Goal: Information Seeking & Learning: Learn about a topic

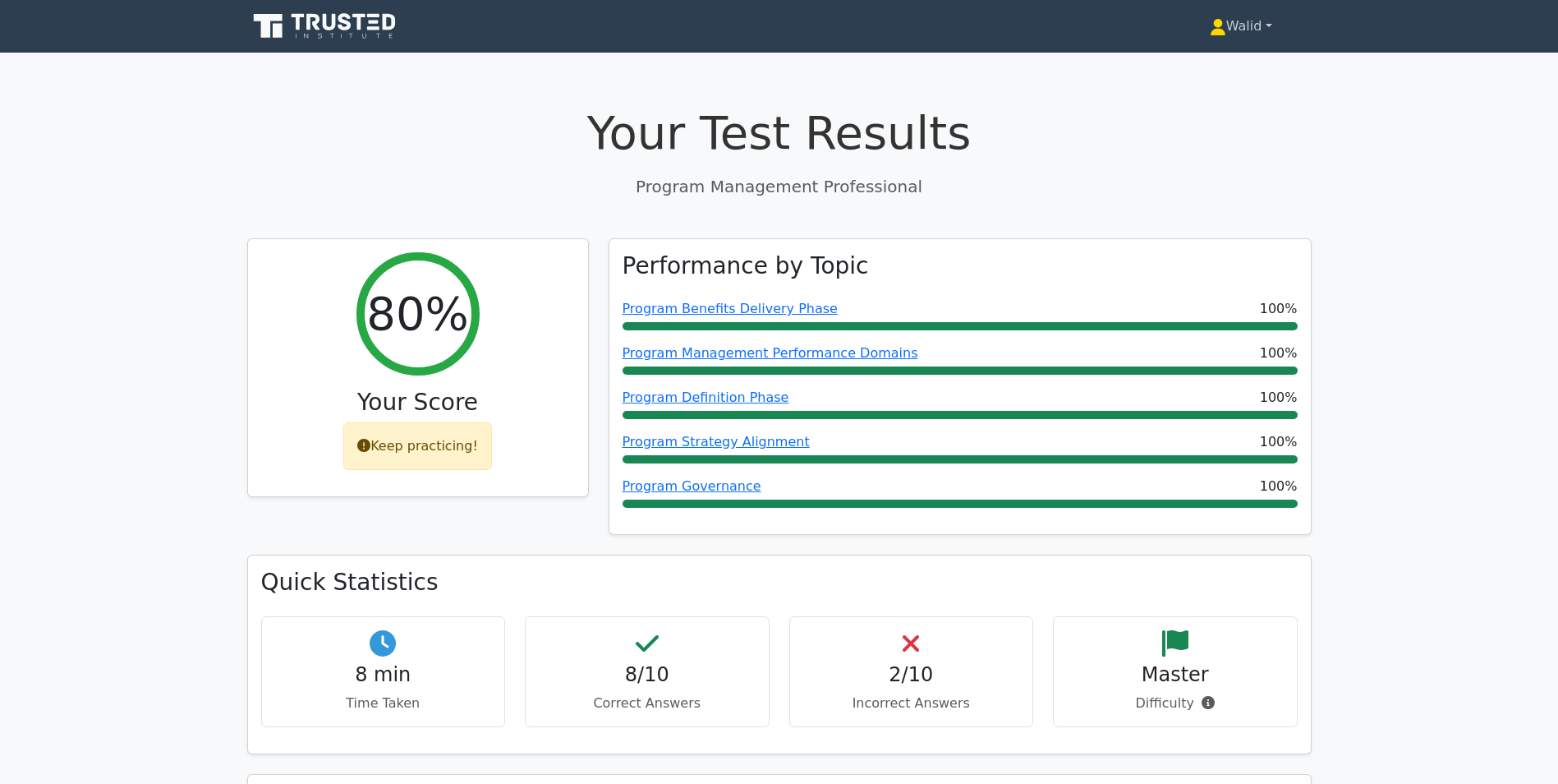
click at [1234, 20] on link "Walid" at bounding box center [1241, 26] width 142 height 33
click at [1232, 50] on ul "Profile Settings" at bounding box center [1236, 78] width 132 height 67
click at [1238, 29] on link "Walid" at bounding box center [1241, 26] width 142 height 33
click at [1238, 54] on link "Profile" at bounding box center [1236, 64] width 130 height 26
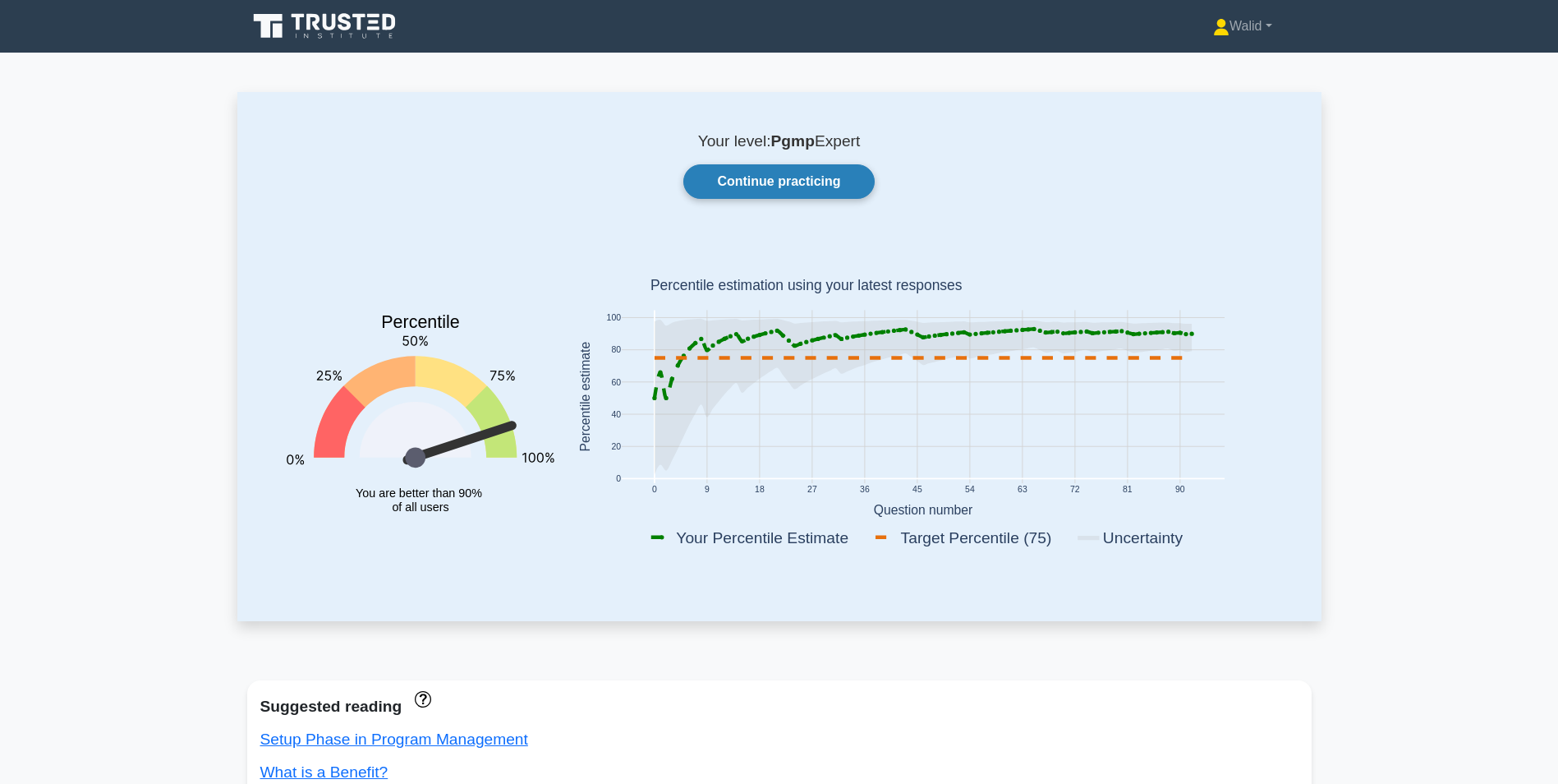
click at [809, 181] on link "Continue practicing" at bounding box center [779, 181] width 191 height 35
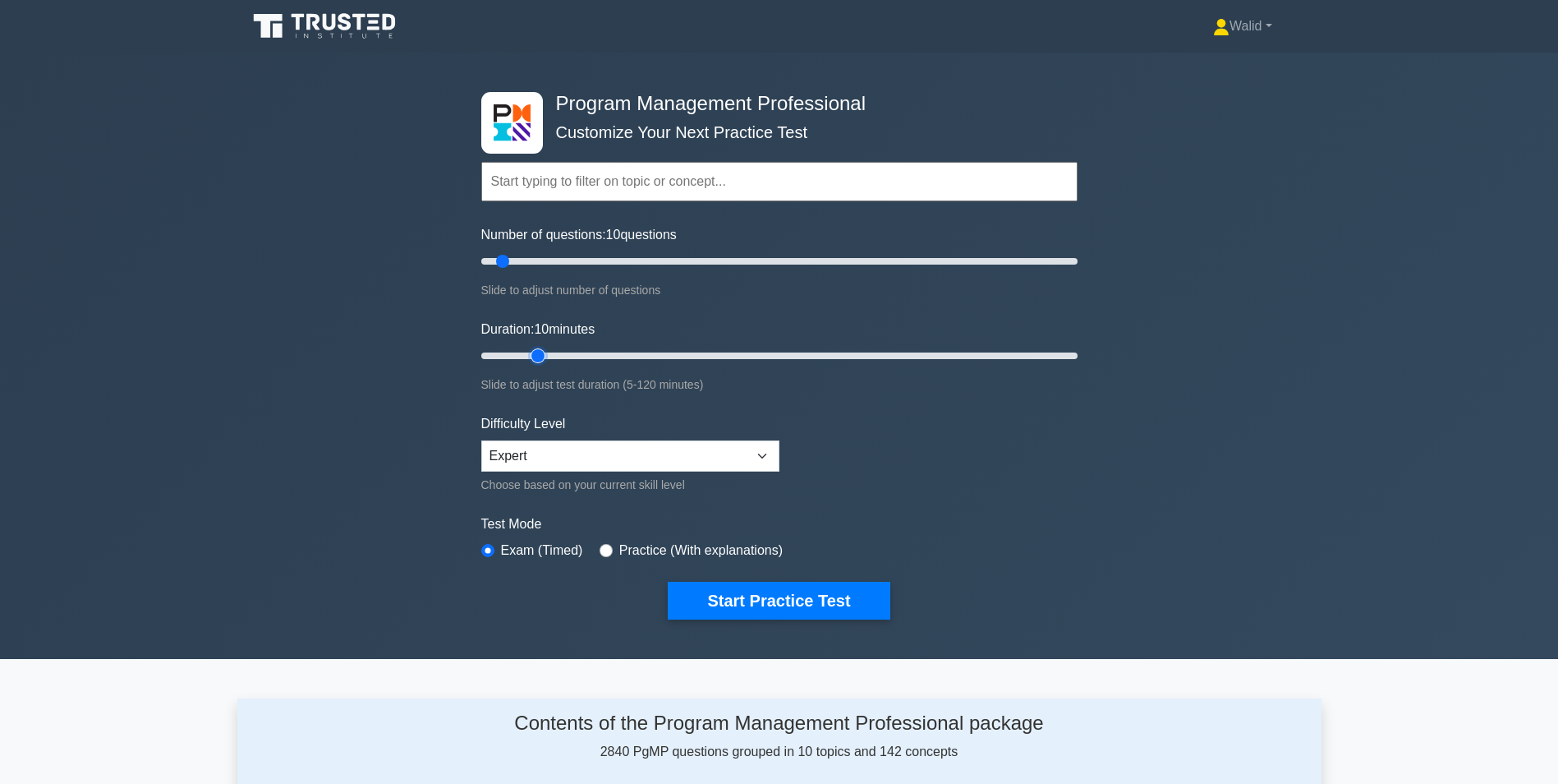
type input "15"
click at [529, 356] on input "Duration: 10 minutes" at bounding box center [779, 355] width 596 height 19
click at [845, 591] on button "Start Practice Test" at bounding box center [778, 600] width 222 height 38
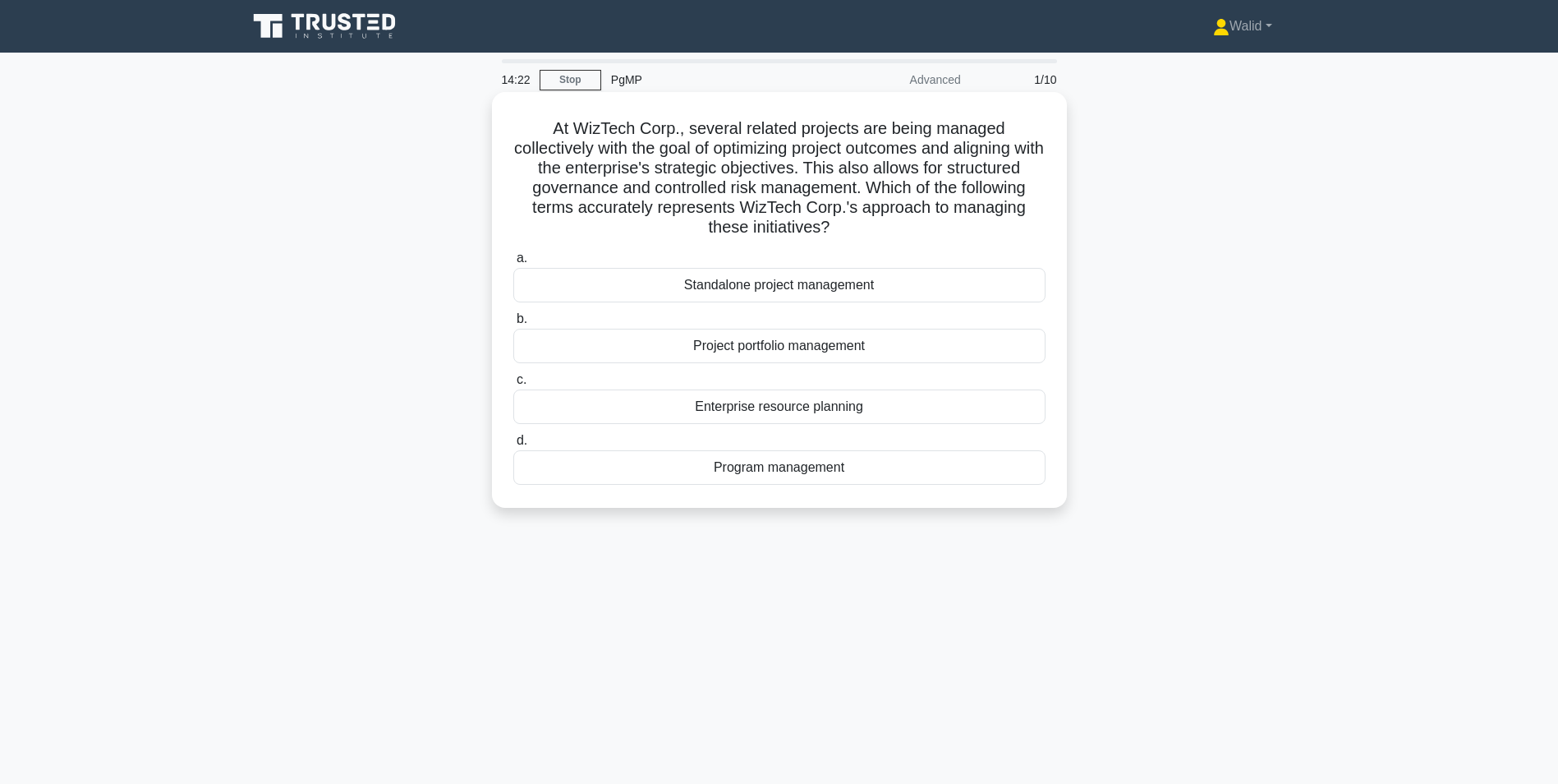
click at [784, 475] on div "Program management" at bounding box center [779, 467] width 532 height 35
click at [513, 446] on input "d. Program management" at bounding box center [513, 440] width 0 height 11
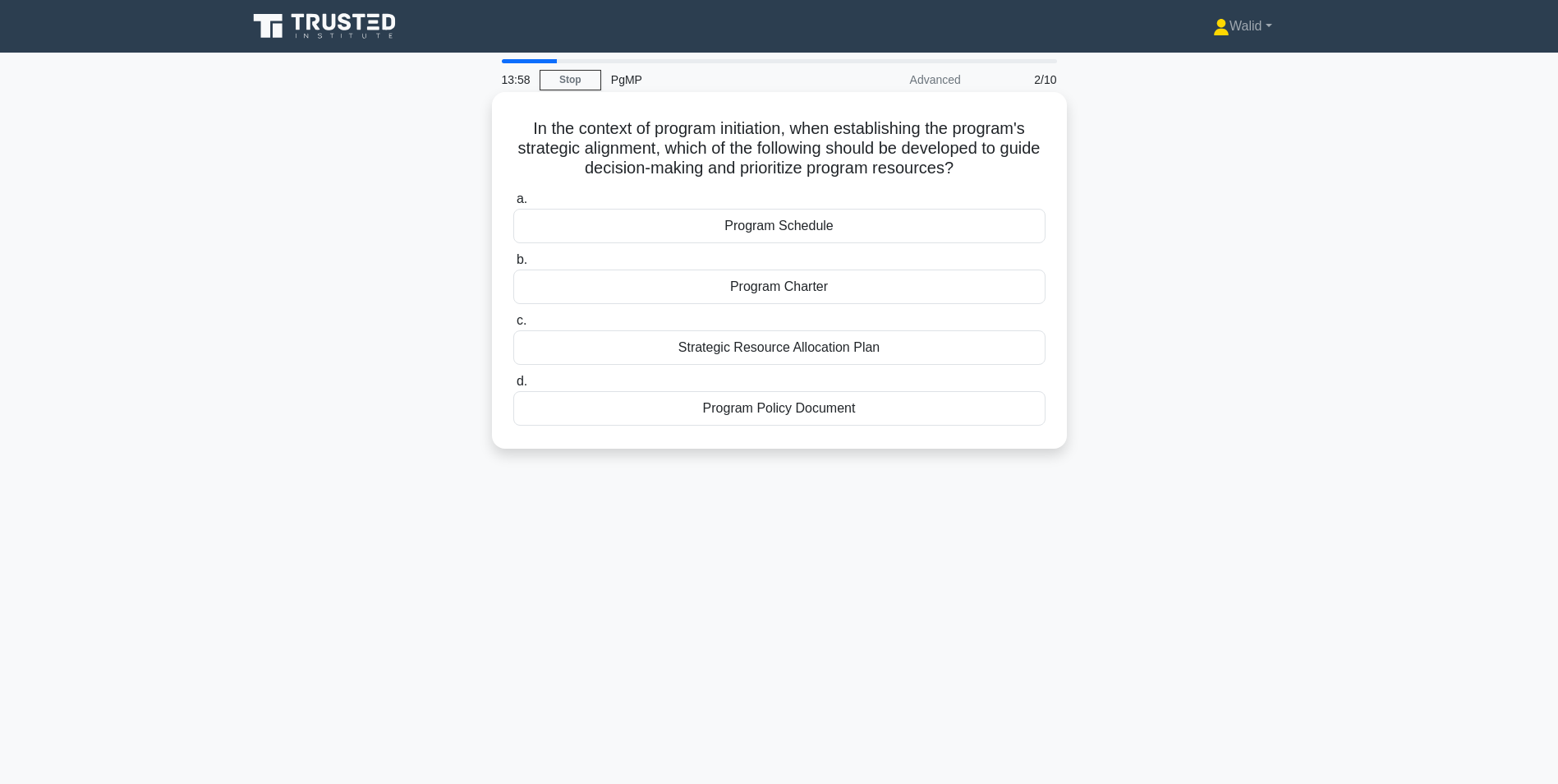
click at [815, 293] on div "Program Charter" at bounding box center [779, 287] width 532 height 35
click at [513, 266] on input "b. Program Charter" at bounding box center [513, 260] width 0 height 11
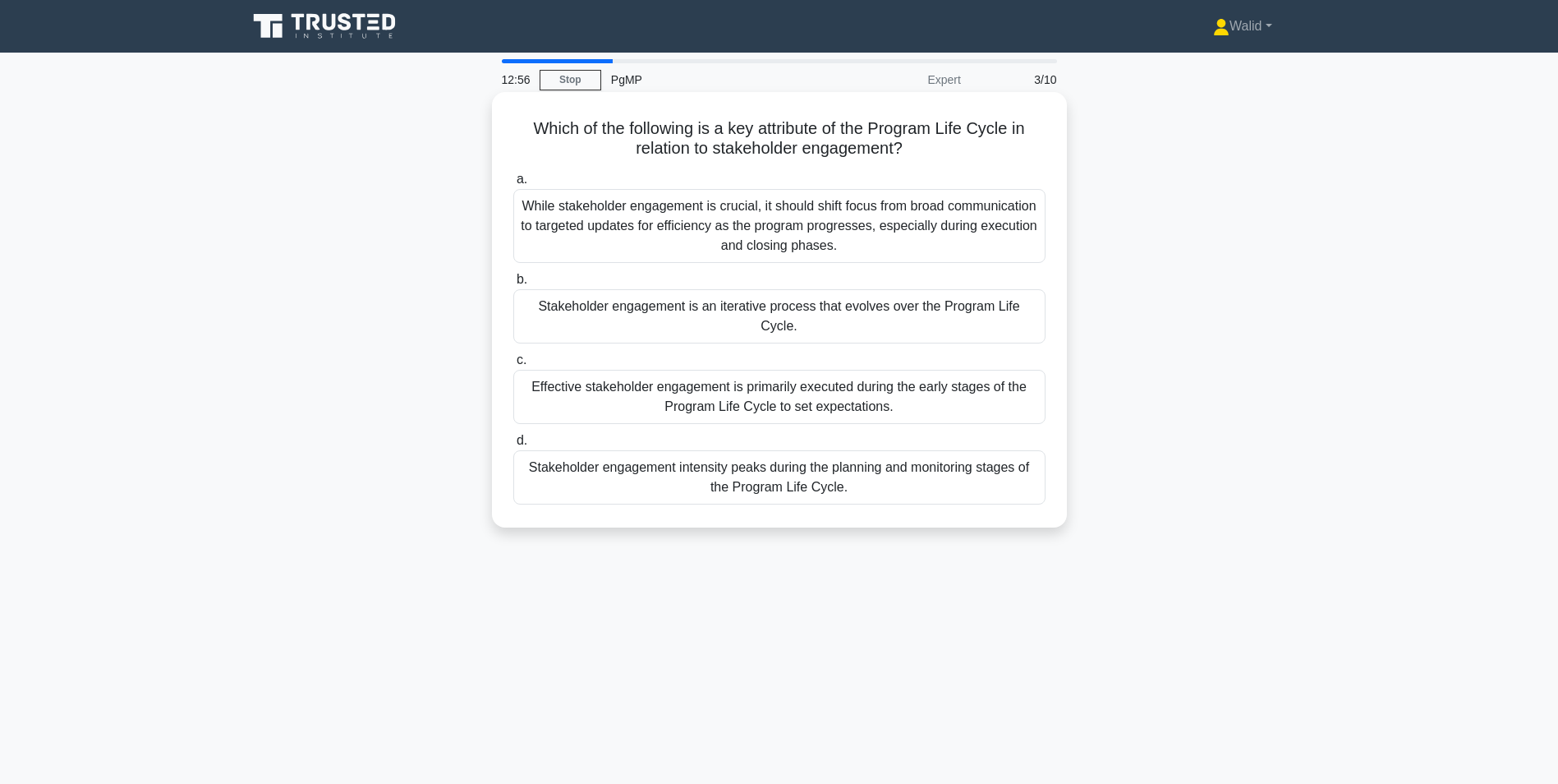
click at [768, 309] on div "Stakeholder engagement is an iterative process that evolves over the Program Li…" at bounding box center [779, 316] width 532 height 54
click at [513, 285] on input "b. Stakeholder engagement is an iterative process that evolves over the Program…" at bounding box center [513, 279] width 0 height 11
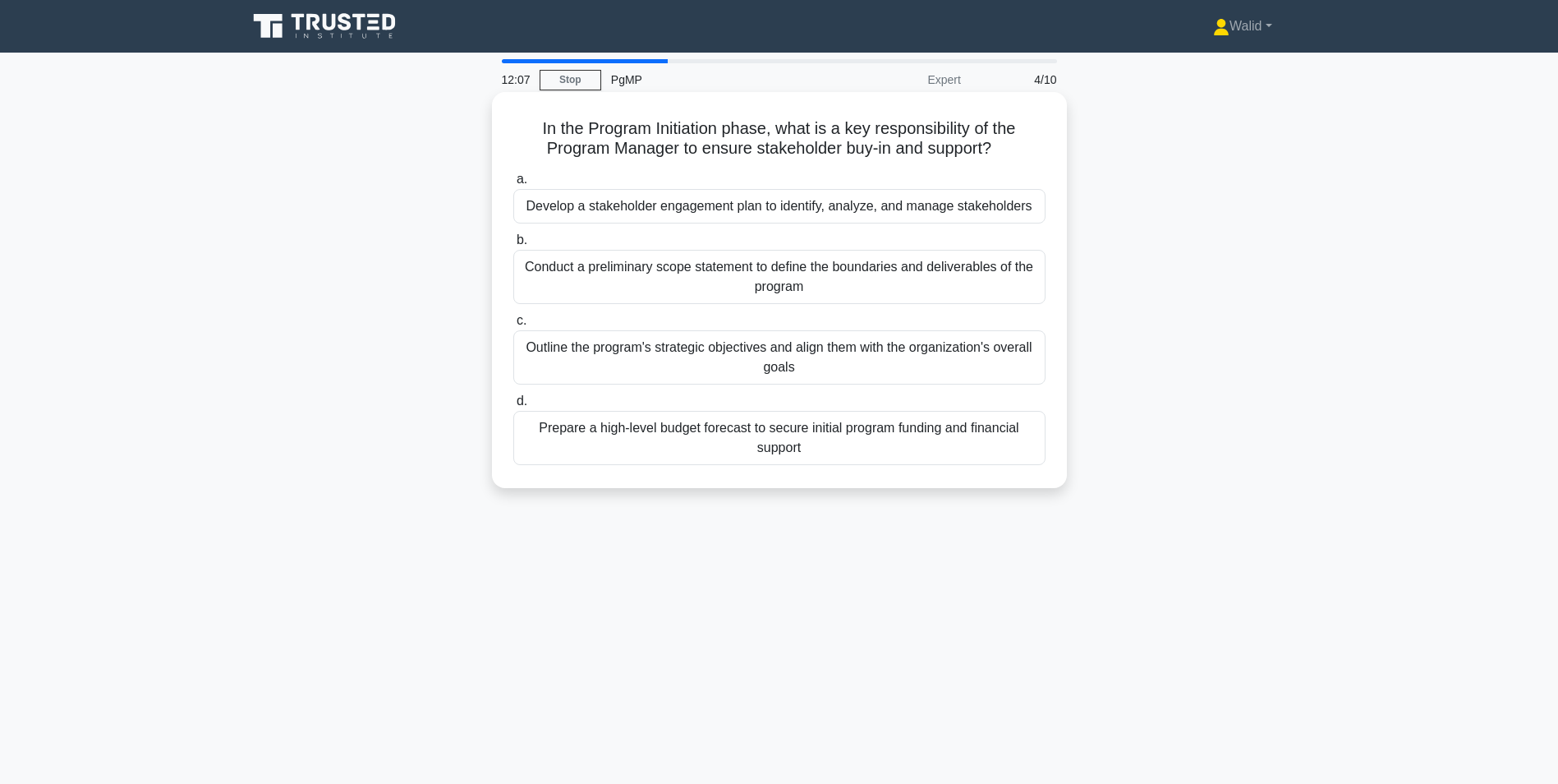
click at [759, 357] on div "Outline the program's strategic objectives and align them with the organization…" at bounding box center [779, 357] width 532 height 54
click at [513, 326] on input "c. Outline the program's strategic objectives and align them with the organizat…" at bounding box center [513, 320] width 0 height 11
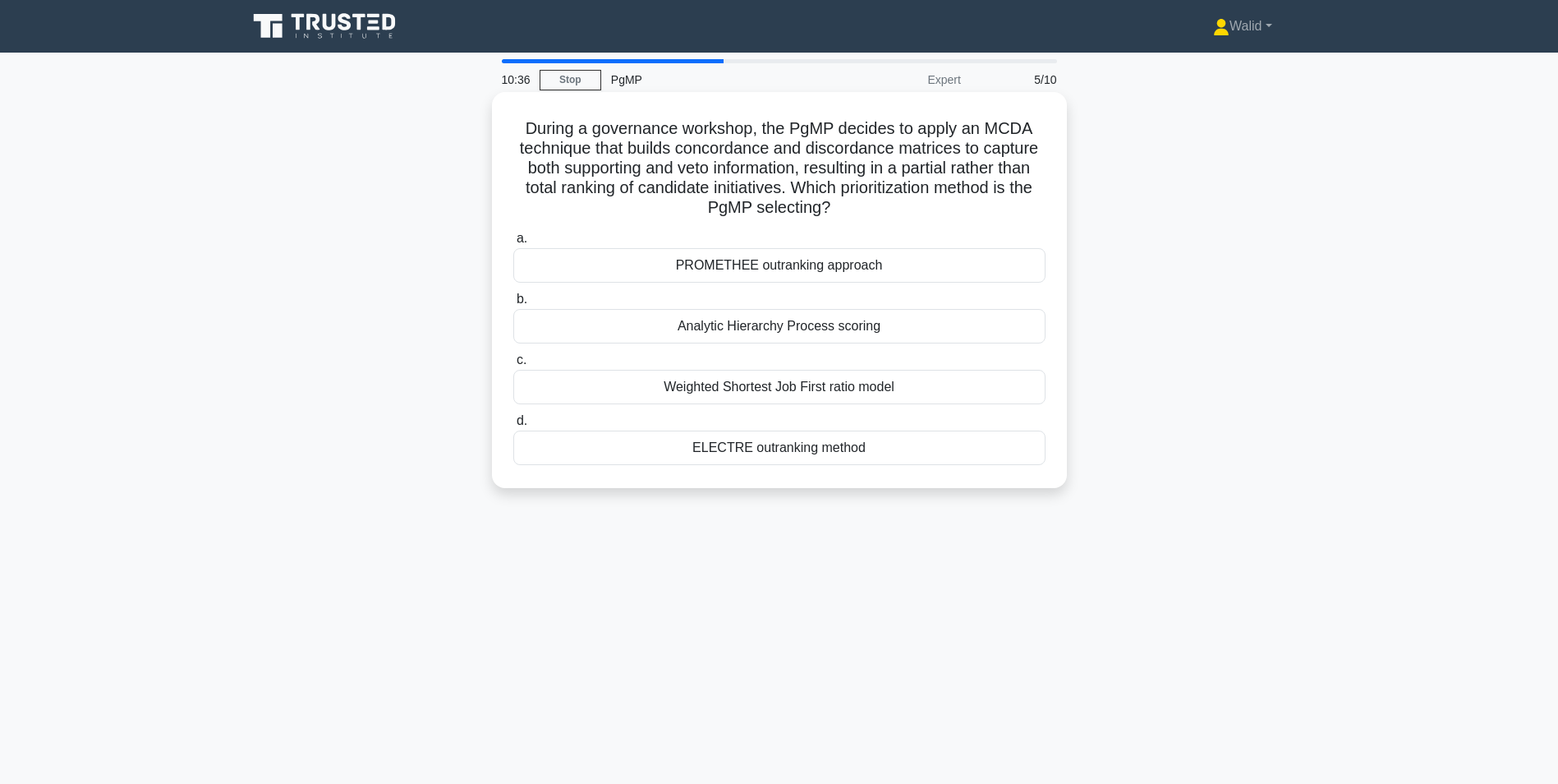
click at [813, 459] on div "ELECTRE outranking method" at bounding box center [779, 448] width 532 height 35
click at [513, 427] on input "d. ELECTRE outranking method" at bounding box center [513, 421] width 0 height 11
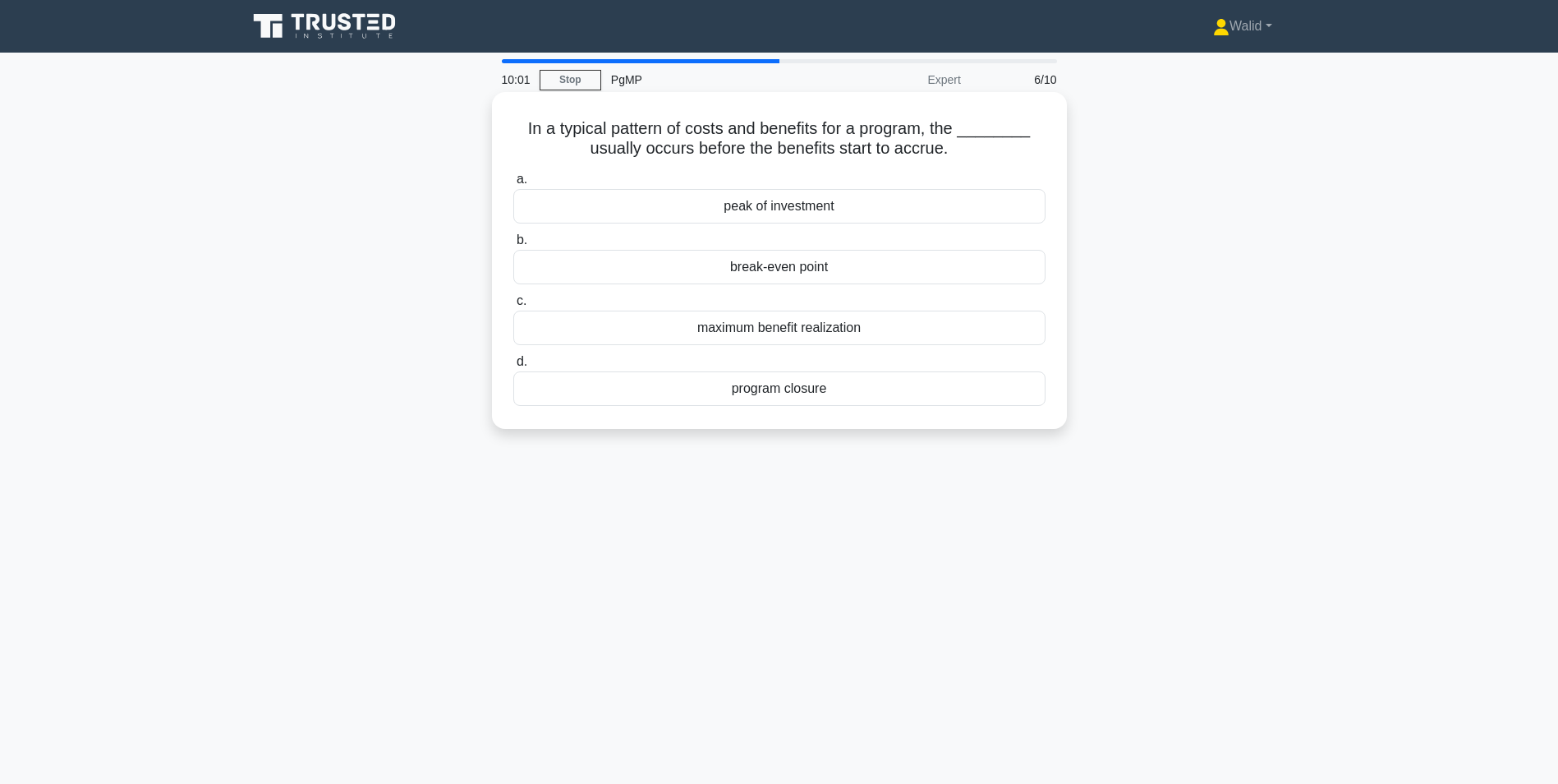
click at [734, 211] on div "peak of investment" at bounding box center [779, 206] width 532 height 35
click at [513, 185] on input "a. peak of investment" at bounding box center [513, 180] width 0 height 11
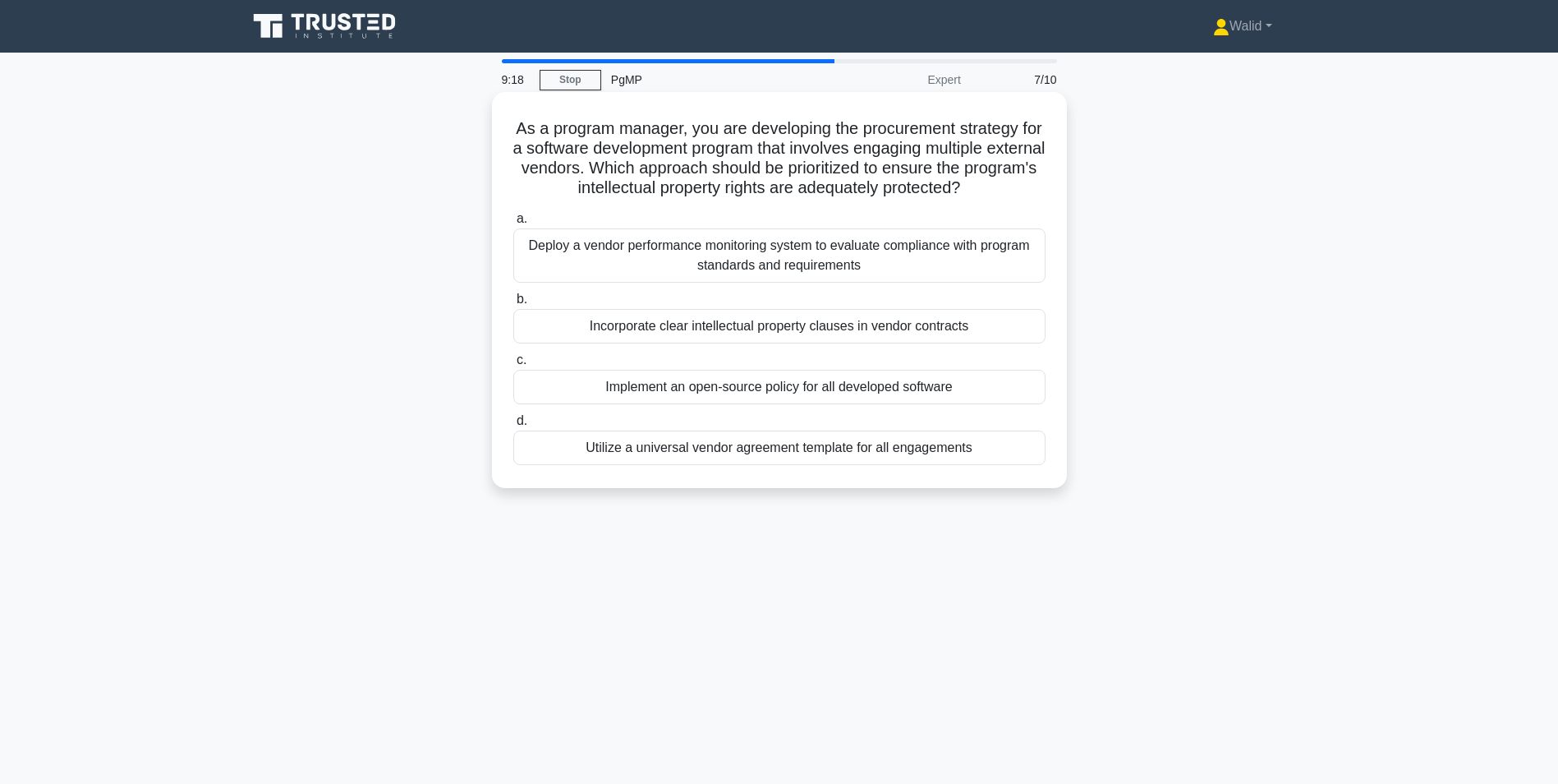
click at [750, 330] on div "Incorporate clear intellectual property clauses in vendor contracts" at bounding box center [779, 325] width 532 height 35
click at [513, 304] on input "b. Incorporate clear intellectual property clauses in vendor contracts" at bounding box center [513, 299] width 0 height 11
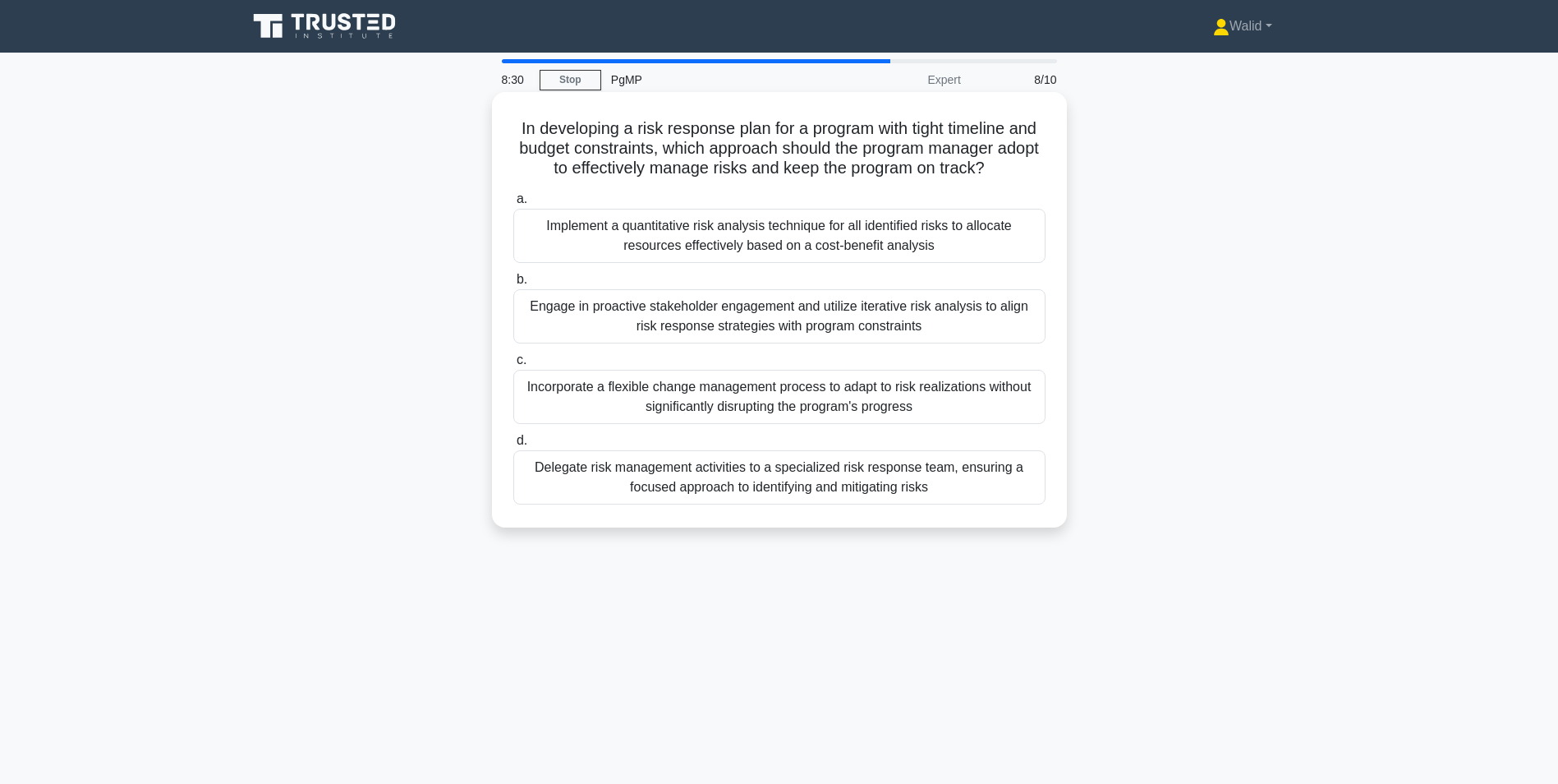
click at [606, 311] on div "Engage in proactive stakeholder engagement and utilize iterative risk analysis …" at bounding box center [779, 316] width 532 height 54
click at [513, 285] on input "b. Engage in proactive stakeholder engagement and utilize iterative risk analys…" at bounding box center [513, 279] width 0 height 11
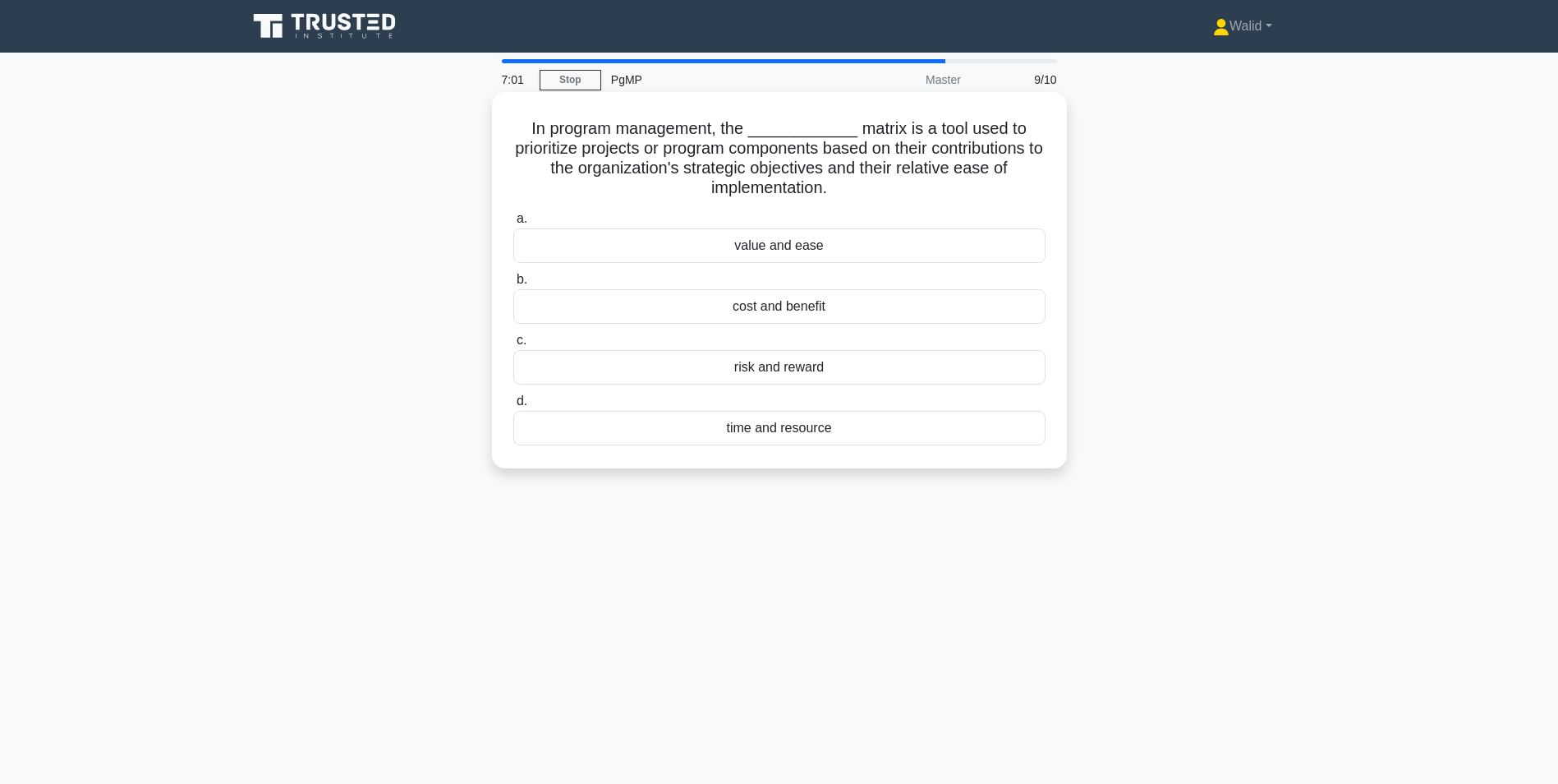
click at [794, 250] on div "value and ease" at bounding box center [779, 245] width 532 height 35
click at [513, 224] on input "a. value and ease" at bounding box center [513, 218] width 0 height 11
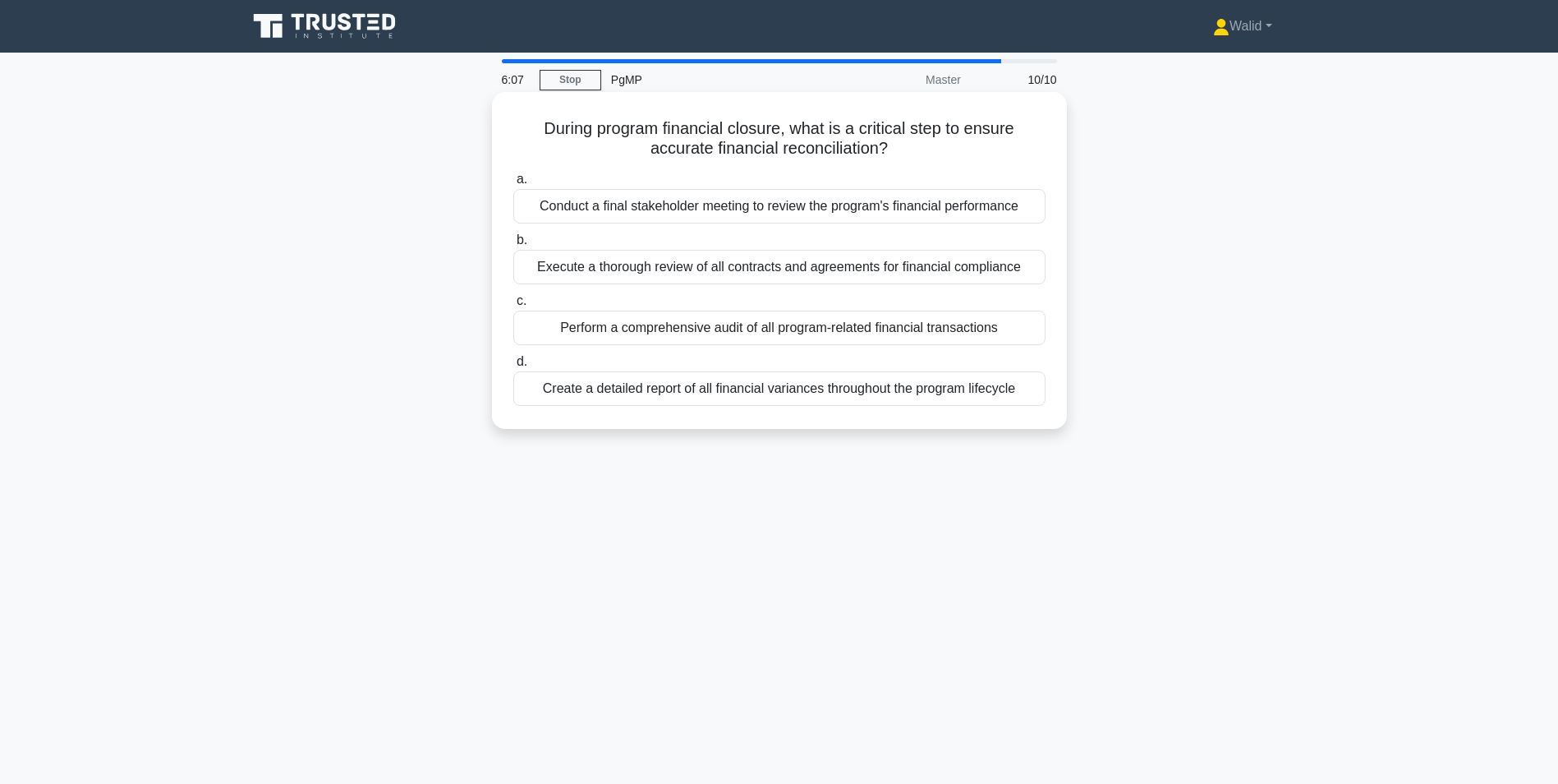
click at [746, 334] on div "Perform a comprehensive audit of all program-related financial transactions" at bounding box center [779, 327] width 532 height 35
click at [513, 306] on input "c. Perform a comprehensive audit of all program-related financial transactions" at bounding box center [513, 301] width 0 height 11
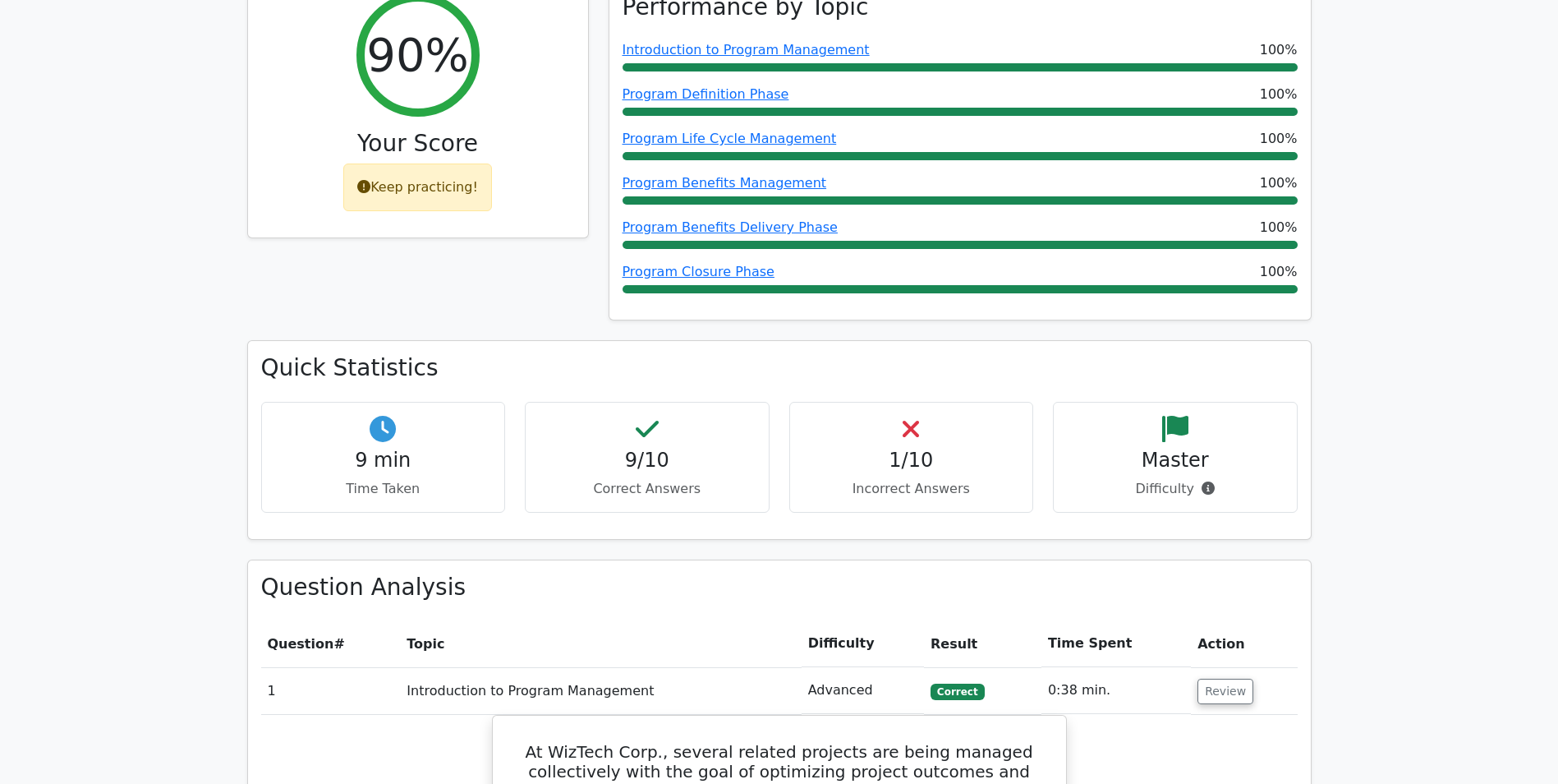
scroll to position [493, 0]
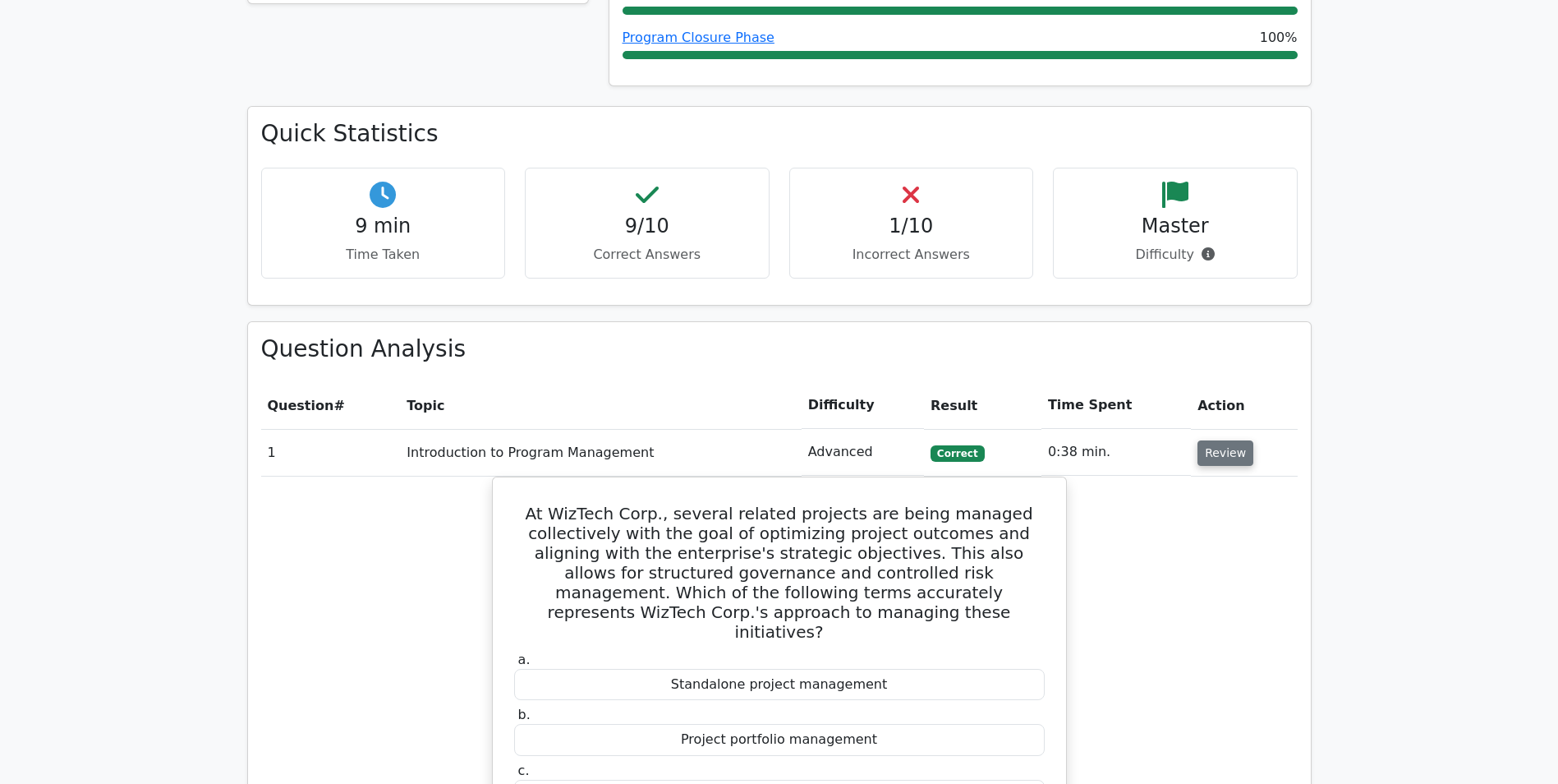
click at [1201, 459] on button "Review" at bounding box center [1226, 453] width 56 height 25
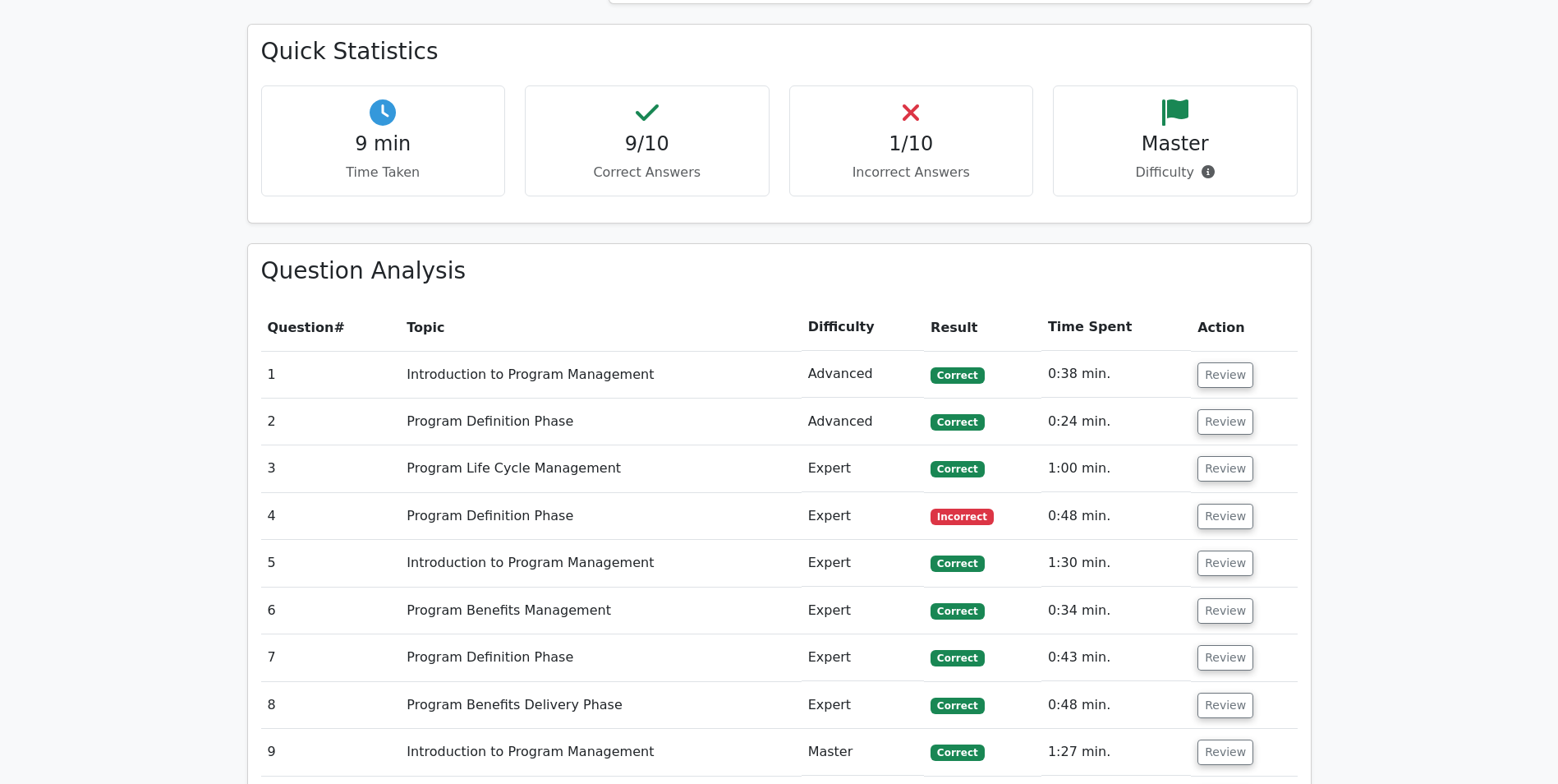
scroll to position [739, 0]
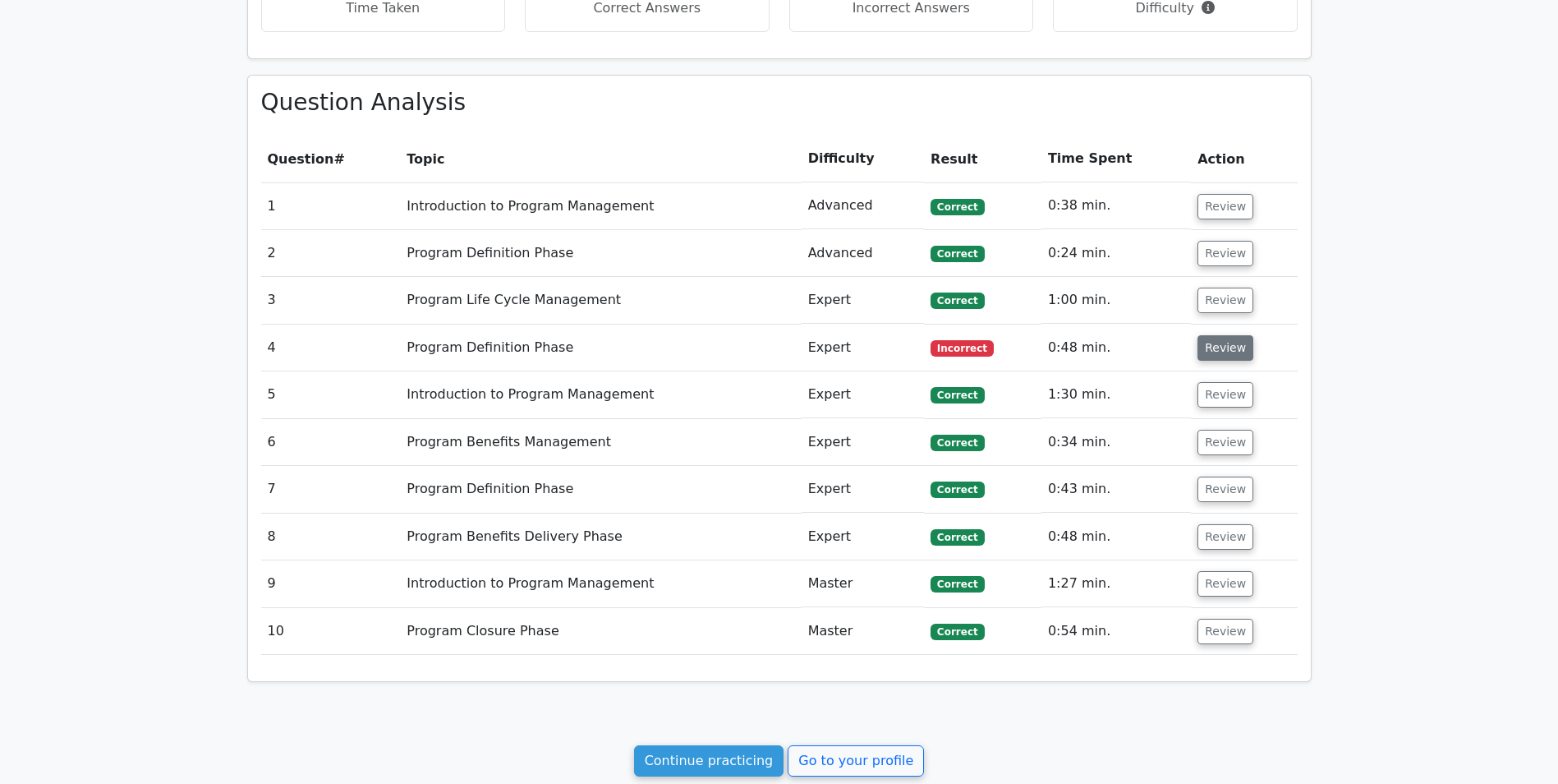
click at [1213, 347] on button "Review" at bounding box center [1226, 348] width 56 height 25
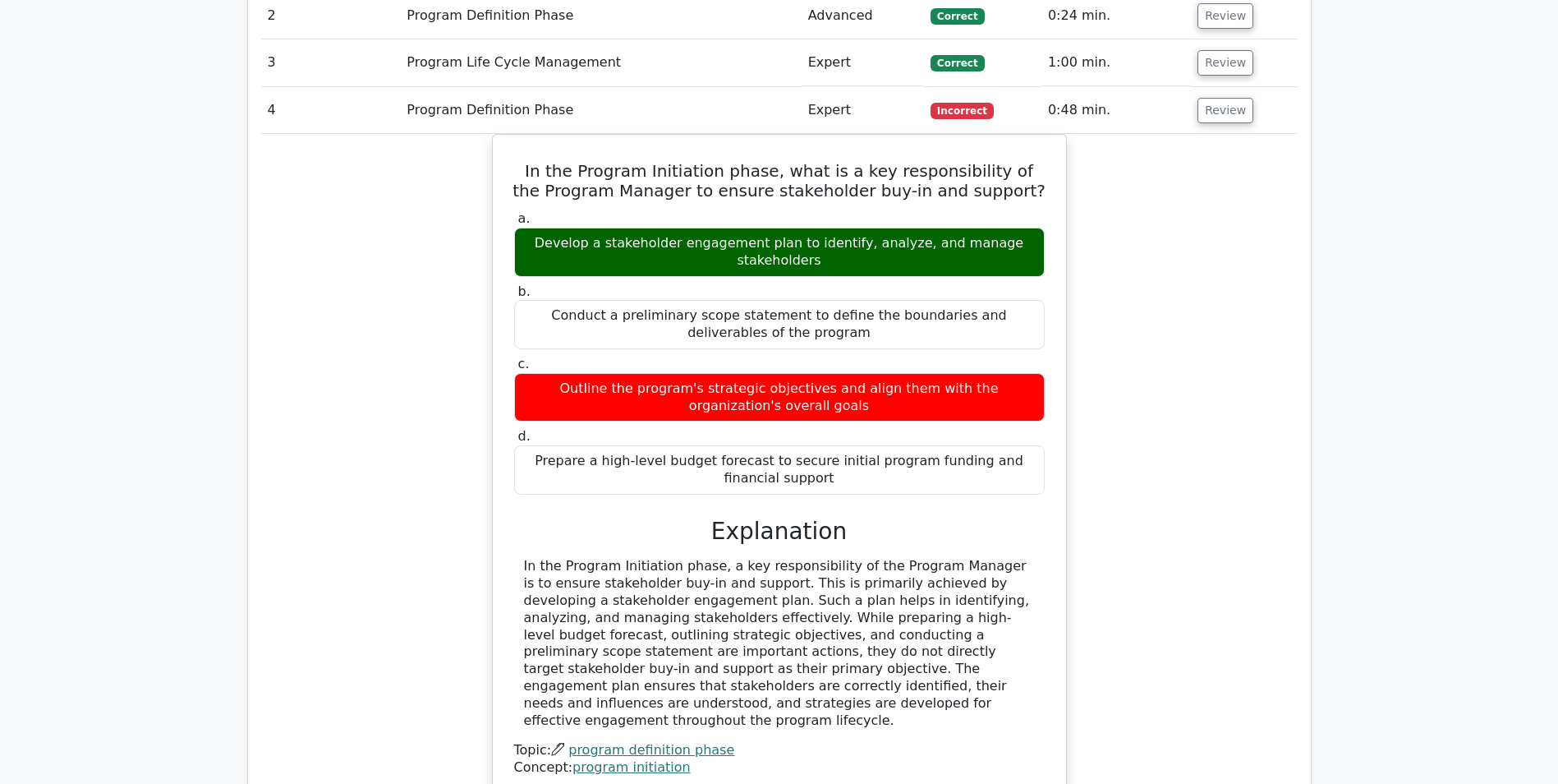
scroll to position [985, 0]
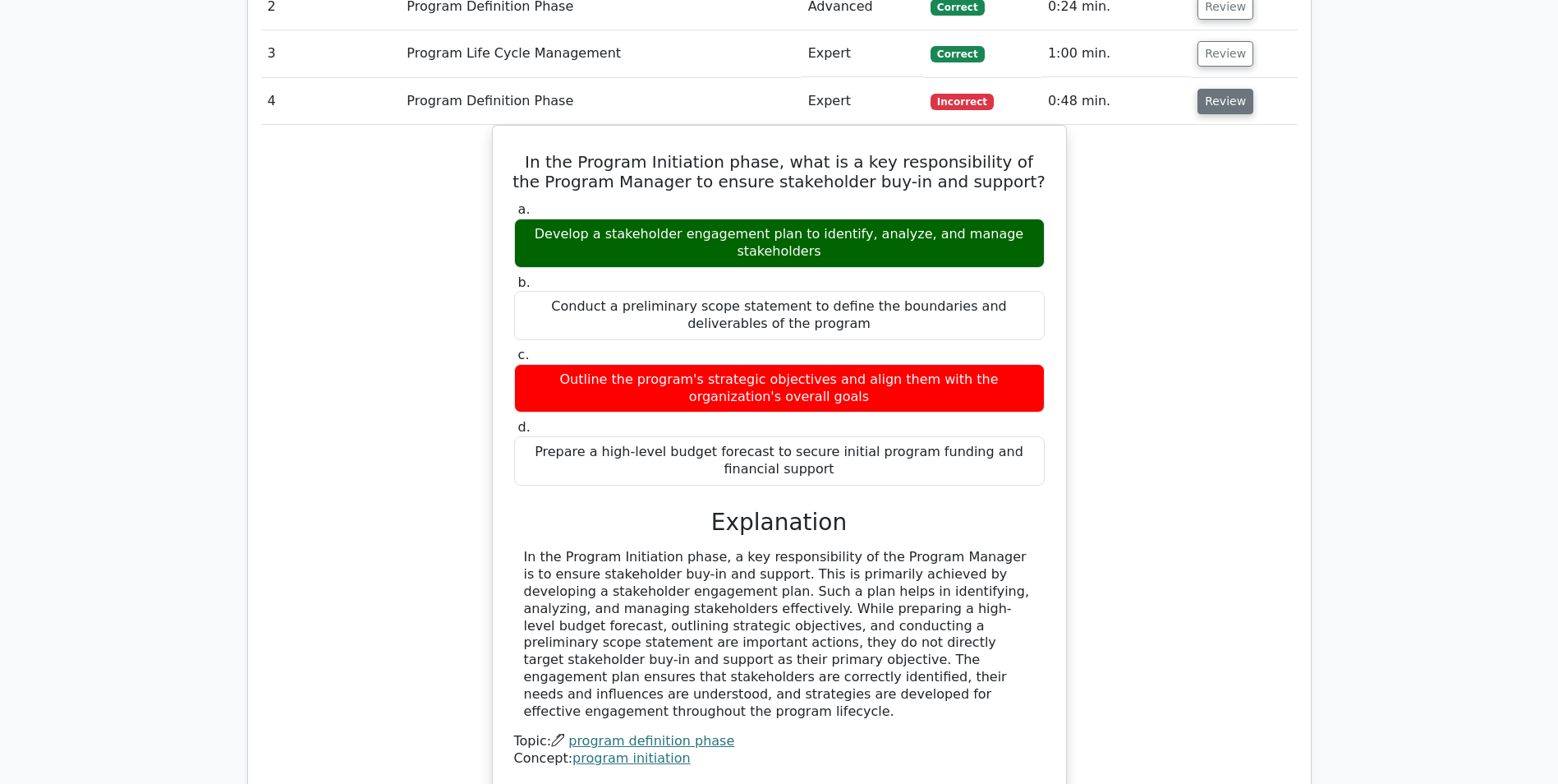
click at [1233, 108] on button "Review" at bounding box center [1226, 101] width 56 height 25
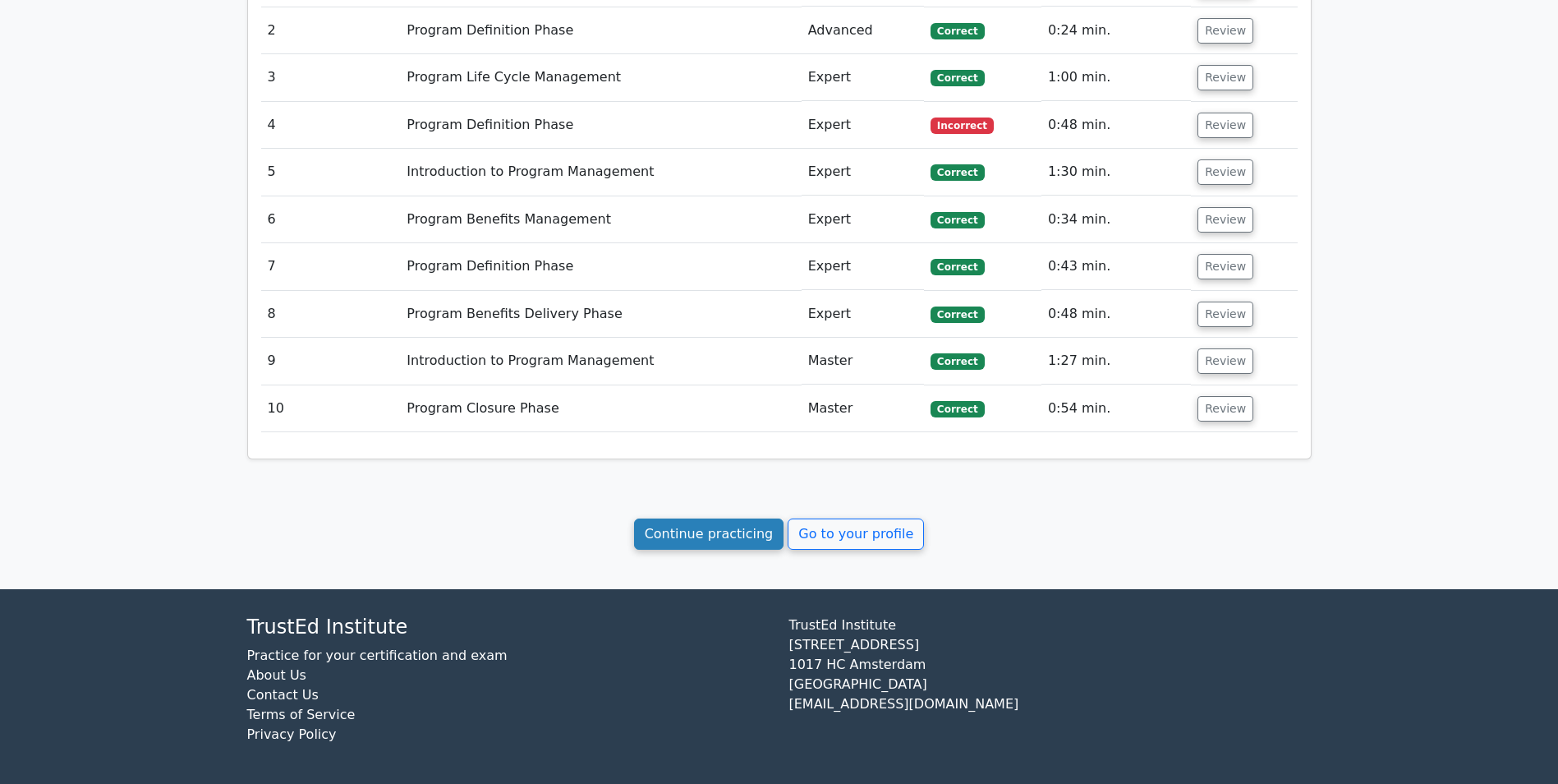
click at [747, 524] on link "Continue practicing" at bounding box center [709, 534] width 150 height 31
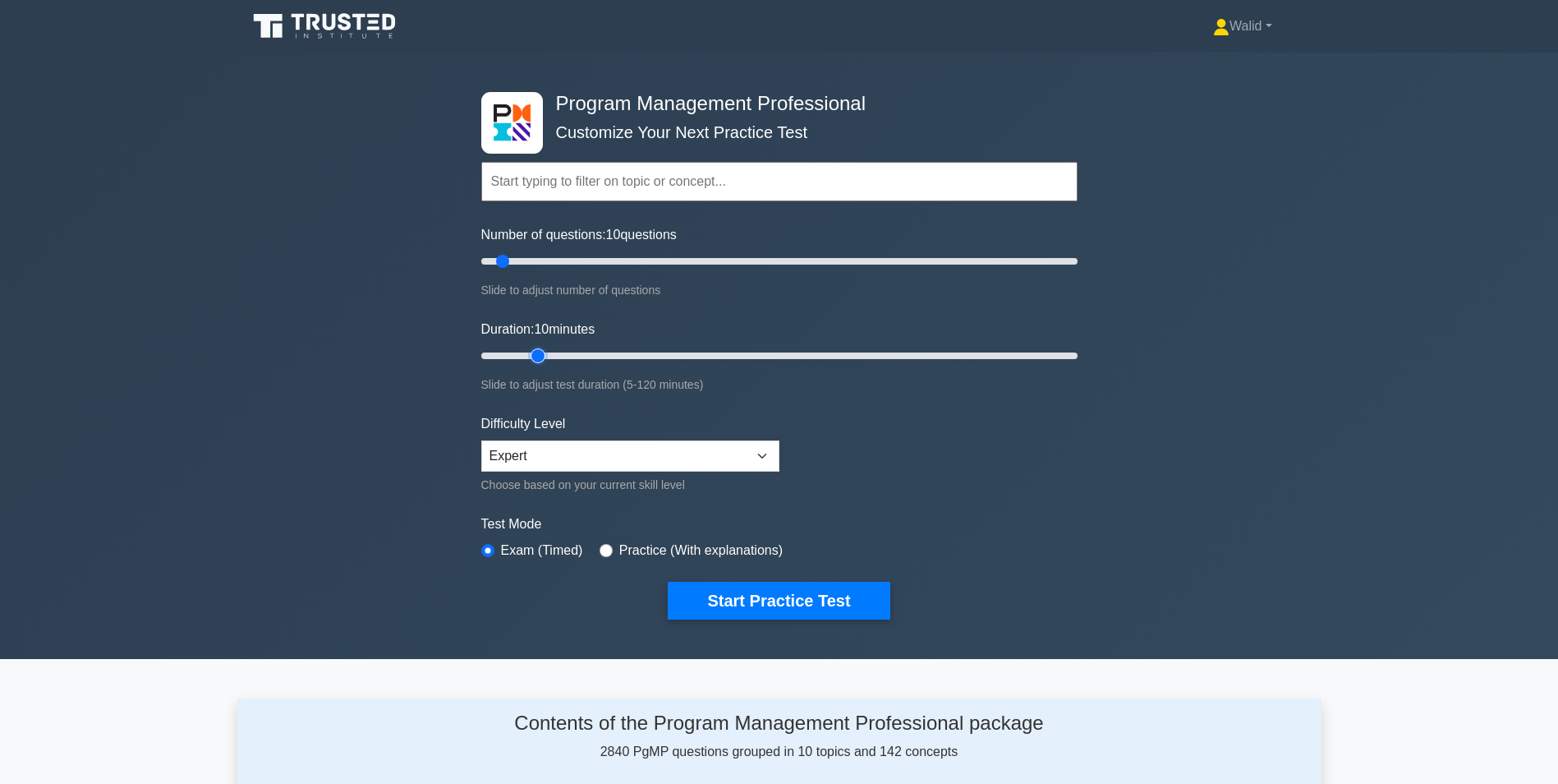
type input "15"
click at [529, 352] on input "Duration: 10 minutes" at bounding box center [779, 355] width 596 height 19
click at [761, 598] on button "Start Practice Test" at bounding box center [778, 600] width 222 height 38
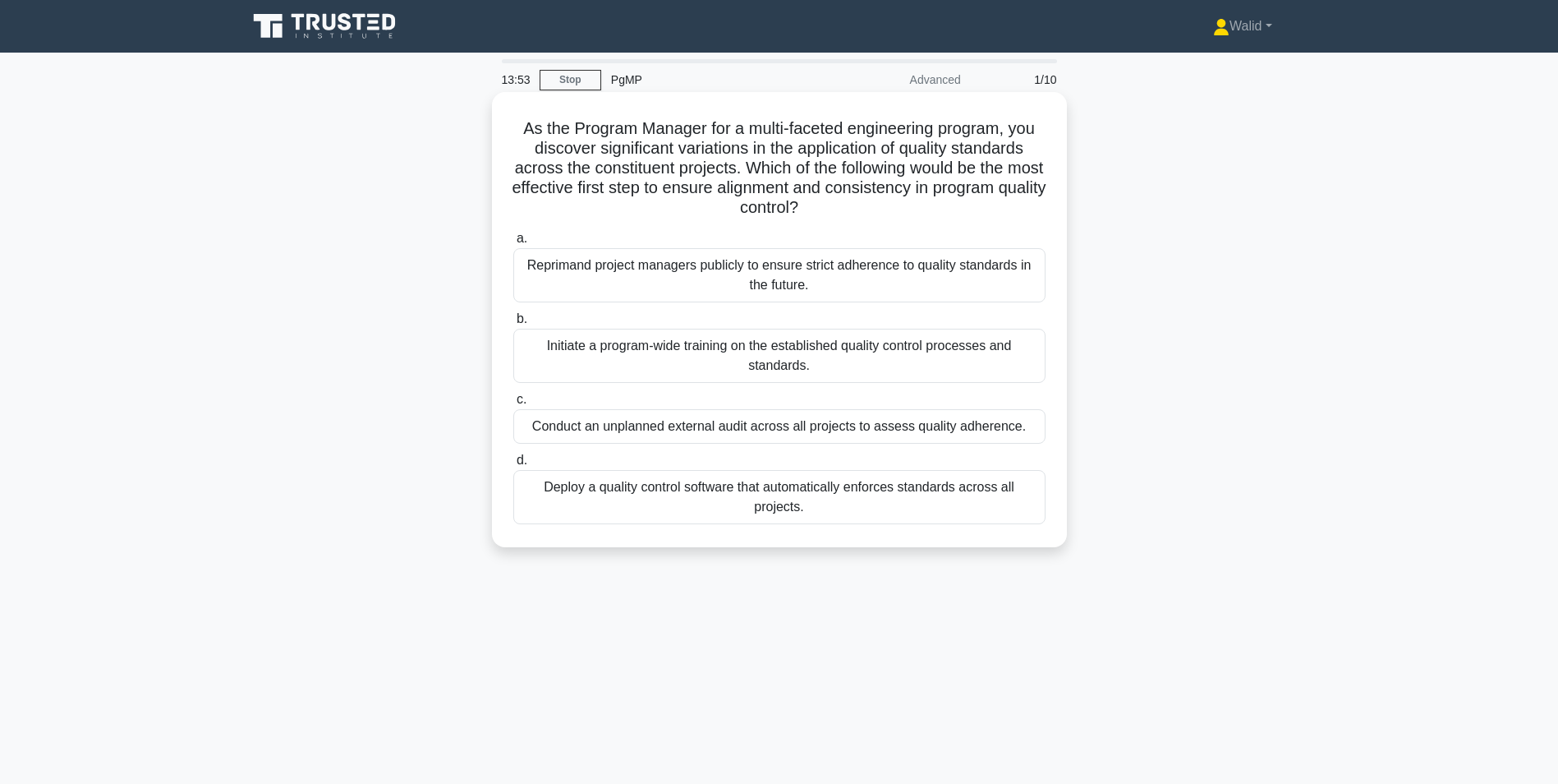
click at [820, 432] on div "Conduct an unplanned external audit across all projects to assess quality adher…" at bounding box center [779, 426] width 532 height 35
click at [513, 405] on input "c. Conduct an unplanned external audit across all projects to assess quality ad…" at bounding box center [513, 400] width 0 height 11
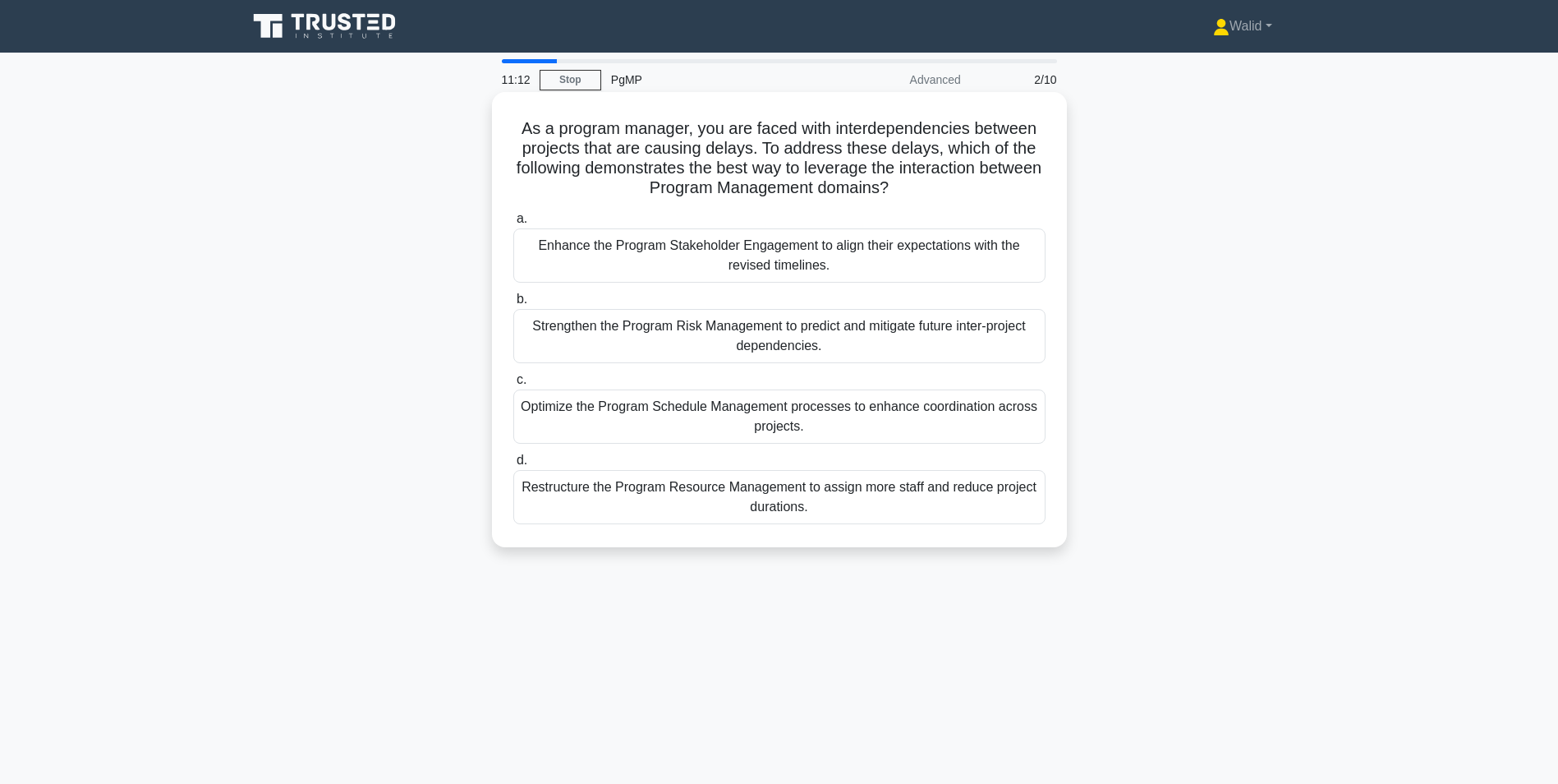
click at [683, 343] on div "Strengthen the Program Risk Management to predict and mitigate future inter-pro…" at bounding box center [779, 336] width 532 height 54
click at [513, 304] on input "b. Strengthen the Program Risk Management to predict and mitigate future inter-…" at bounding box center [513, 299] width 0 height 11
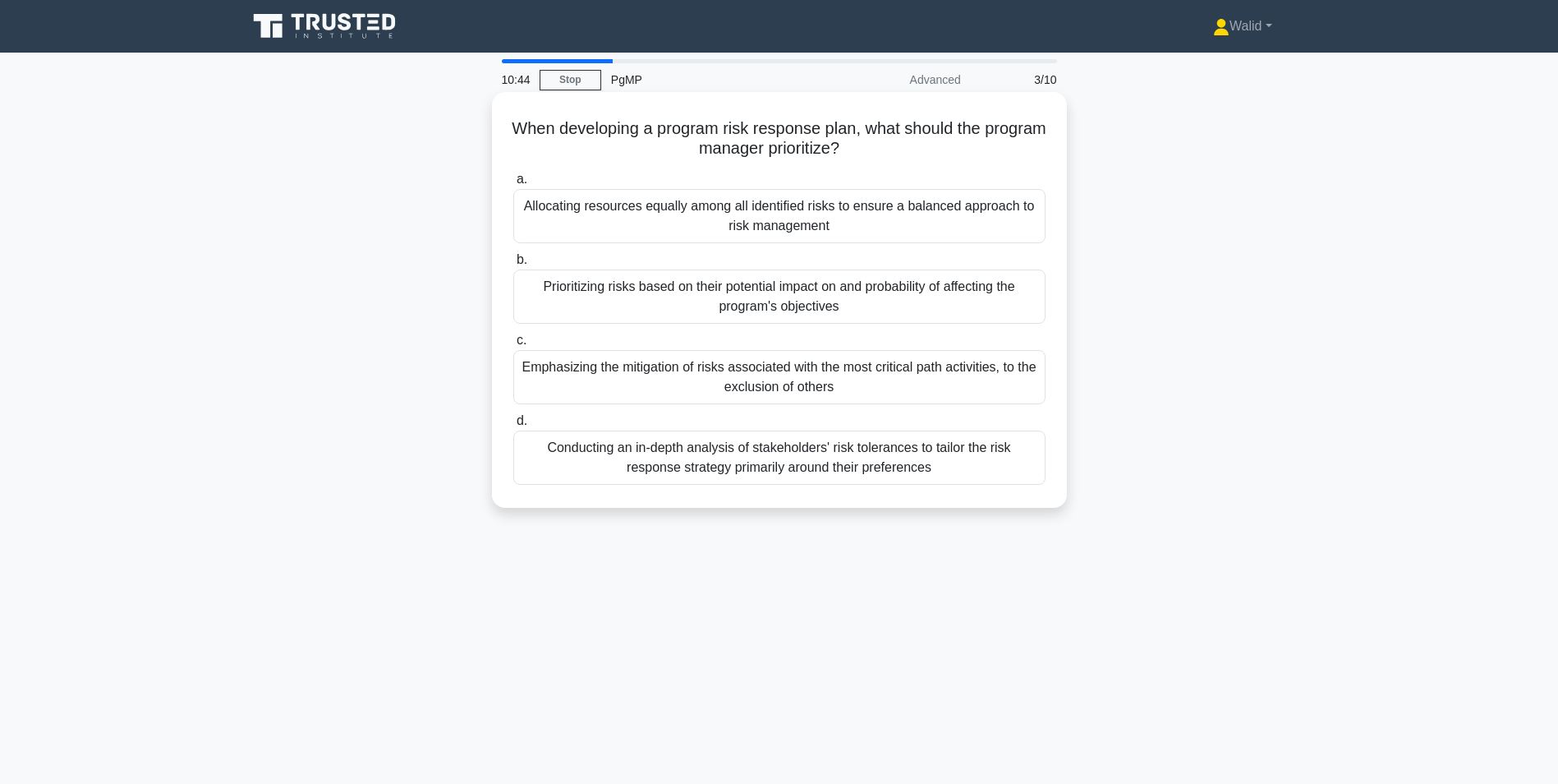
click at [745, 303] on div "Prioritizing risks based on their potential impact on and probability of affect…" at bounding box center [779, 297] width 532 height 54
click at [513, 266] on input "b. Prioritizing risks based on their potential impact on and probability of aff…" at bounding box center [513, 260] width 0 height 11
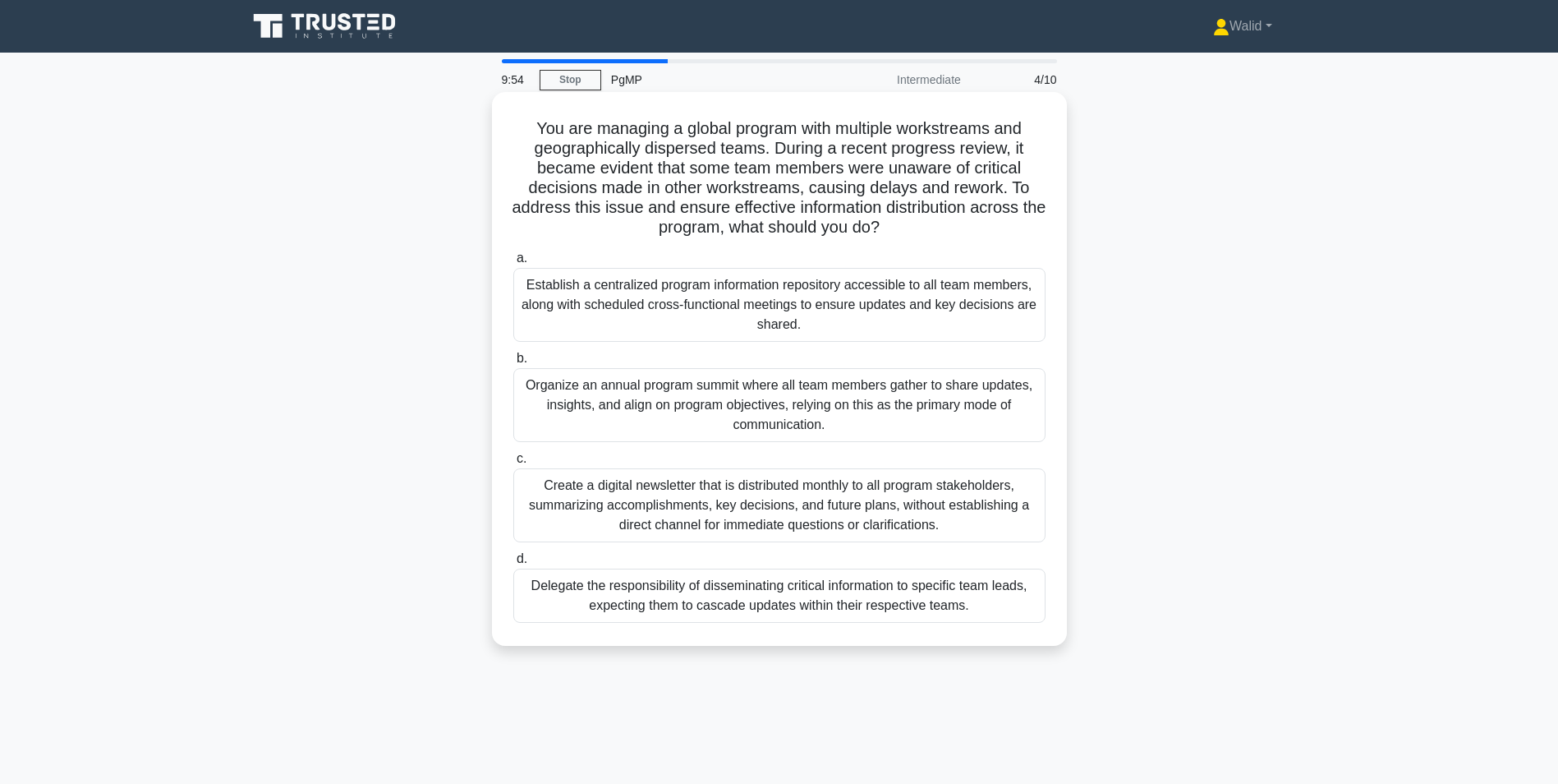
click at [716, 312] on div "Establish a centralized program information repository accessible to all team m…" at bounding box center [779, 305] width 532 height 74
click at [513, 264] on input "a. Establish a centralized program information repository accessible to all tea…" at bounding box center [513, 258] width 0 height 11
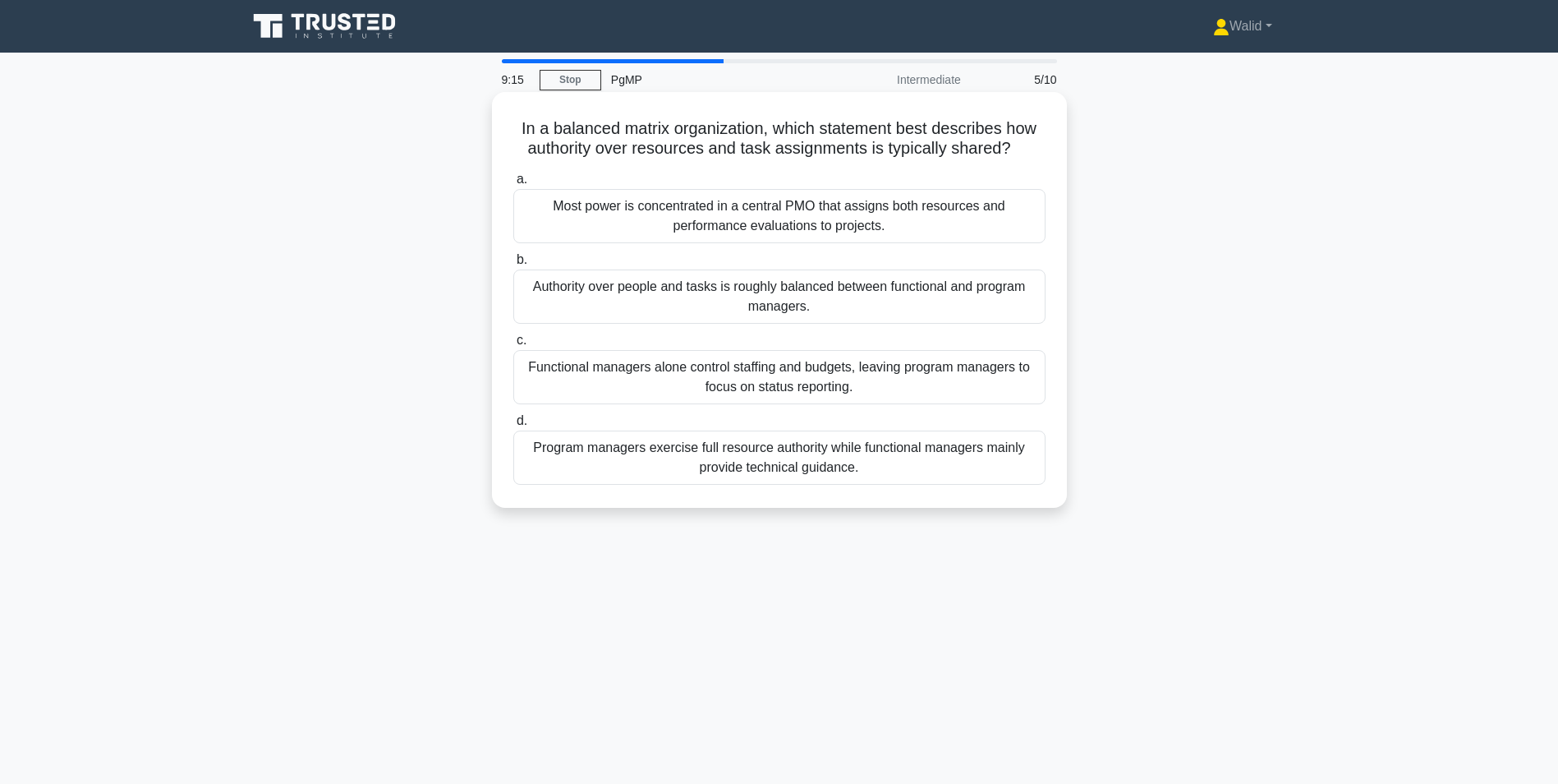
click at [690, 296] on div "Authority over people and tasks is roughly balanced between functional and prog…" at bounding box center [779, 297] width 532 height 54
click at [434, 295] on div "In a balanced matrix organization, which statement best describes how authority…" at bounding box center [780, 314] width 1084 height 435
click at [783, 305] on div "Authority over people and tasks is roughly balanced between functional and prog…" at bounding box center [779, 297] width 532 height 54
click at [513, 266] on input "b. Authority over people and tasks is roughly balanced between functional and p…" at bounding box center [513, 260] width 0 height 11
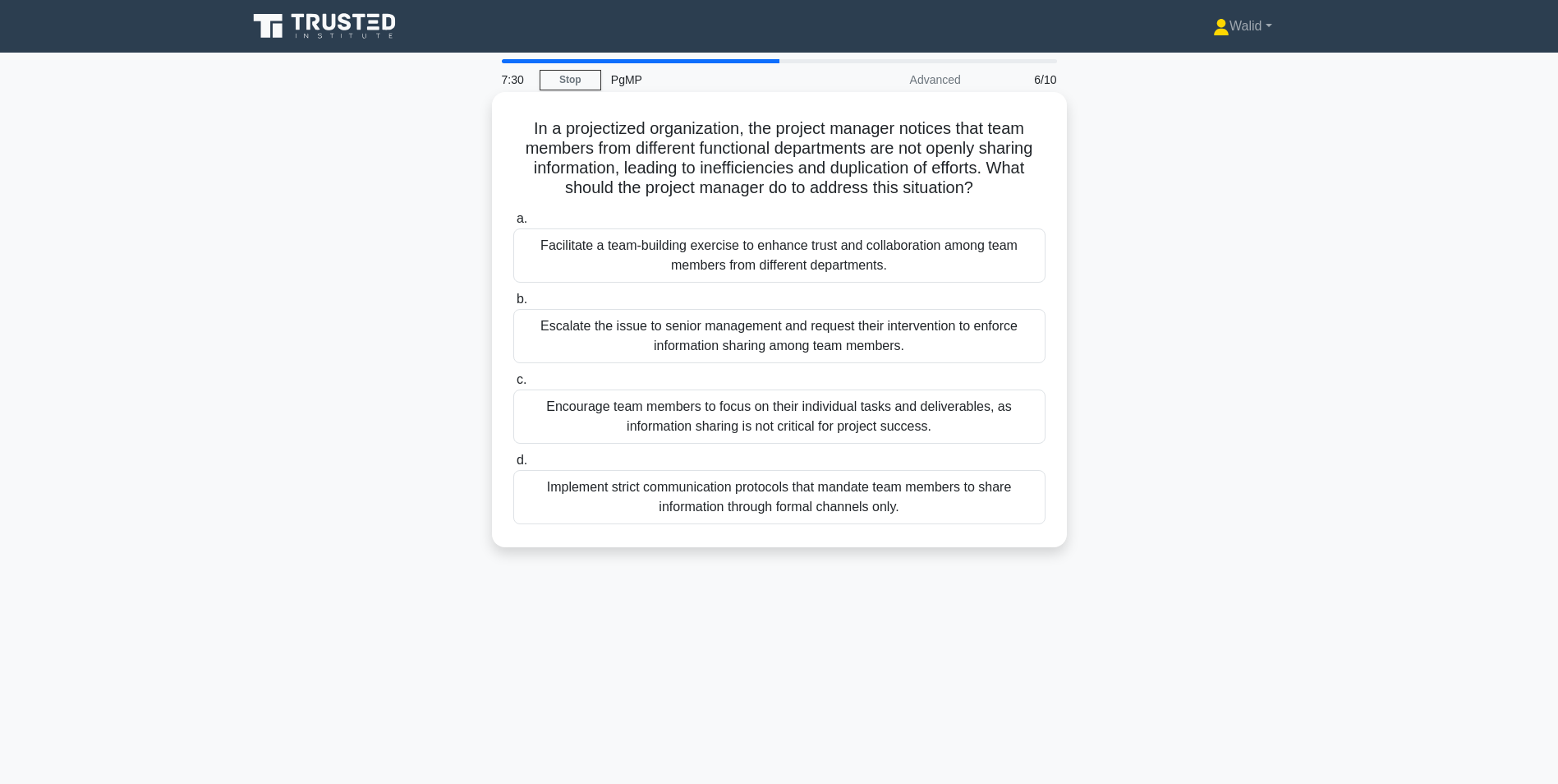
click at [880, 253] on div "Facilitate a team-building exercise to enhance trust and collaboration among te…" at bounding box center [779, 255] width 532 height 54
click at [513, 224] on input "a. Facilitate a team-building exercise to enhance trust and collaboration among…" at bounding box center [513, 218] width 0 height 11
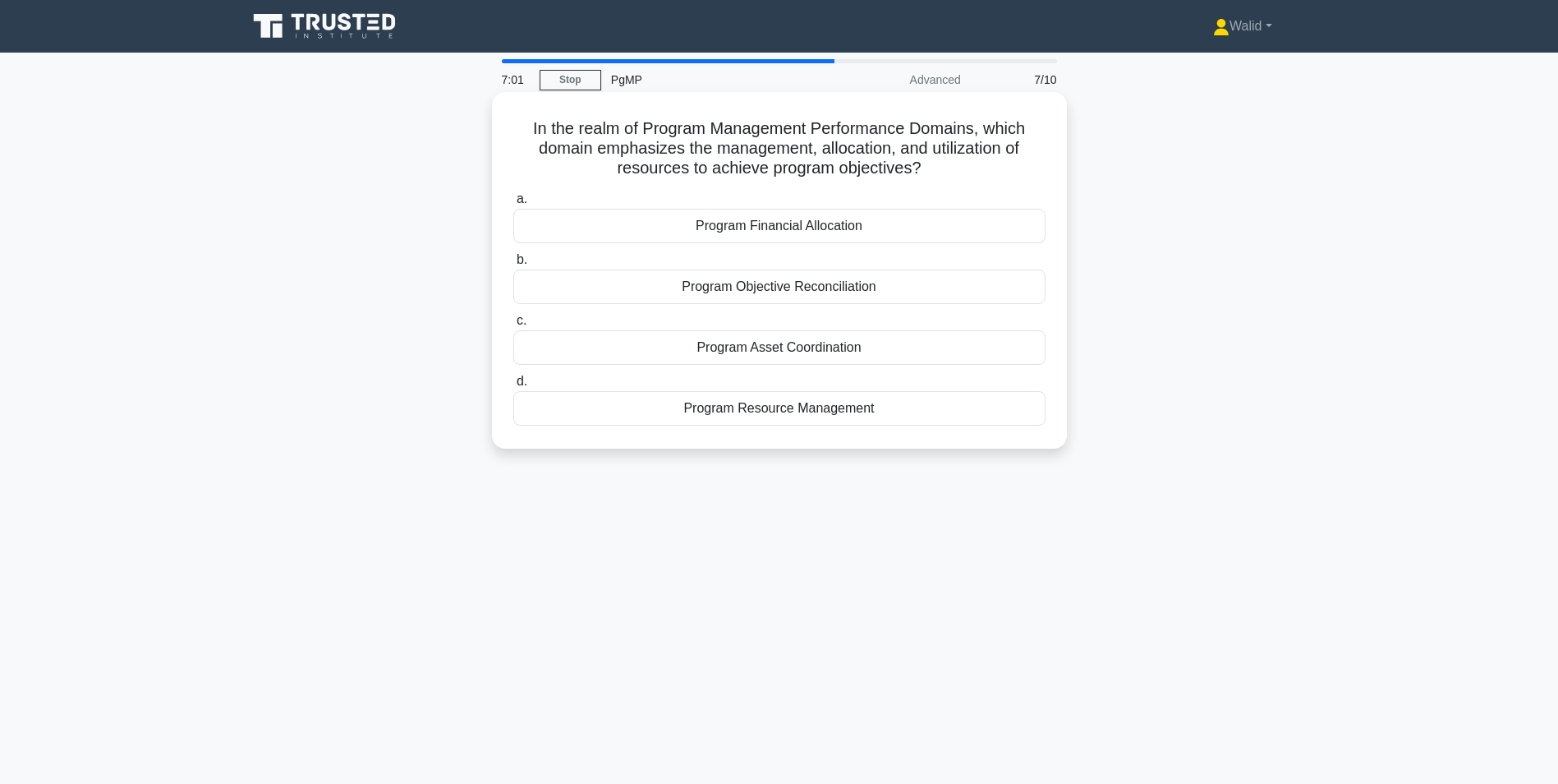
click at [777, 416] on div "Program Resource Management" at bounding box center [779, 408] width 532 height 35
click at [513, 387] on input "d. Program Resource Management" at bounding box center [513, 381] width 0 height 11
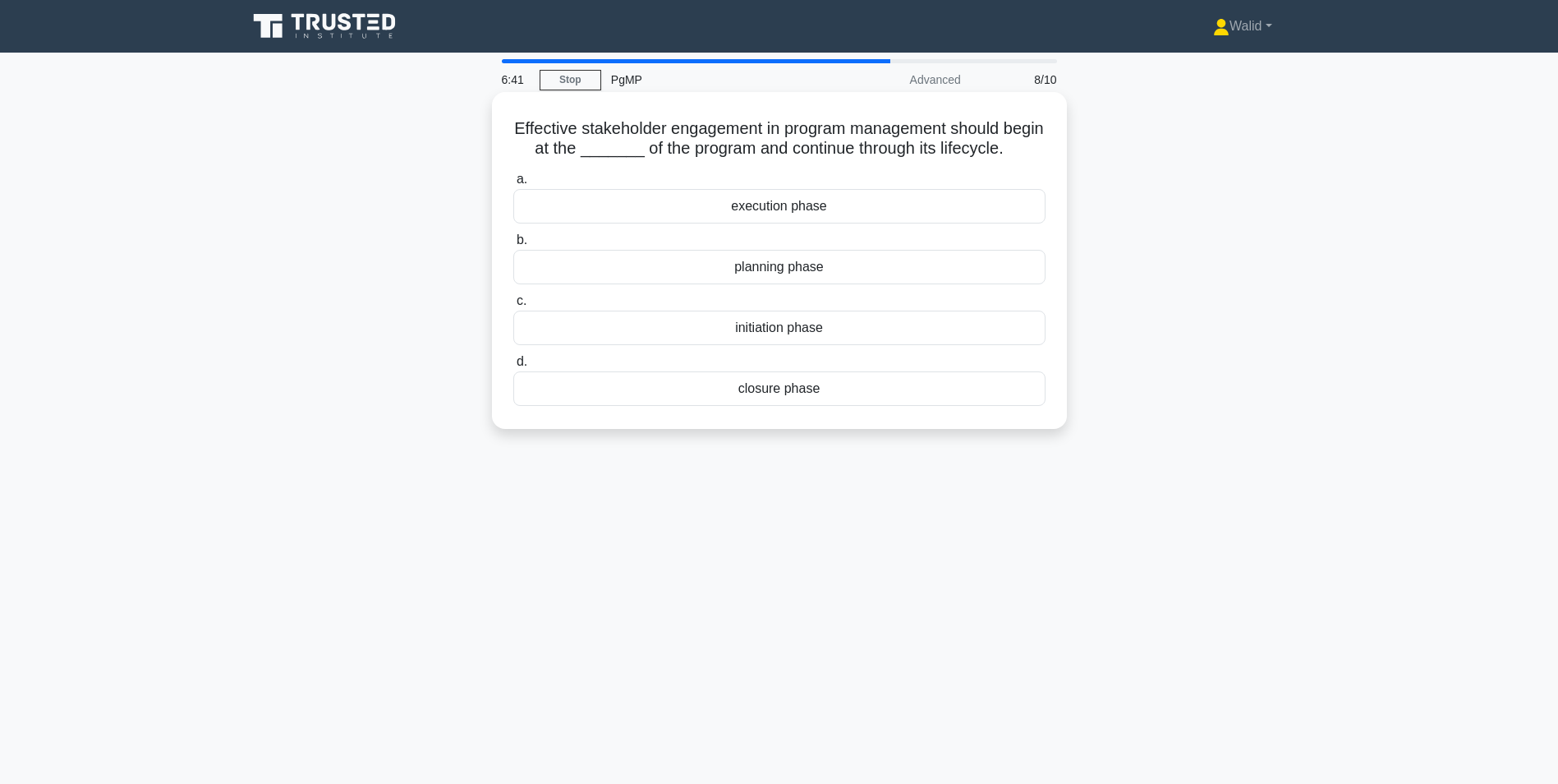
click at [792, 345] on div "initiation phase" at bounding box center [779, 327] width 532 height 35
click at [513, 306] on input "c. initiation phase" at bounding box center [513, 301] width 0 height 11
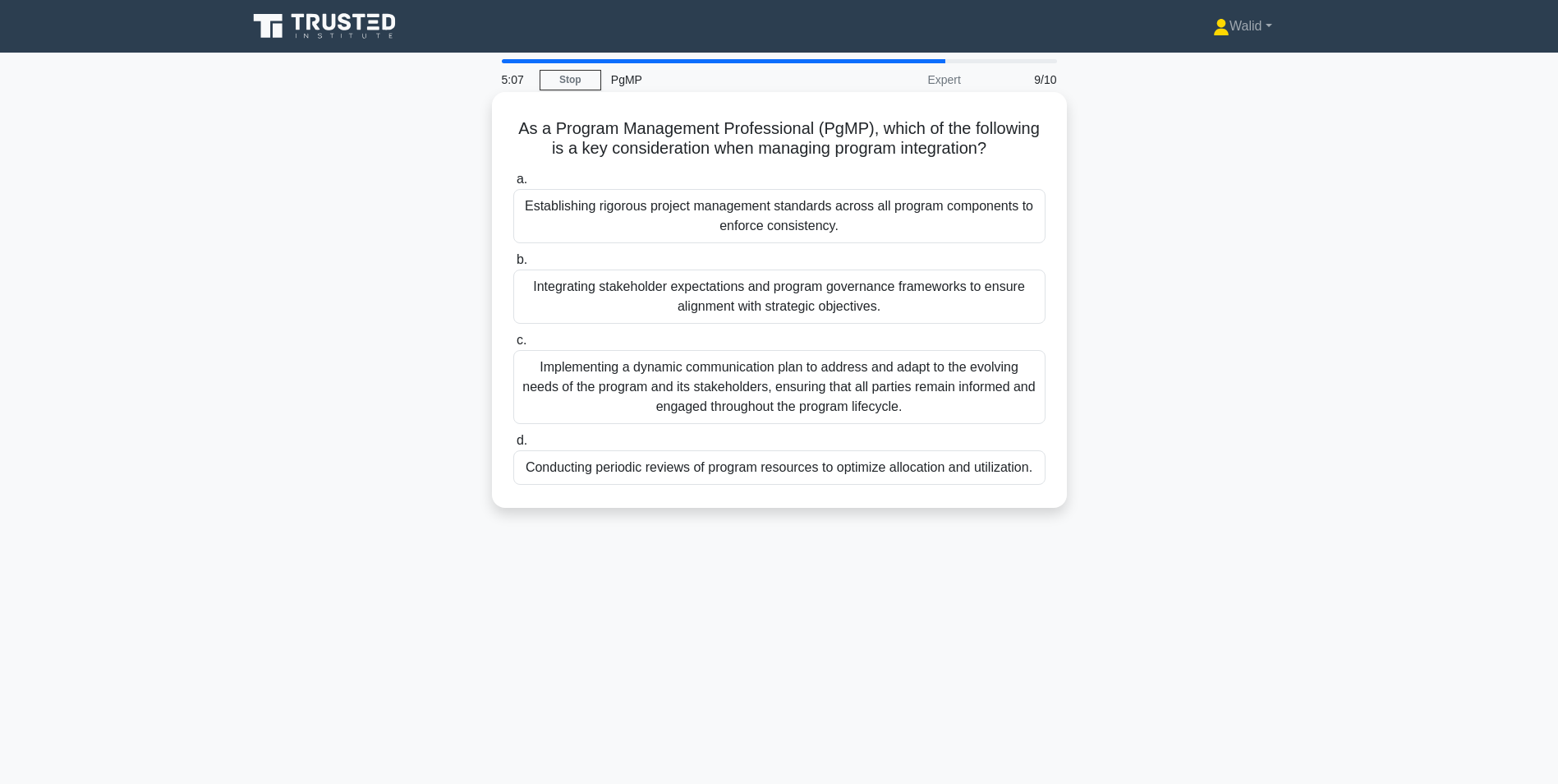
click at [783, 386] on div "Implementing a dynamic communication plan to address and adapt to the evolving …" at bounding box center [779, 387] width 532 height 74
click at [513, 346] on input "c. Implementing a dynamic communication plan to address and adapt to the evolvi…" at bounding box center [513, 341] width 0 height 11
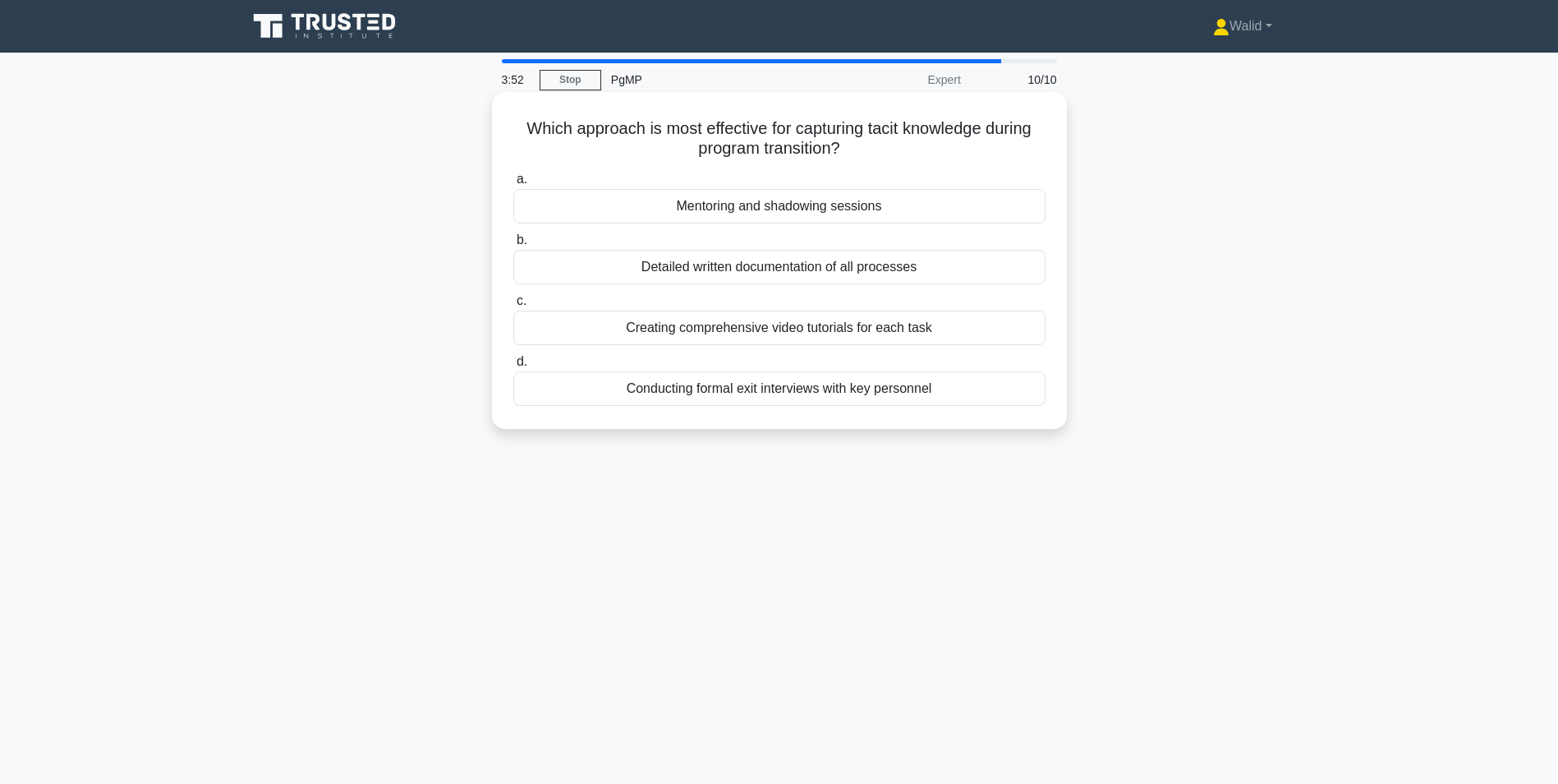
click at [838, 395] on div "Conducting formal exit interviews with key personnel" at bounding box center [779, 388] width 532 height 35
click at [513, 368] on input "d. Conducting formal exit interviews with key personnel" at bounding box center [513, 362] width 0 height 11
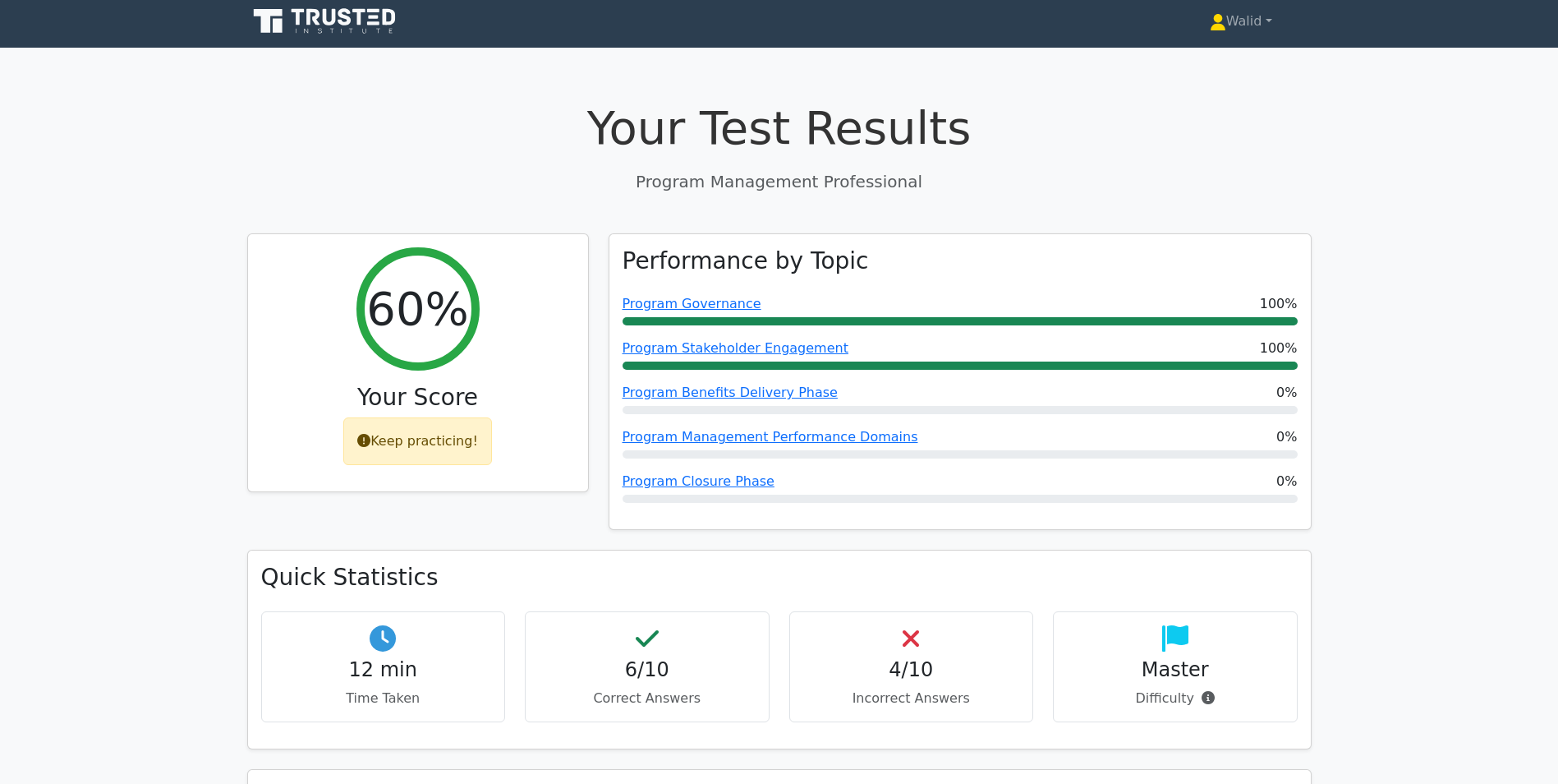
scroll to position [411, 0]
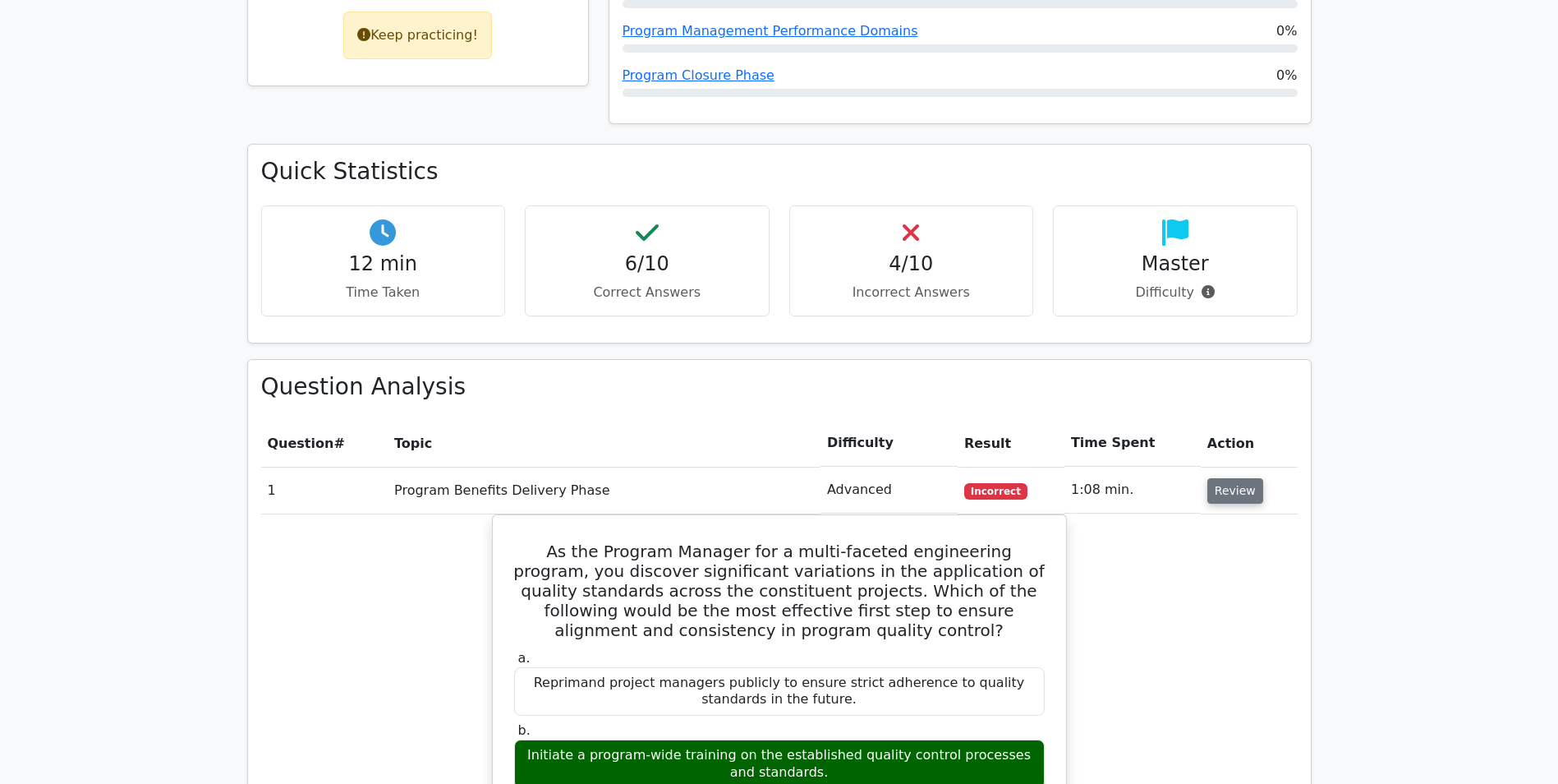
click at [1233, 499] on button "Review" at bounding box center [1235, 491] width 56 height 25
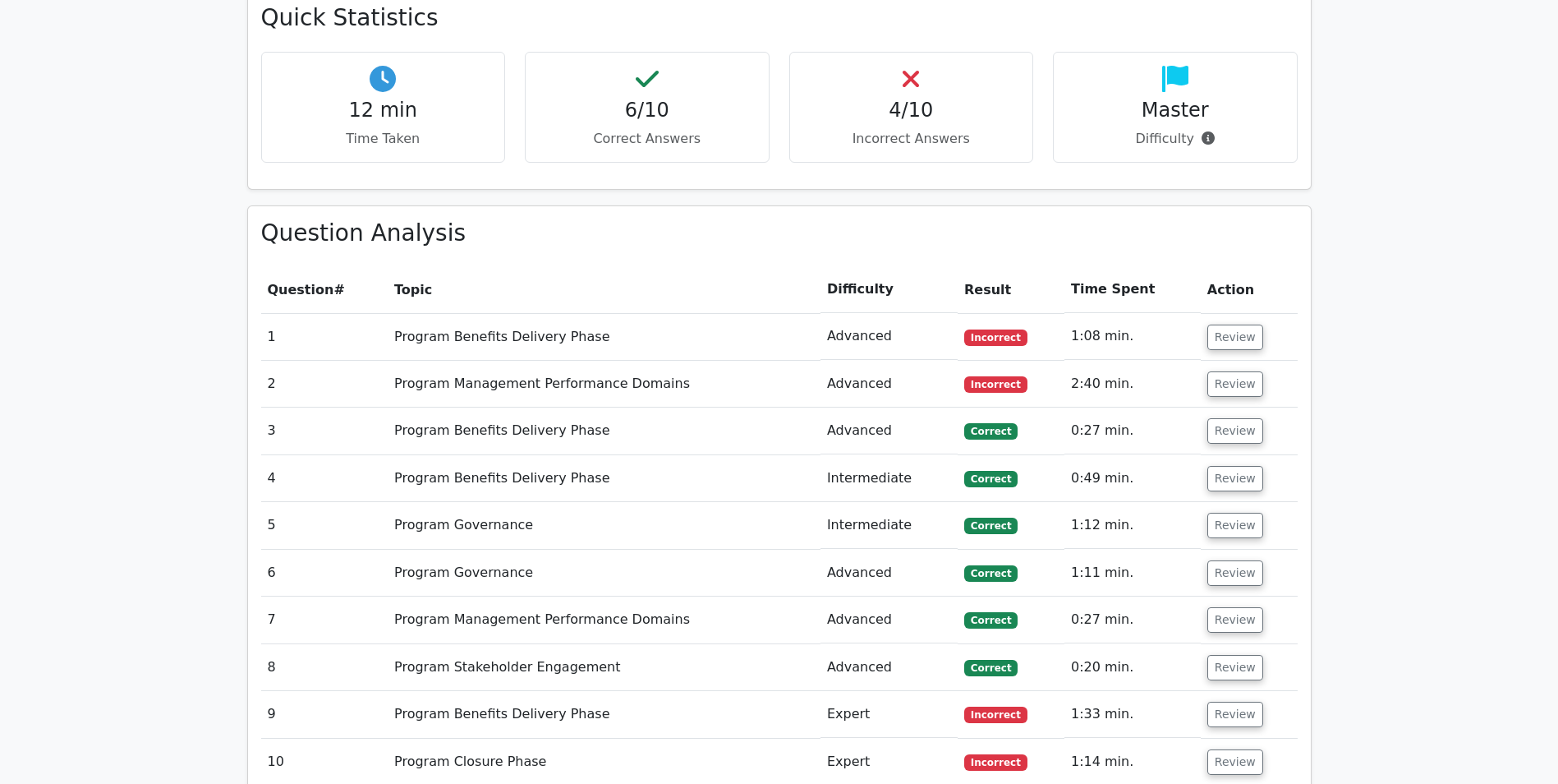
scroll to position [821, 0]
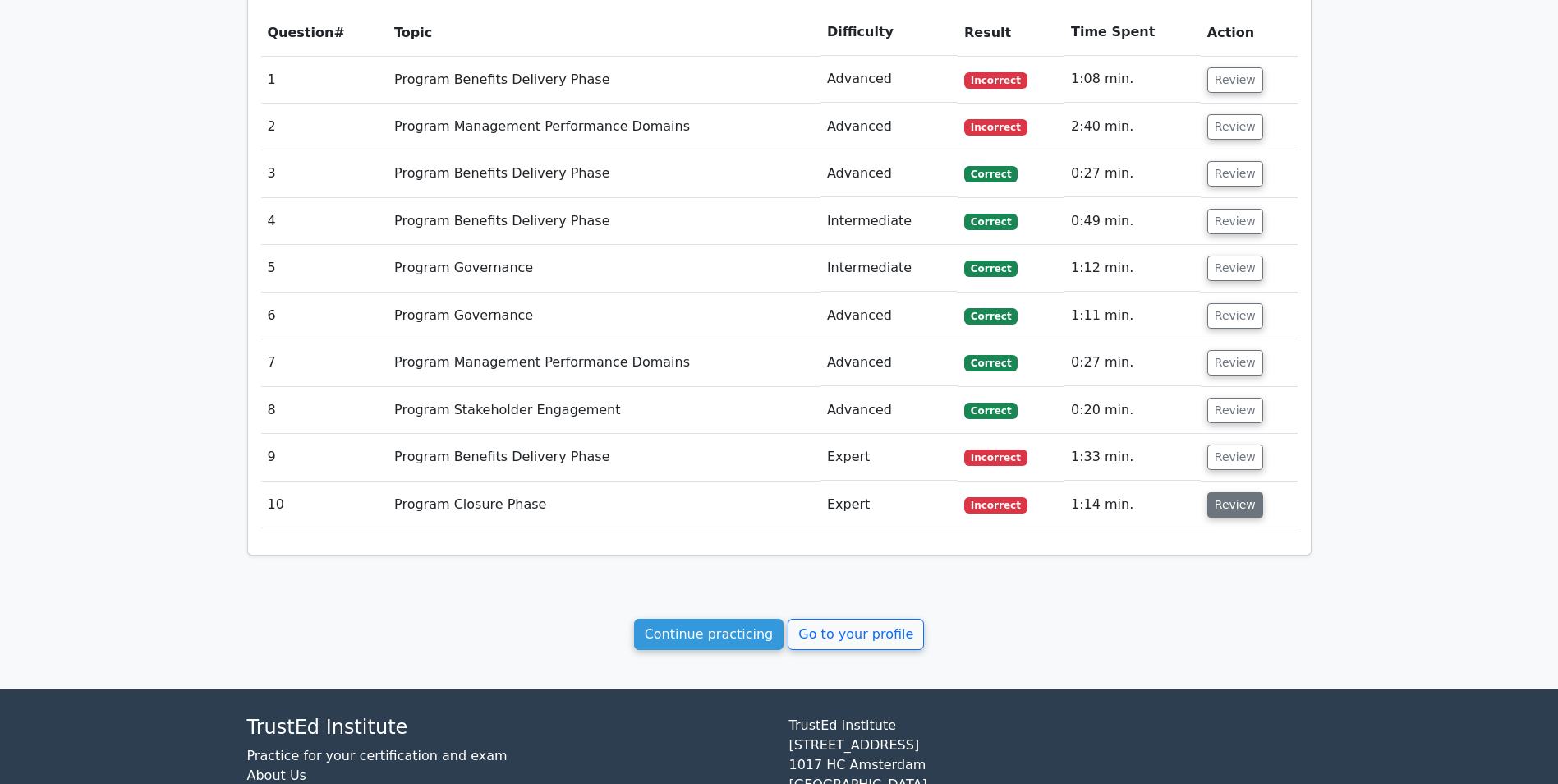
click at [1217, 511] on button "Review" at bounding box center [1235, 505] width 56 height 25
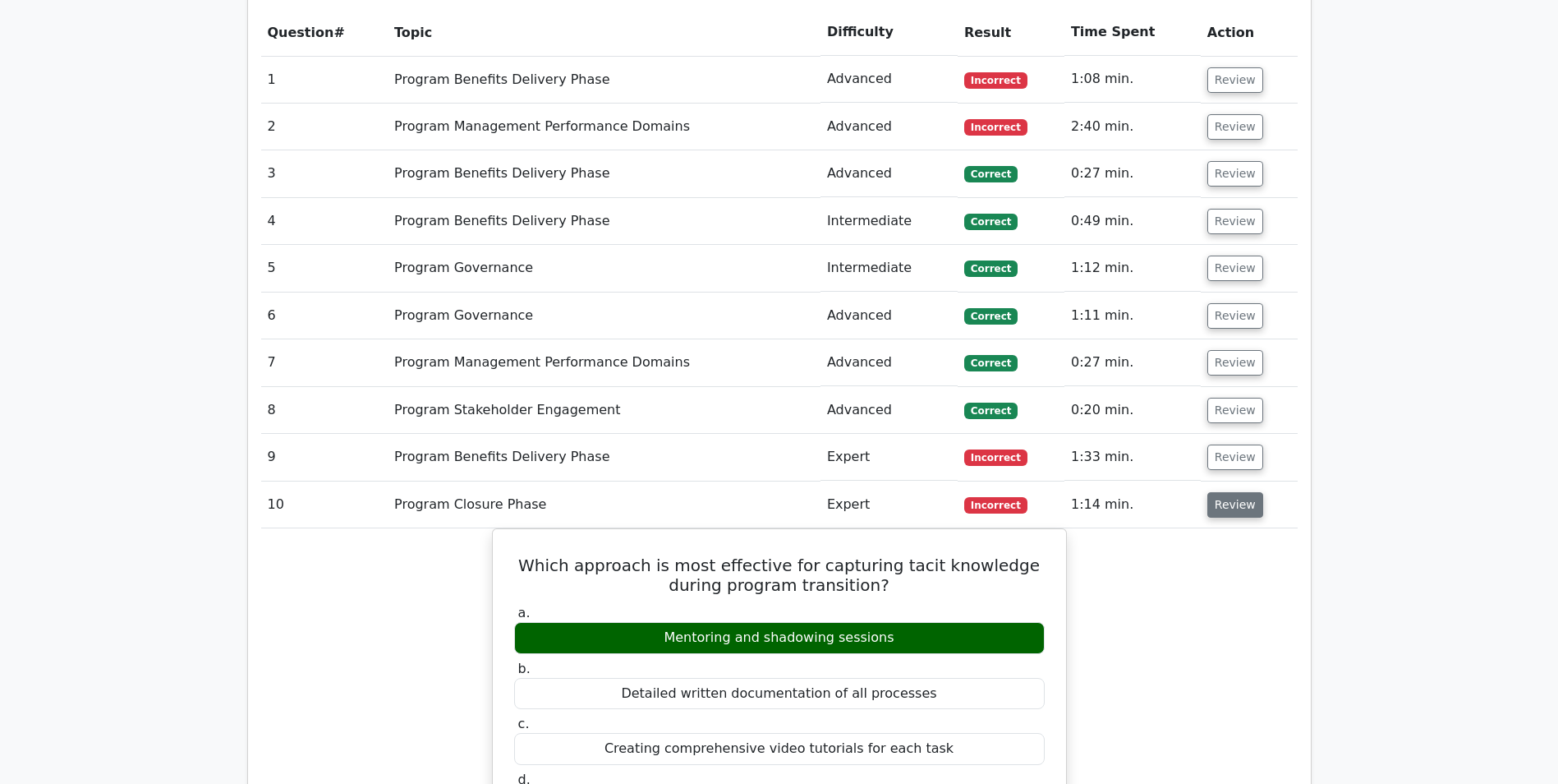
click at [1221, 507] on button "Review" at bounding box center [1235, 505] width 56 height 25
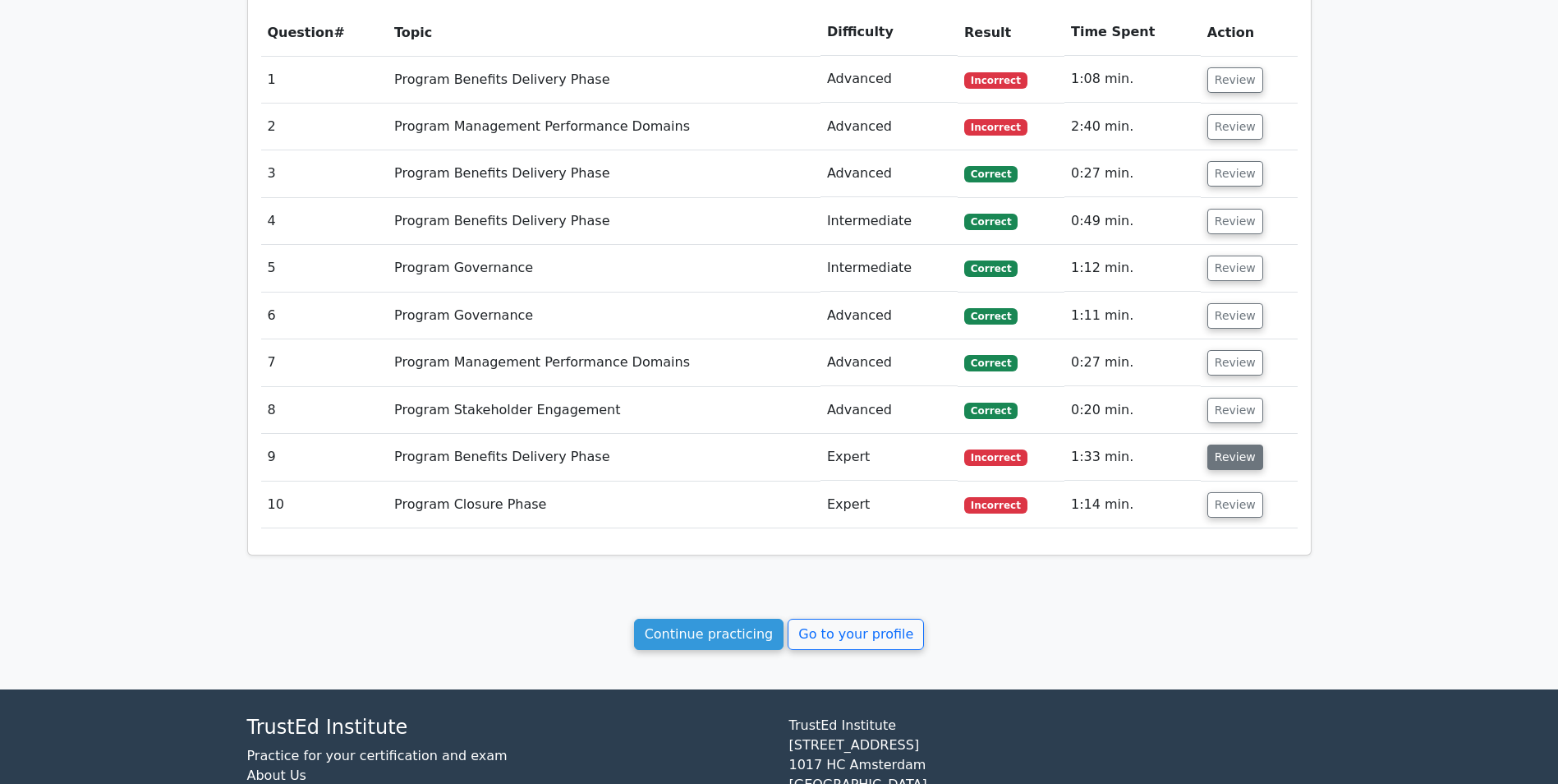
click at [1233, 460] on button "Review" at bounding box center [1235, 457] width 56 height 25
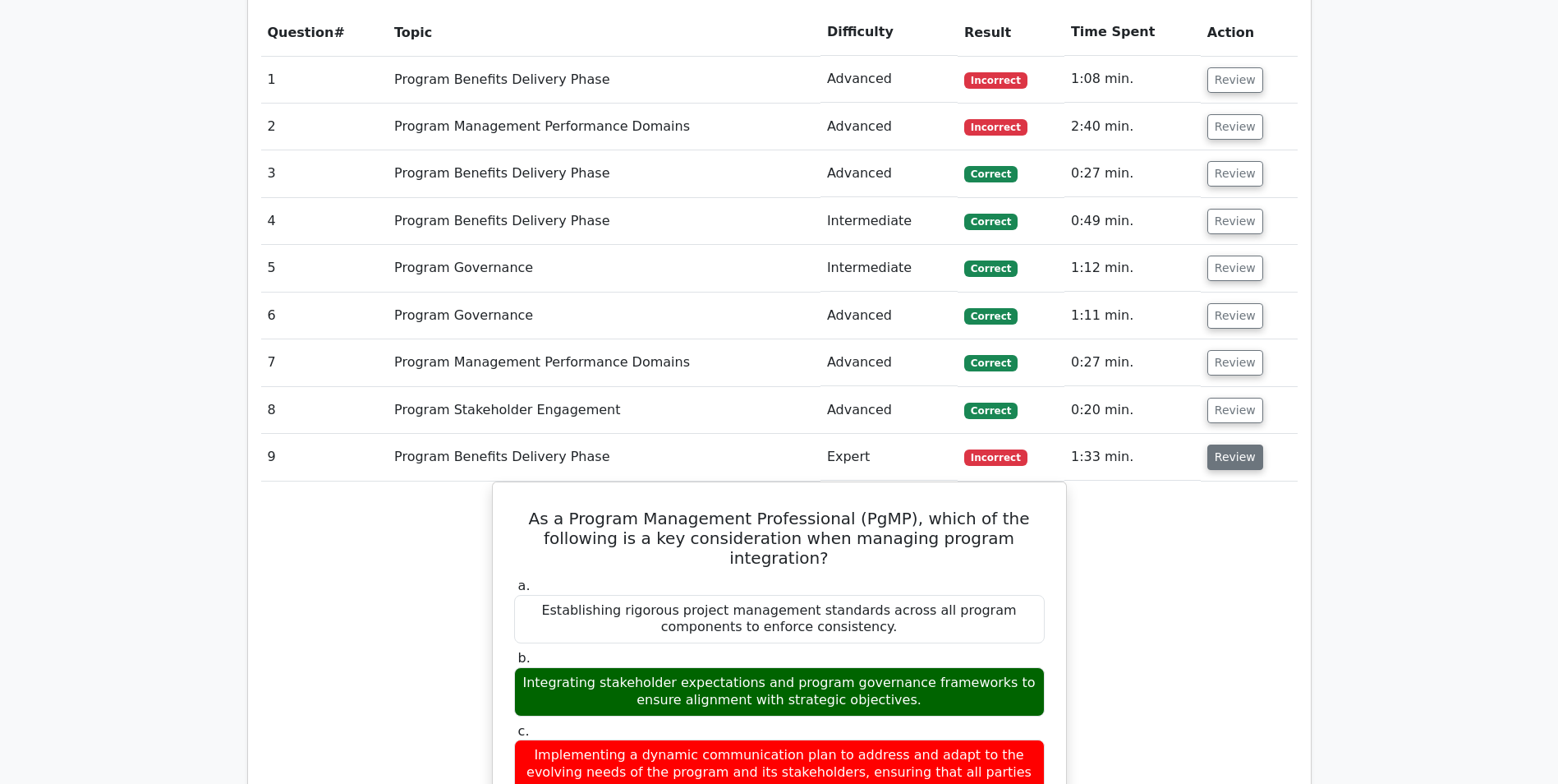
click at [1233, 460] on button "Review" at bounding box center [1235, 457] width 56 height 25
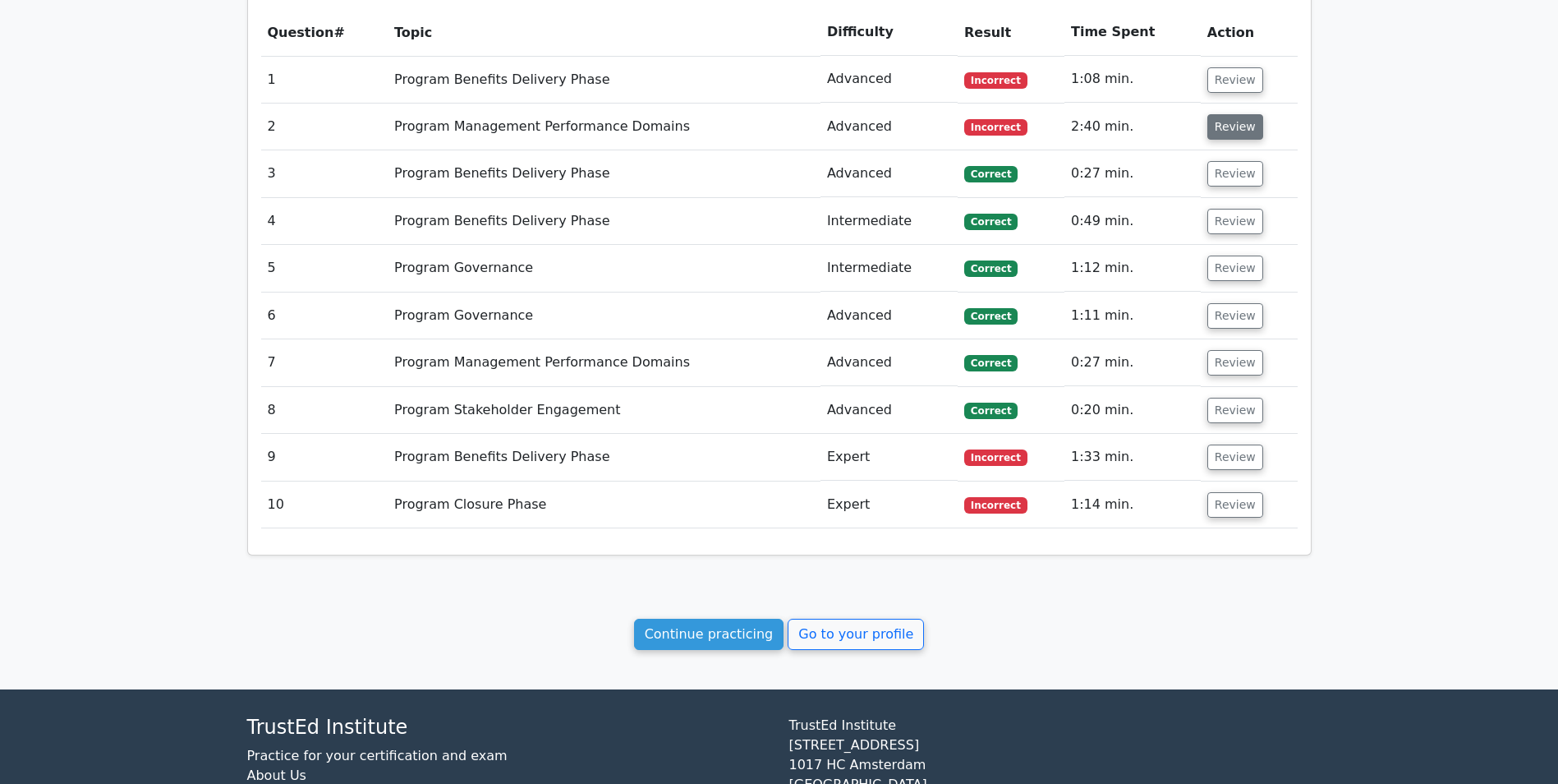
click at [1223, 125] on button "Review" at bounding box center [1235, 126] width 56 height 25
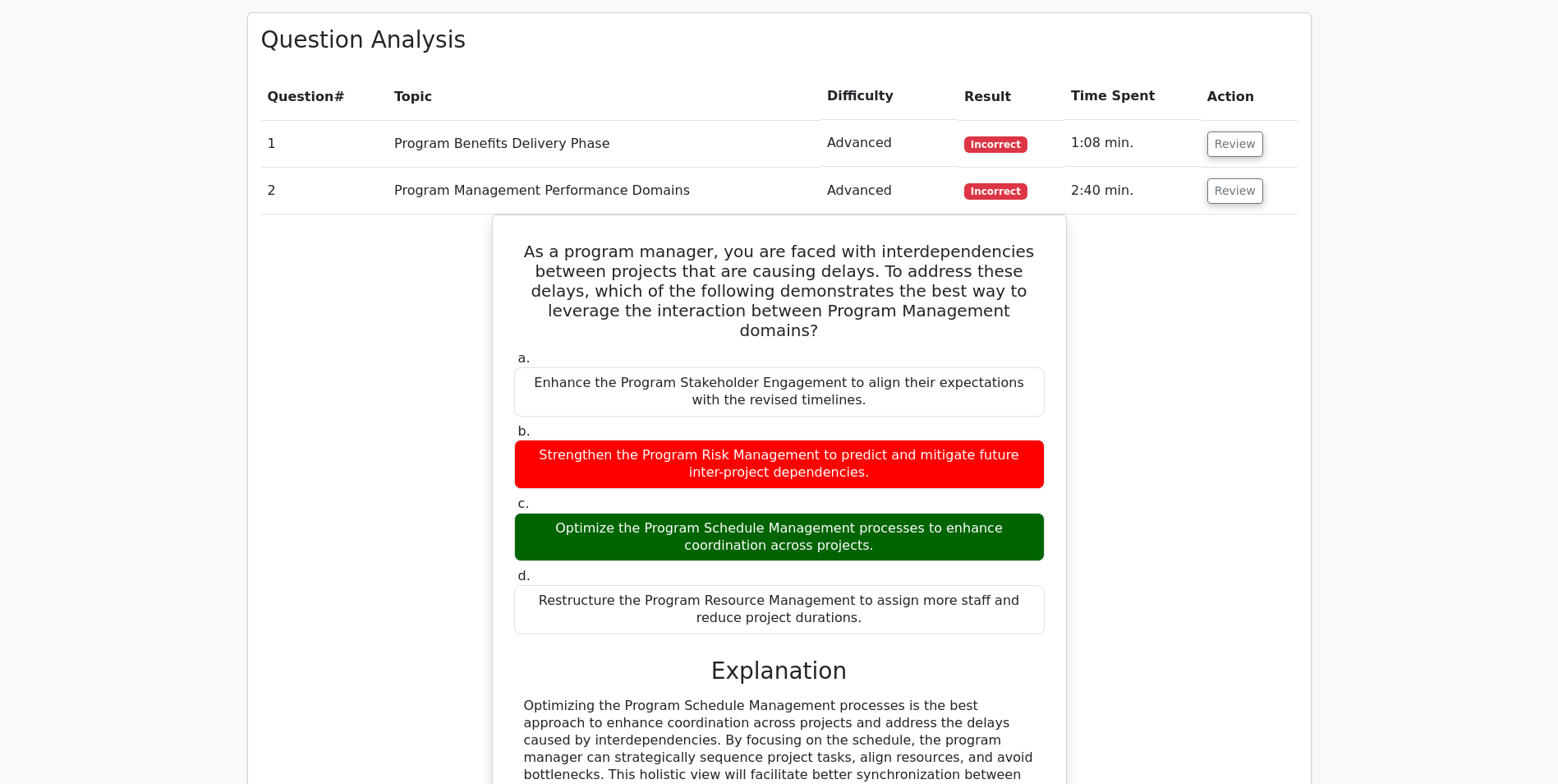
scroll to position [657, 0]
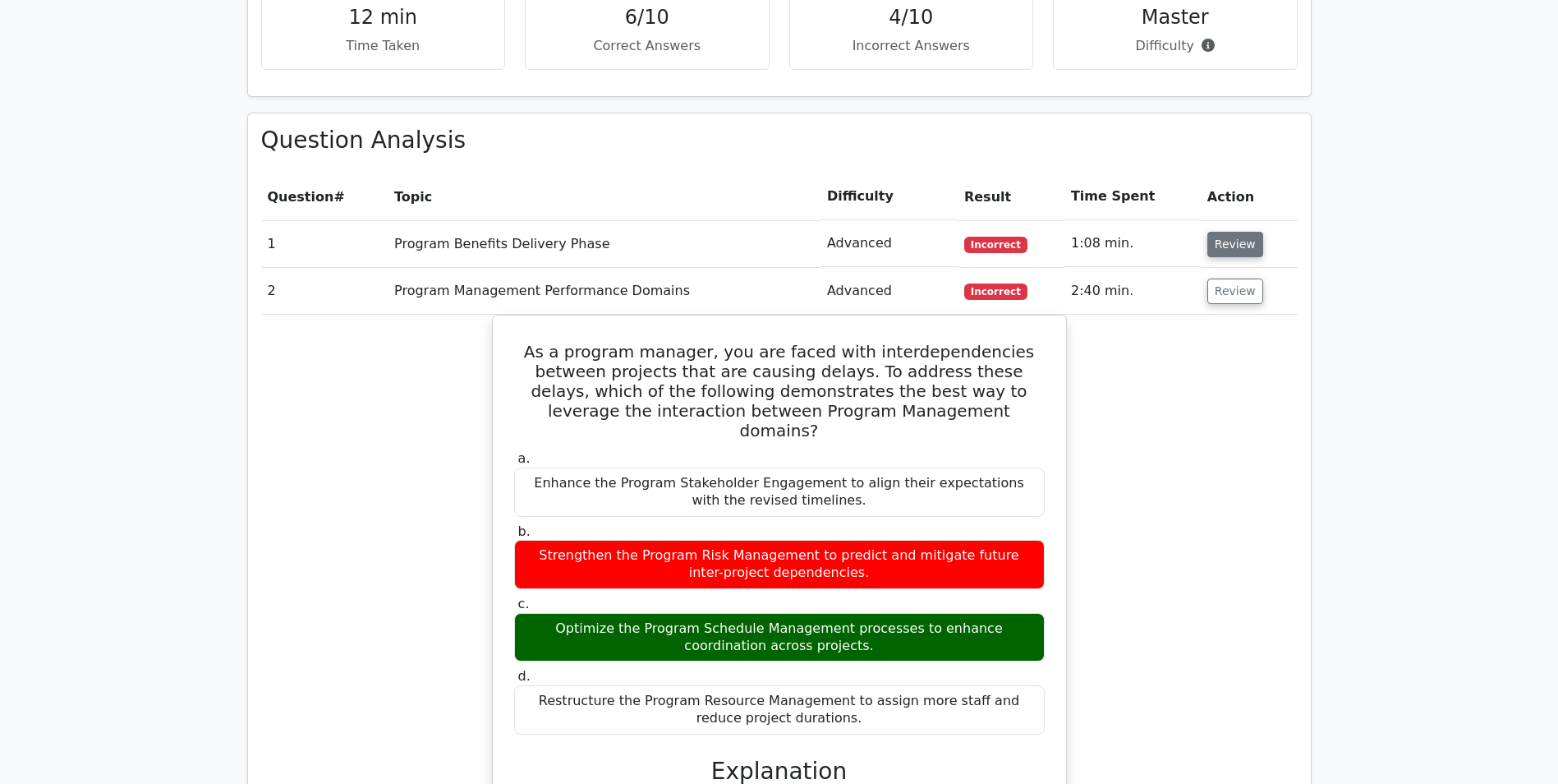
click at [1230, 238] on button "Review" at bounding box center [1235, 244] width 56 height 25
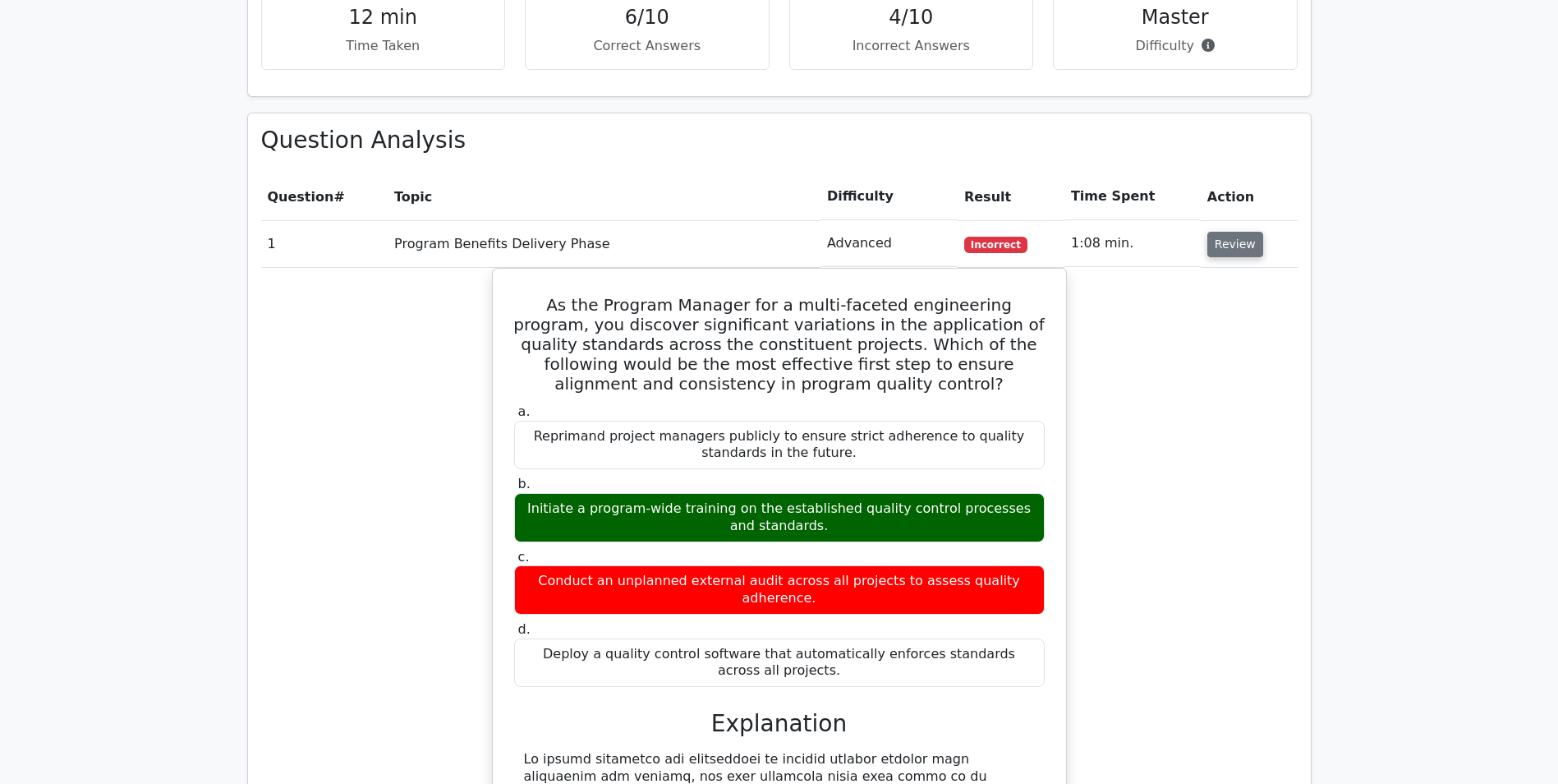
click at [1230, 240] on button "Review" at bounding box center [1235, 244] width 56 height 25
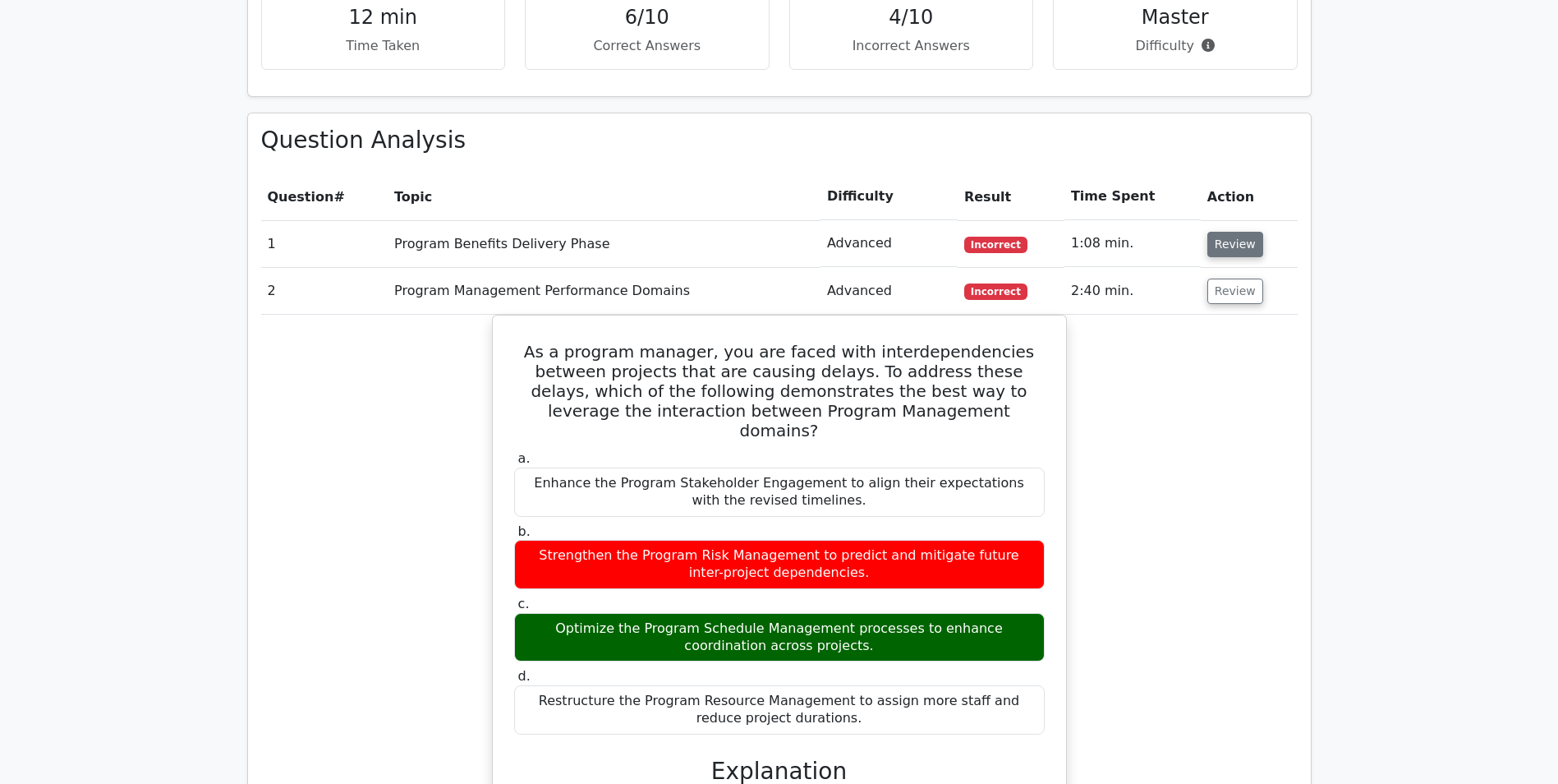
click at [1233, 247] on button "Review" at bounding box center [1235, 244] width 56 height 25
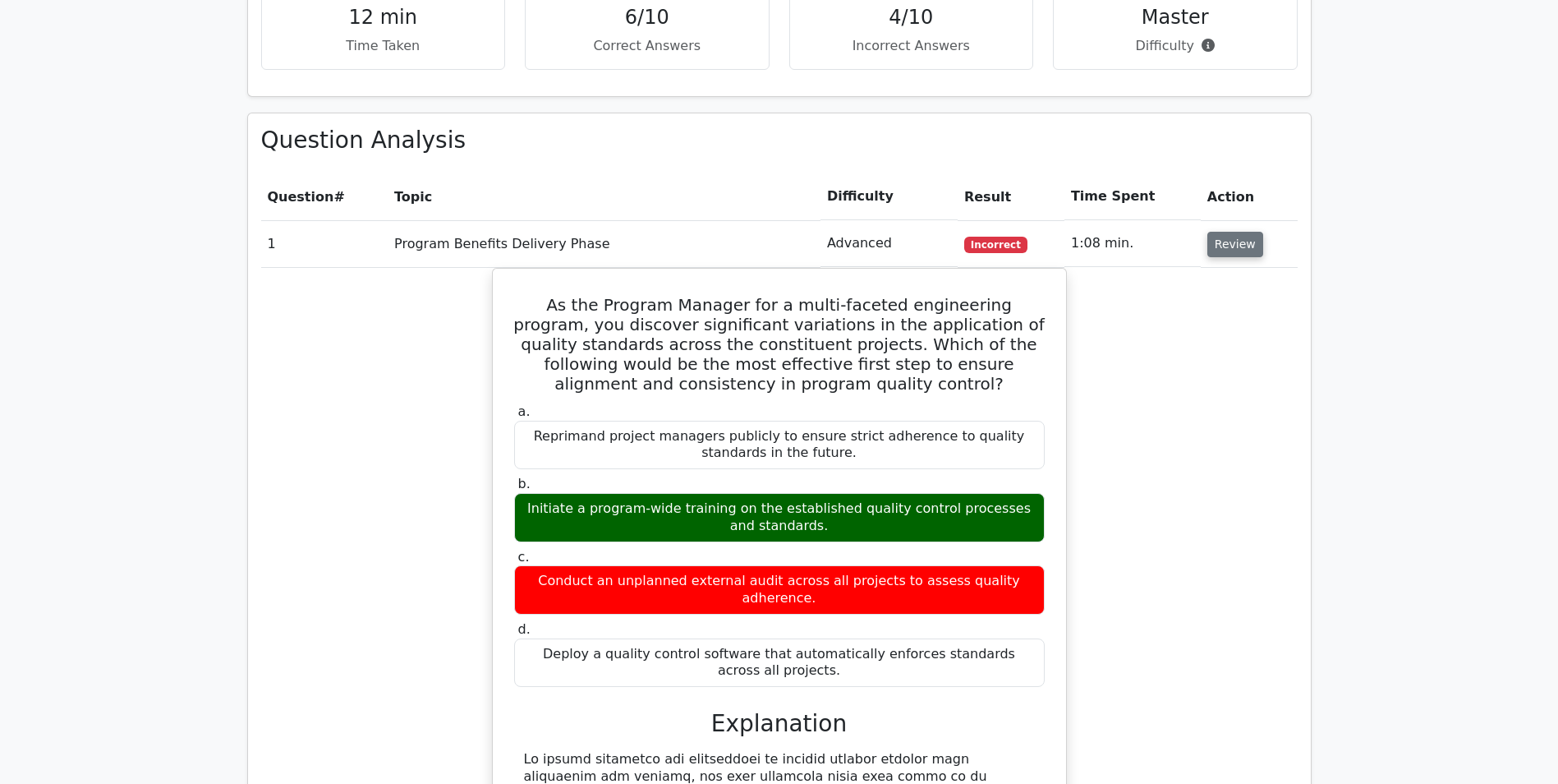
click at [1220, 251] on button "Review" at bounding box center [1235, 244] width 56 height 25
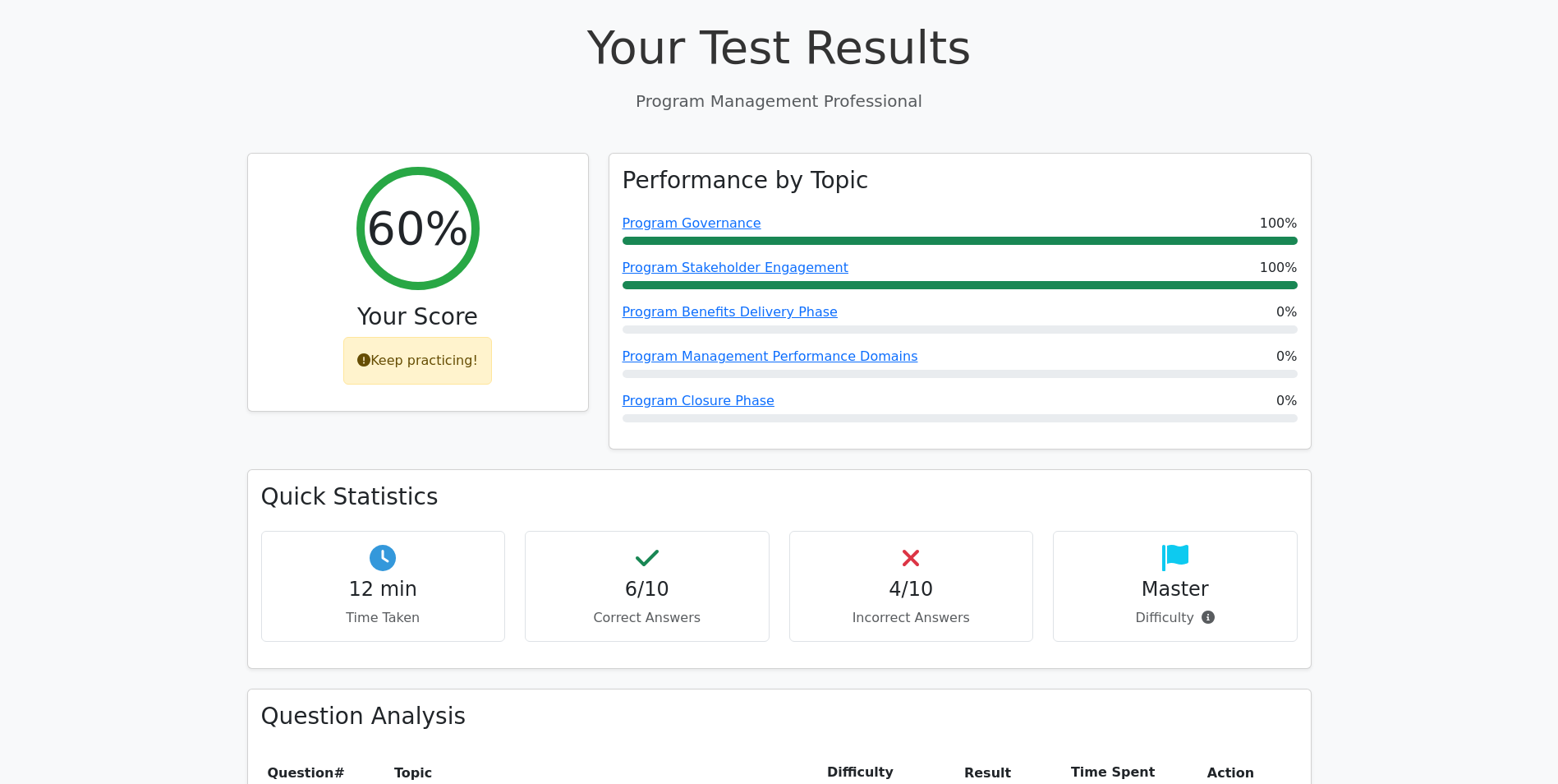
scroll to position [0, 0]
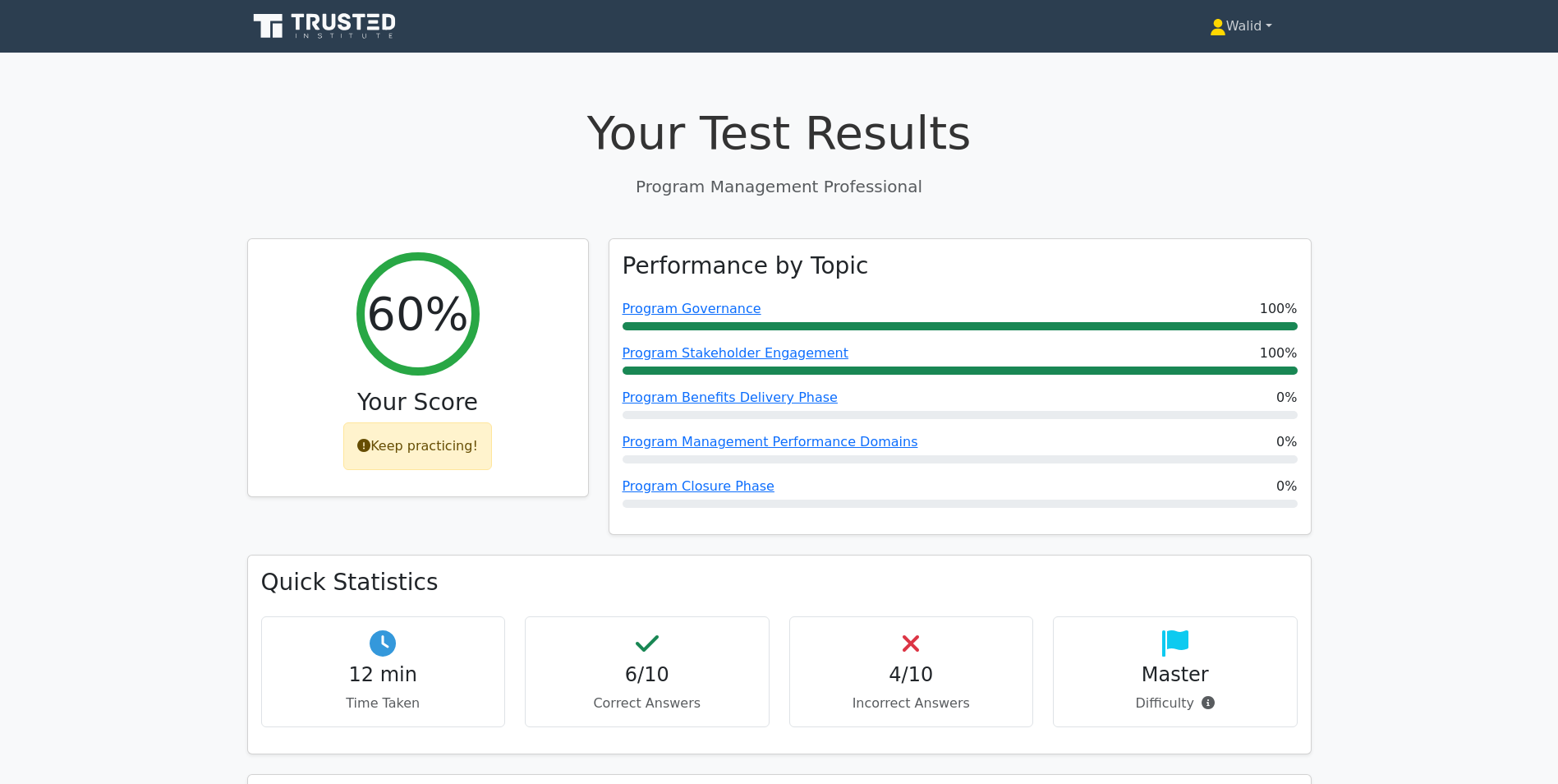
click at [1217, 24] on icon at bounding box center [1217, 26] width 16 height 16
click at [1204, 72] on link "Profile" at bounding box center [1236, 64] width 130 height 26
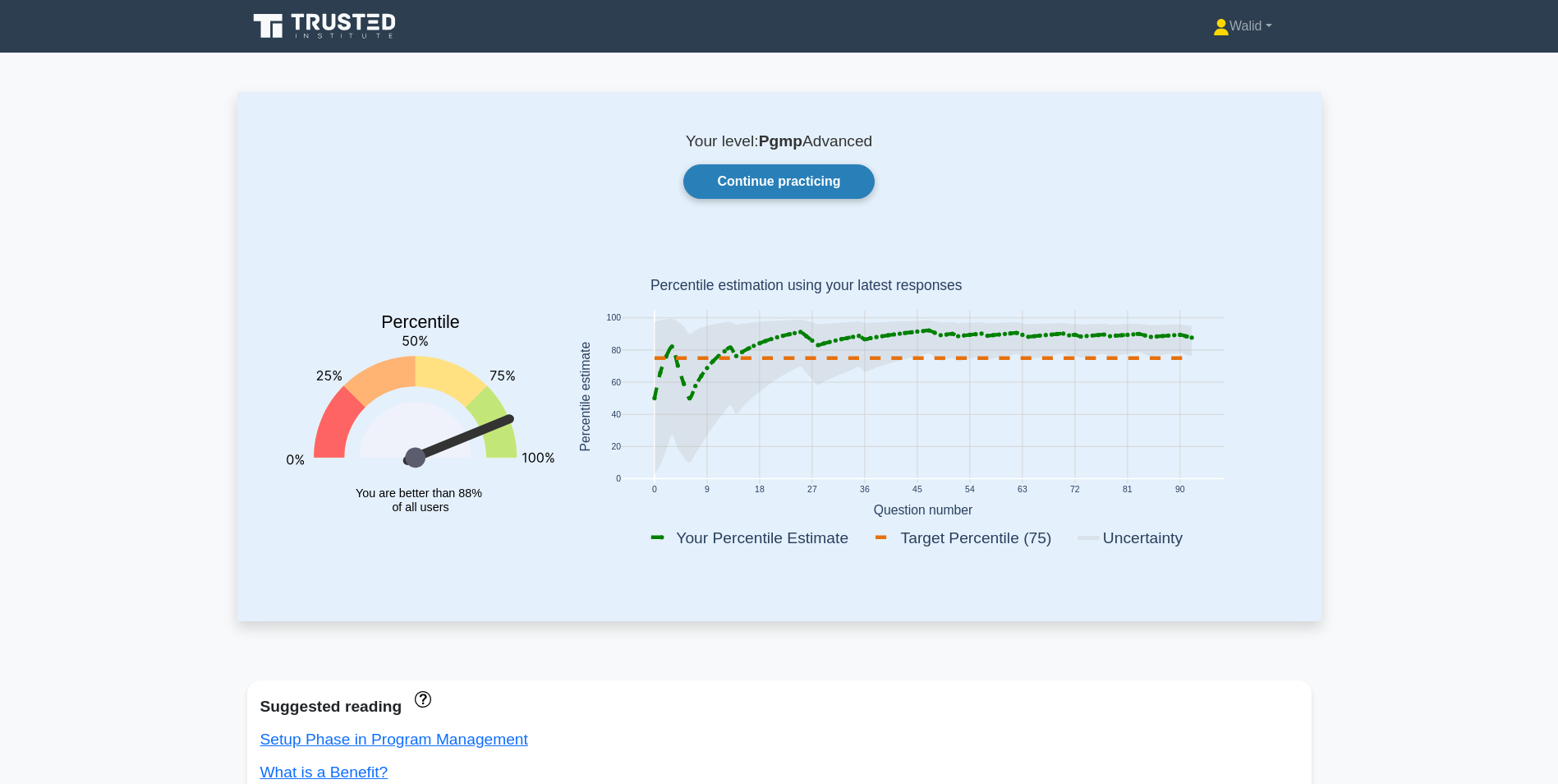
click at [780, 173] on link "Continue practicing" at bounding box center [779, 181] width 191 height 35
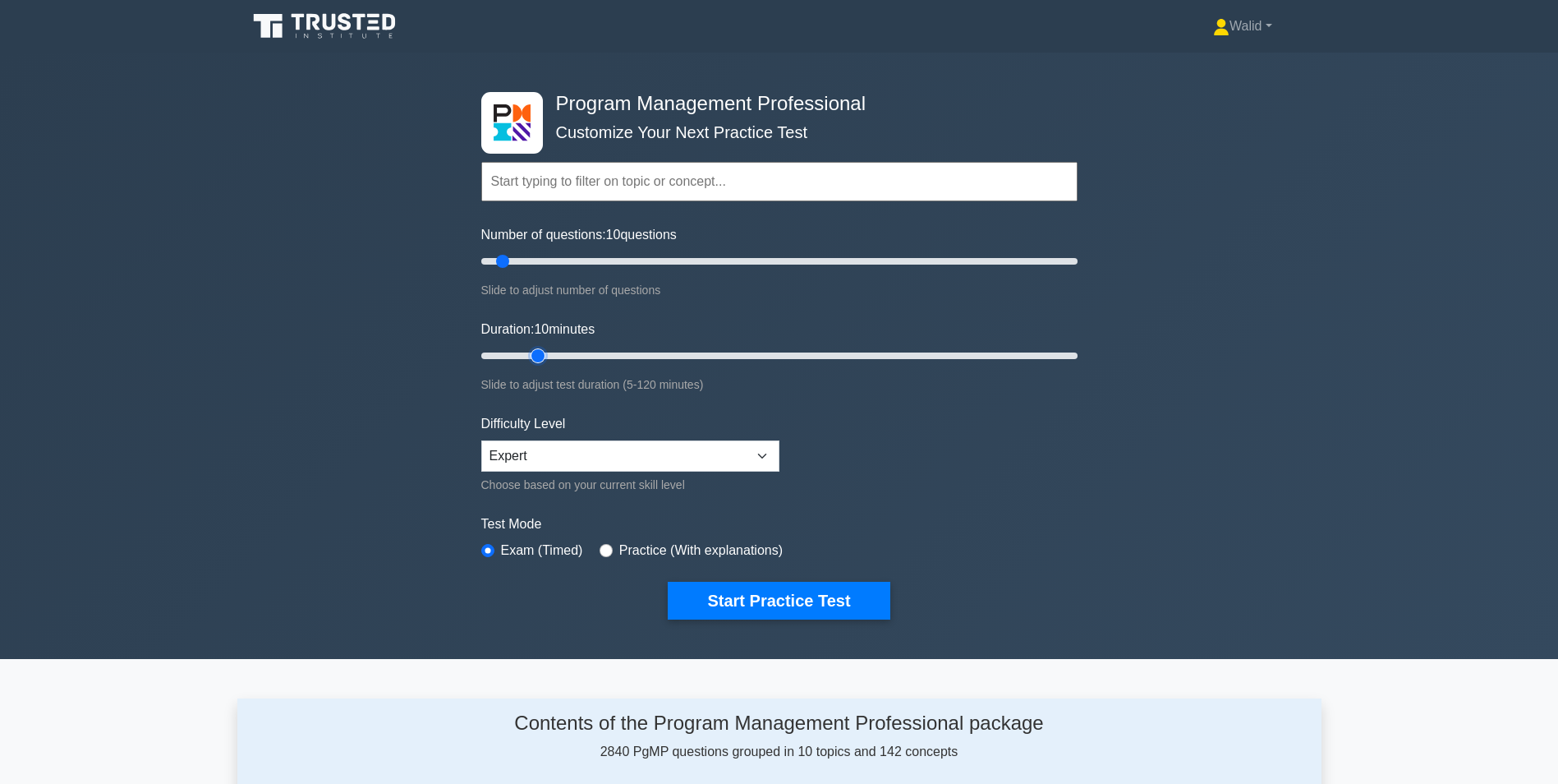
type input "15"
click at [529, 358] on input "Duration: 10 minutes" at bounding box center [779, 355] width 596 height 19
click at [747, 596] on button "Start Practice Test" at bounding box center [778, 600] width 222 height 38
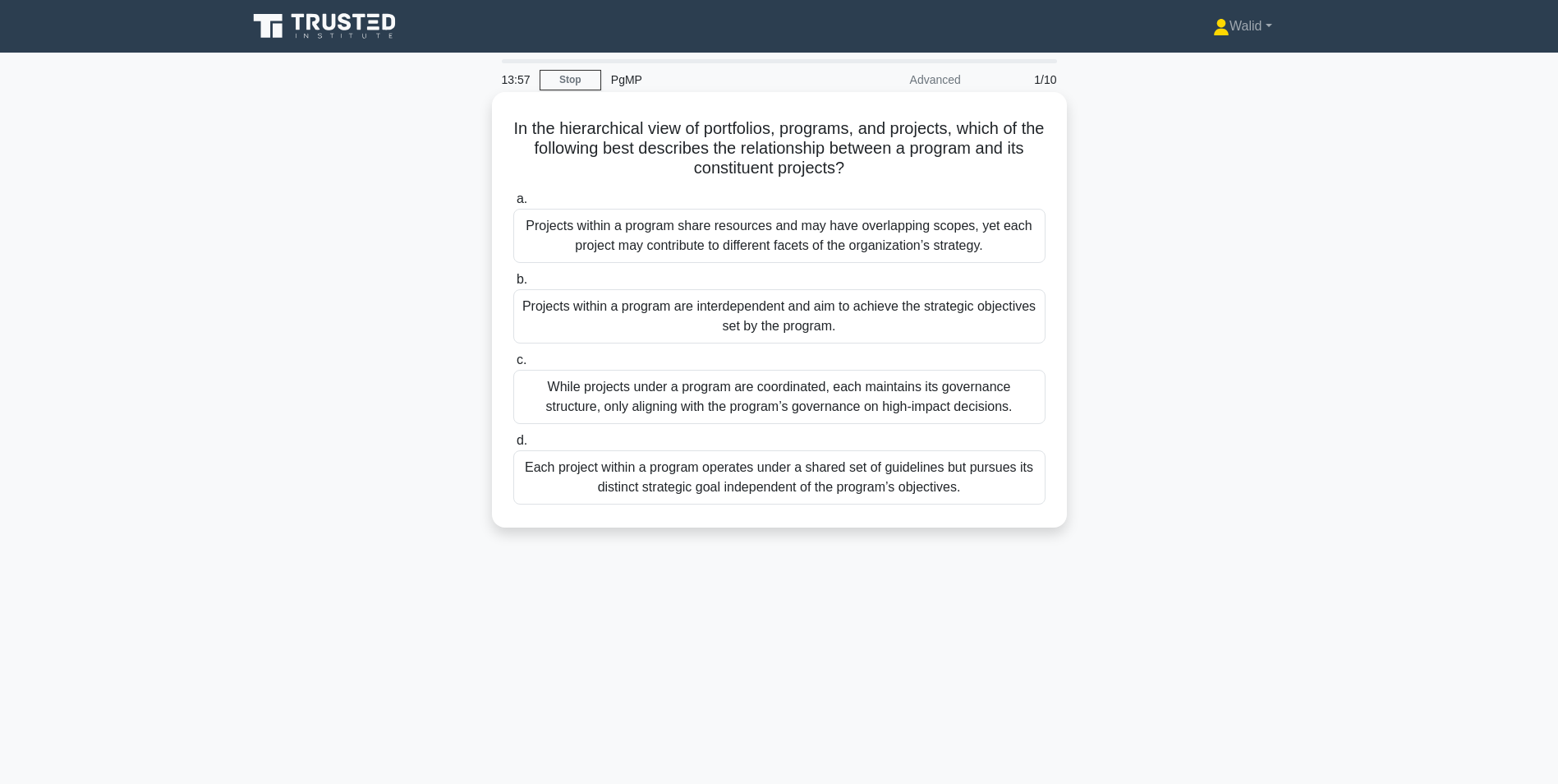
click at [663, 320] on div "Projects within a program are interdependent and aim to achieve the strategic o…" at bounding box center [779, 316] width 532 height 54
click at [513, 285] on input "b. Projects within a program are interdependent and aim to achieve the strategi…" at bounding box center [513, 279] width 0 height 11
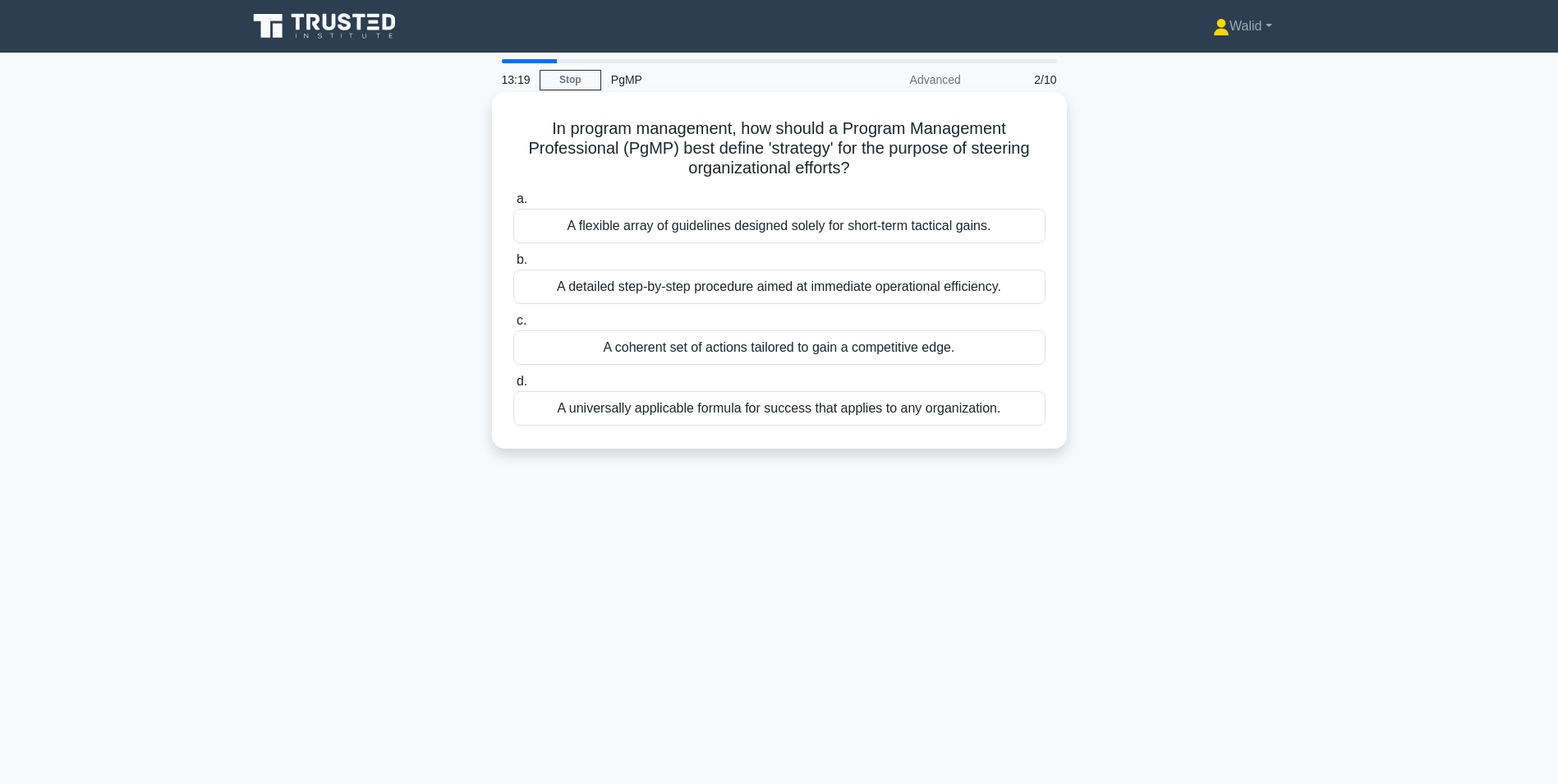
click at [843, 352] on div "A coherent set of actions tailored to gain a competitive edge." at bounding box center [779, 347] width 532 height 35
click at [513, 326] on input "c. A coherent set of actions tailored to gain a competitive edge." at bounding box center [513, 320] width 0 height 11
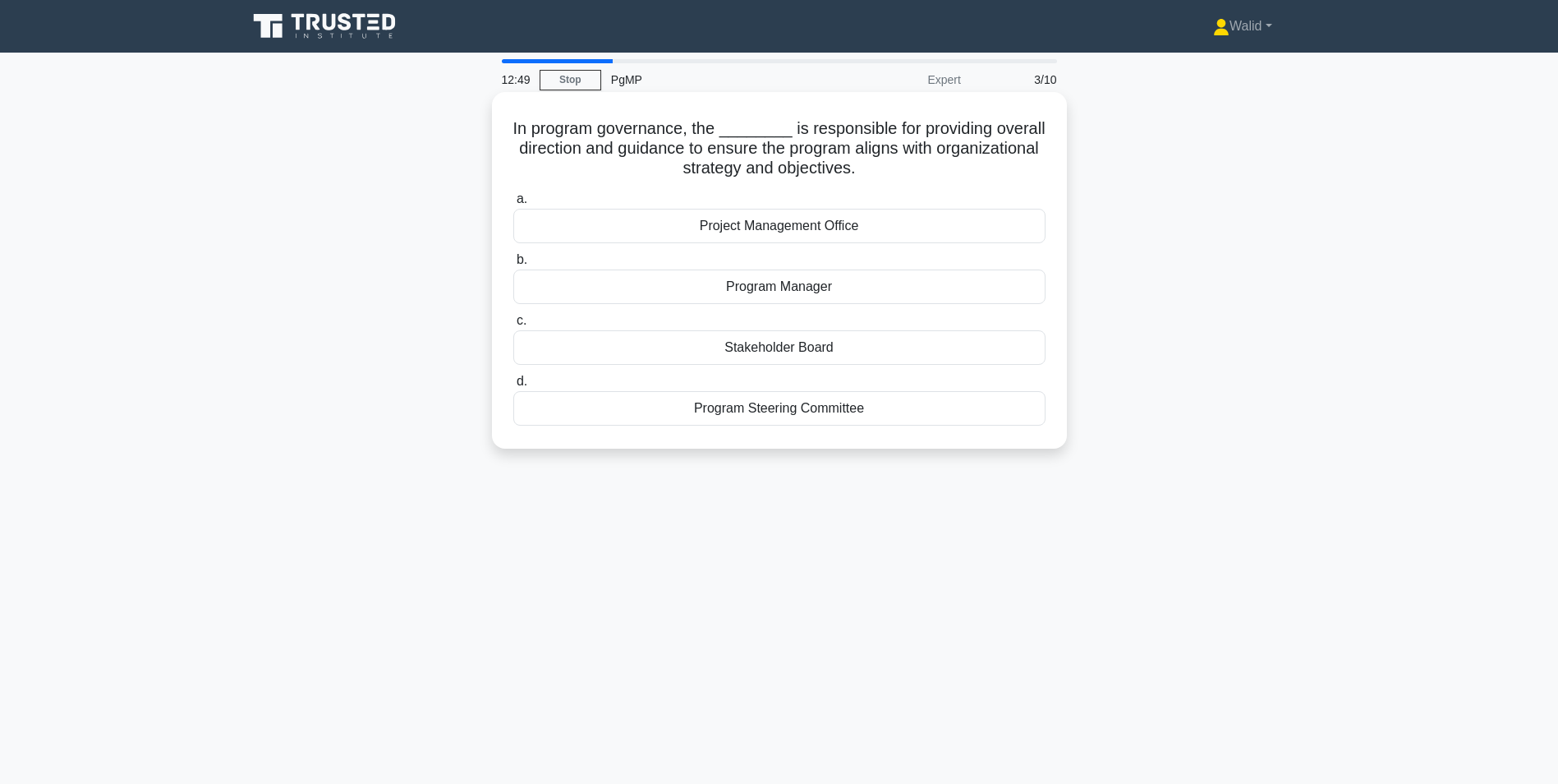
click at [760, 419] on div "Program Steering Committee" at bounding box center [779, 408] width 532 height 35
click at [513, 387] on input "d. Program Steering Committee" at bounding box center [513, 381] width 0 height 11
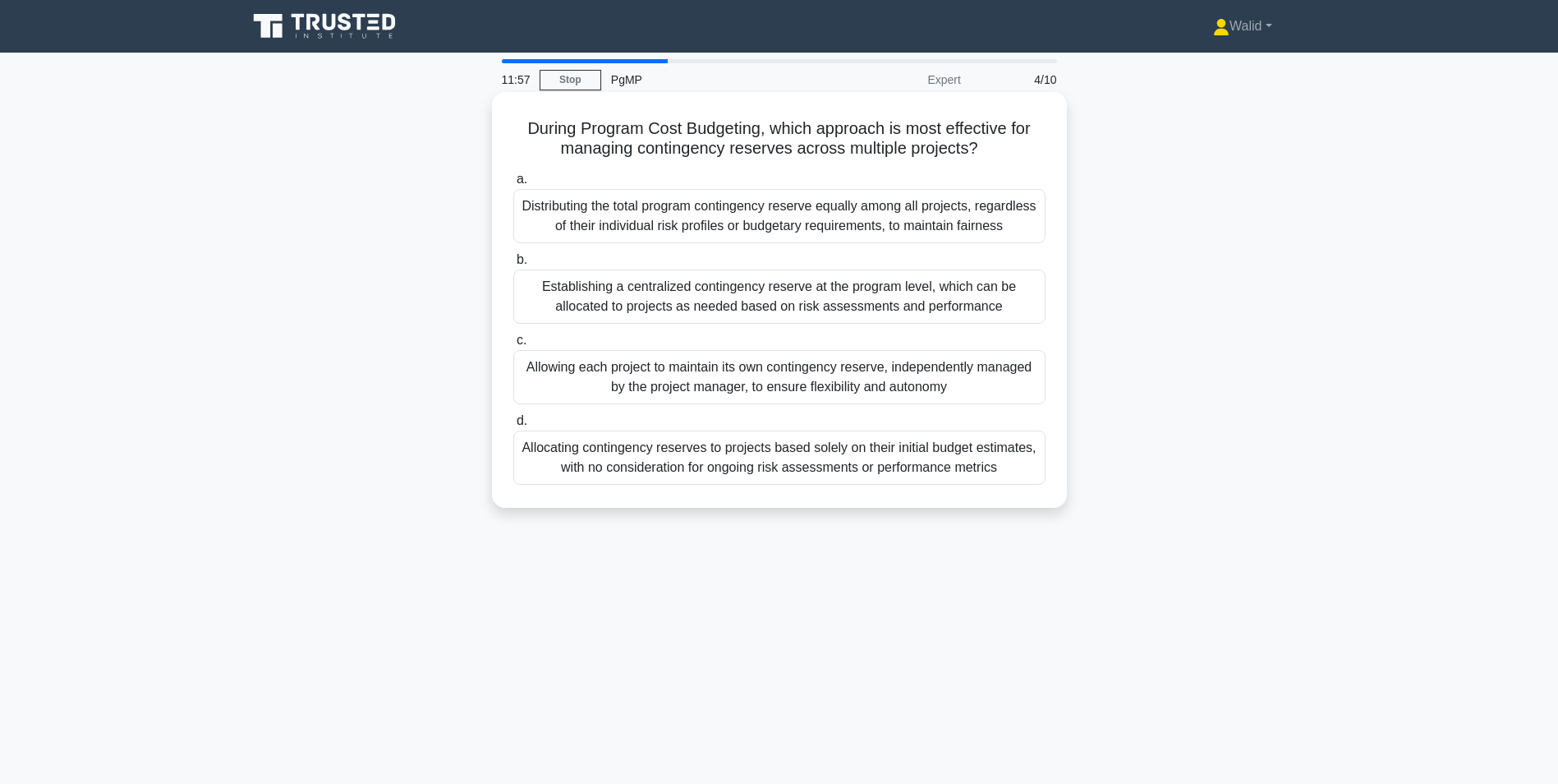
click at [673, 373] on div "Allowing each project to maintain its own contingency reserve, independently ma…" at bounding box center [779, 377] width 532 height 54
click at [513, 346] on input "c. Allowing each project to maintain its own contingency reserve, independently…" at bounding box center [513, 341] width 0 height 11
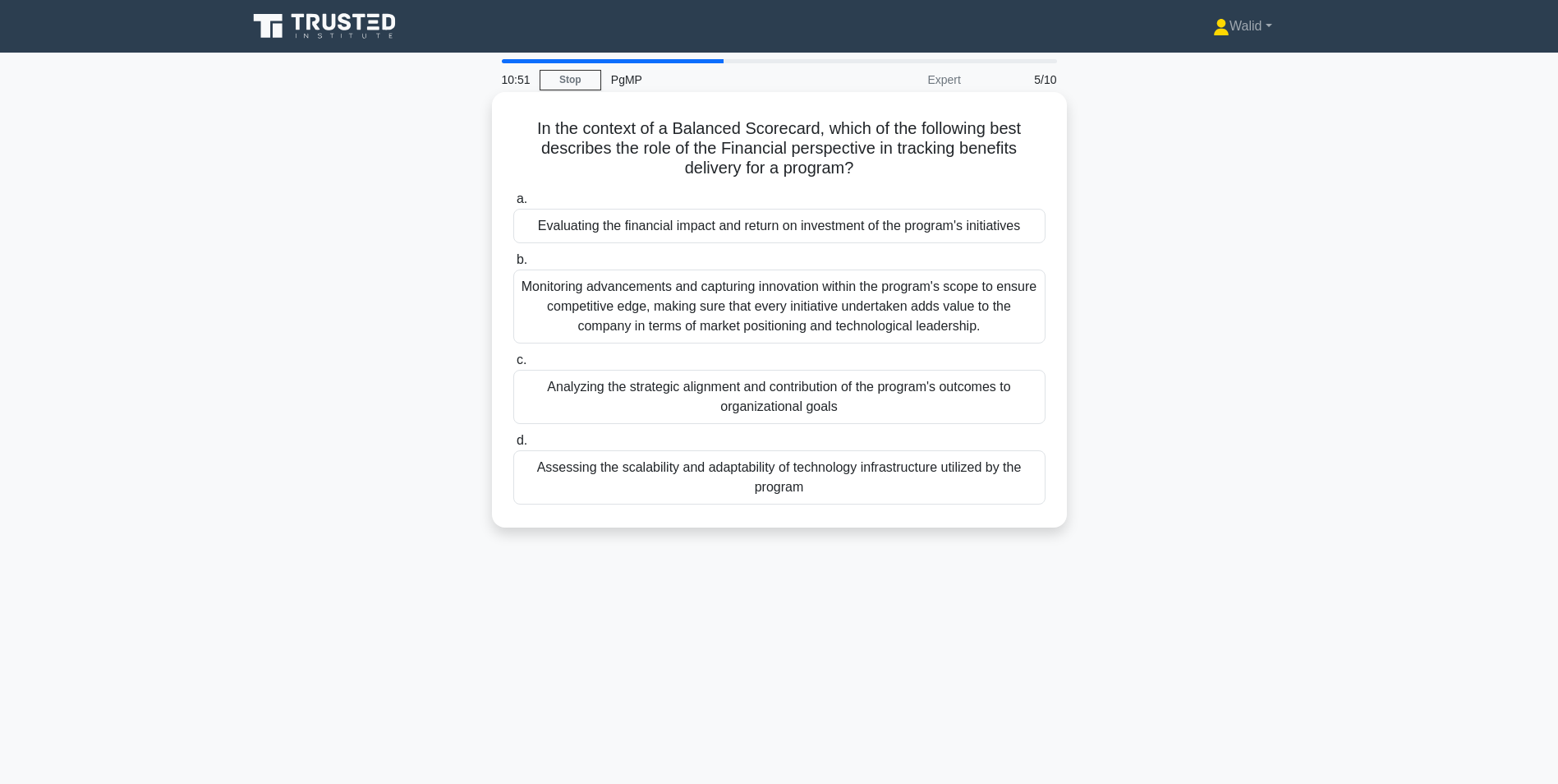
click at [817, 227] on div "Evaluating the financial impact and return on investment of the program's initi…" at bounding box center [779, 225] width 532 height 35
click at [513, 205] on input "a. Evaluating the financial impact and return on investment of the program's in…" at bounding box center [513, 199] width 0 height 11
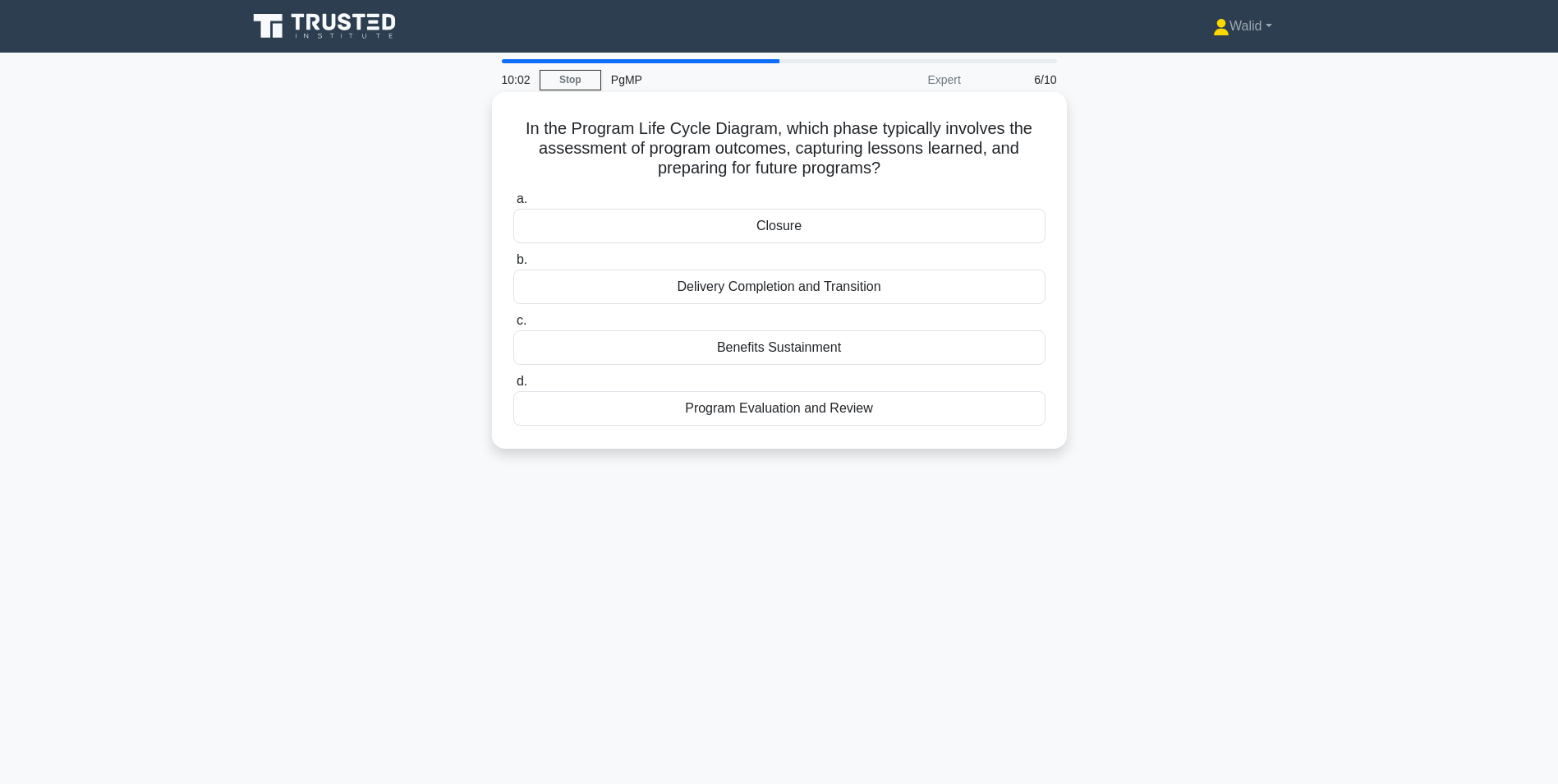
click at [770, 228] on div "Closure" at bounding box center [779, 225] width 532 height 35
click at [513, 205] on input "a. Closure" at bounding box center [513, 199] width 0 height 11
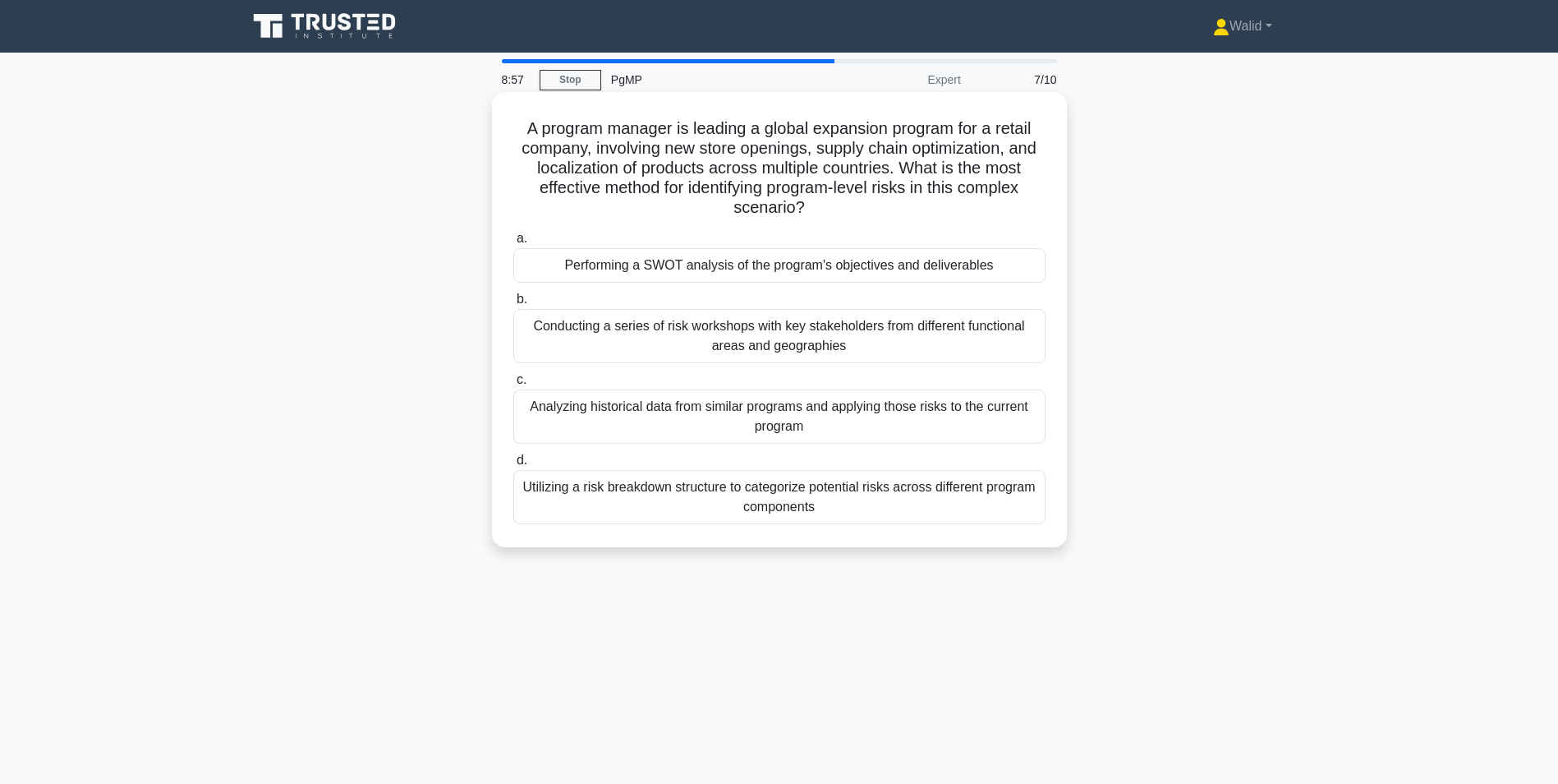
click at [782, 344] on div "Conducting a series of risk workshops with key stakeholders from different func…" at bounding box center [779, 336] width 532 height 54
click at [513, 304] on input "b. Conducting a series of risk workshops with key stakeholders from different f…" at bounding box center [513, 299] width 0 height 11
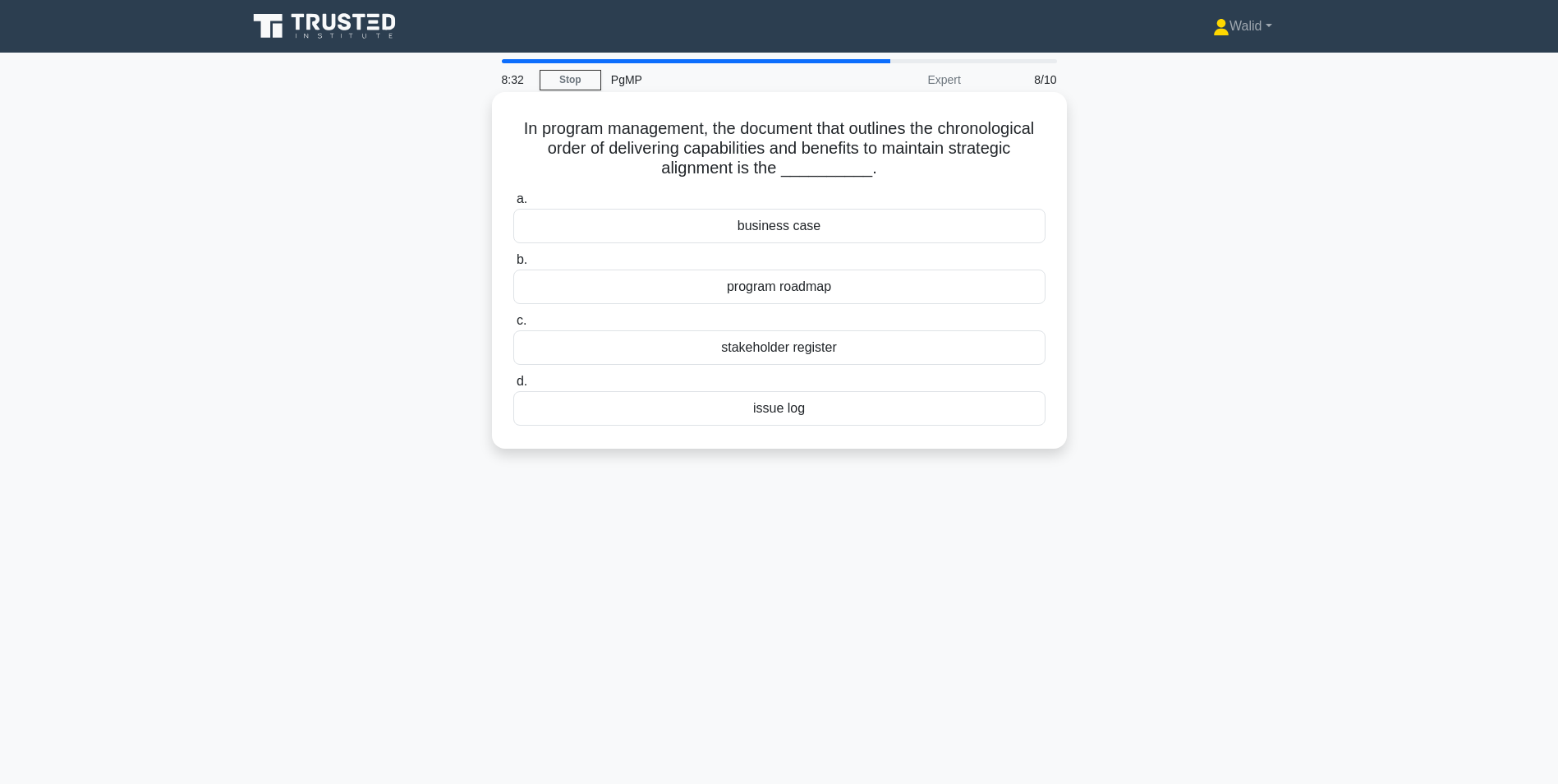
click at [747, 283] on div "program roadmap" at bounding box center [779, 287] width 532 height 35
click at [513, 266] on input "b. program roadmap" at bounding box center [513, 260] width 0 height 11
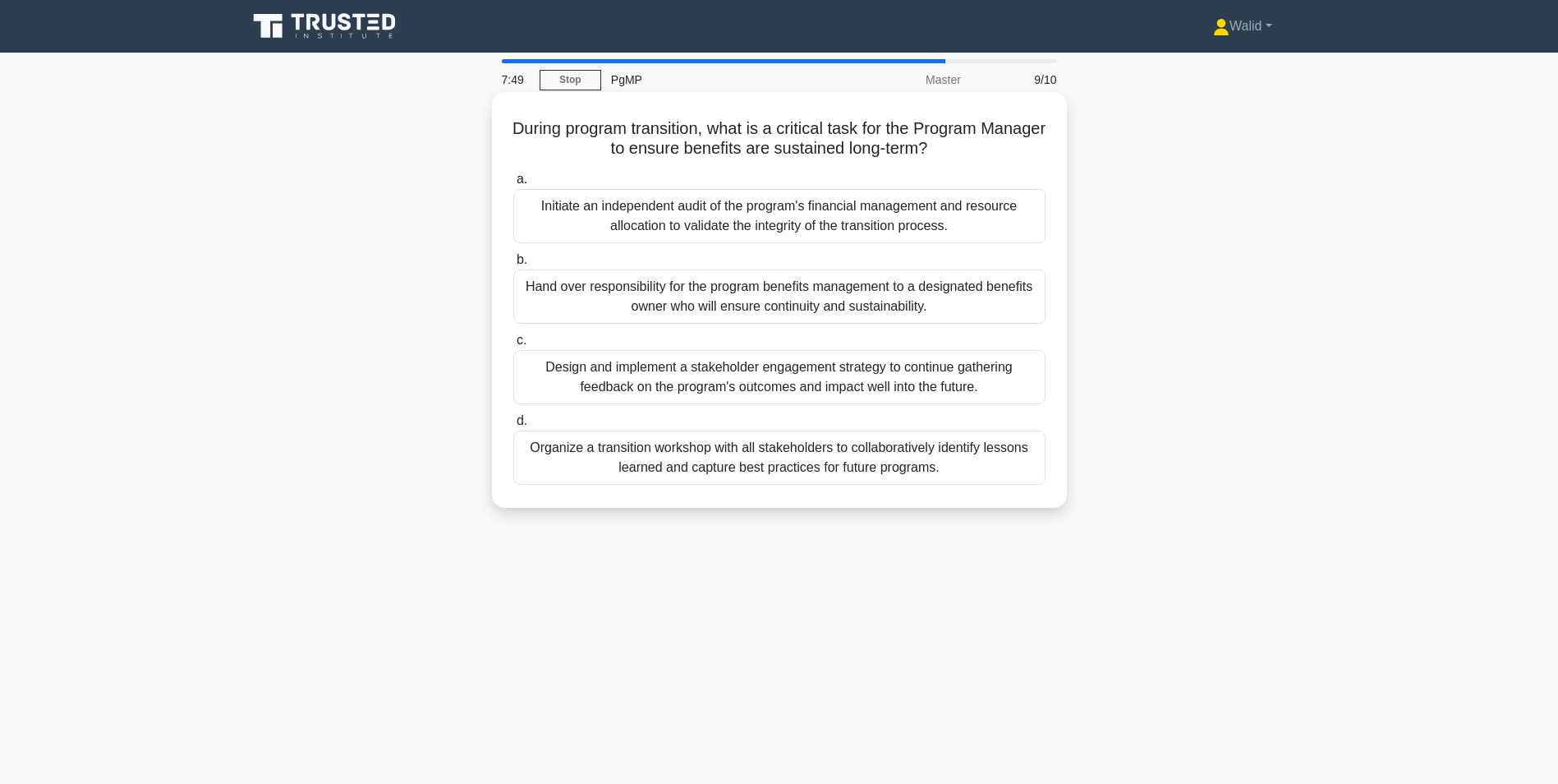
click at [724, 464] on div "Organize a transition workshop with all stakeholders to collaboratively identif…" at bounding box center [779, 458] width 532 height 54
click at [513, 427] on input "d. Organize a transition workshop with all stakeholders to collaboratively iden…" at bounding box center [513, 421] width 0 height 11
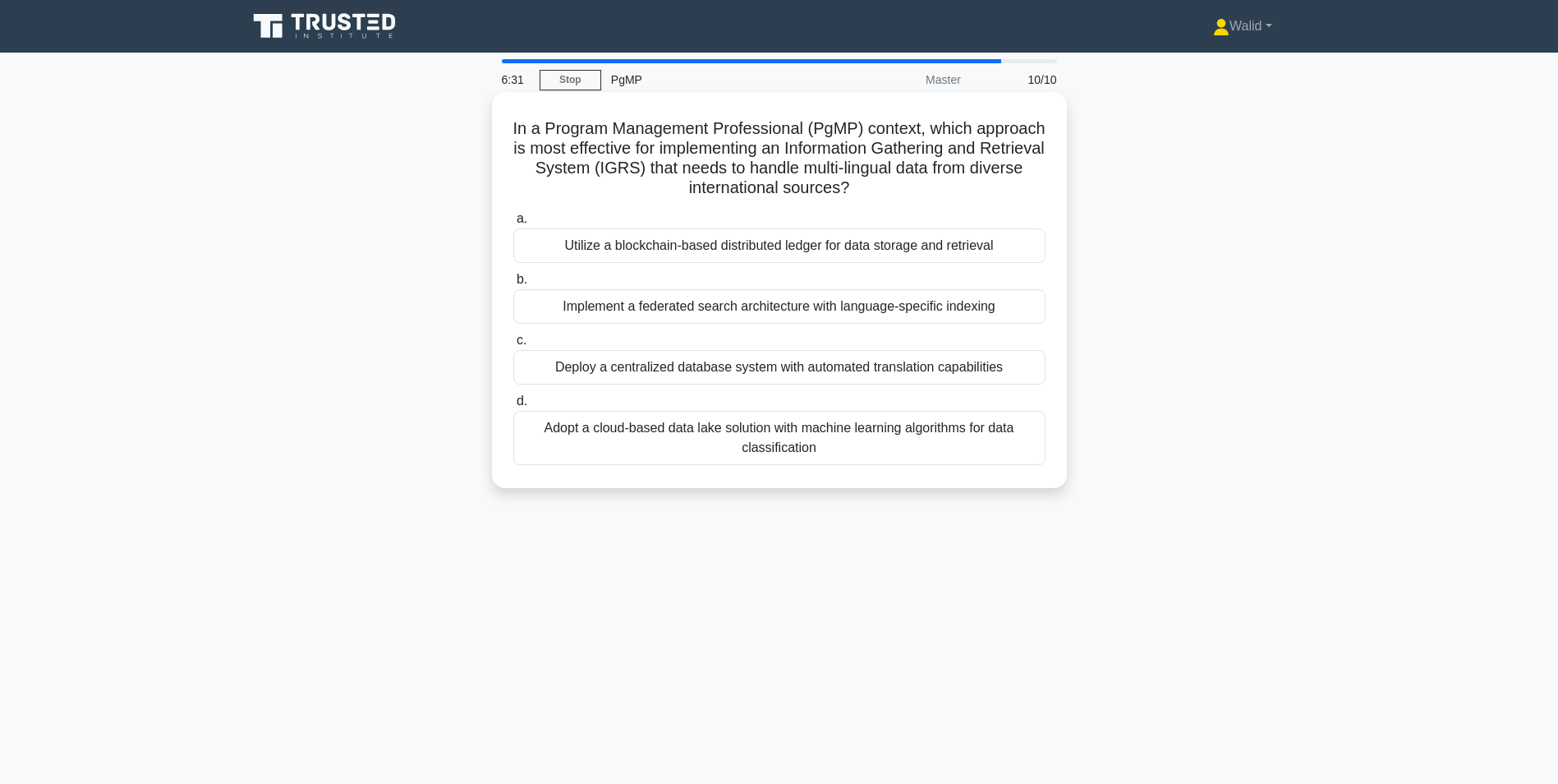
click at [904, 368] on div "Deploy a centralized database system with automated translation capabilities" at bounding box center [779, 367] width 532 height 35
click at [513, 346] on input "c. Deploy a centralized database system with automated translation capabilities" at bounding box center [513, 341] width 0 height 11
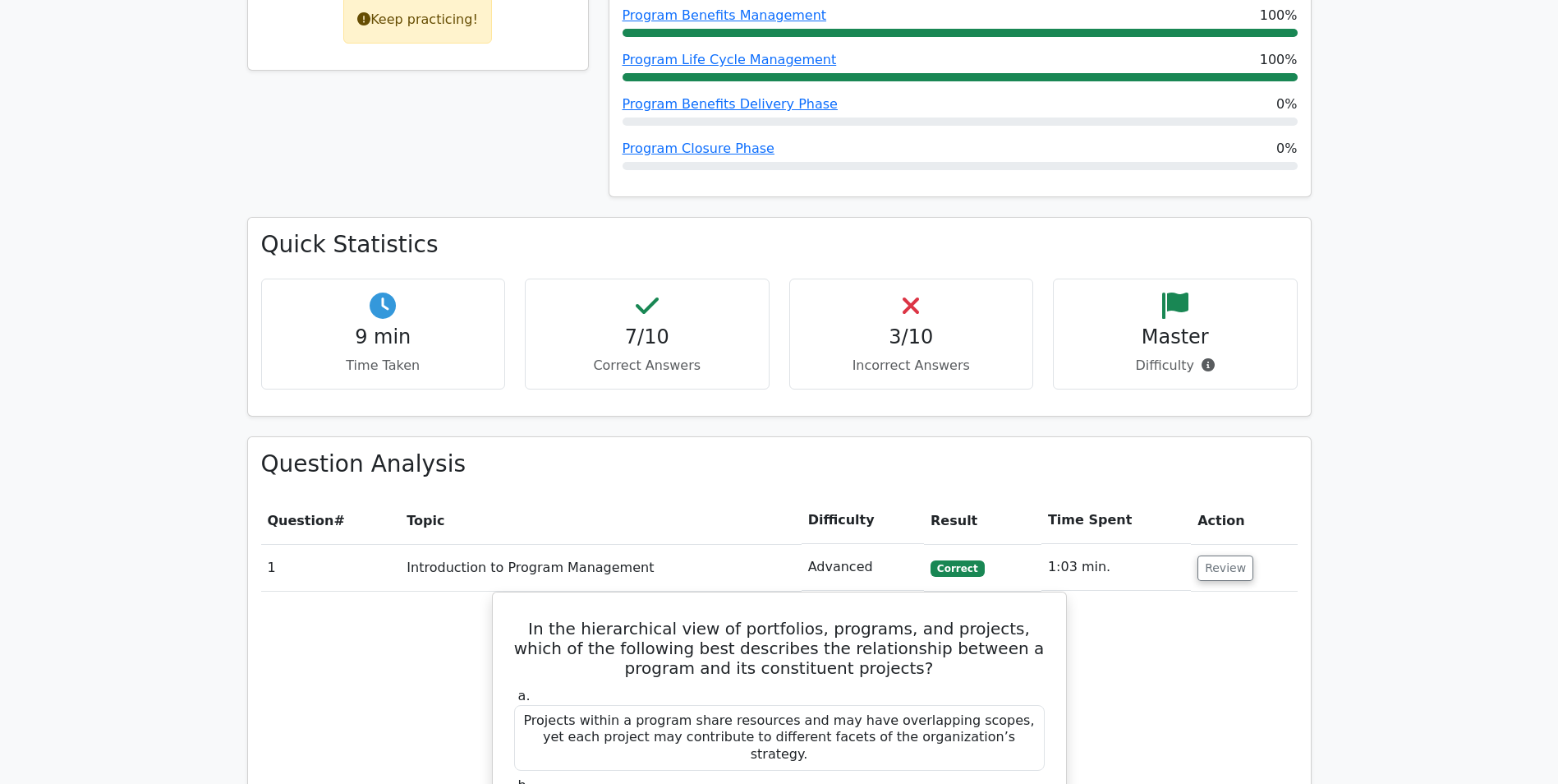
scroll to position [575, 0]
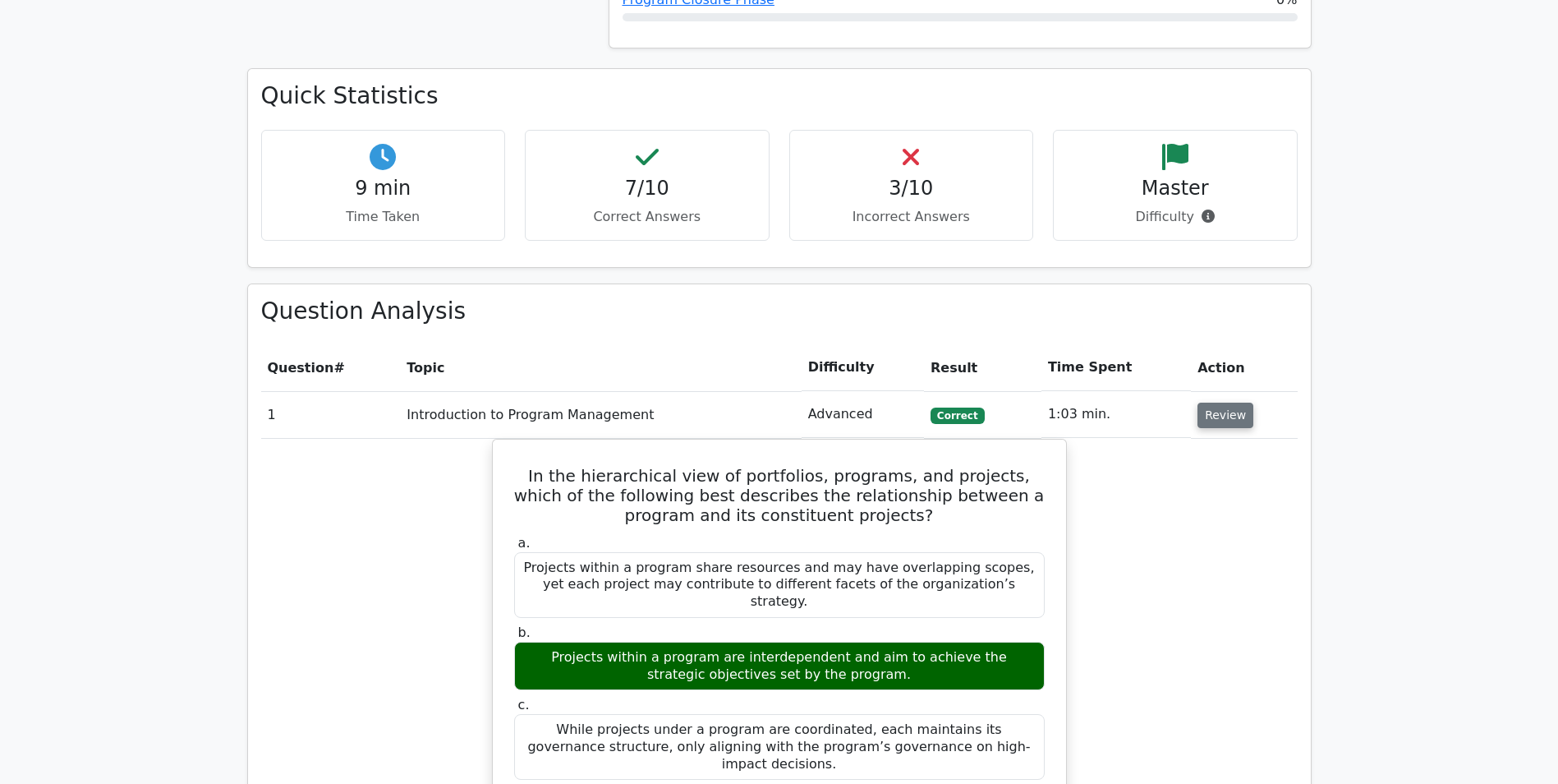
click at [1223, 425] on button "Review" at bounding box center [1226, 415] width 56 height 25
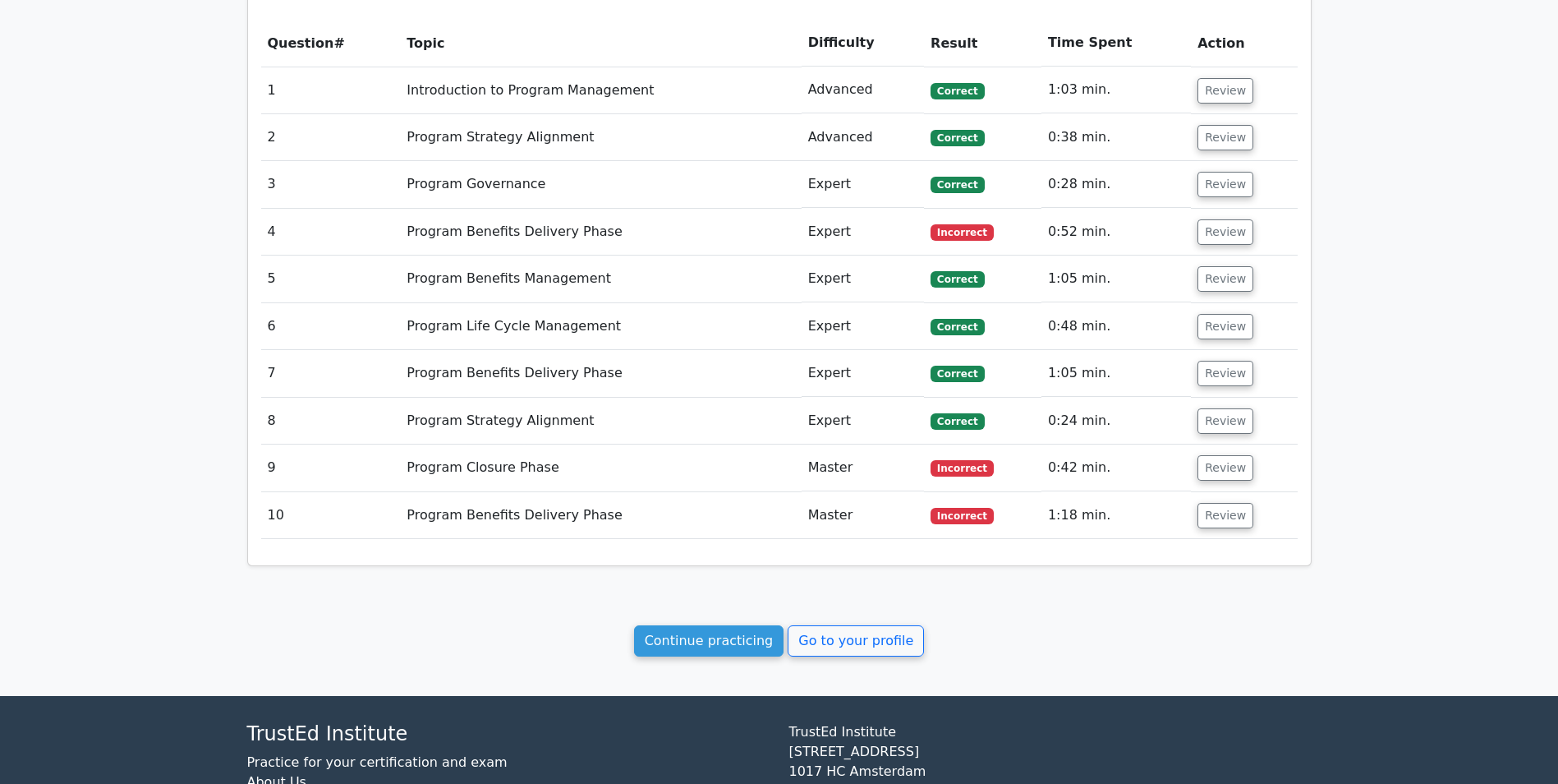
scroll to position [739, 0]
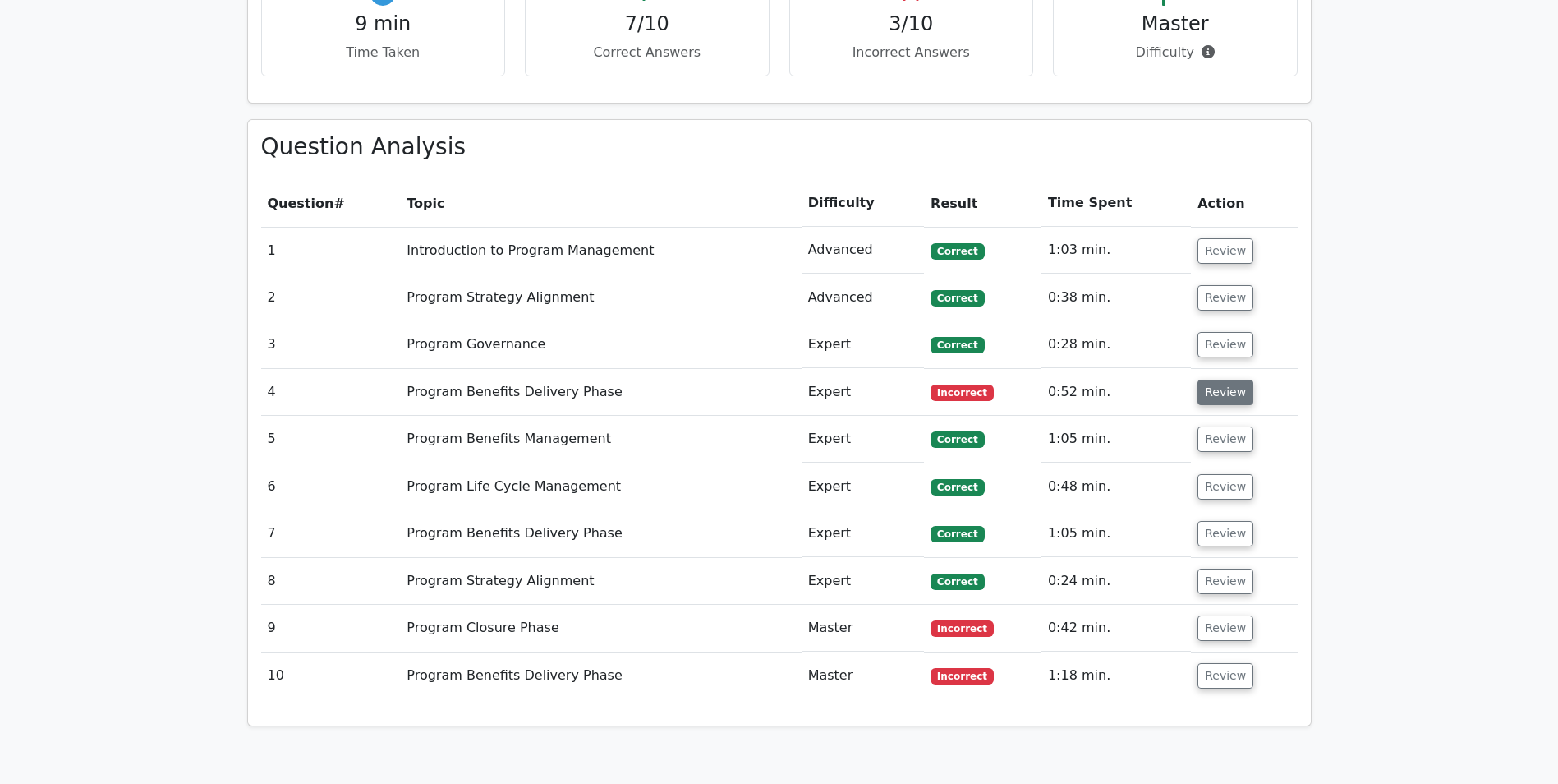
click at [1215, 388] on button "Review" at bounding box center [1226, 392] width 56 height 25
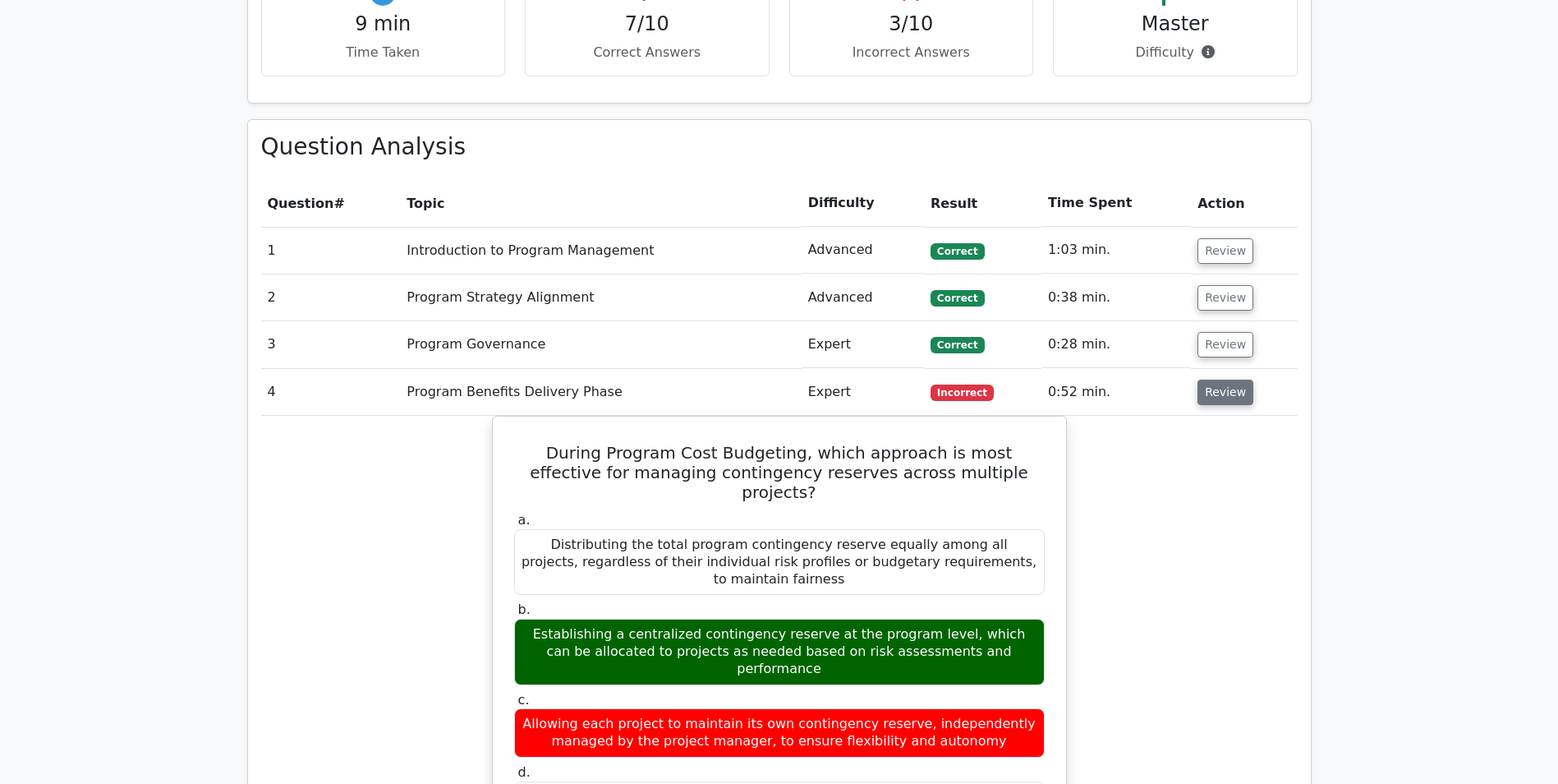
click at [1217, 387] on button "Review" at bounding box center [1226, 392] width 56 height 25
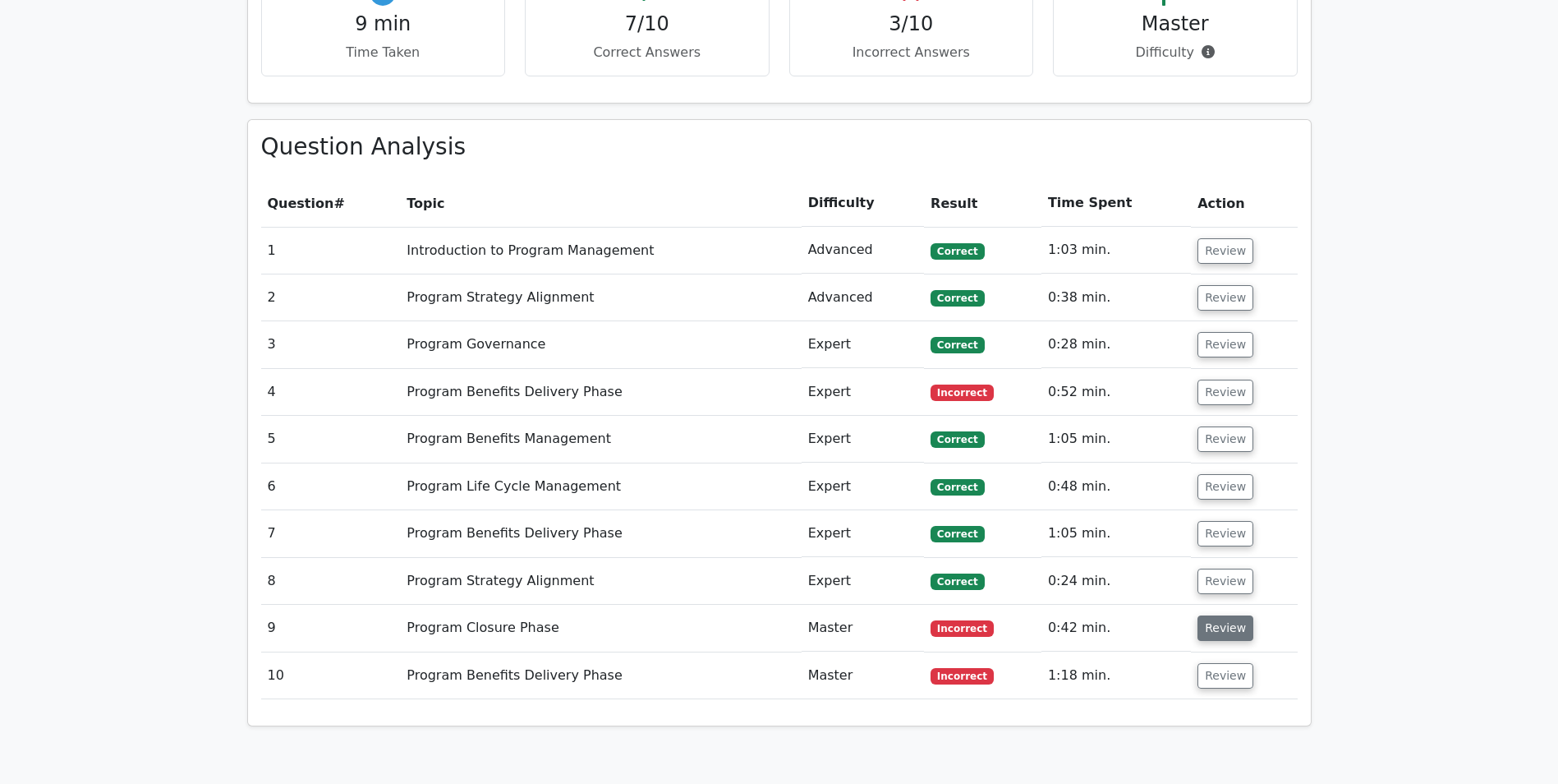
click at [1204, 630] on button "Review" at bounding box center [1226, 628] width 56 height 25
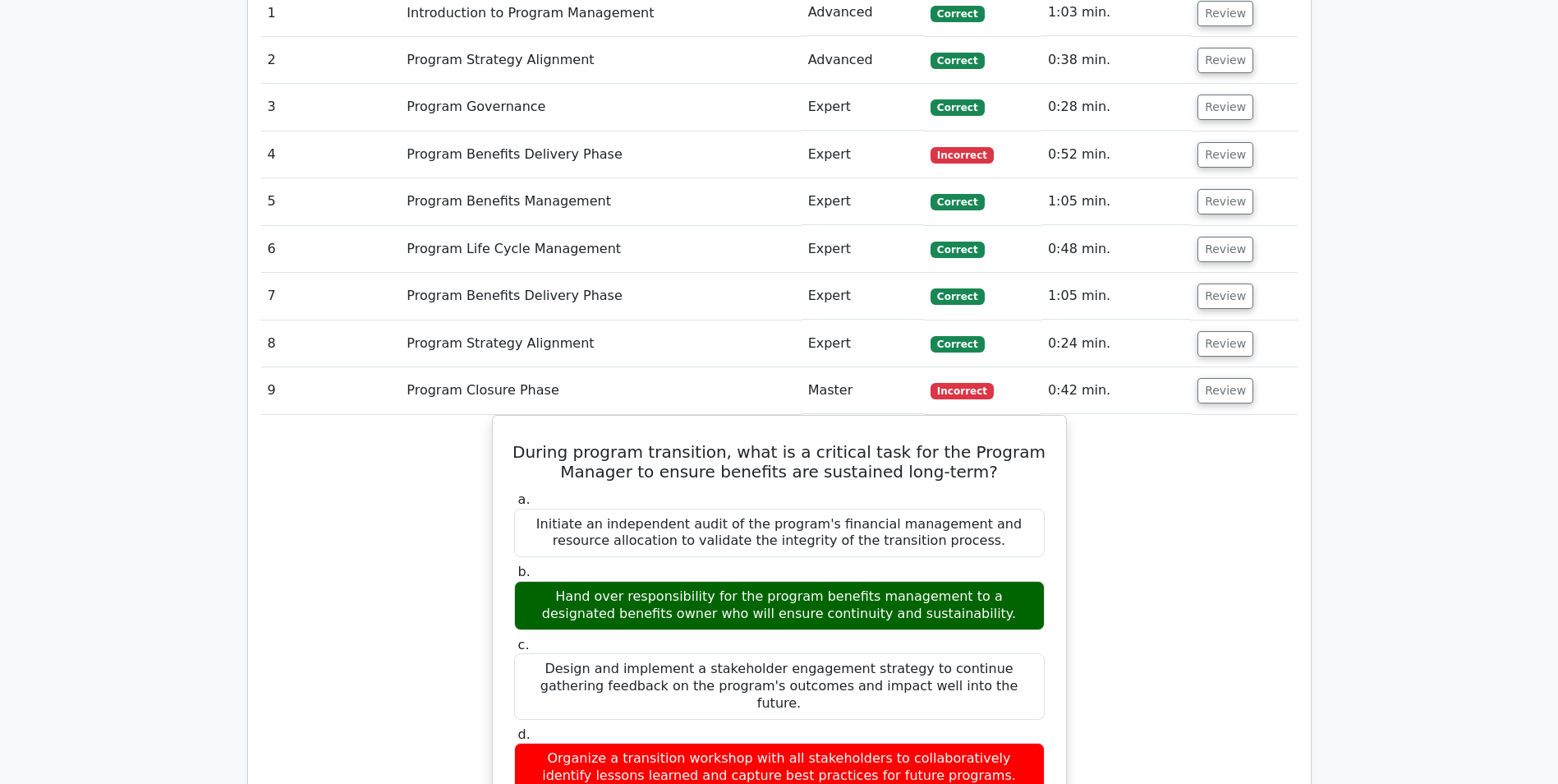
scroll to position [985, 0]
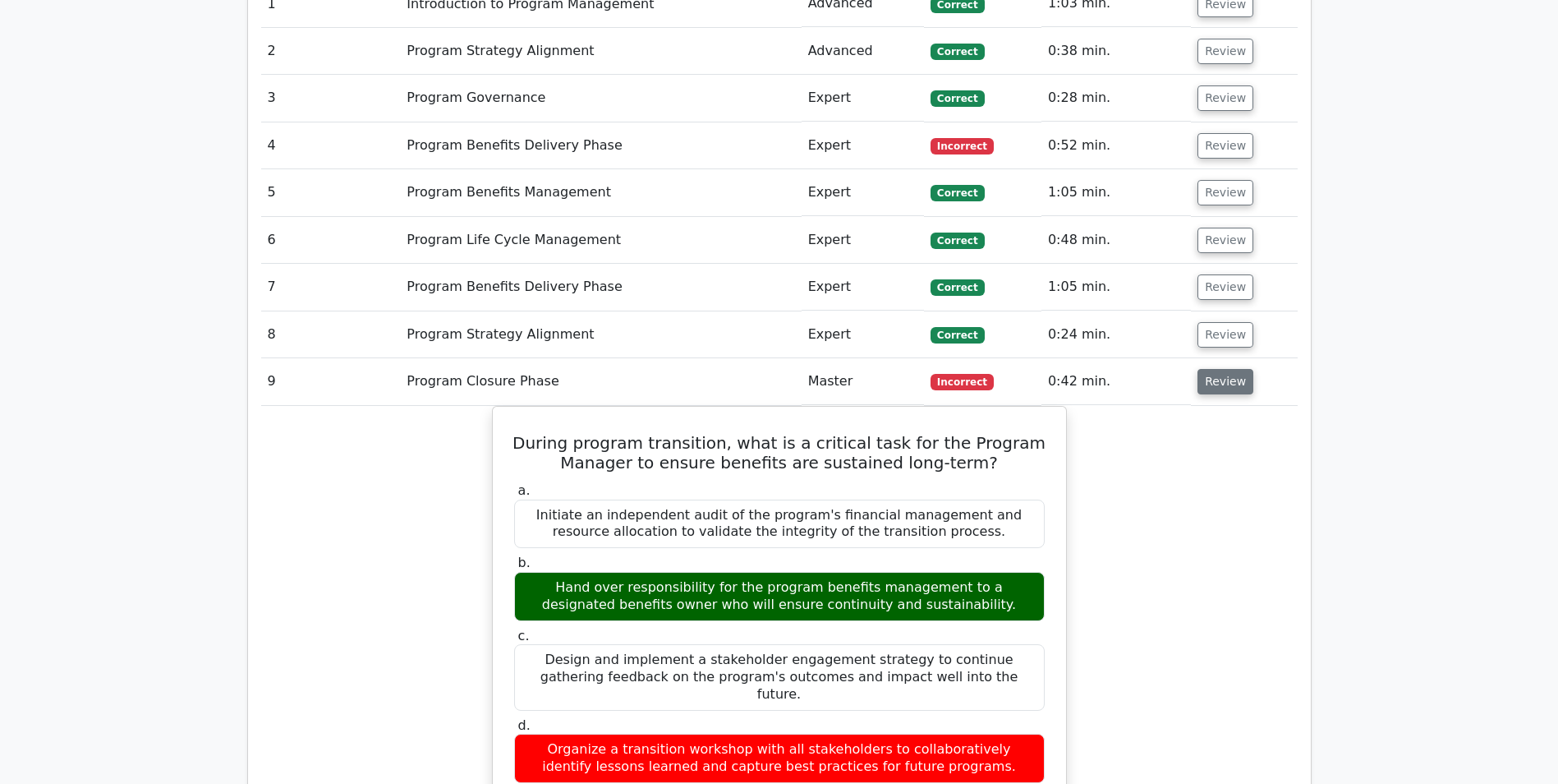
click at [1233, 388] on button "Review" at bounding box center [1226, 381] width 56 height 25
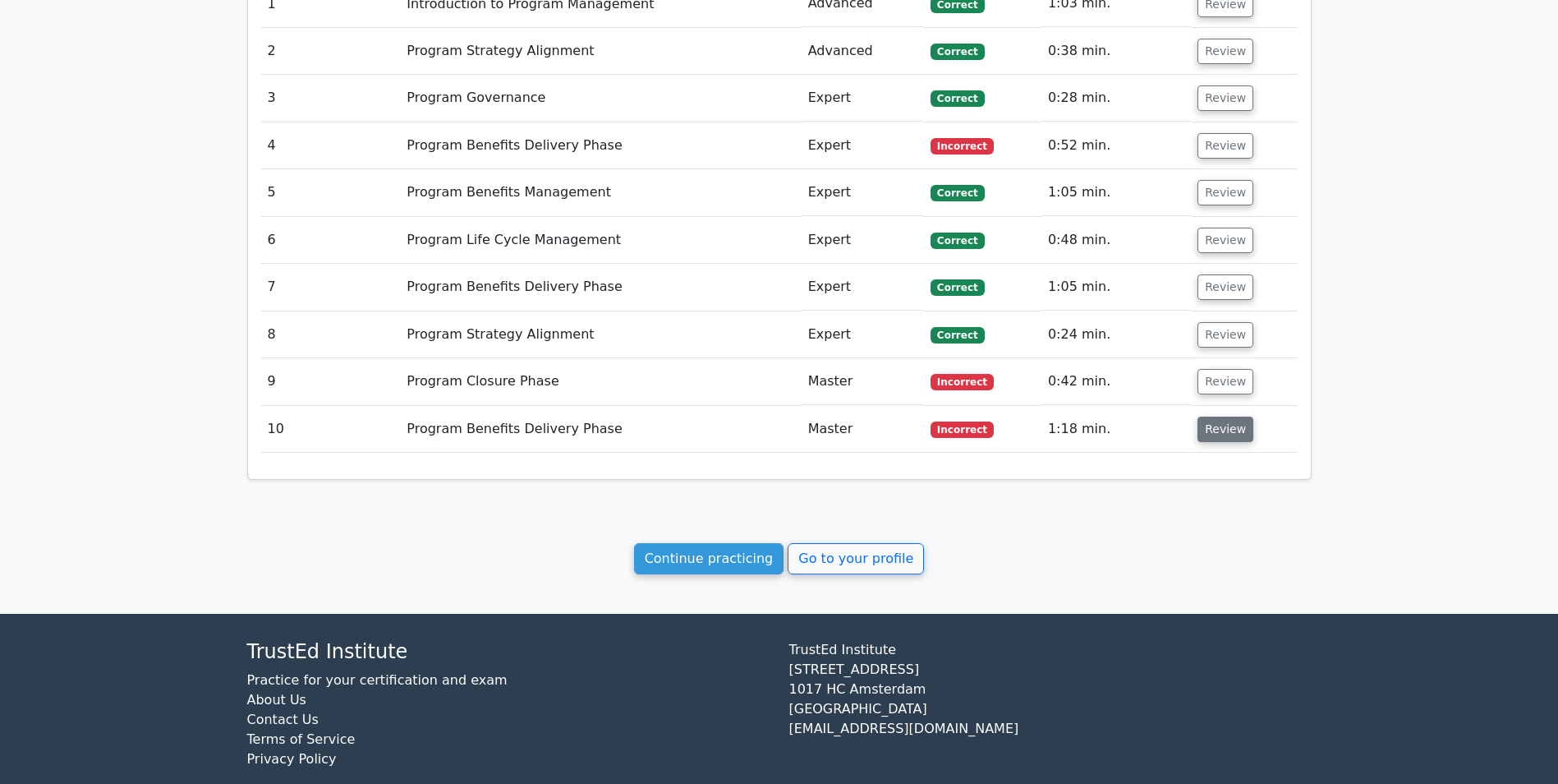
click at [1205, 433] on button "Review" at bounding box center [1226, 429] width 56 height 25
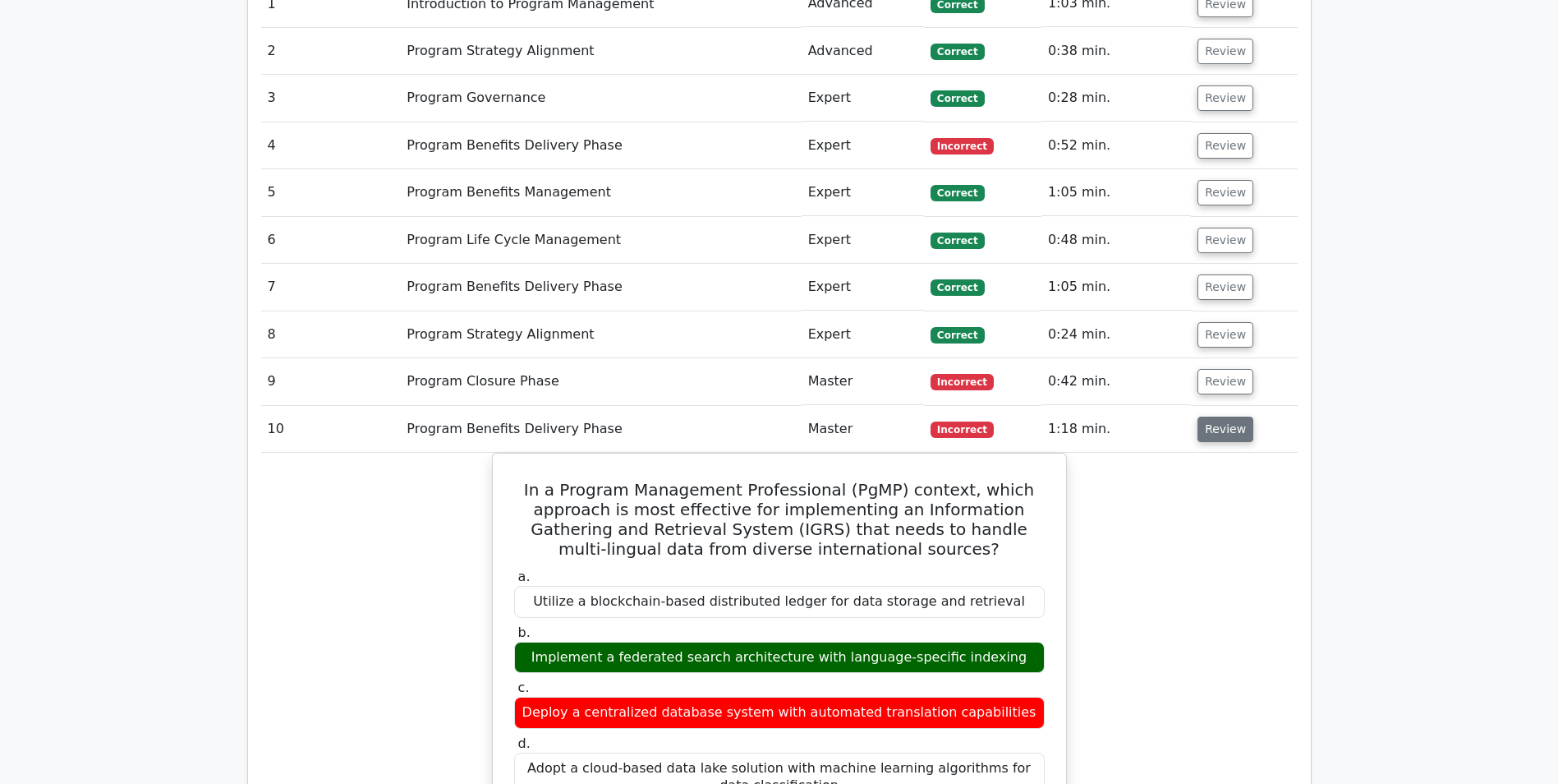
click at [1205, 433] on button "Review" at bounding box center [1226, 429] width 56 height 25
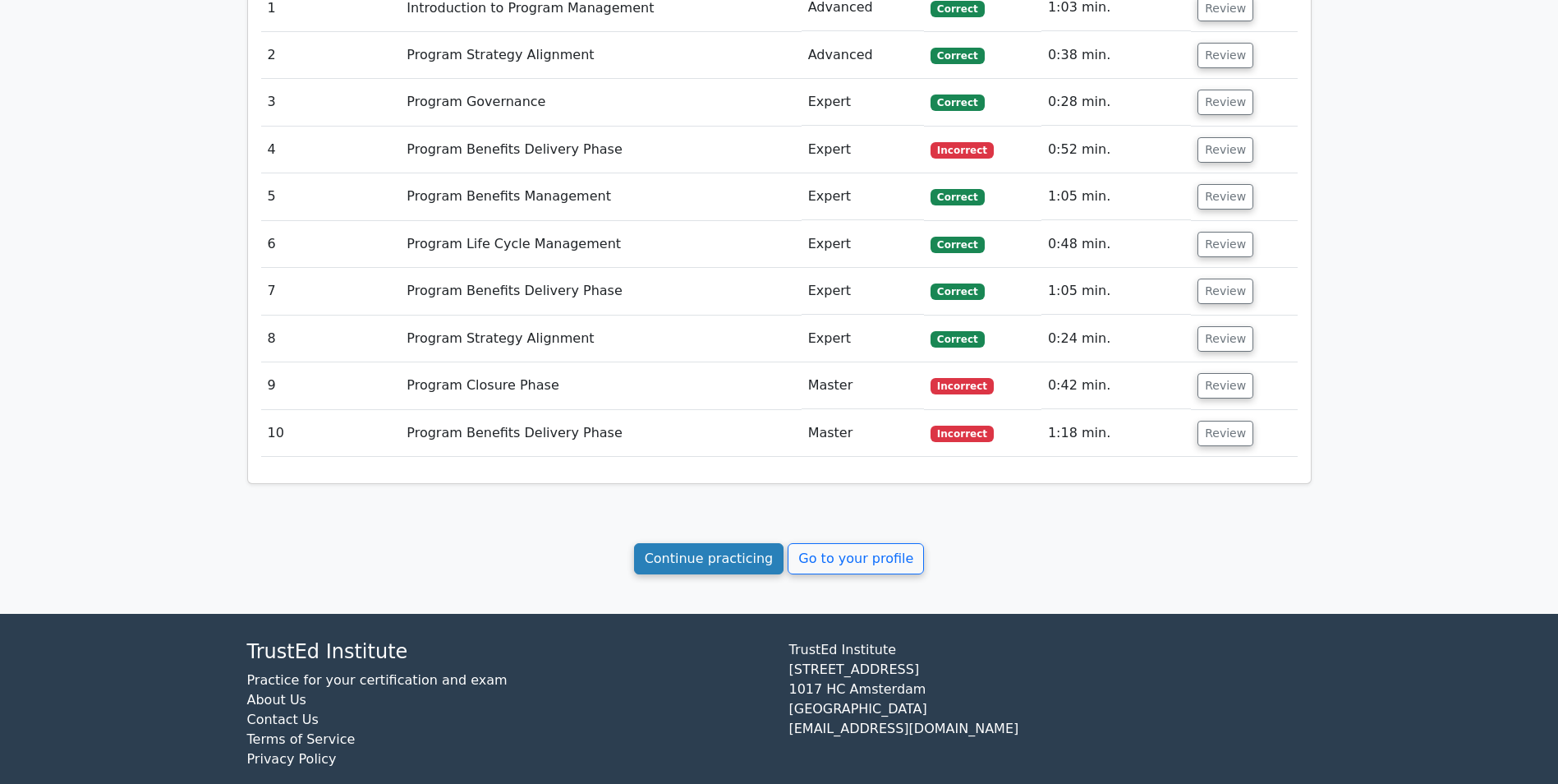
click at [716, 559] on link "Continue practicing" at bounding box center [709, 558] width 150 height 31
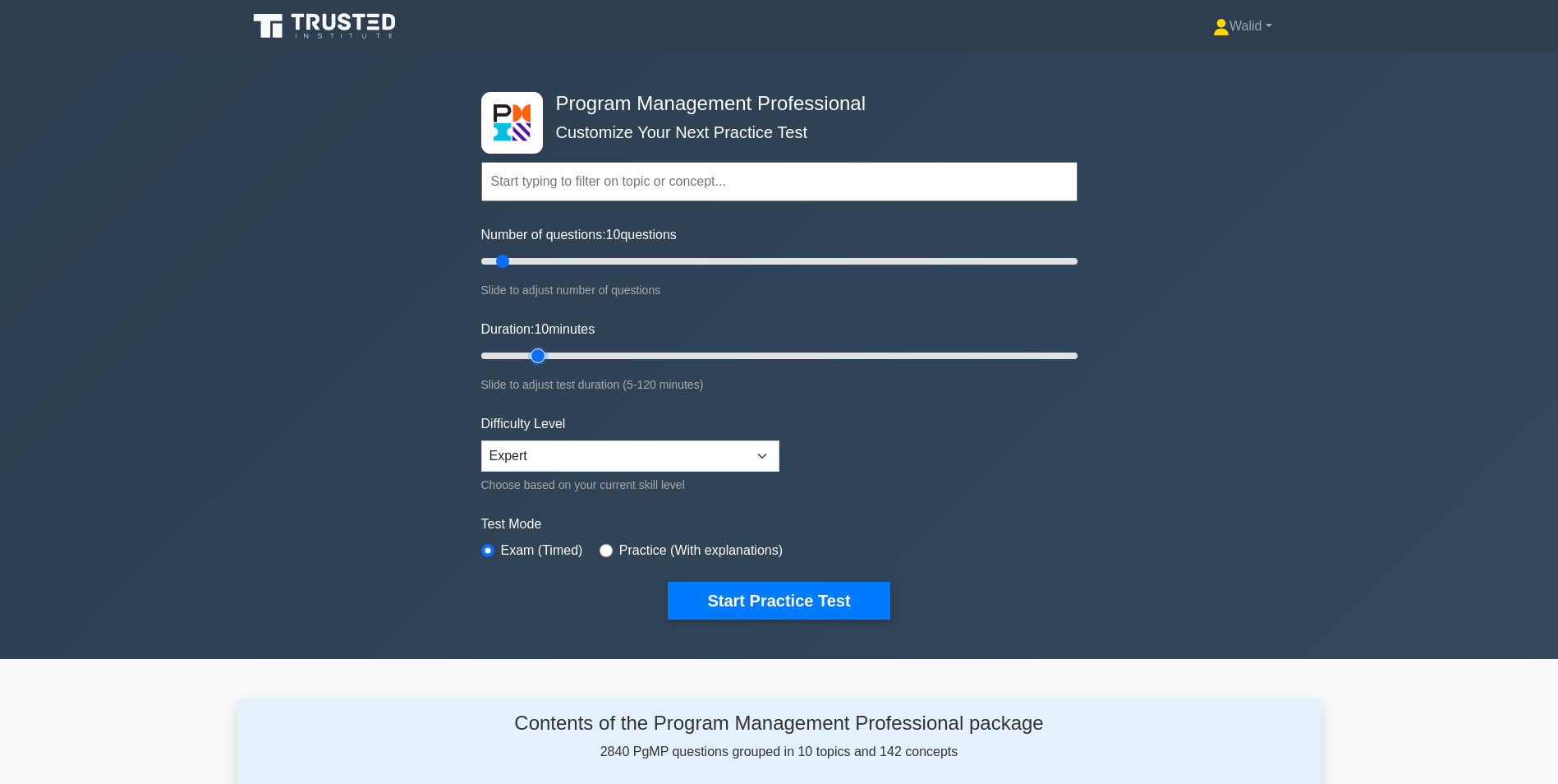
type input "15"
click at [540, 357] on input "Duration: 10 minutes" at bounding box center [779, 355] width 596 height 19
click at [745, 592] on button "Start Practice Test" at bounding box center [778, 600] width 222 height 38
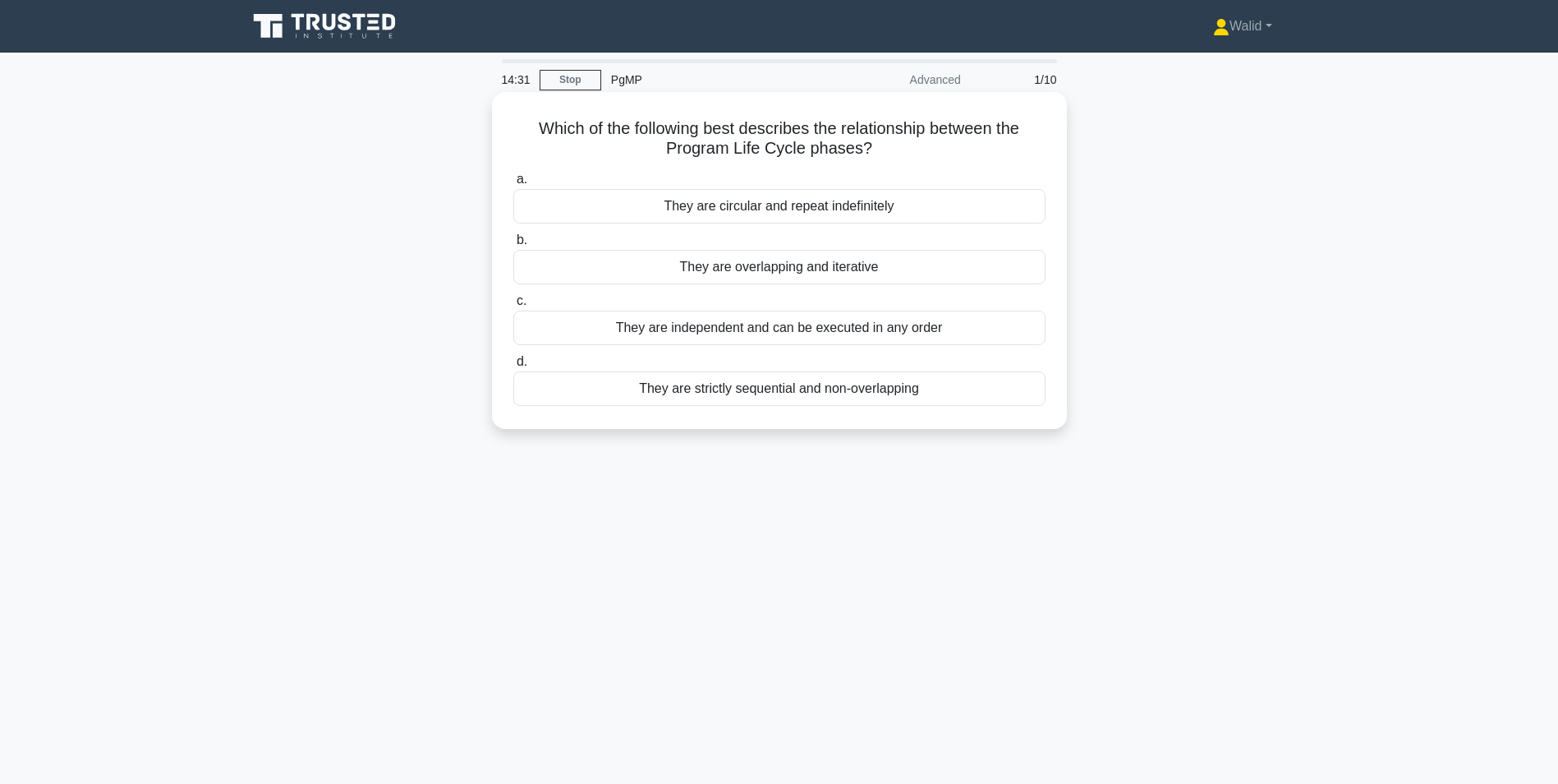
click at [790, 272] on div "They are overlapping and iterative" at bounding box center [779, 266] width 532 height 35
click at [513, 245] on input "b. They are overlapping and iterative" at bounding box center [513, 240] width 0 height 11
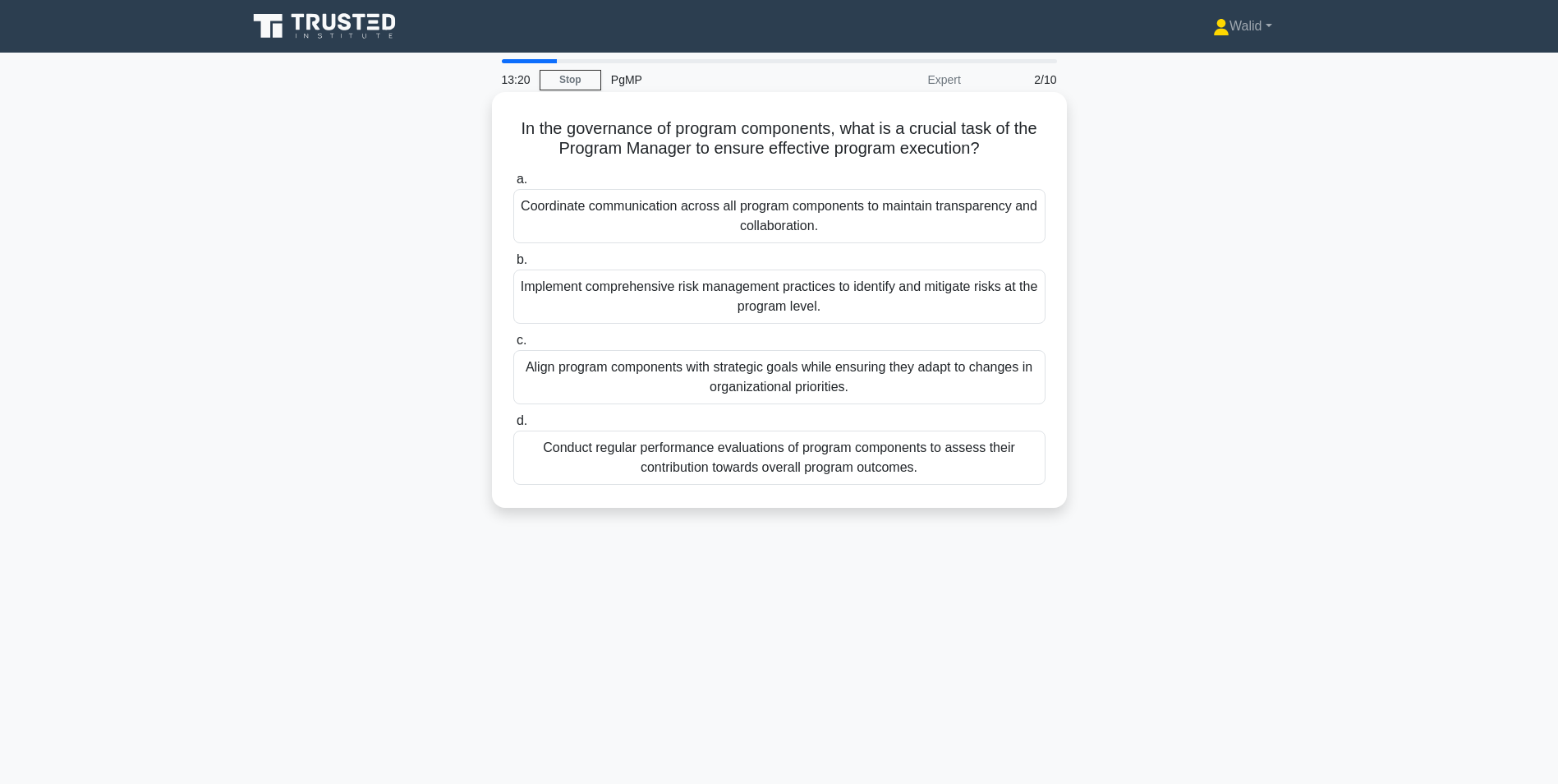
click at [832, 376] on div "Align program components with strategic goals while ensuring they adapt to chan…" at bounding box center [779, 377] width 532 height 54
click at [513, 346] on input "c. Align program components with strategic goals while ensuring they adapt to c…" at bounding box center [513, 341] width 0 height 11
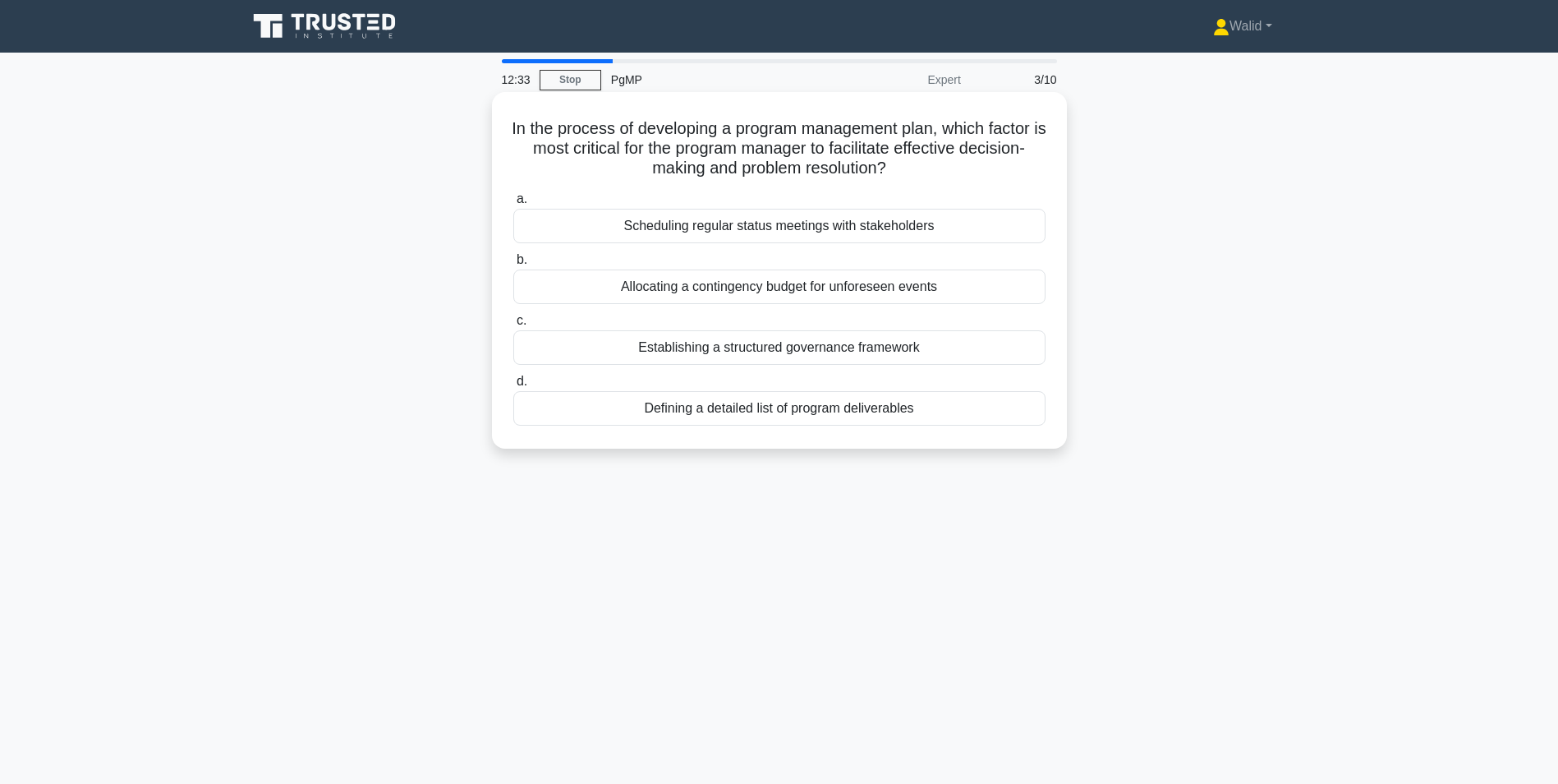
click at [844, 349] on div "Establishing a structured governance framework" at bounding box center [779, 347] width 532 height 35
click at [513, 326] on input "c. Establishing a structured governance framework" at bounding box center [513, 320] width 0 height 11
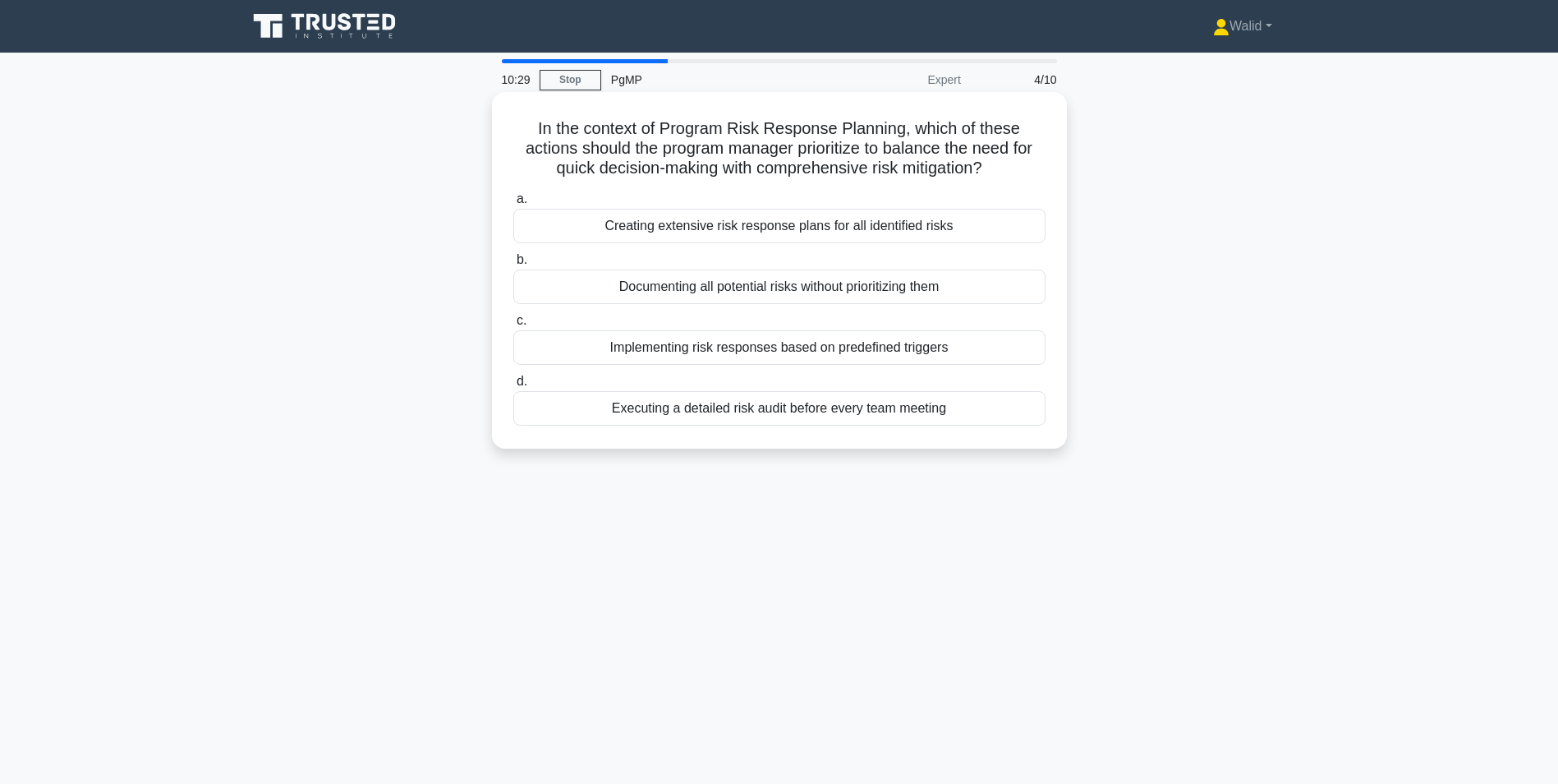
click at [733, 344] on div "Implementing risk responses based on predefined triggers" at bounding box center [779, 347] width 532 height 35
click at [513, 326] on input "c. Implementing risk responses based on predefined triggers" at bounding box center [513, 320] width 0 height 11
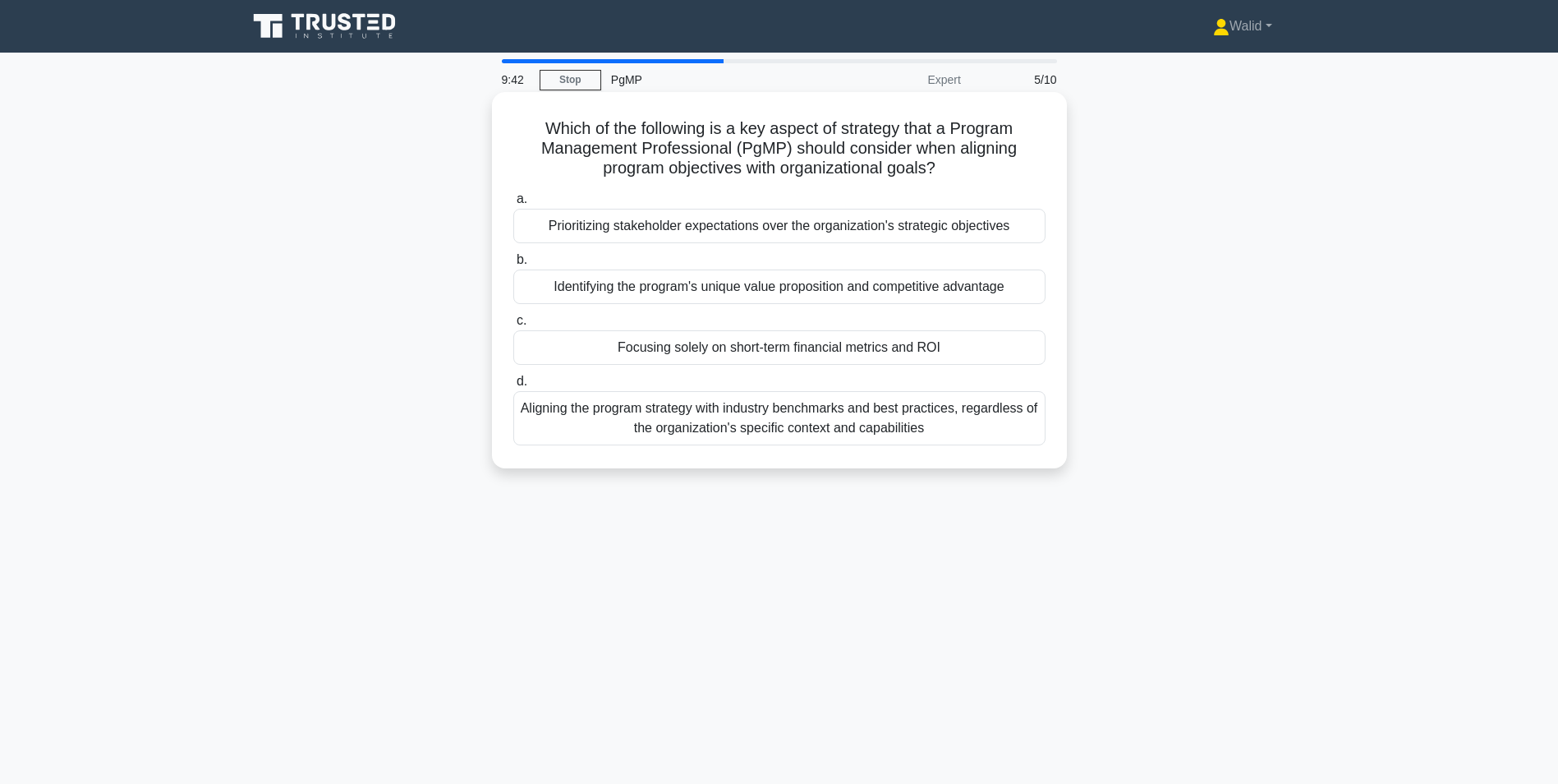
click at [642, 290] on div "Identifying the program's unique value proposition and competitive advantage" at bounding box center [779, 287] width 532 height 35
click at [513, 266] on input "b. Identifying the program's unique value proposition and competitive advantage" at bounding box center [513, 260] width 0 height 11
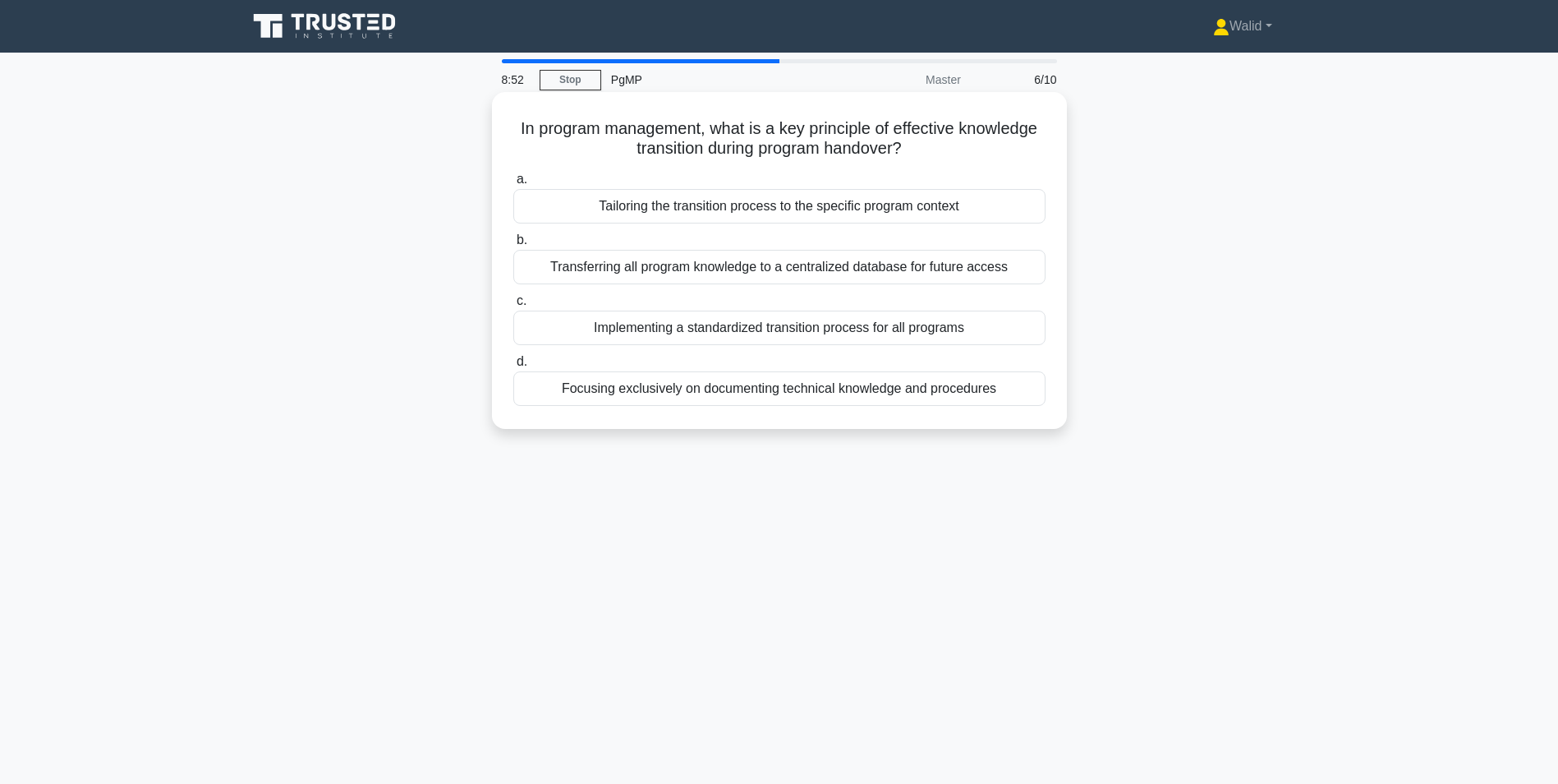
click at [723, 210] on div "Tailoring the transition process to the specific program context" at bounding box center [779, 206] width 532 height 35
click at [513, 185] on input "a. Tailoring the transition process to the specific program context" at bounding box center [513, 180] width 0 height 11
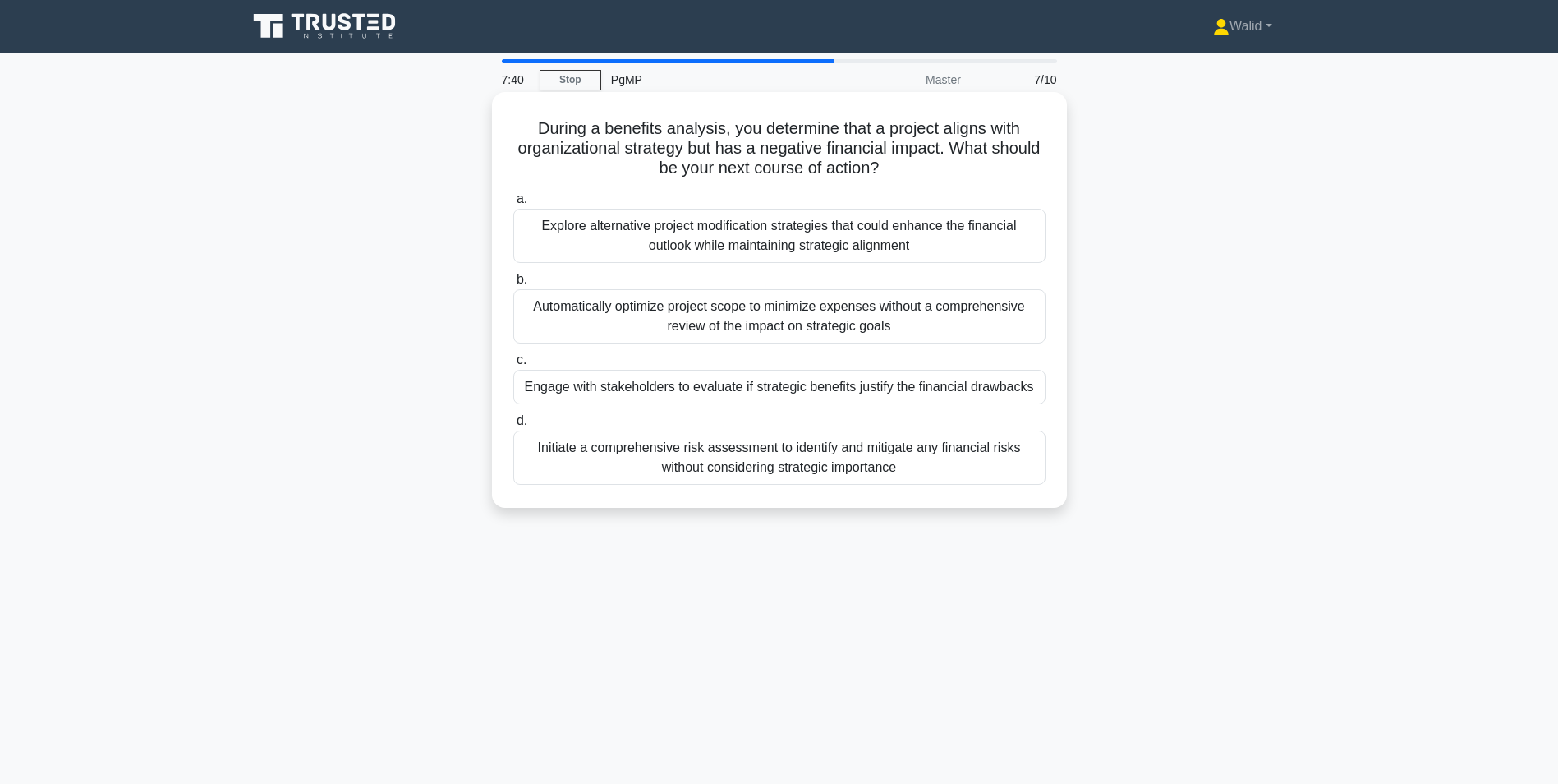
click at [707, 388] on div "Engage with stakeholders to evaluate if strategic benefits justify the financia…" at bounding box center [779, 386] width 532 height 35
click at [513, 366] on input "c. Engage with stakeholders to evaluate if strategic benefits justify the finan…" at bounding box center [513, 360] width 0 height 11
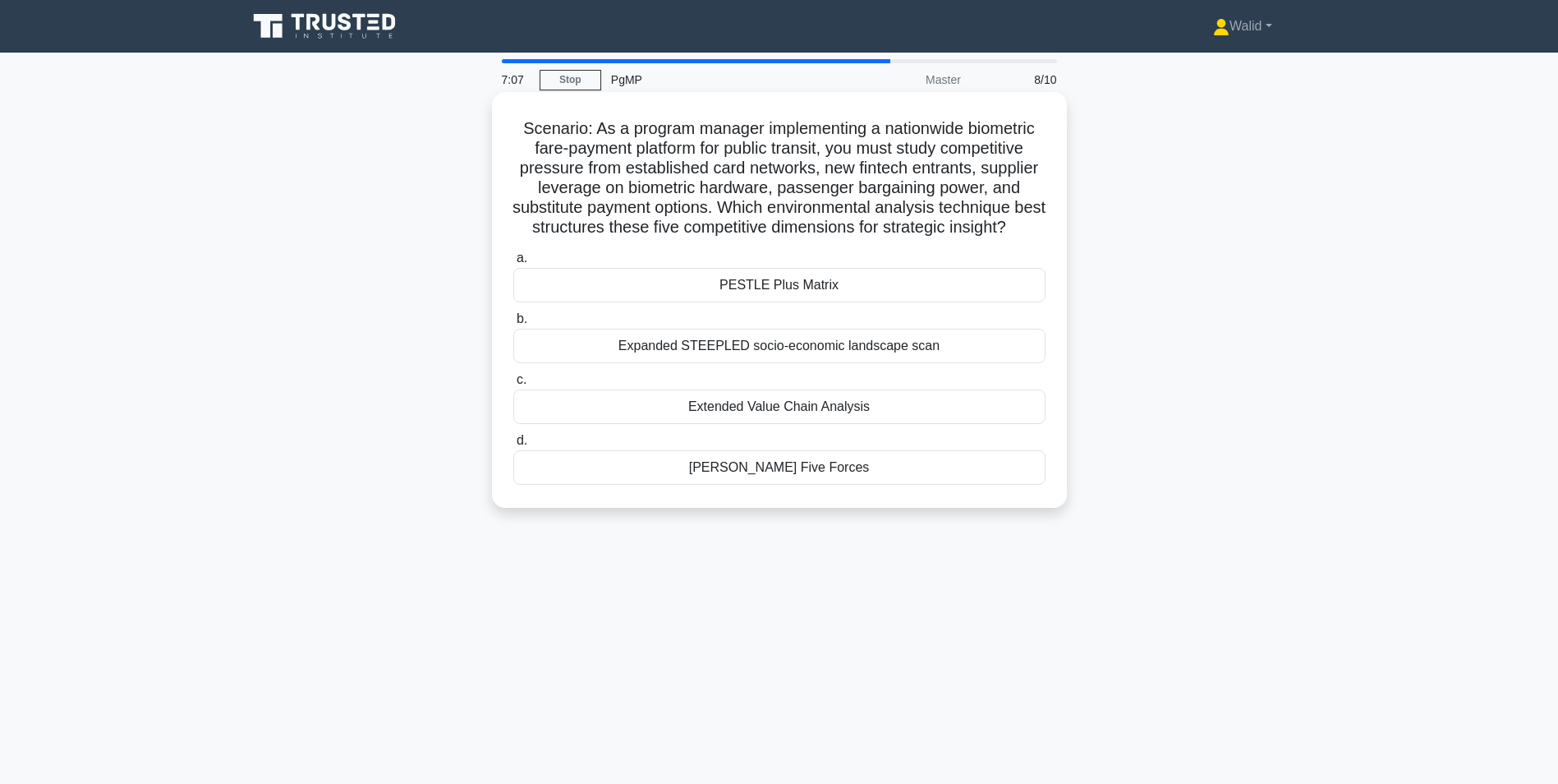
click at [809, 303] on div "PESTLE Plus Matrix" at bounding box center [779, 285] width 532 height 35
click at [513, 264] on input "a. PESTLE Plus Matrix" at bounding box center [513, 258] width 0 height 11
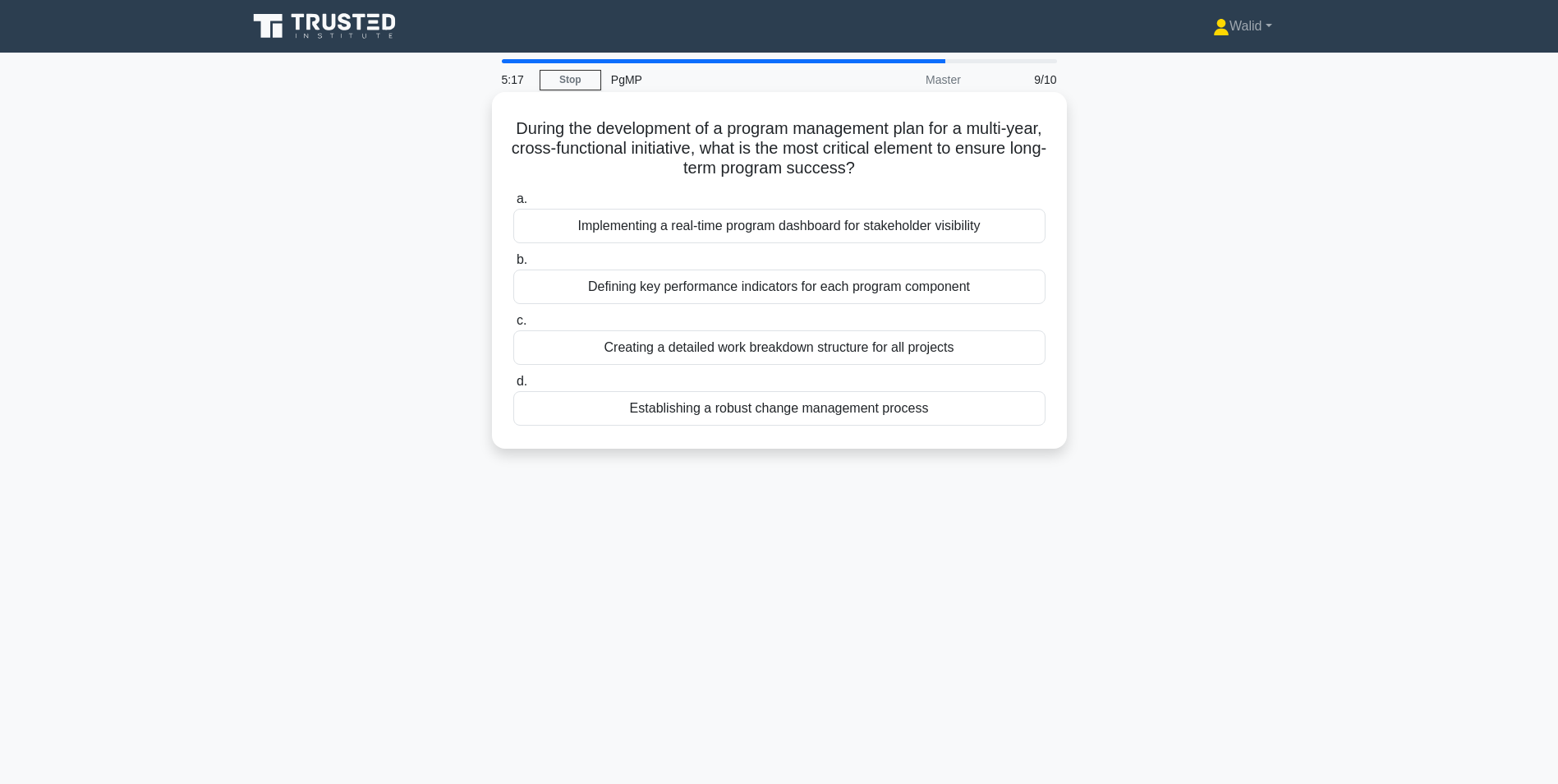
click at [721, 409] on div "Establishing a robust change management process" at bounding box center [779, 408] width 532 height 35
click at [513, 387] on input "d. Establishing a robust change management process" at bounding box center [513, 381] width 0 height 11
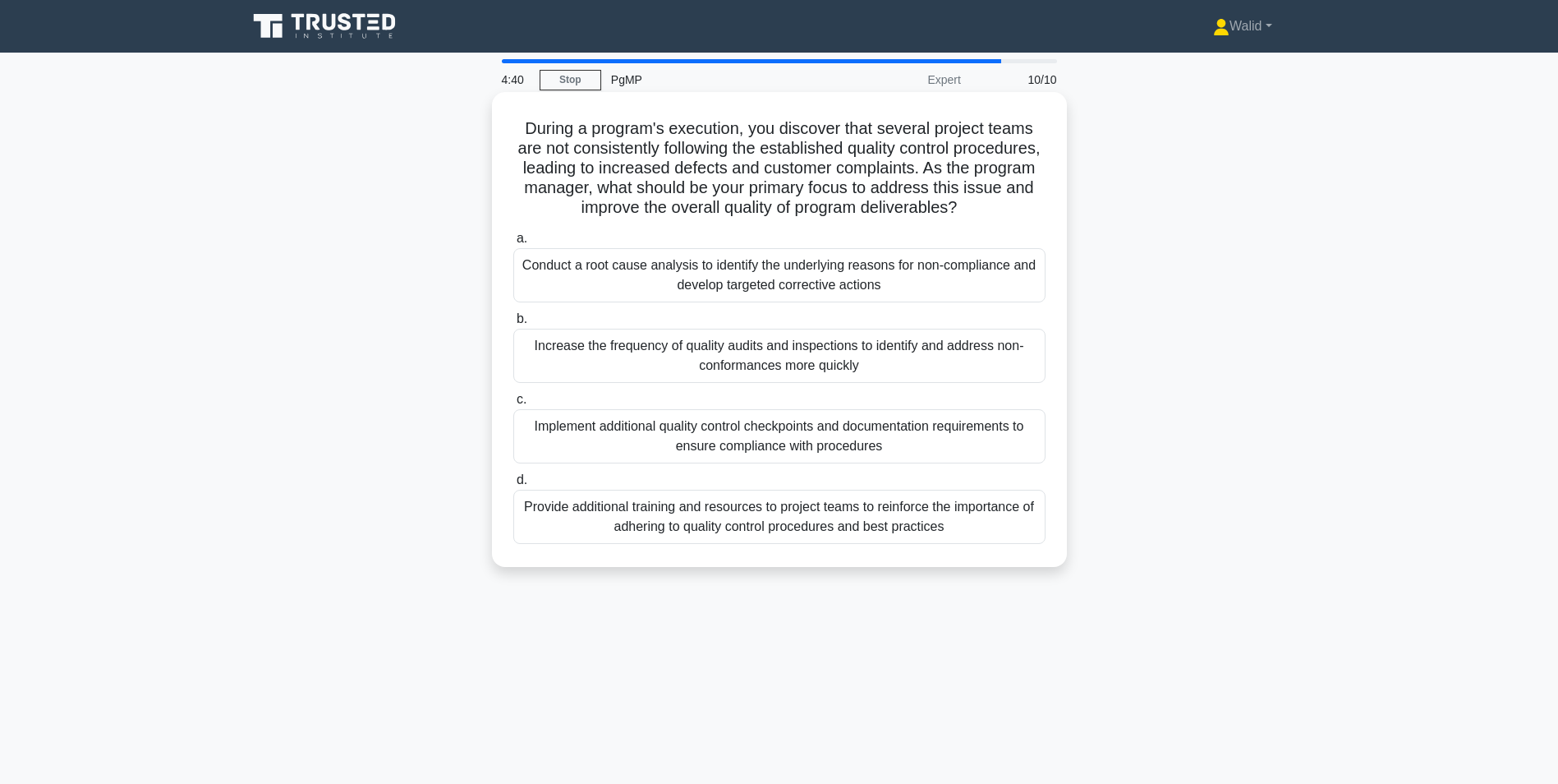
click at [644, 278] on div "Conduct a root cause analysis to identify the underlying reasons for non-compli…" at bounding box center [779, 275] width 532 height 54
click at [513, 244] on input "a. Conduct a root cause analysis to identify the underlying reasons for non-com…" at bounding box center [513, 239] width 0 height 11
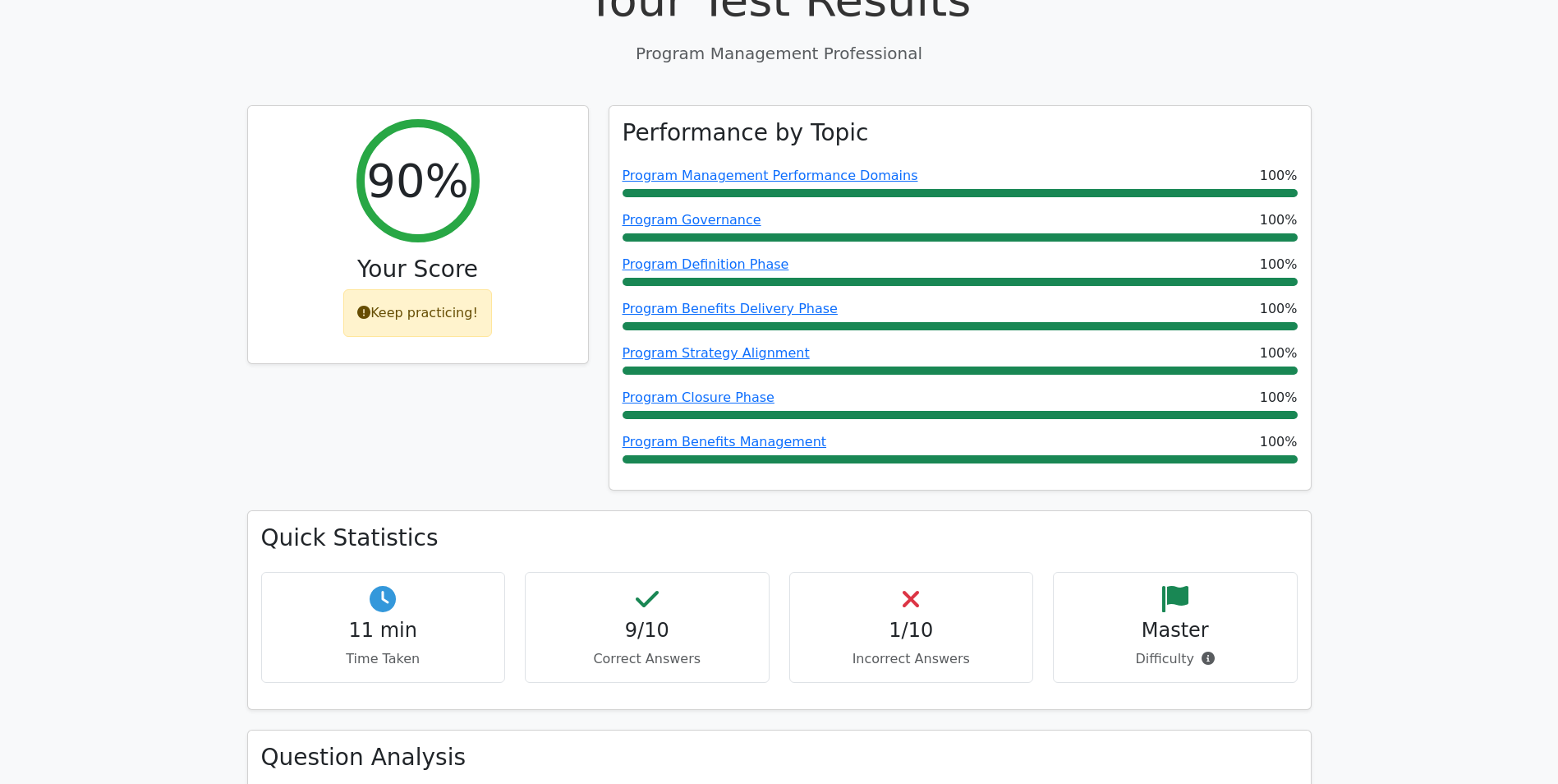
scroll to position [411, 0]
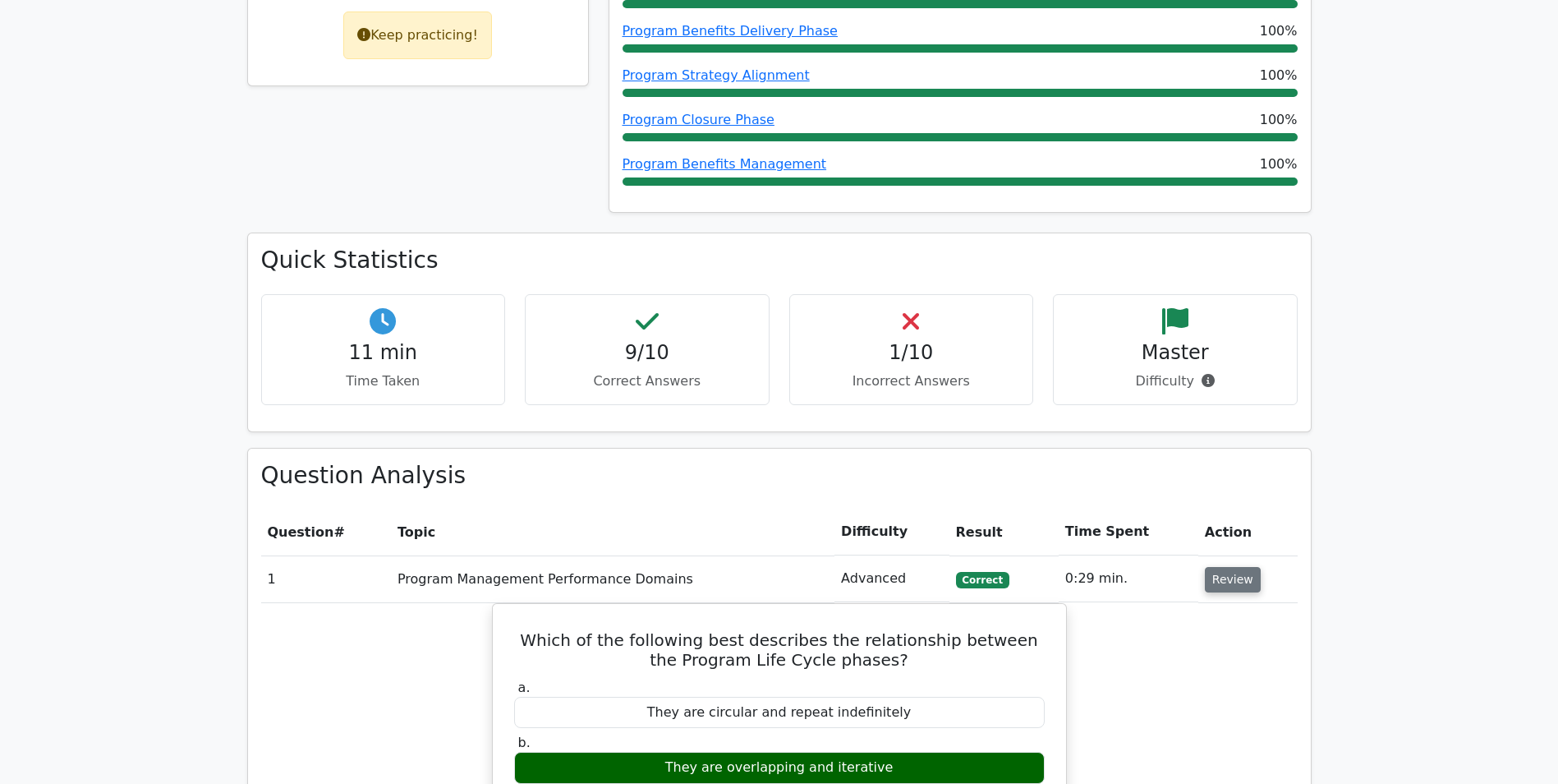
click at [1243, 577] on button "Review" at bounding box center [1233, 579] width 56 height 25
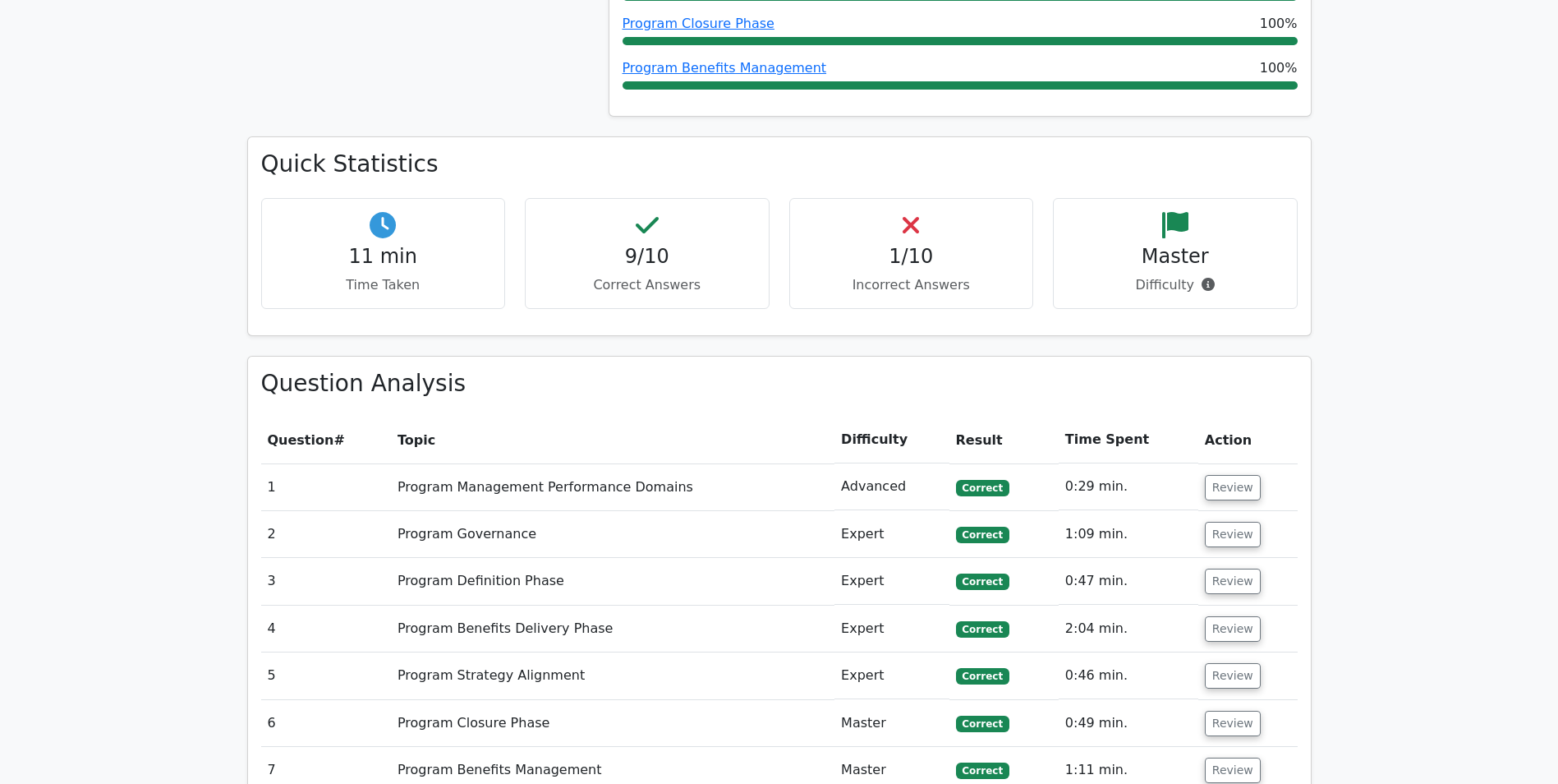
scroll to position [821, 0]
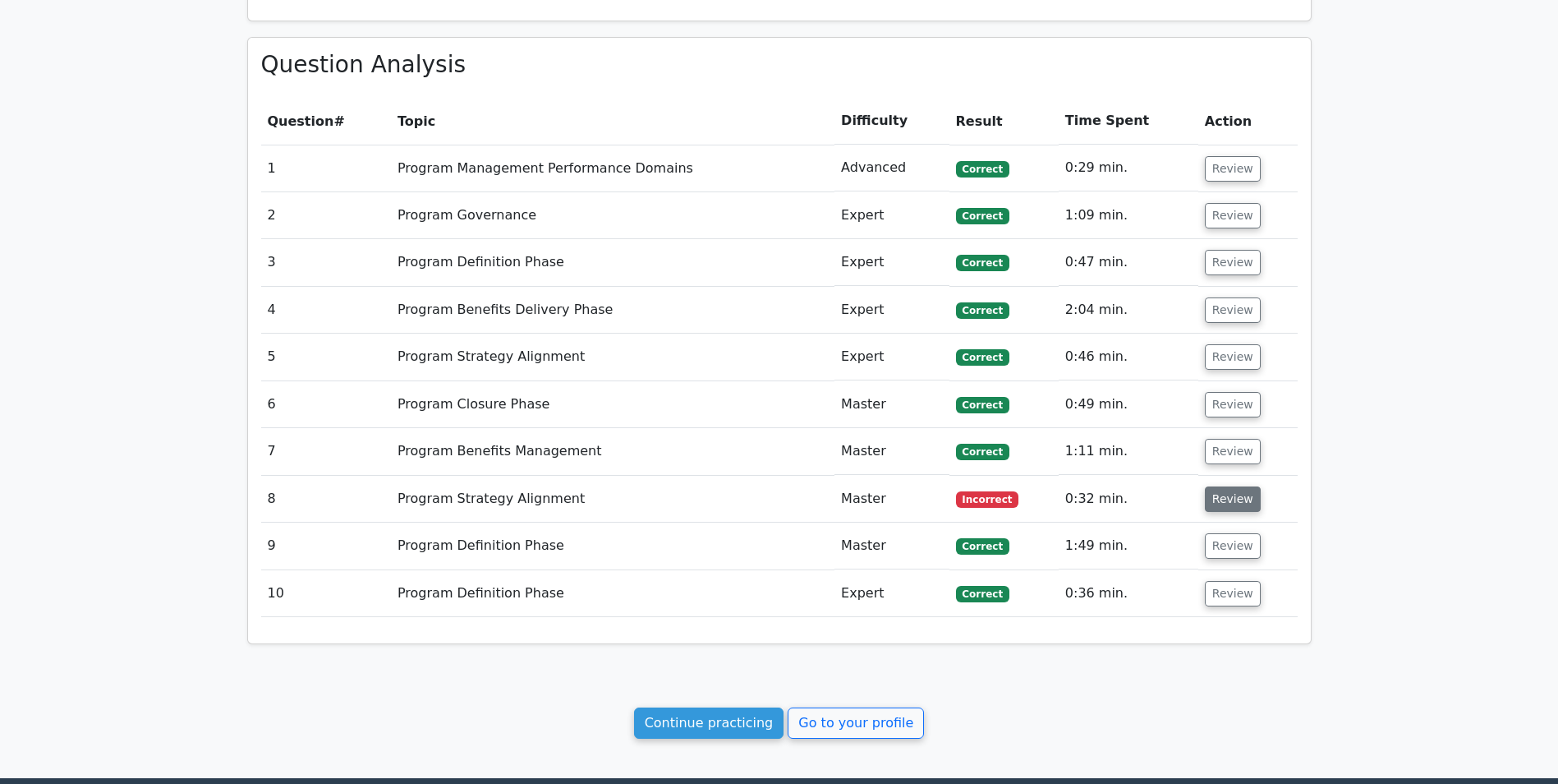
click at [1227, 502] on button "Review" at bounding box center [1233, 499] width 56 height 25
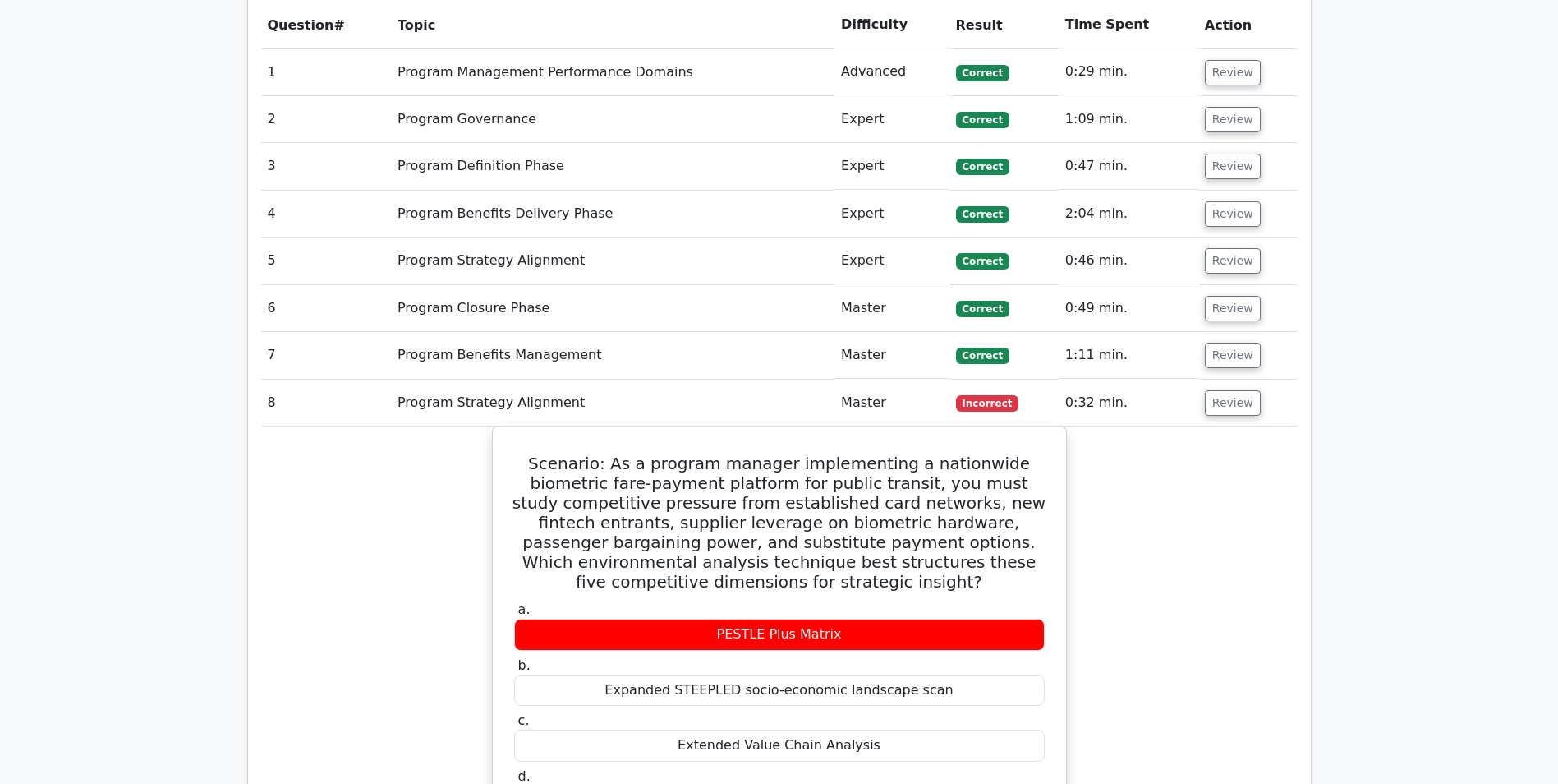
scroll to position [1068, 0]
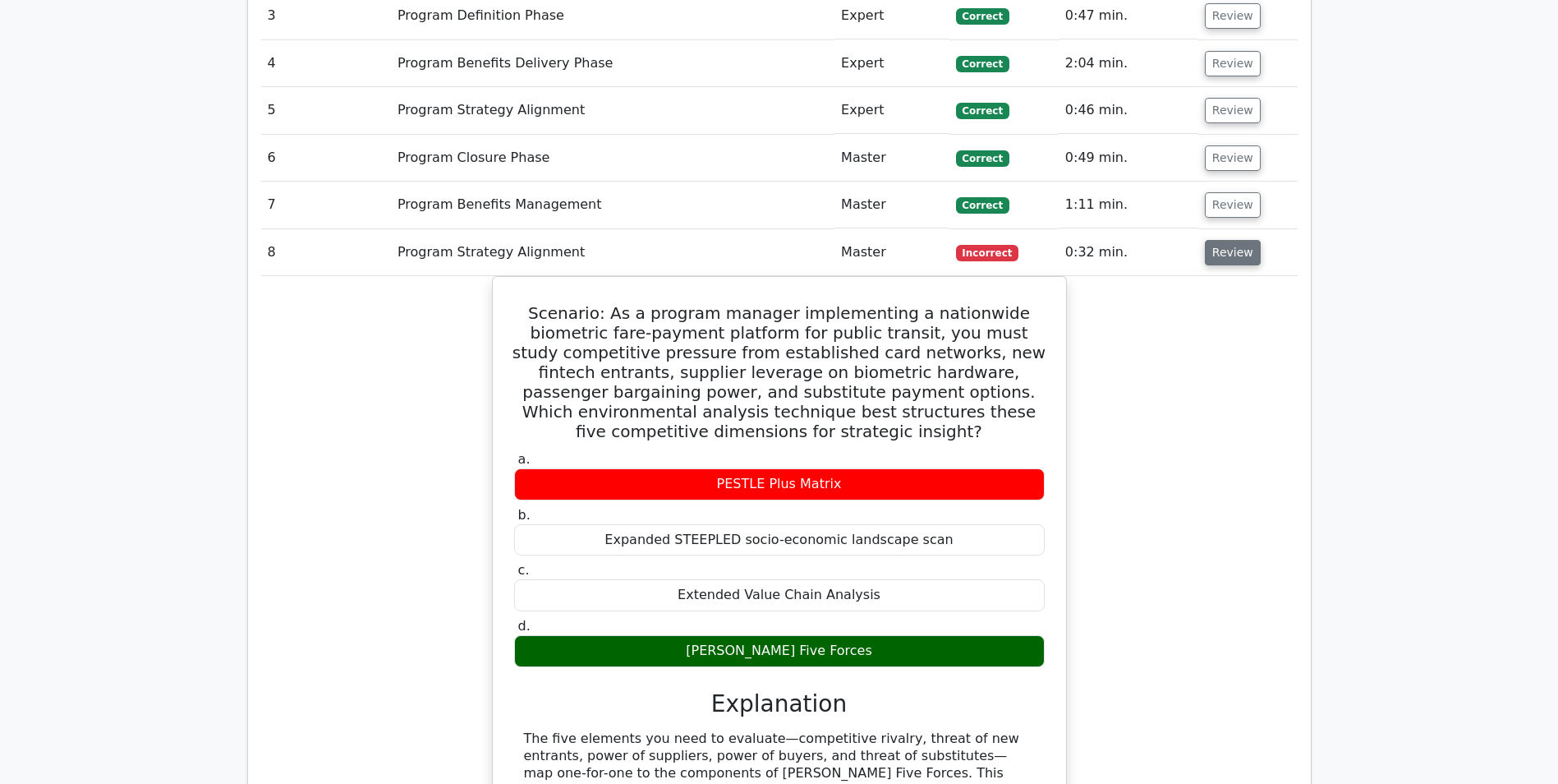
click at [1213, 253] on button "Review" at bounding box center [1233, 253] width 56 height 25
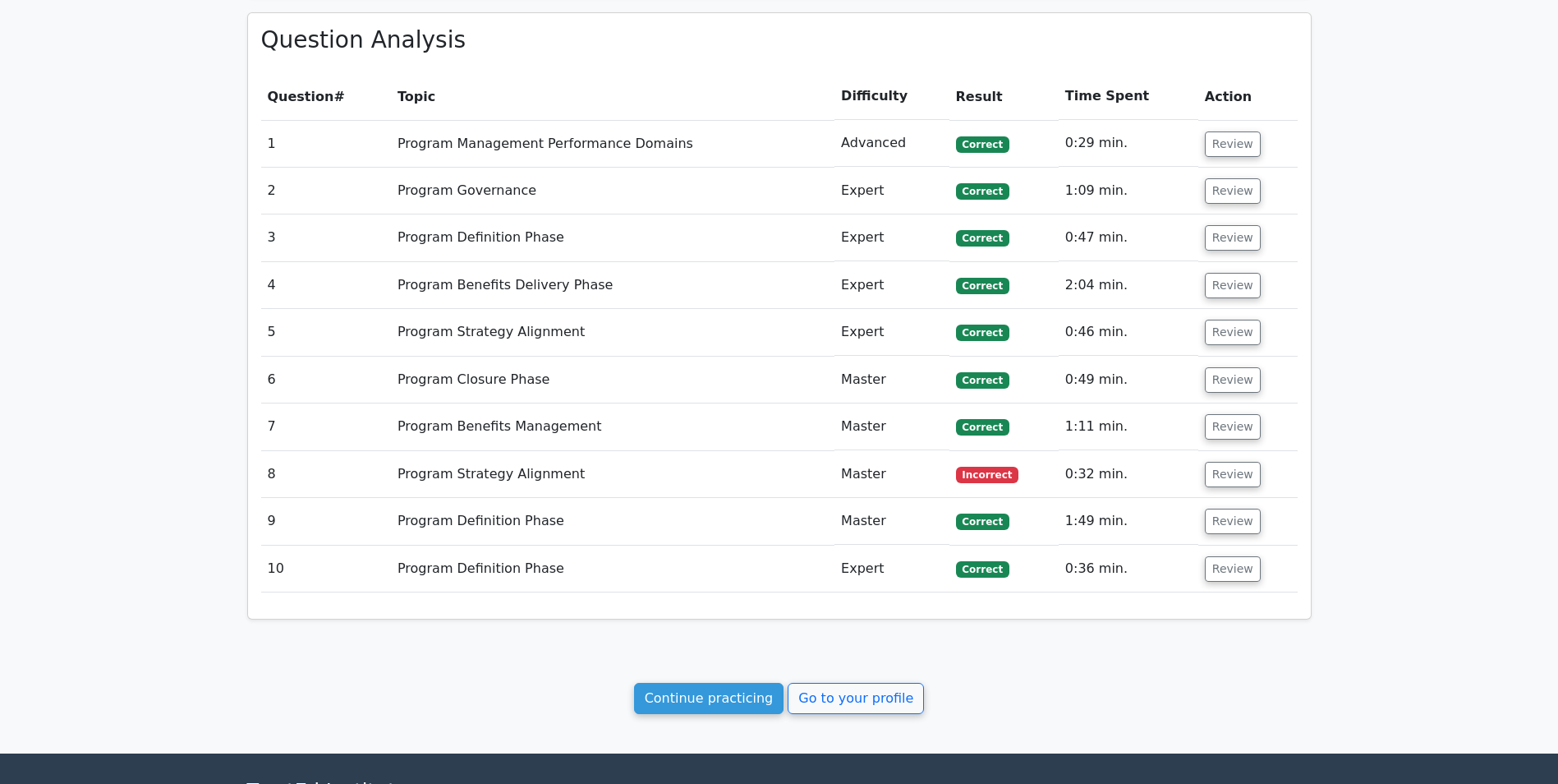
scroll to position [928, 0]
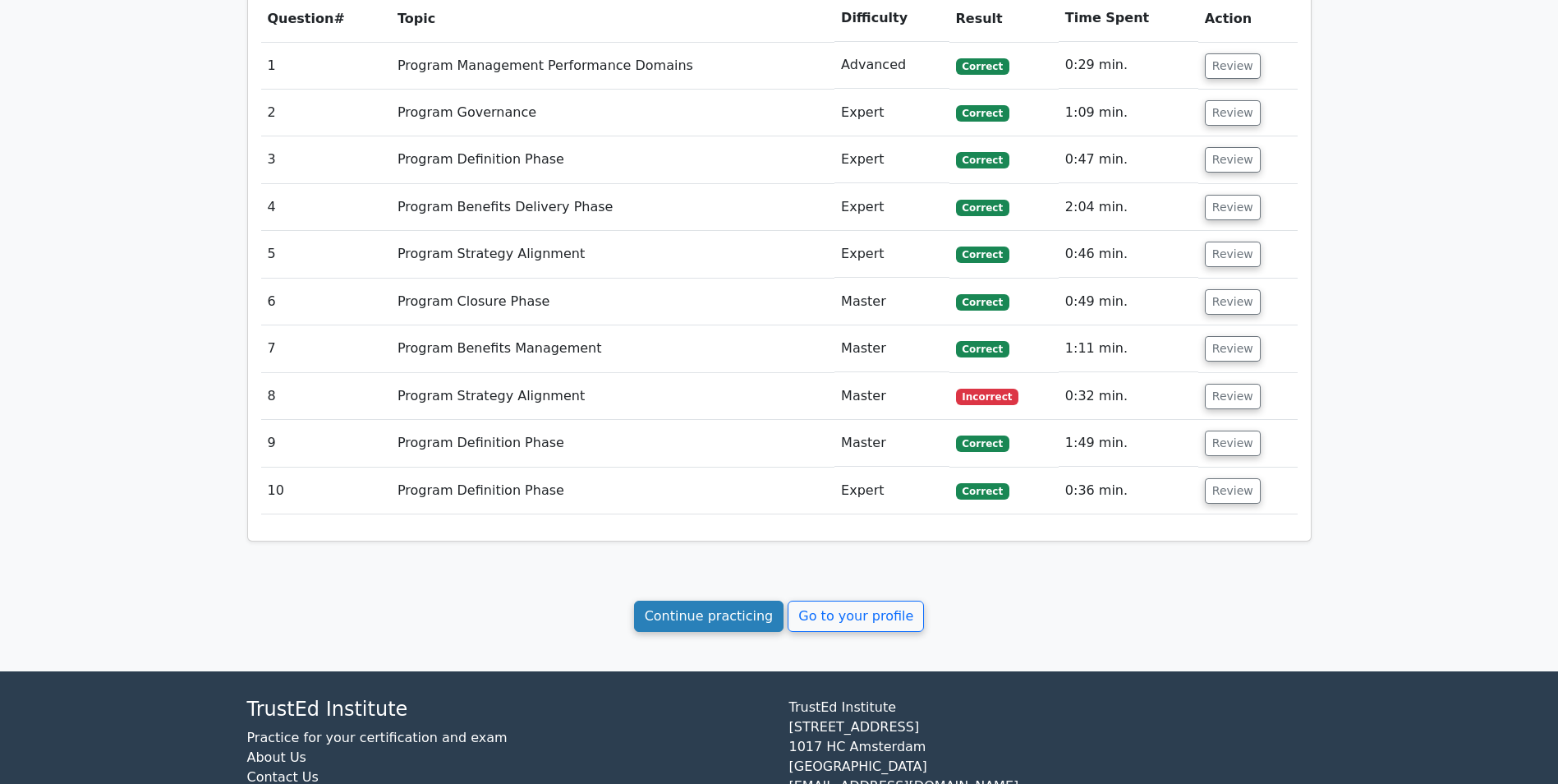
click at [703, 609] on link "Continue practicing" at bounding box center [709, 615] width 150 height 31
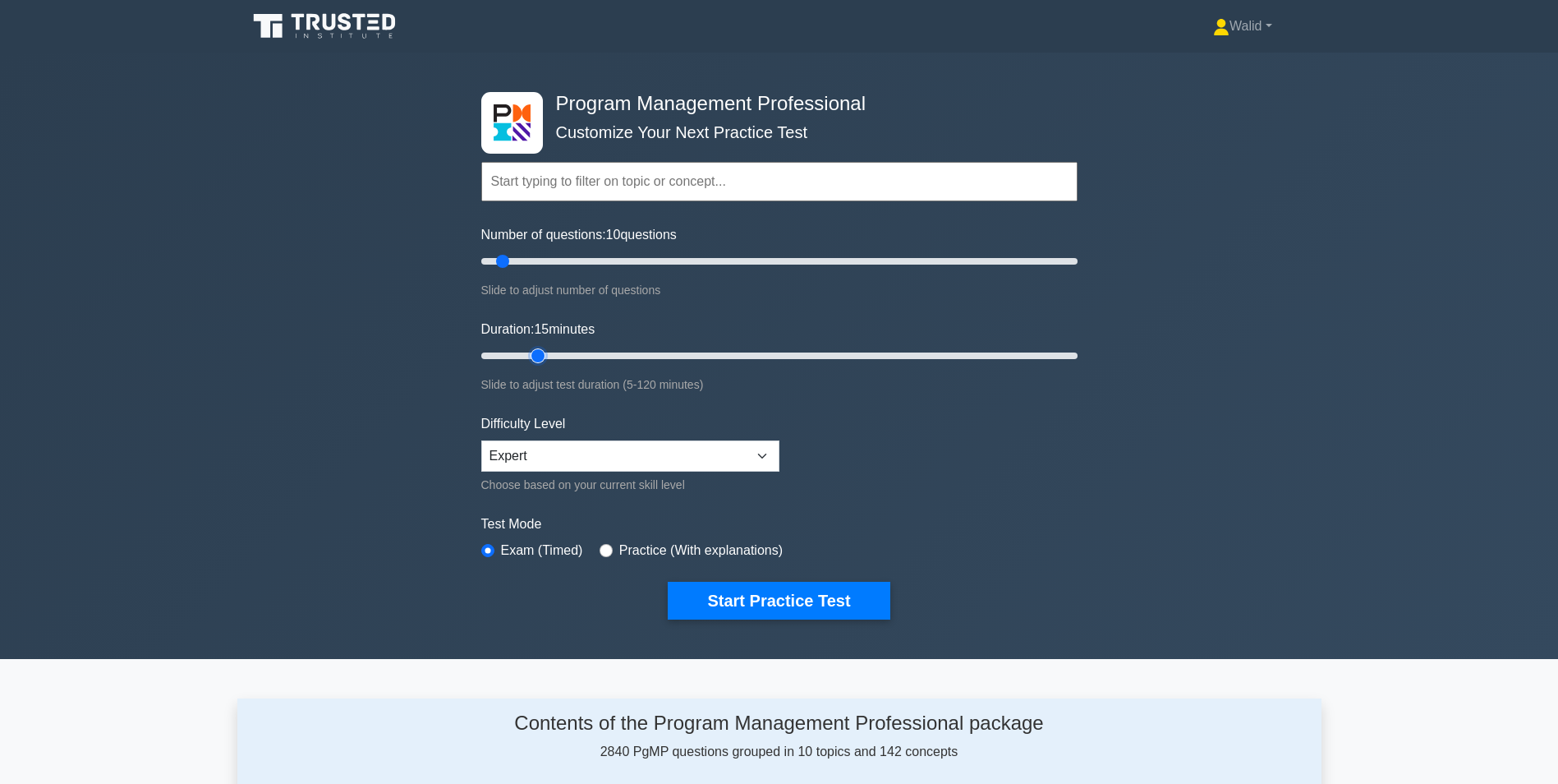
type input "15"
click at [542, 352] on input "Duration: 15 minutes" at bounding box center [779, 355] width 596 height 19
click at [740, 605] on button "Start Practice Test" at bounding box center [778, 600] width 222 height 38
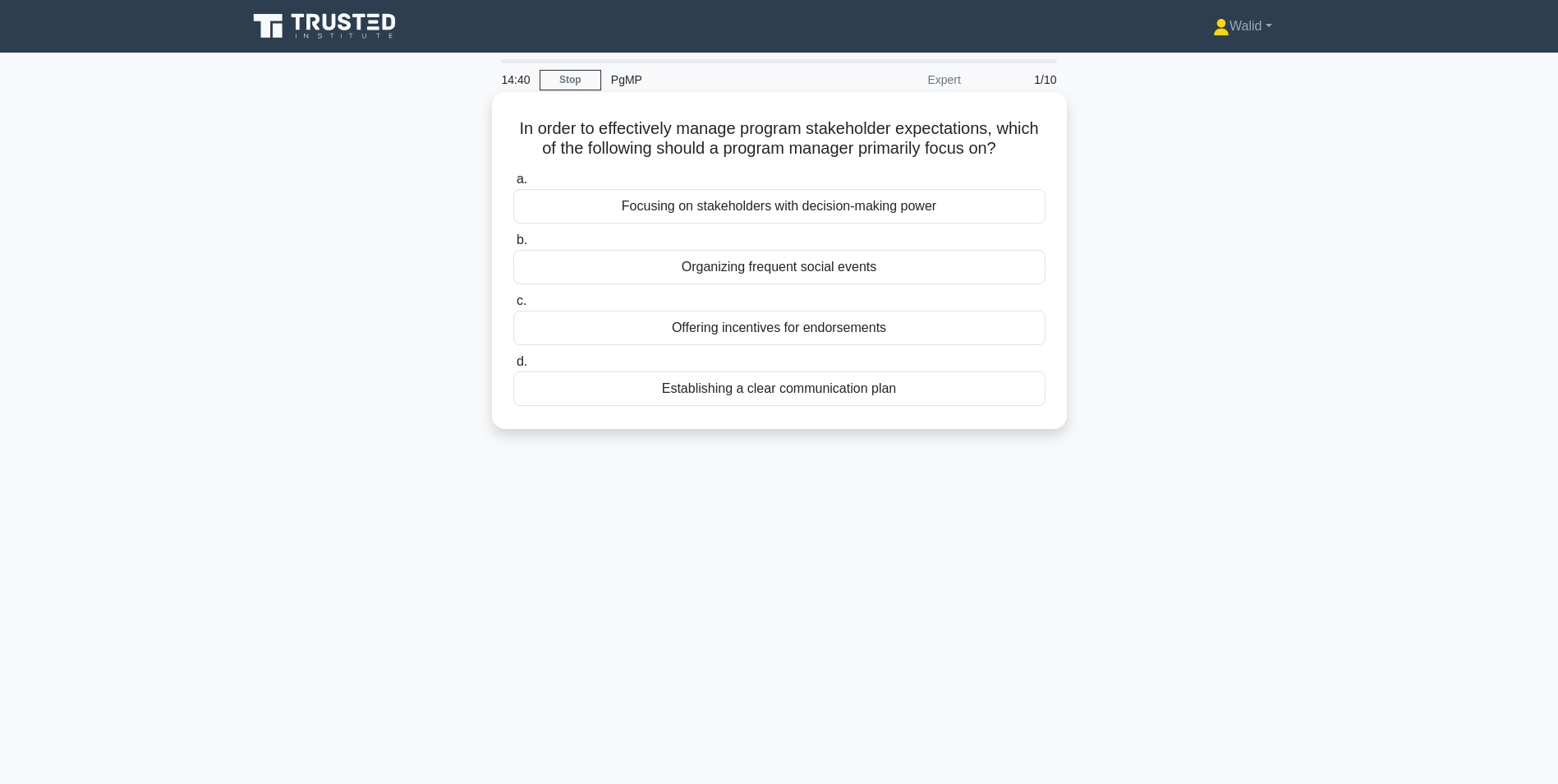
click at [741, 405] on div "Establishing a clear communication plan" at bounding box center [779, 388] width 532 height 35
click at [513, 368] on input "d. Establishing a clear communication plan" at bounding box center [513, 362] width 0 height 11
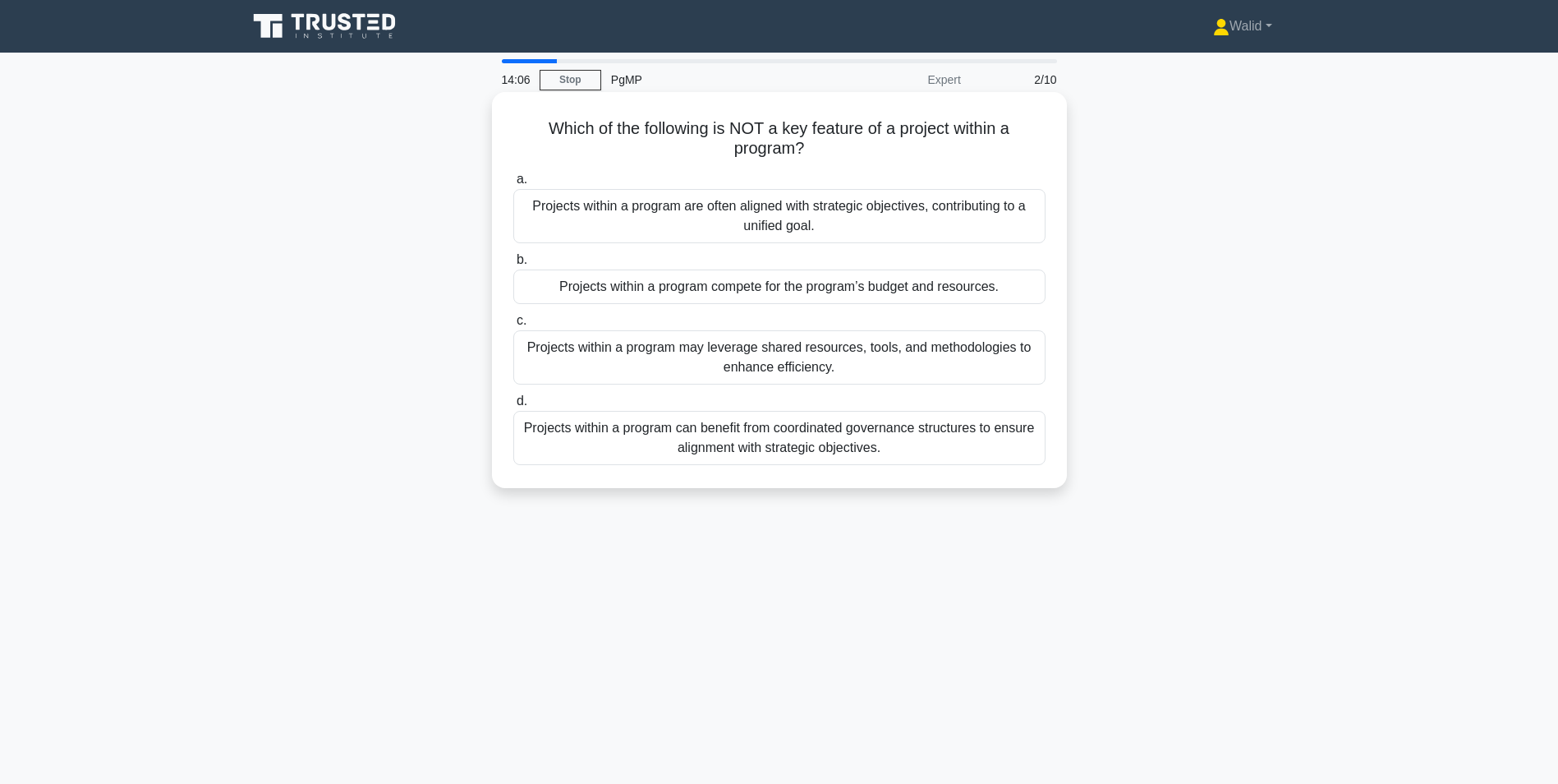
click at [594, 291] on div "Projects within a program compete for the program’s budget and resources." at bounding box center [779, 287] width 532 height 35
click at [513, 266] on input "b. Projects within a program compete for the program’s budget and resources." at bounding box center [513, 260] width 0 height 11
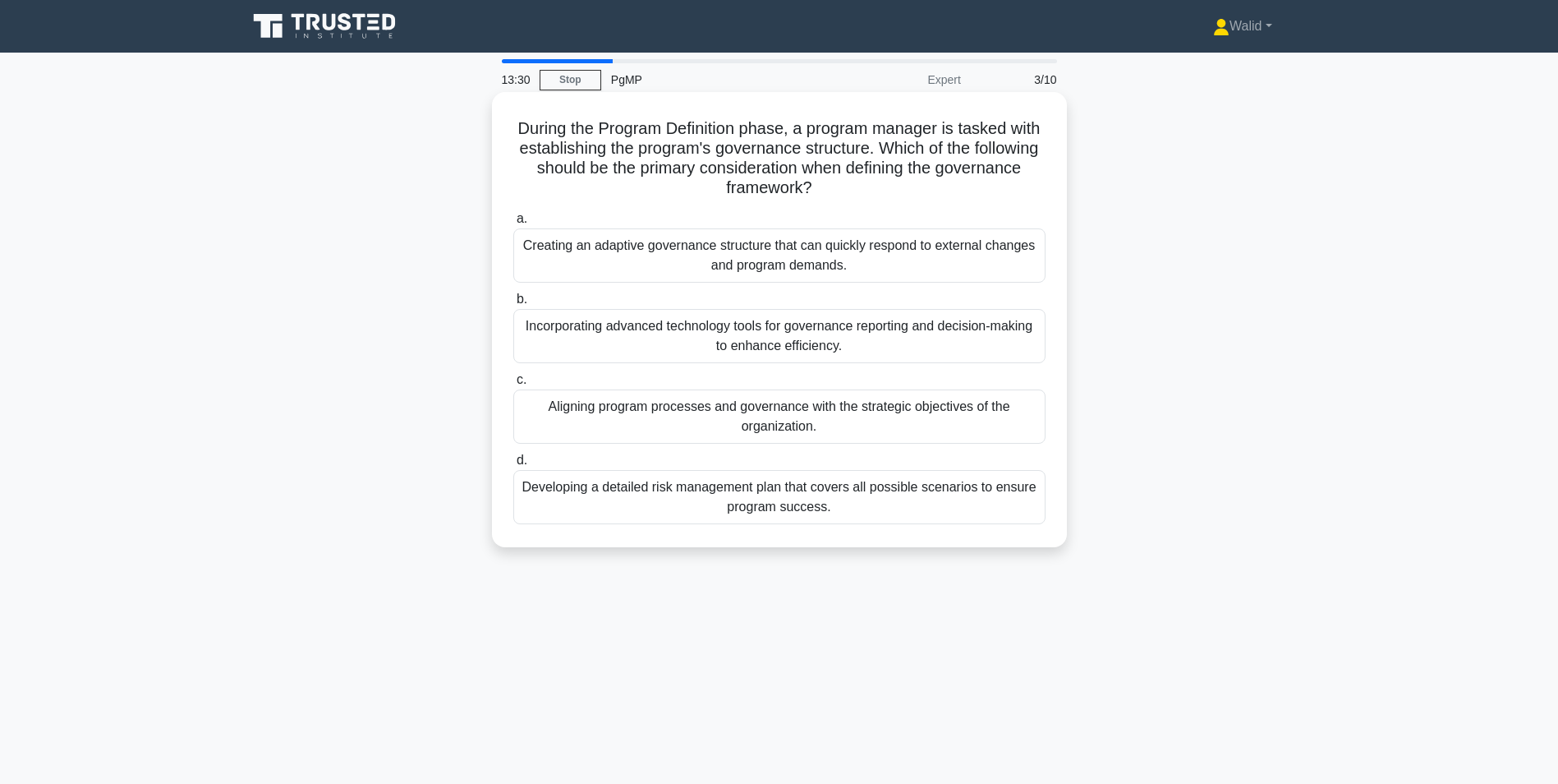
click at [670, 417] on div "Aligning program processes and governance with the strategic objectives of the …" at bounding box center [779, 416] width 532 height 54
click at [513, 385] on input "c. Aligning program processes and governance with the strategic objectives of t…" at bounding box center [513, 379] width 0 height 11
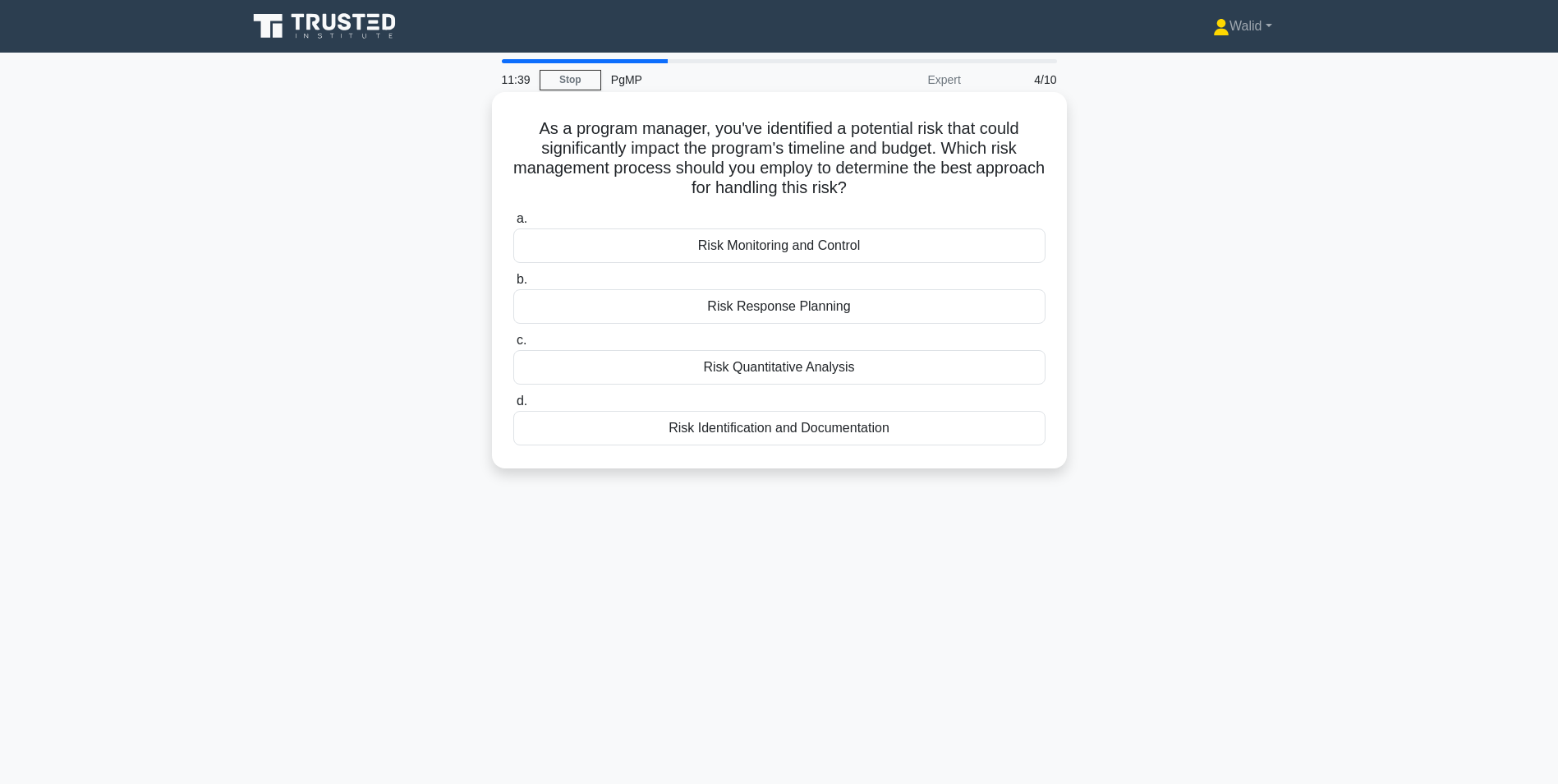
click at [781, 307] on div "Risk Response Planning" at bounding box center [779, 306] width 532 height 35
click at [513, 285] on input "b. Risk Response Planning" at bounding box center [513, 279] width 0 height 11
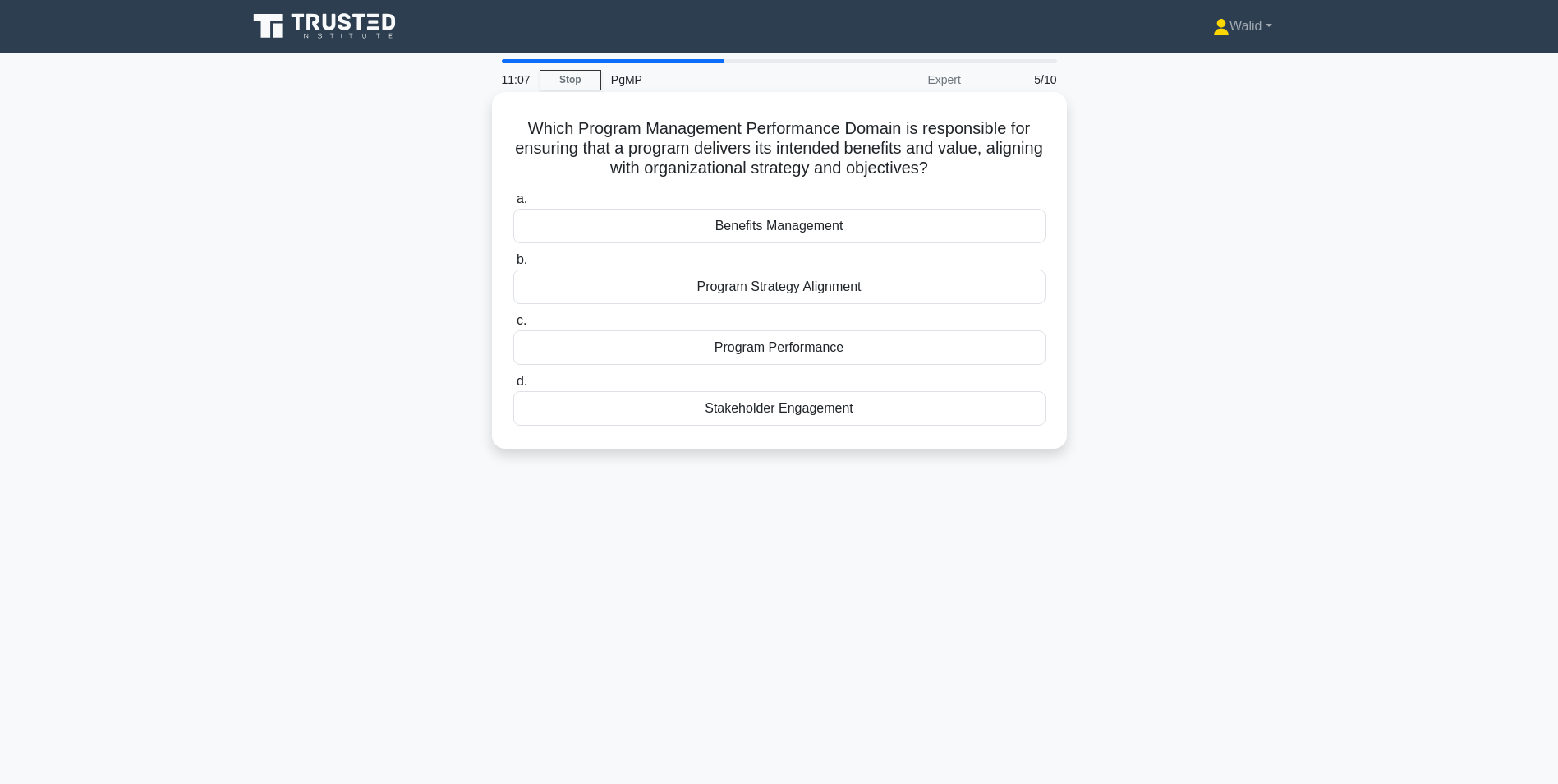
click at [776, 230] on div "Benefits Management" at bounding box center [779, 225] width 532 height 35
click at [513, 205] on input "a. Benefits Management" at bounding box center [513, 199] width 0 height 11
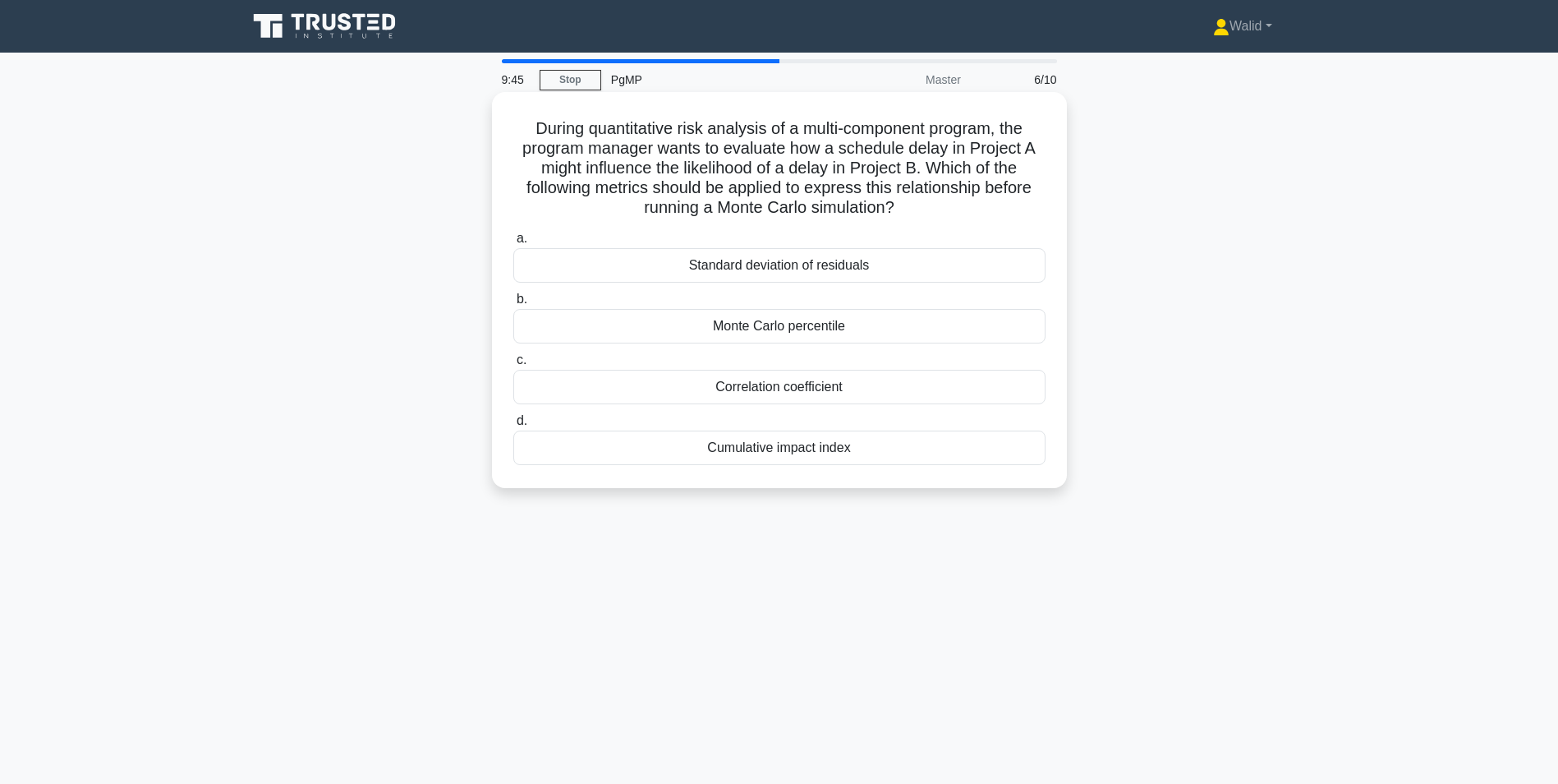
click at [770, 386] on div "Correlation coefficient" at bounding box center [779, 386] width 532 height 35
click at [513, 366] on input "c. Correlation coefficient" at bounding box center [513, 360] width 0 height 11
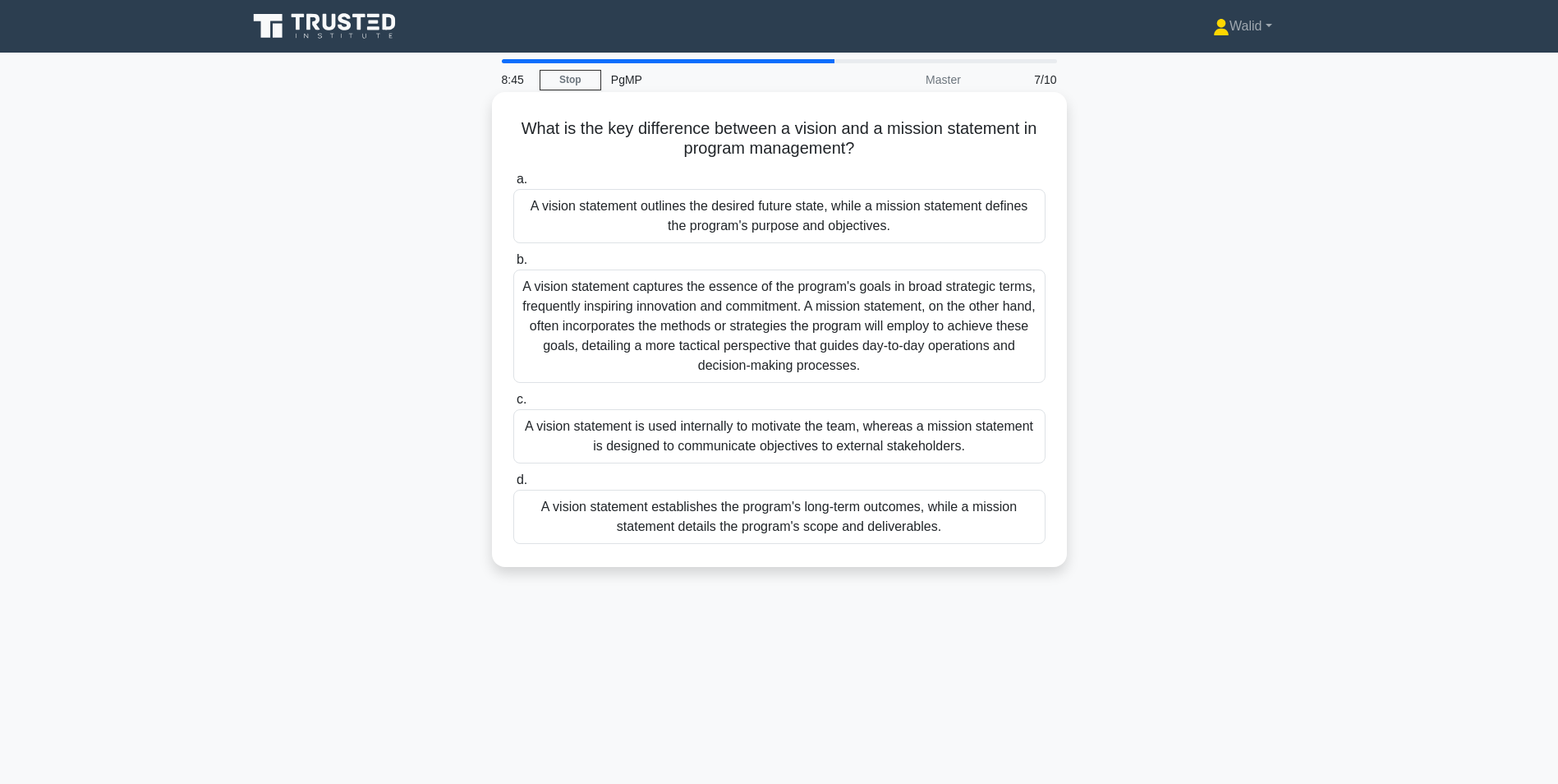
click at [610, 223] on div "A vision statement outlines the desired future state, while a mission statement…" at bounding box center [779, 216] width 532 height 54
click at [513, 185] on input "a. A vision statement outlines the desired future state, while a mission statem…" at bounding box center [513, 180] width 0 height 11
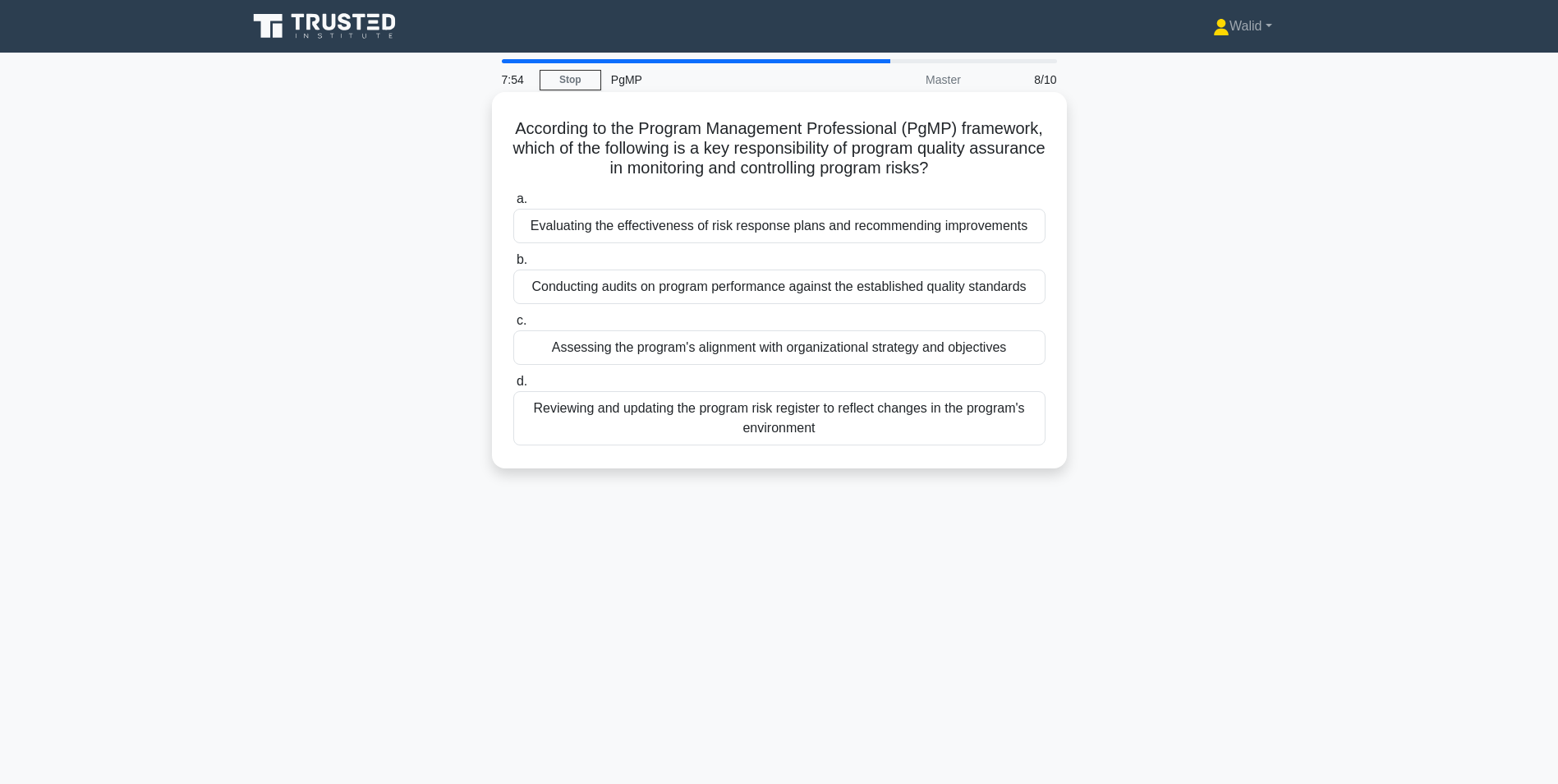
click at [777, 292] on div "Conducting audits on program performance against the established quality standa…" at bounding box center [779, 287] width 532 height 35
click at [513, 266] on input "b. Conducting audits on program performance against the established quality sta…" at bounding box center [513, 260] width 0 height 11
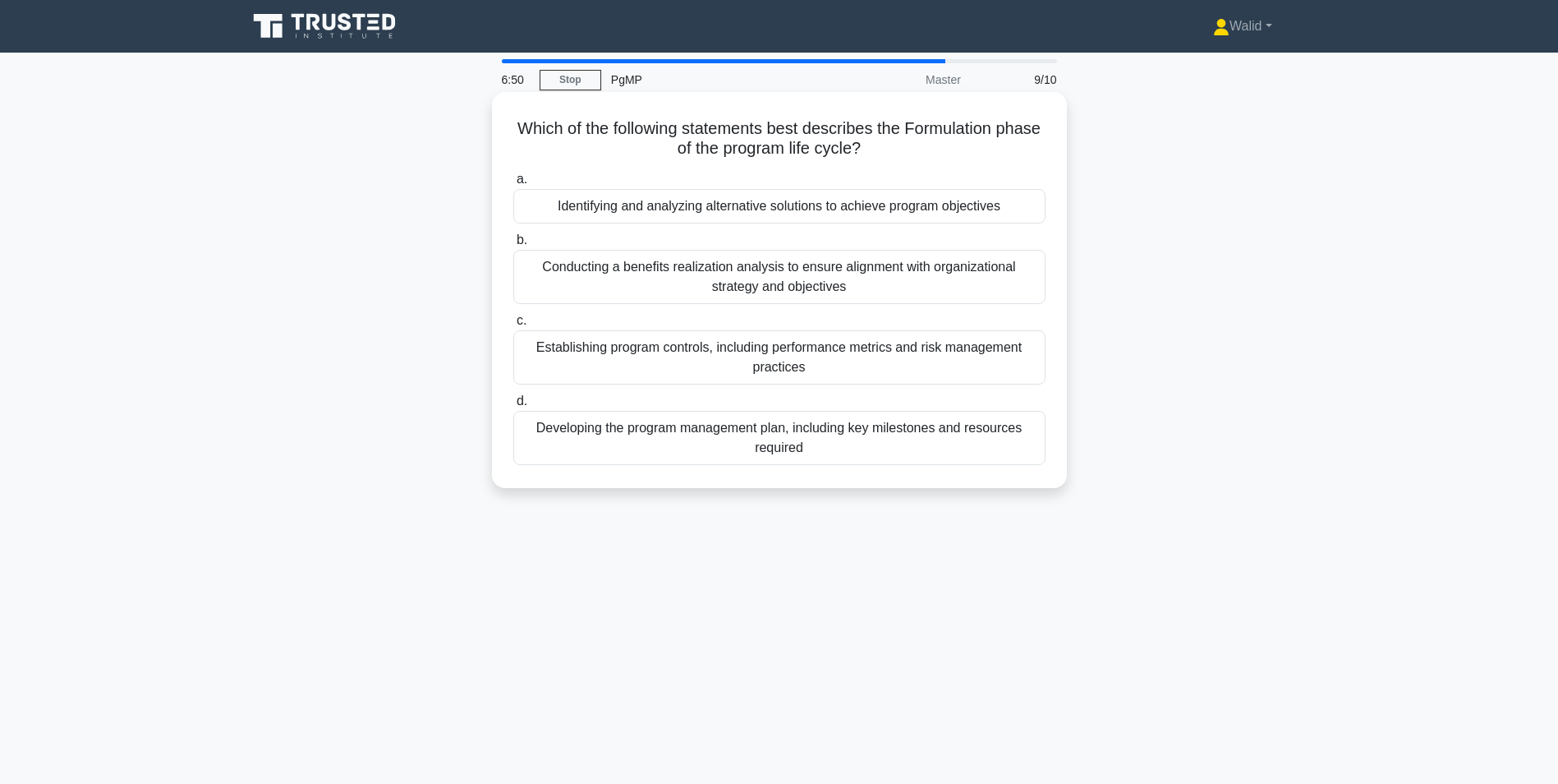
click at [813, 286] on div "Conducting a benefits realization analysis to ensure alignment with organizatio…" at bounding box center [779, 277] width 532 height 54
click at [513, 245] on input "b. Conducting a benefits realization analysis to ensure alignment with organiza…" at bounding box center [513, 240] width 0 height 11
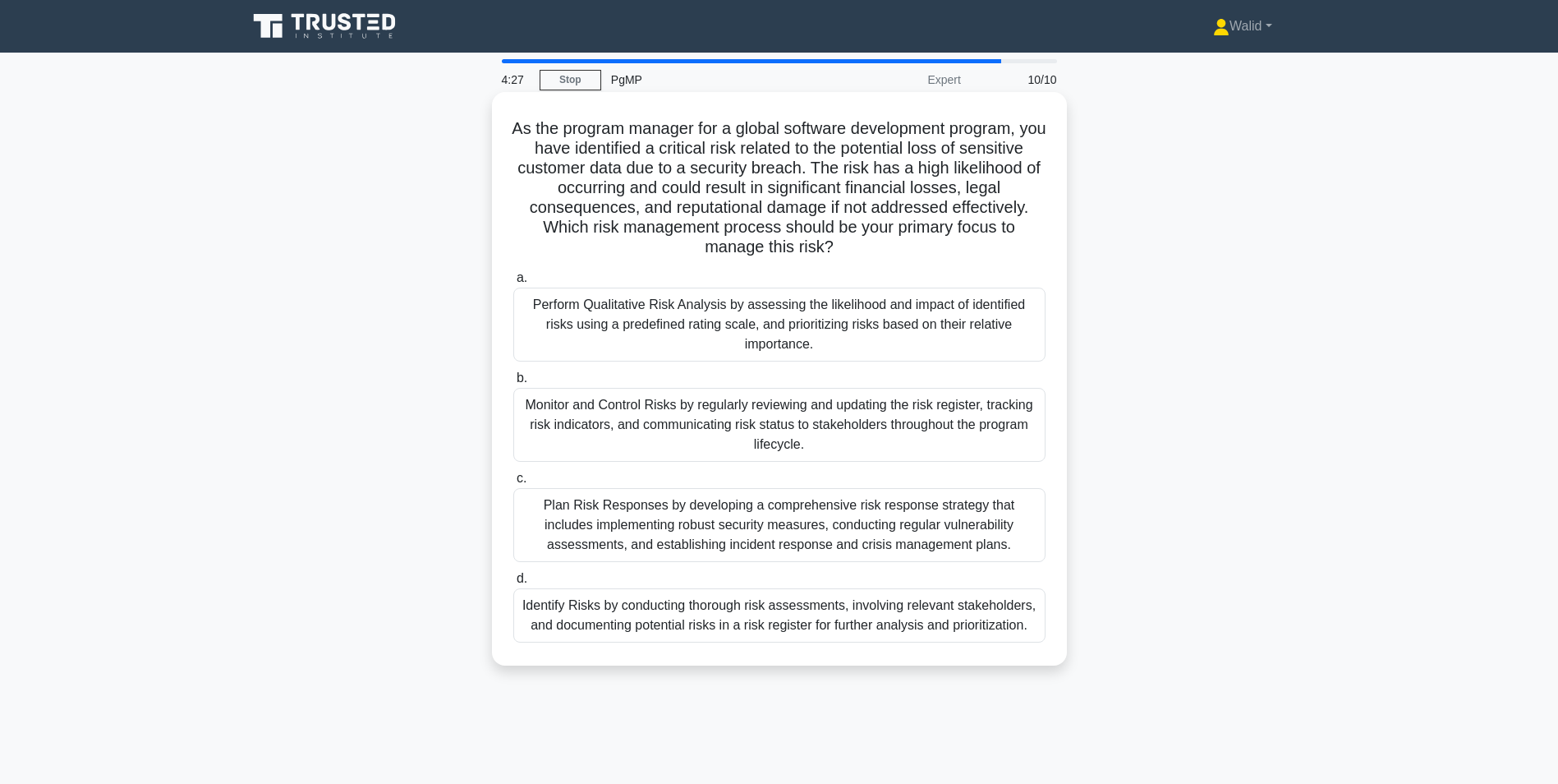
click at [768, 521] on div "Plan Risk Responses by developing a comprehensive risk response strategy that i…" at bounding box center [779, 525] width 532 height 74
click at [513, 484] on input "c. Plan Risk Responses by developing a comprehensive risk response strategy tha…" at bounding box center [513, 478] width 0 height 11
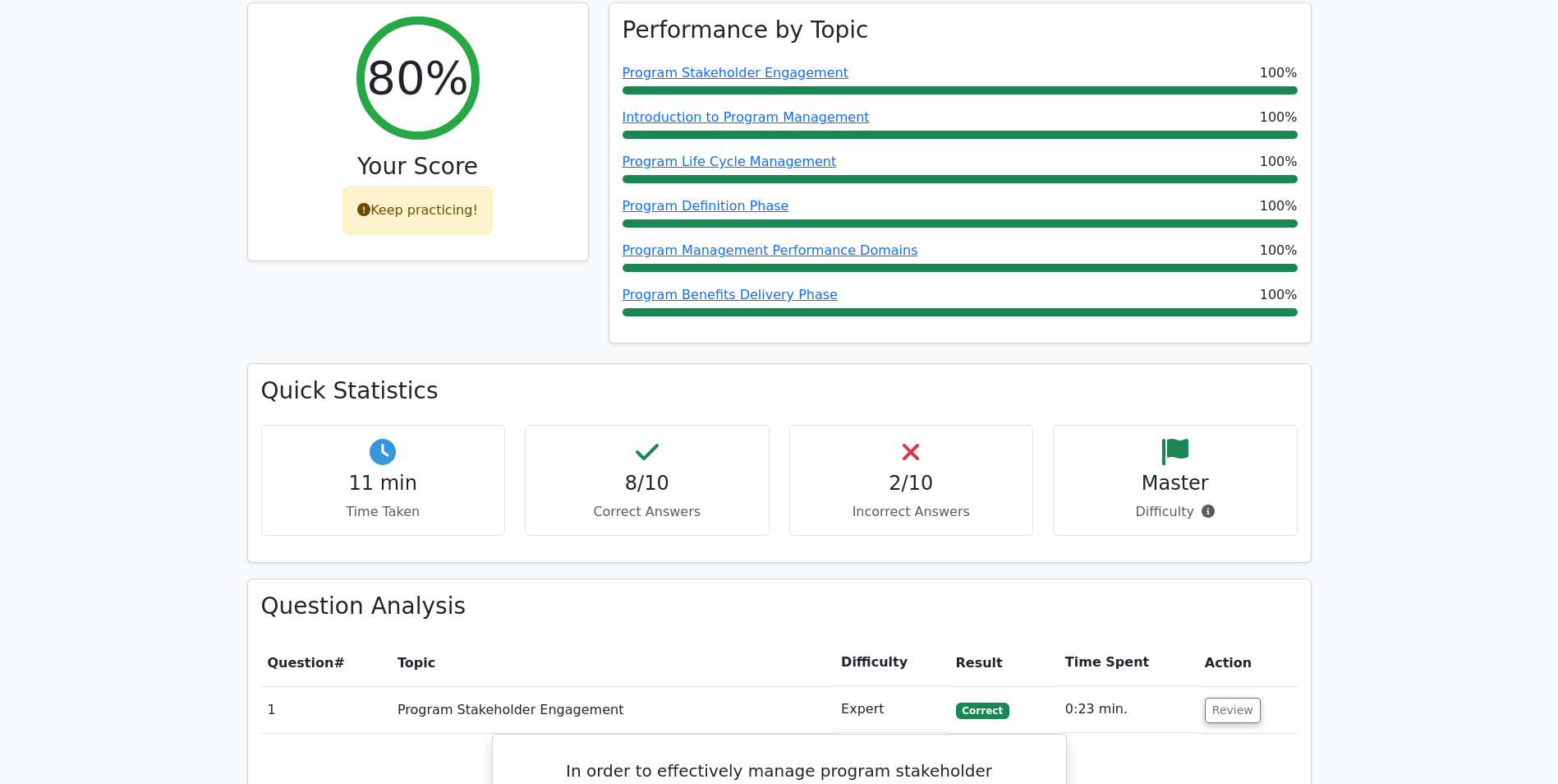
scroll to position [575, 0]
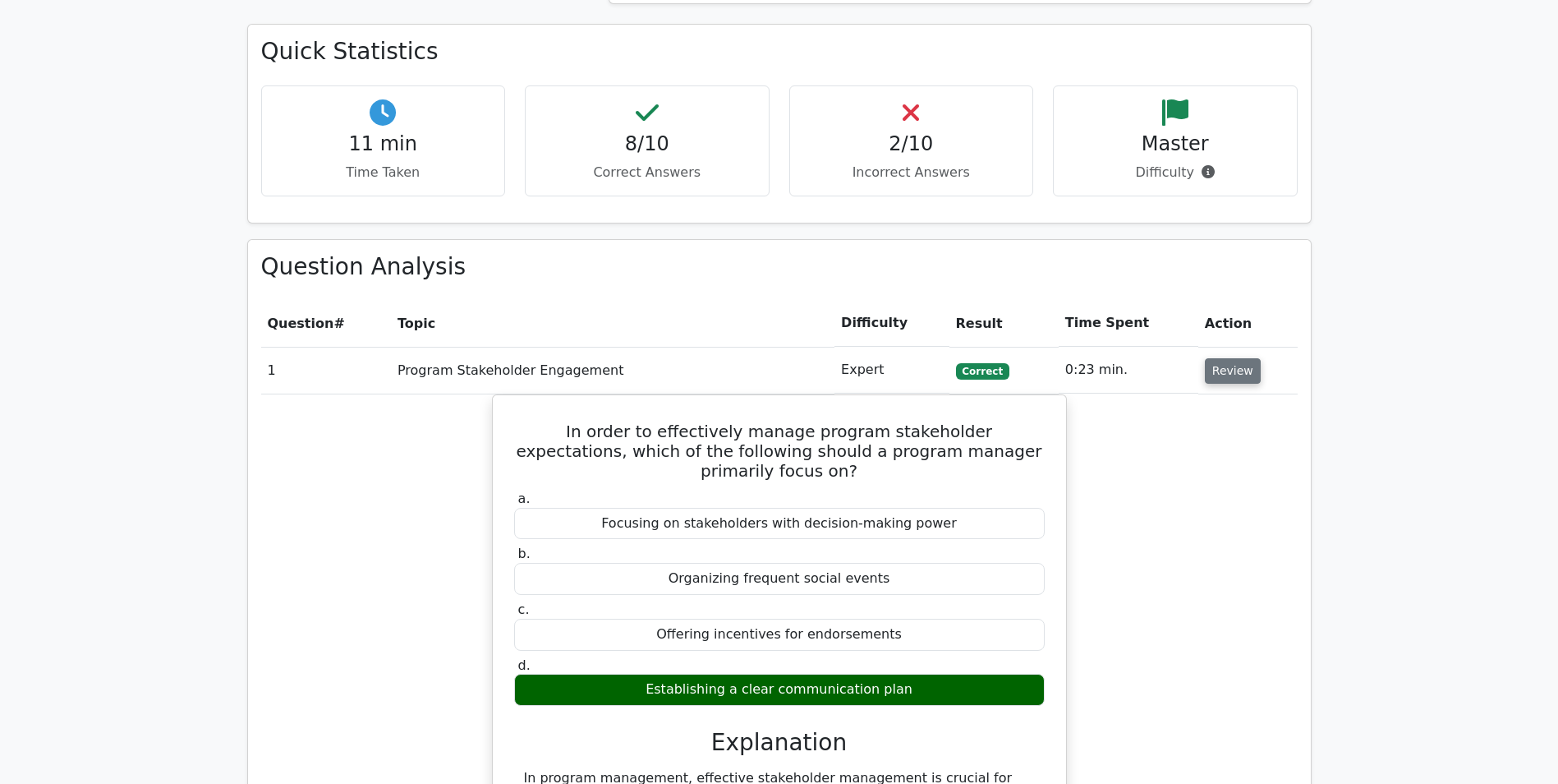
click at [1228, 371] on button "Review" at bounding box center [1233, 371] width 56 height 25
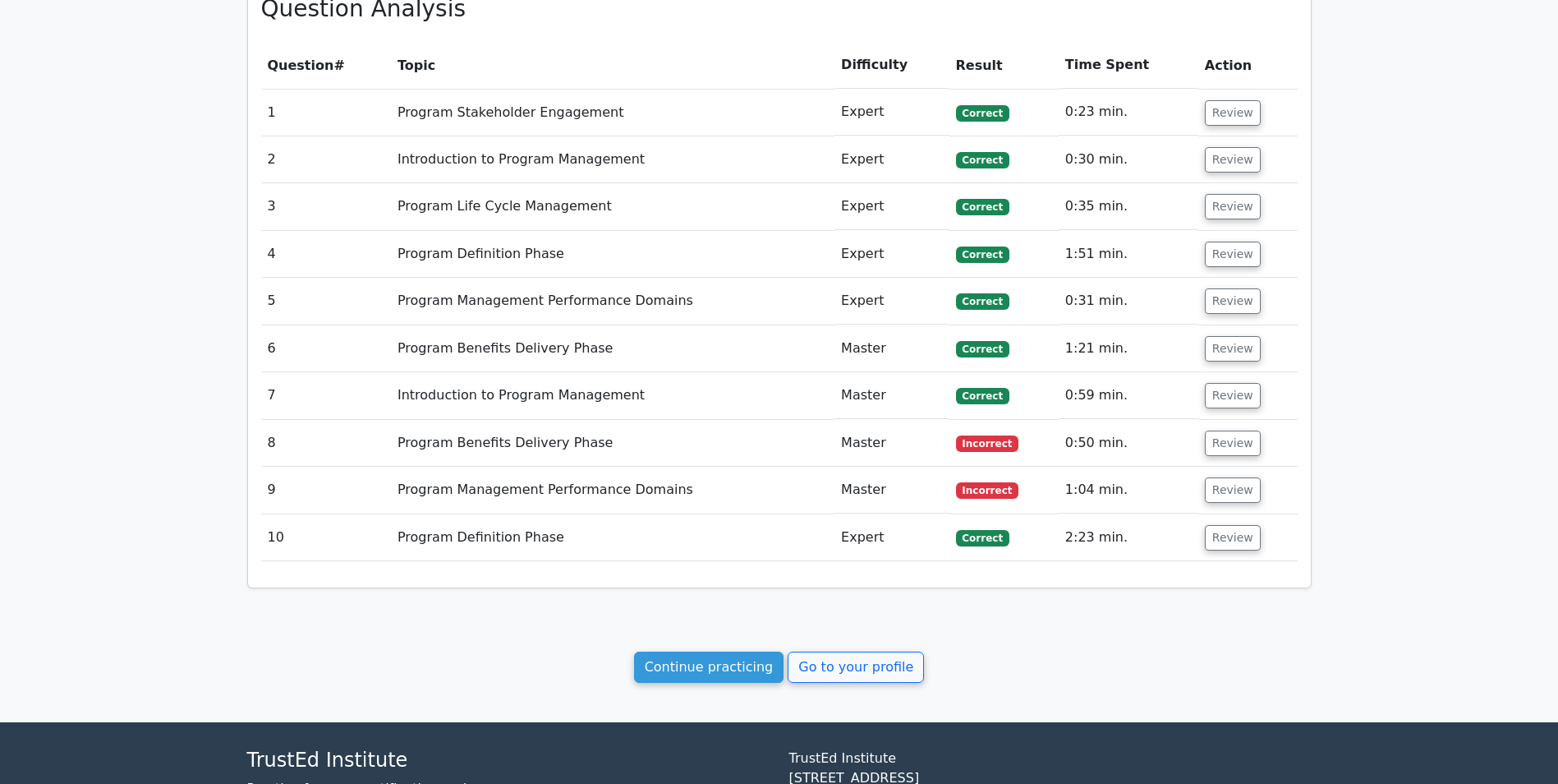
scroll to position [966, 0]
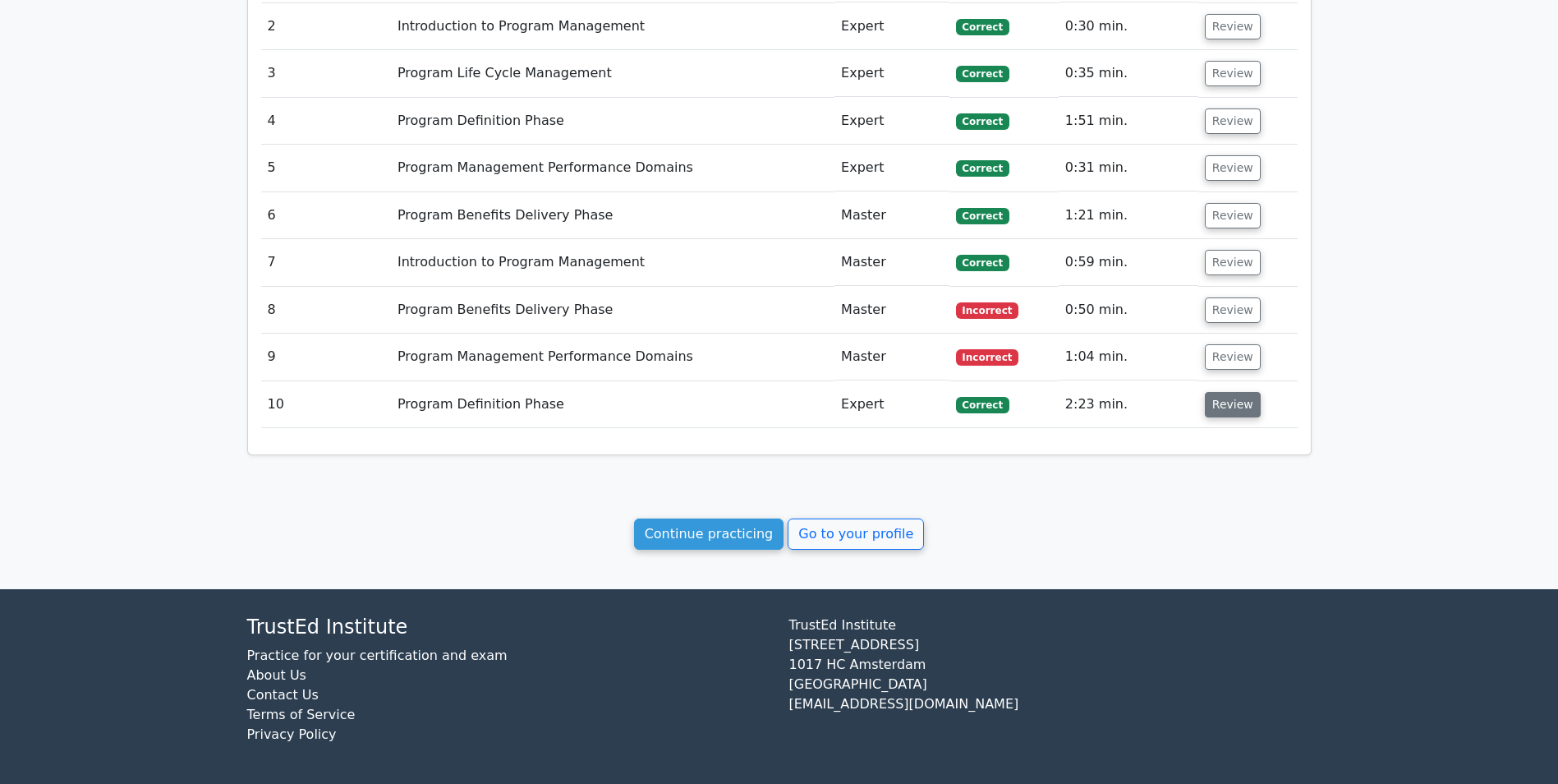
click at [1224, 411] on button "Review" at bounding box center [1233, 405] width 56 height 25
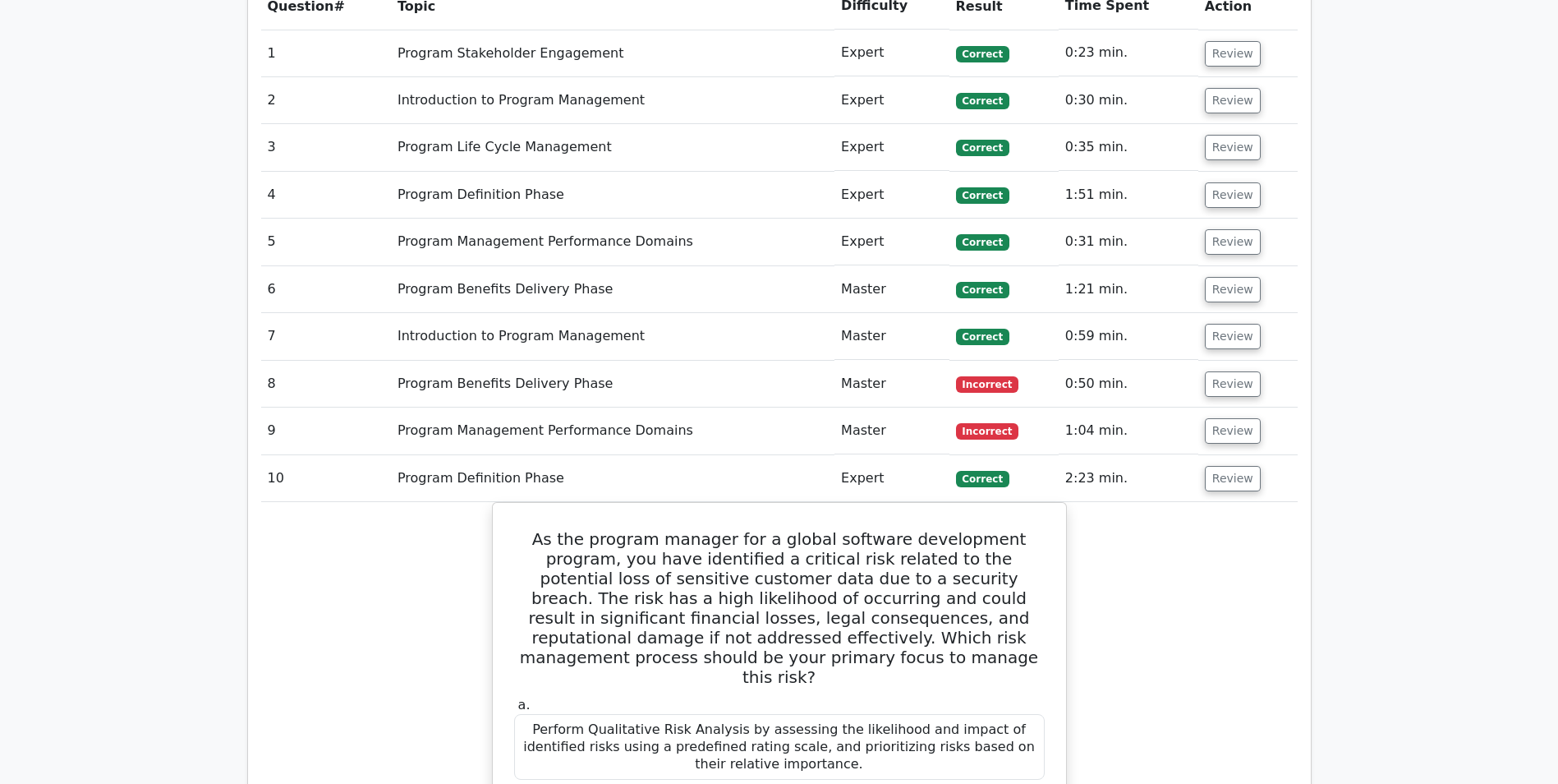
scroll to position [883, 0]
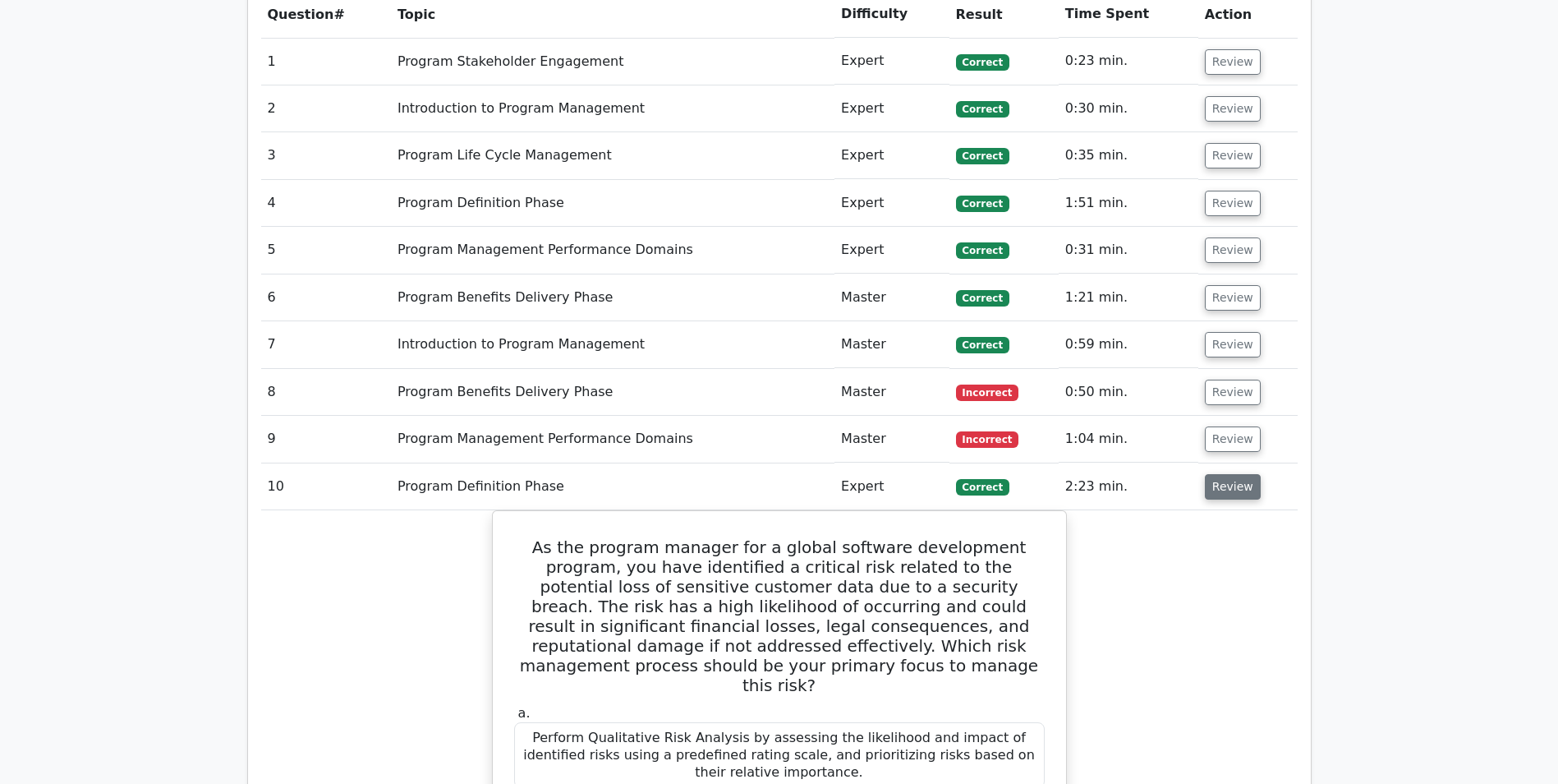
click at [1223, 494] on button "Review" at bounding box center [1233, 486] width 56 height 25
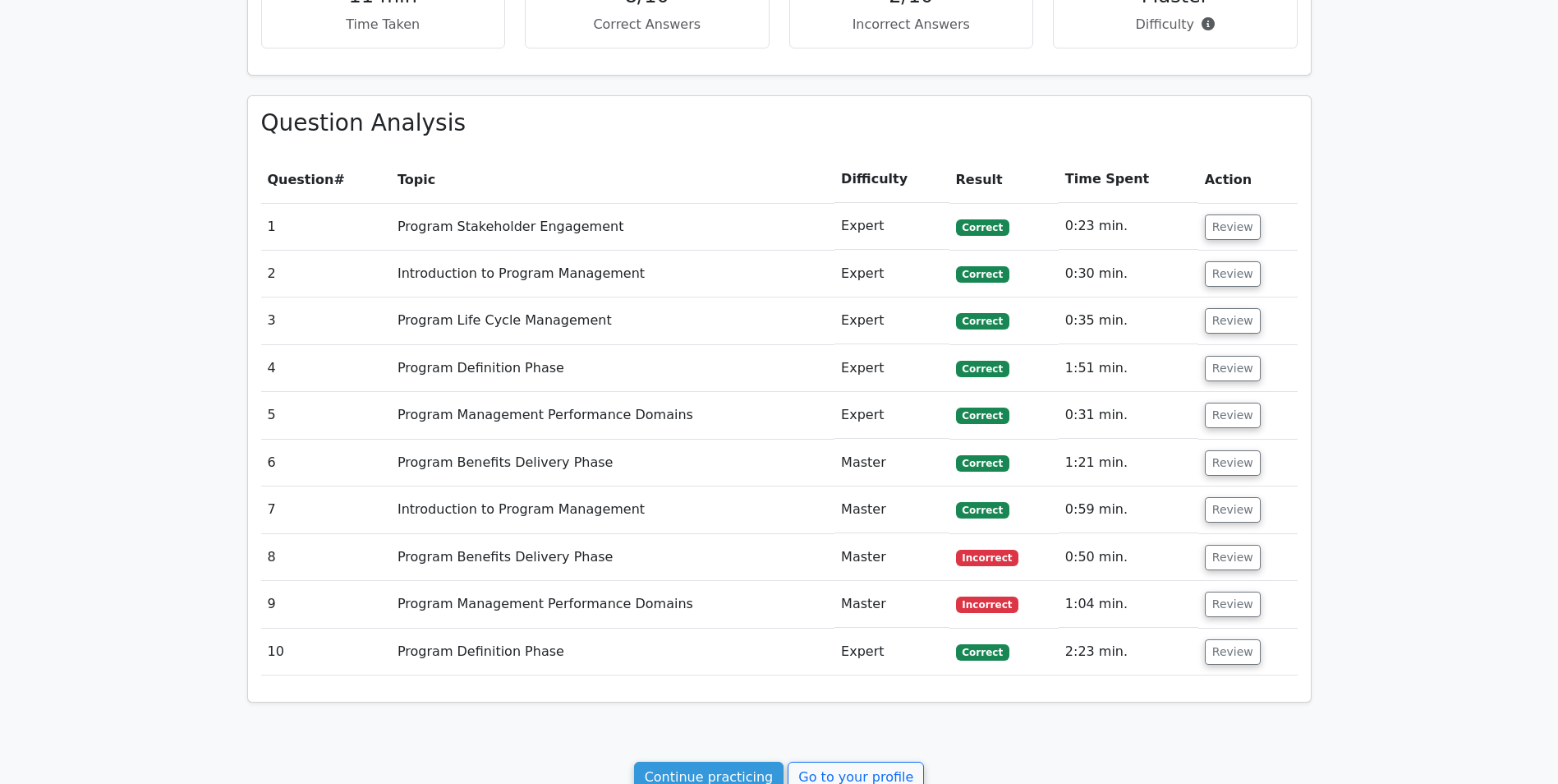
scroll to position [966, 0]
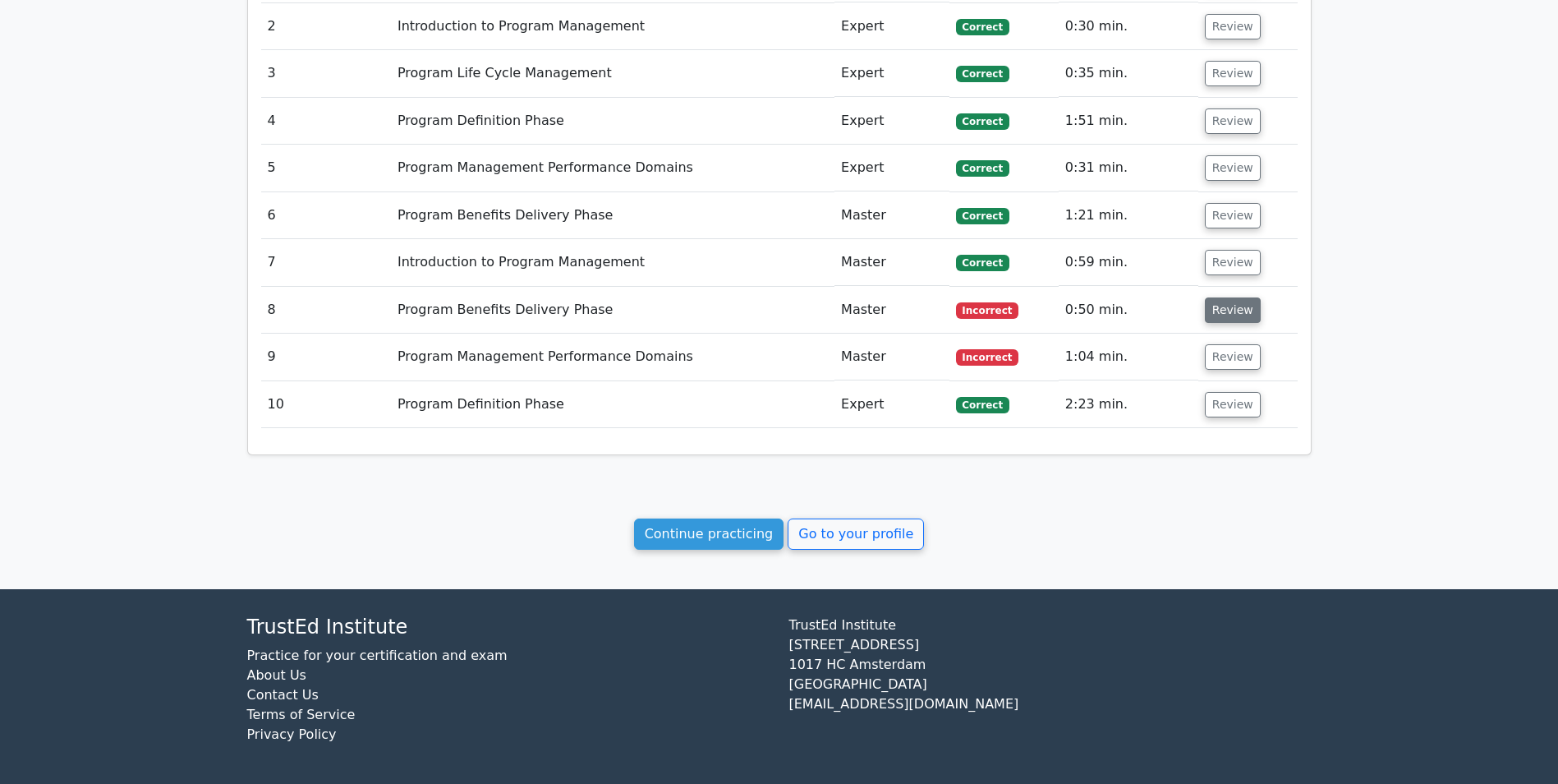
click at [1232, 308] on button "Review" at bounding box center [1233, 310] width 56 height 25
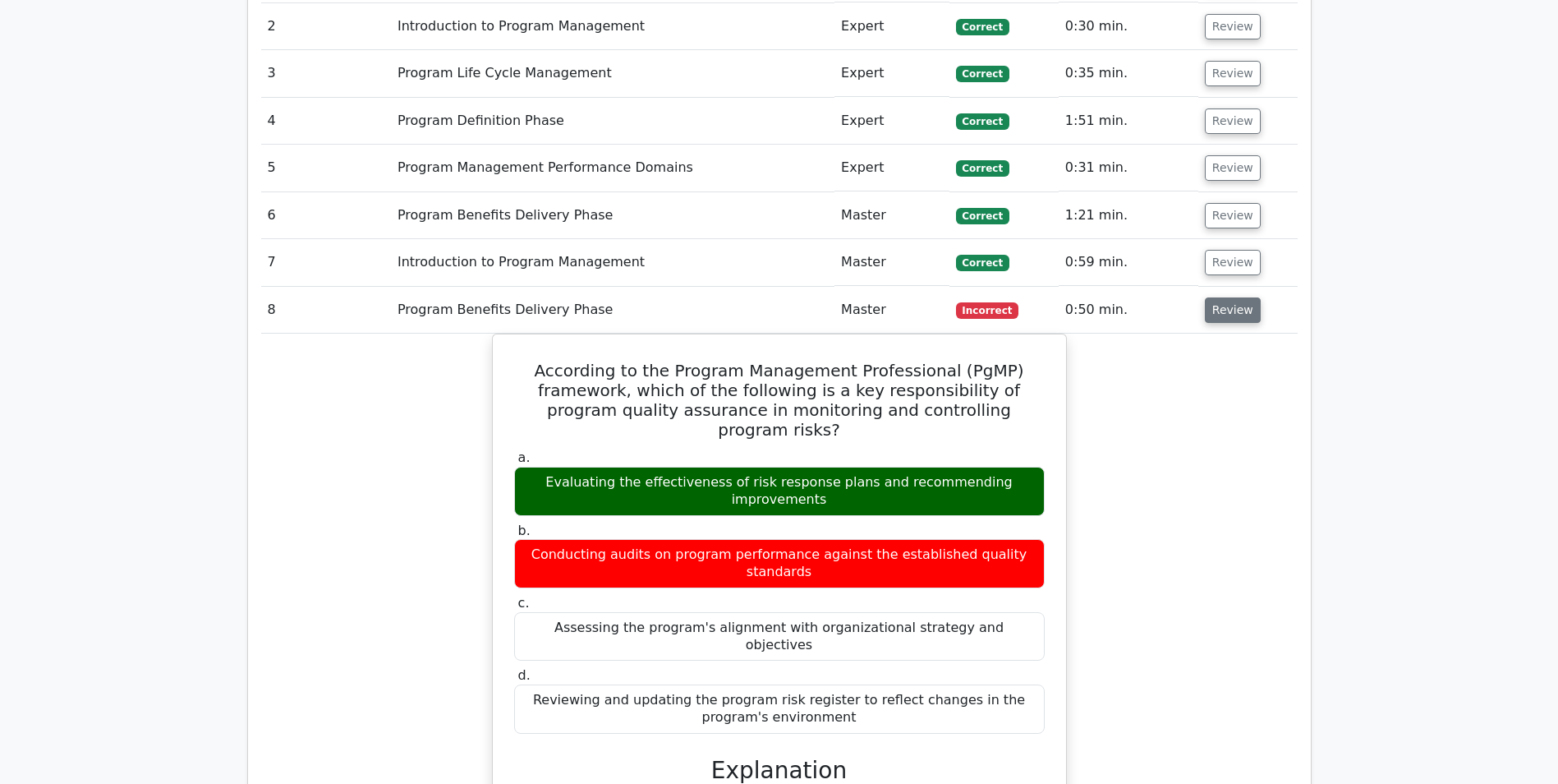
click at [1228, 310] on button "Review" at bounding box center [1233, 310] width 56 height 25
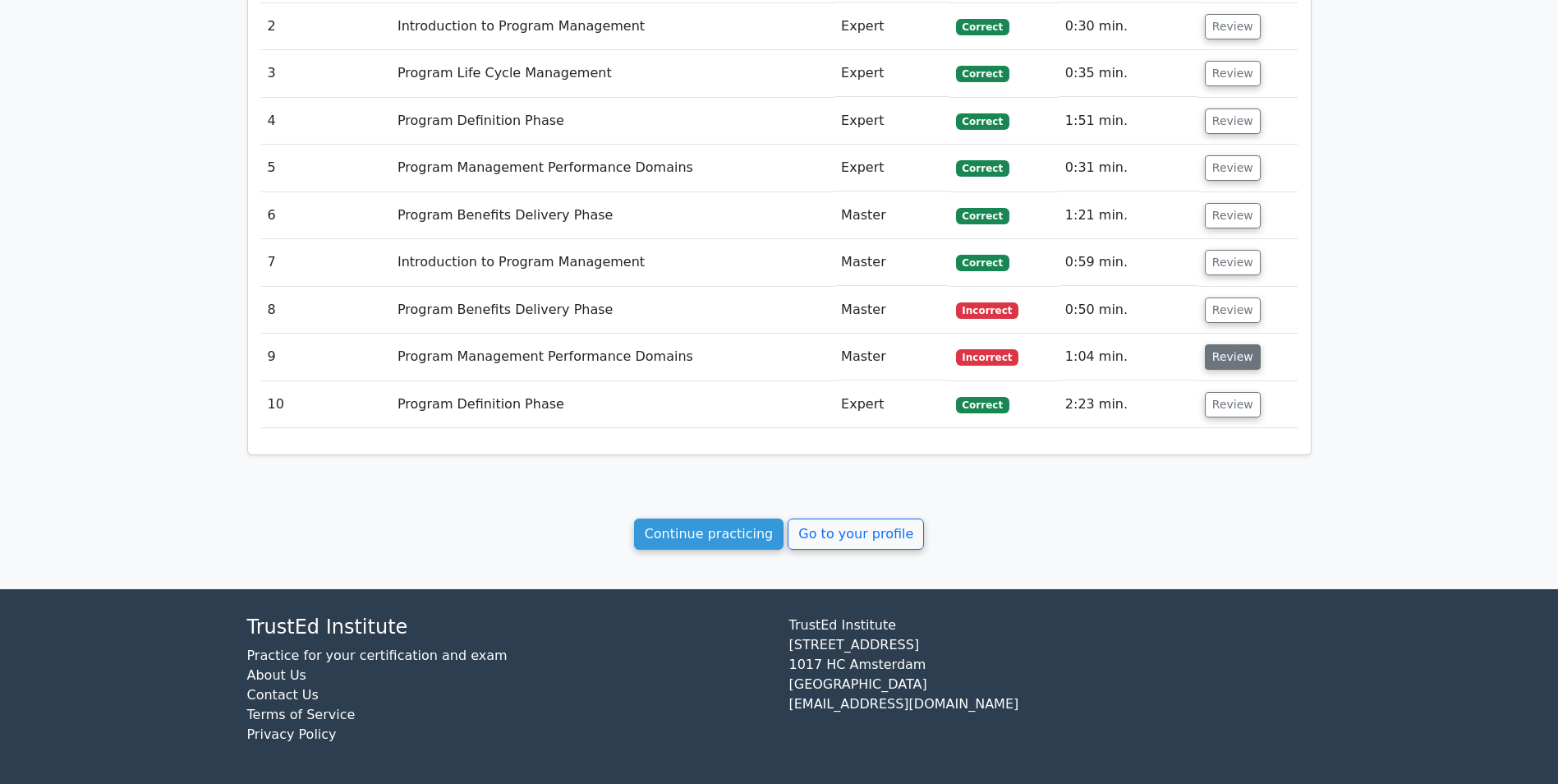
click at [1216, 357] on button "Review" at bounding box center [1233, 357] width 56 height 25
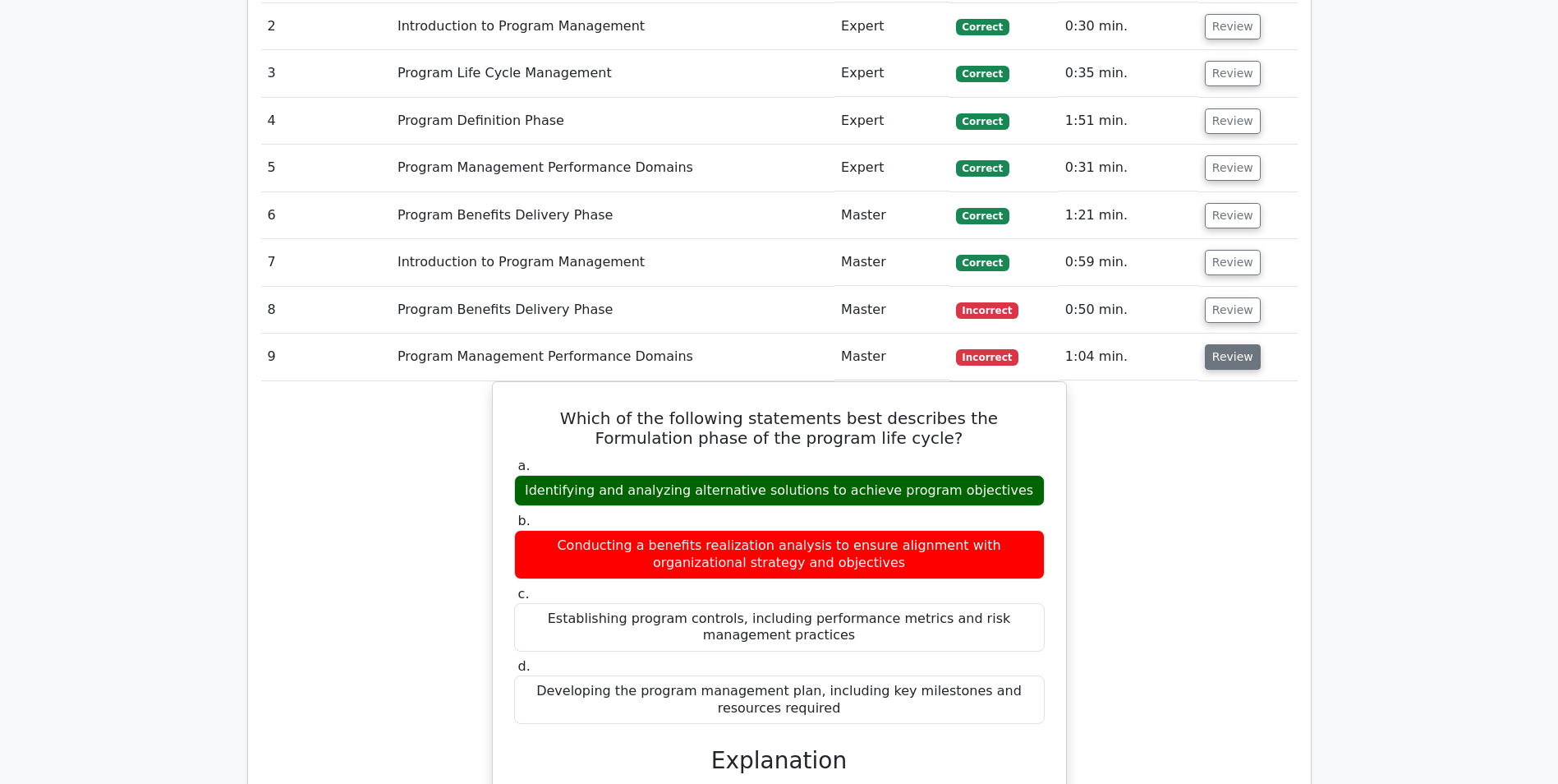
click at [1216, 357] on button "Review" at bounding box center [1233, 357] width 56 height 25
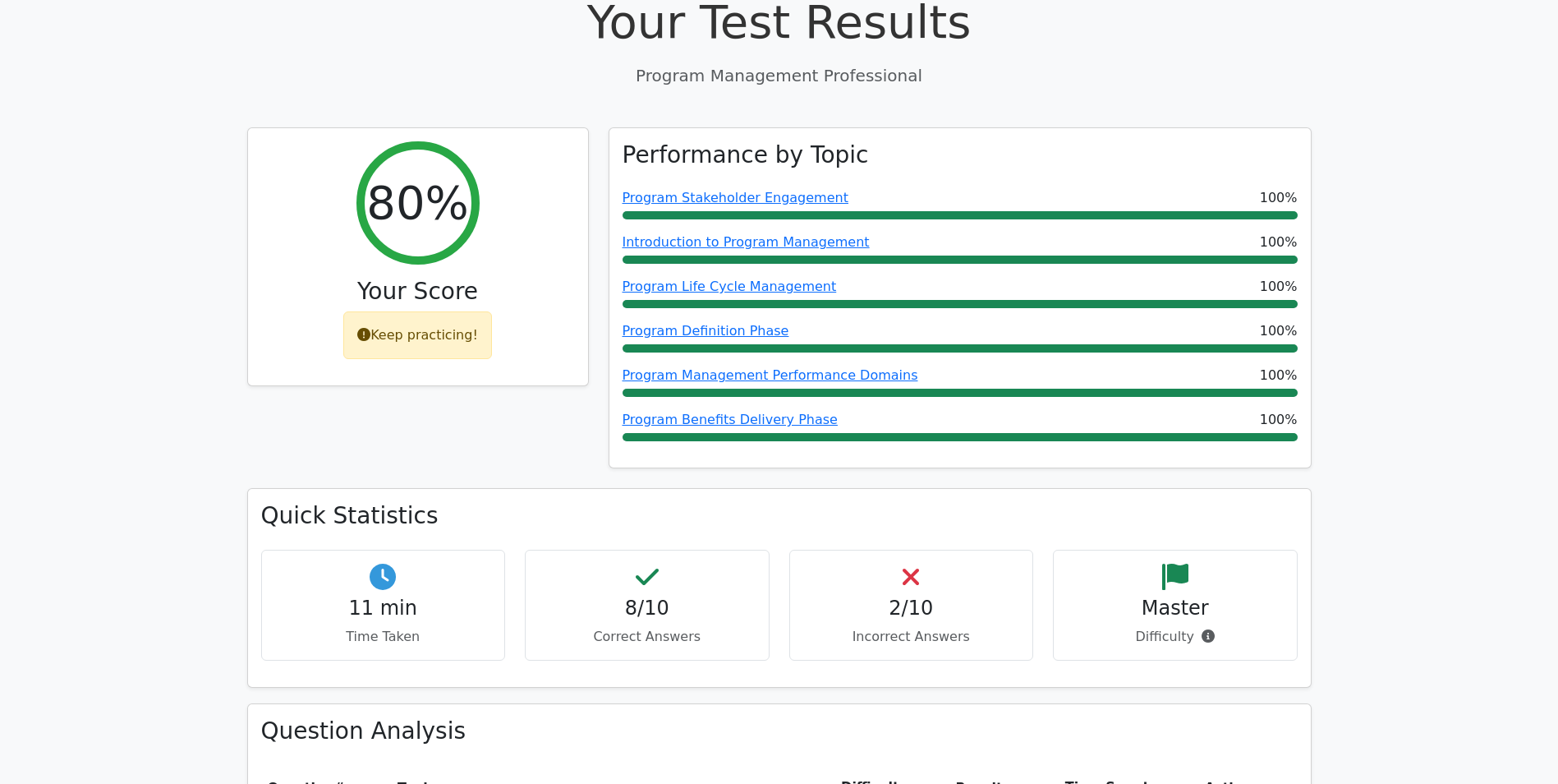
scroll to position [0, 0]
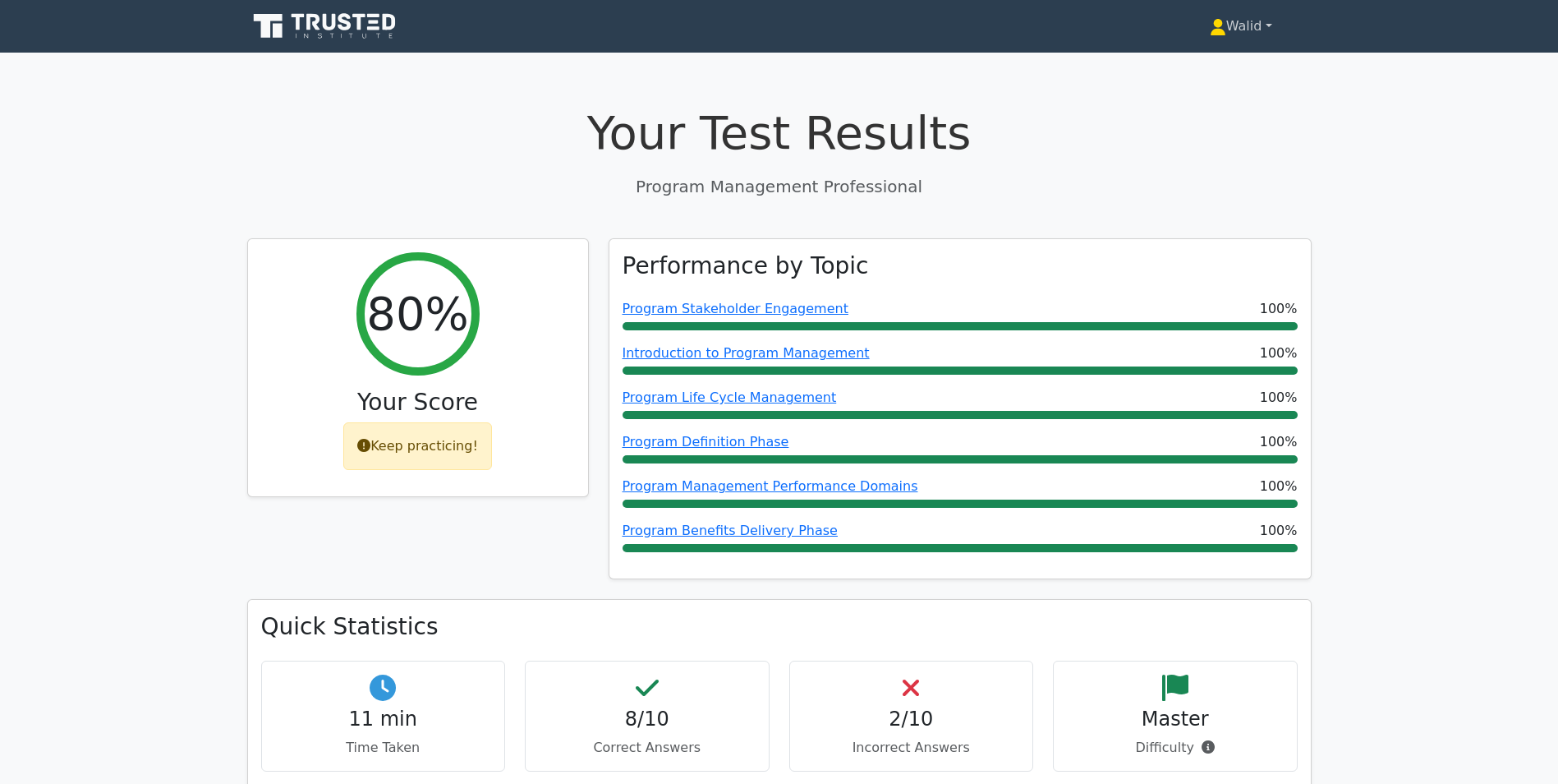
click at [1232, 24] on link "Walid" at bounding box center [1241, 26] width 142 height 33
click at [1217, 59] on link "Profile" at bounding box center [1236, 64] width 130 height 26
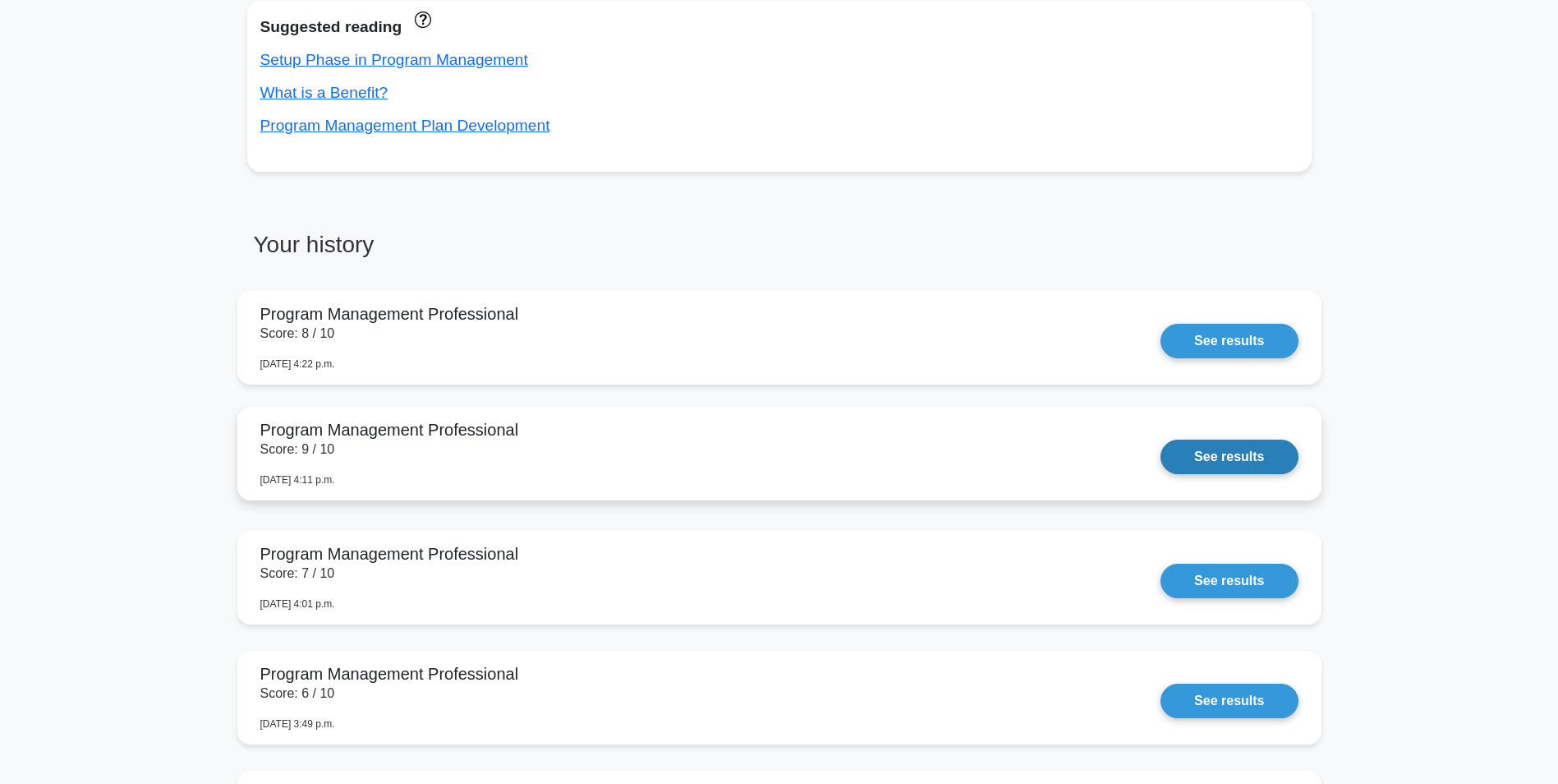
scroll to position [657, 0]
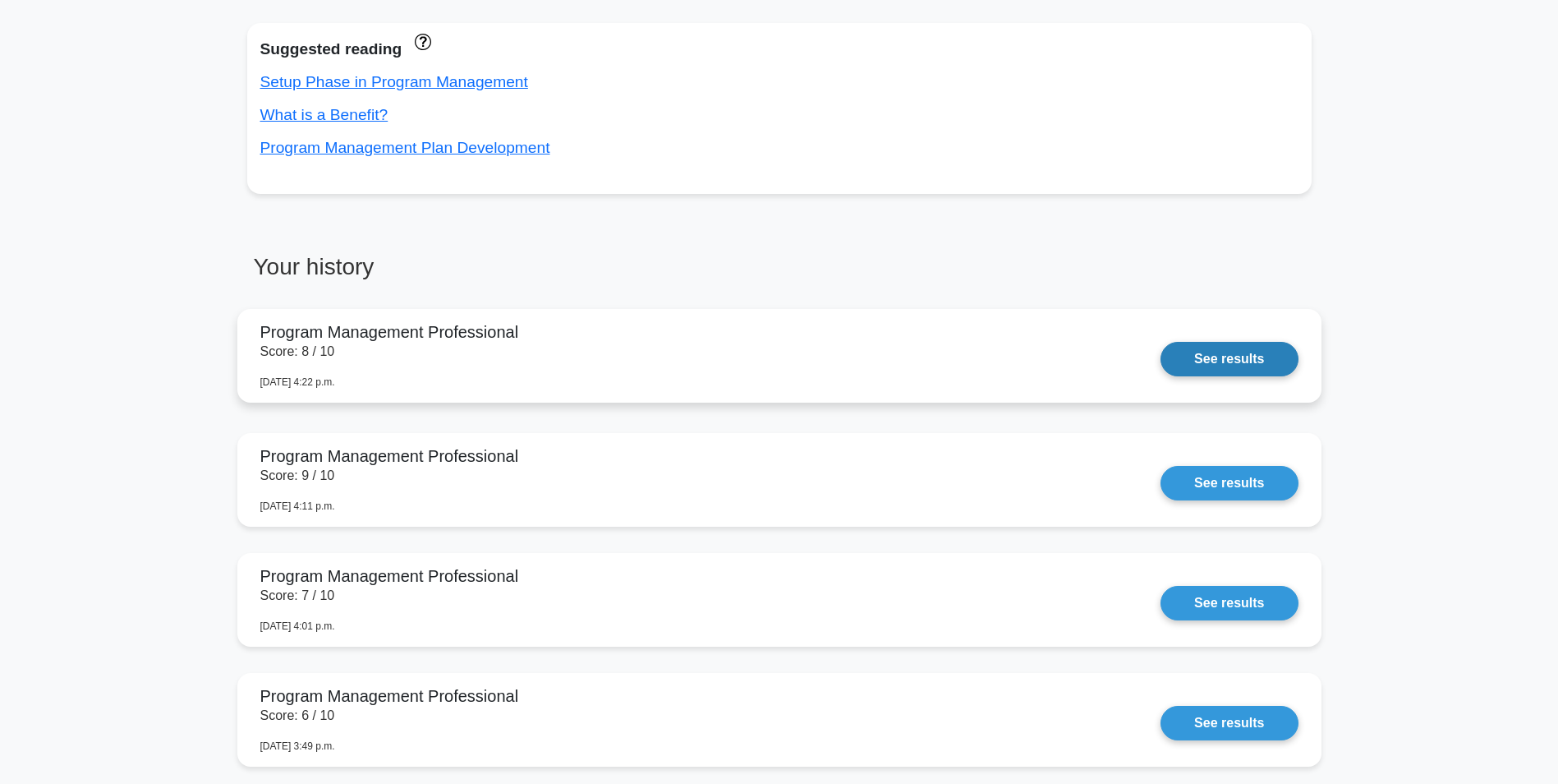
click at [1244, 367] on link "See results" at bounding box center [1229, 358] width 137 height 35
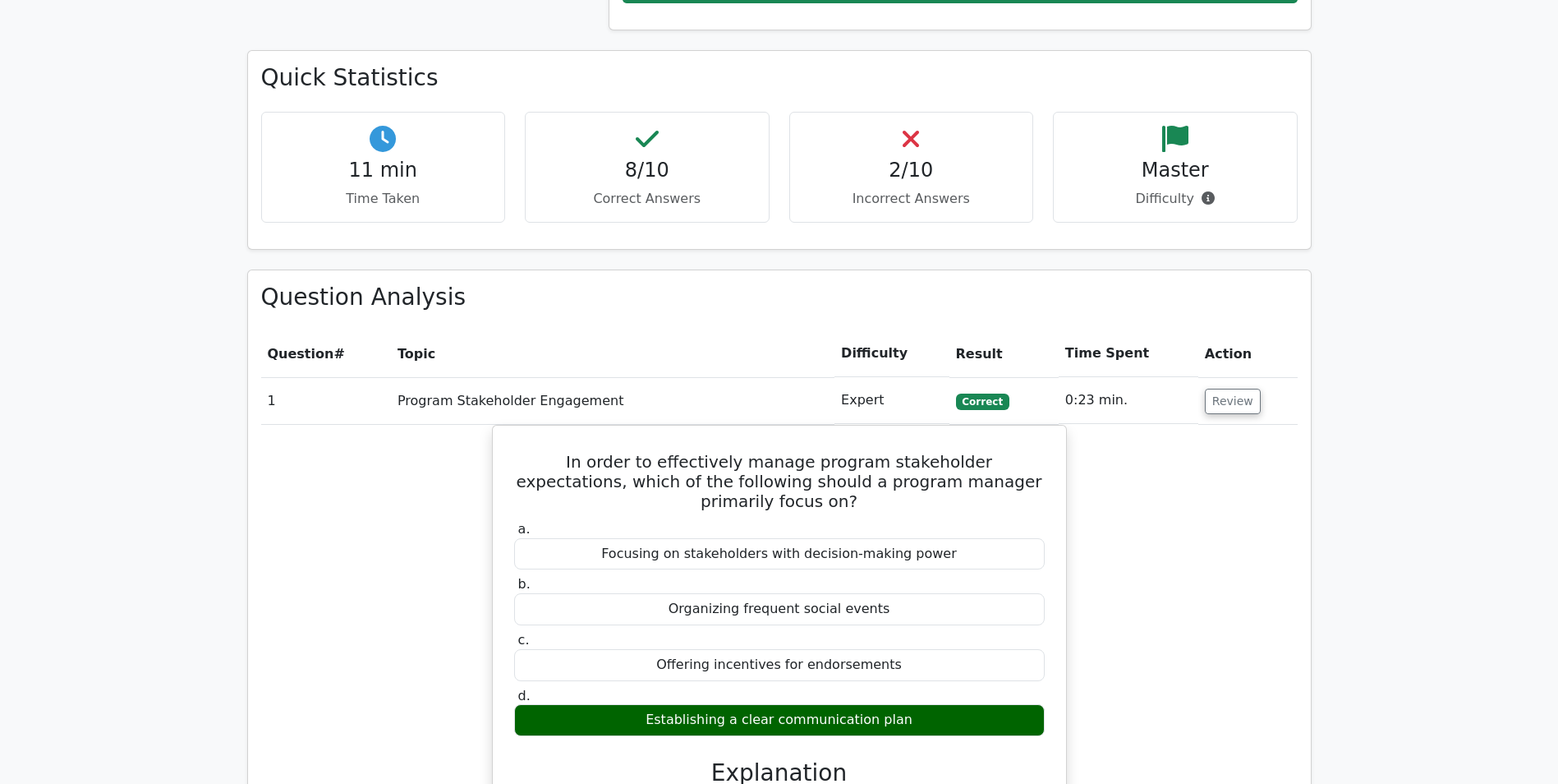
scroll to position [575, 0]
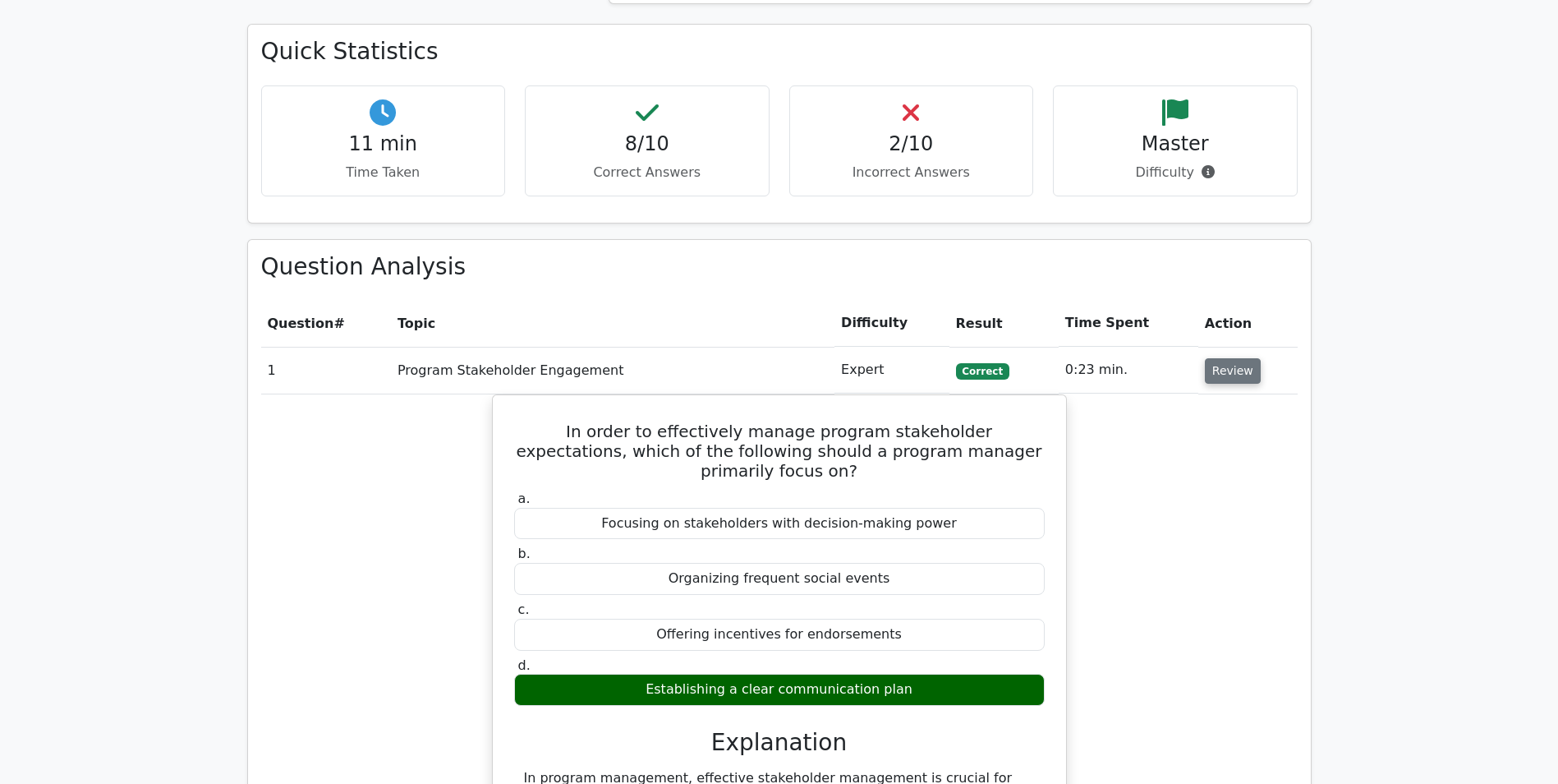
click at [1244, 367] on button "Review" at bounding box center [1233, 371] width 56 height 25
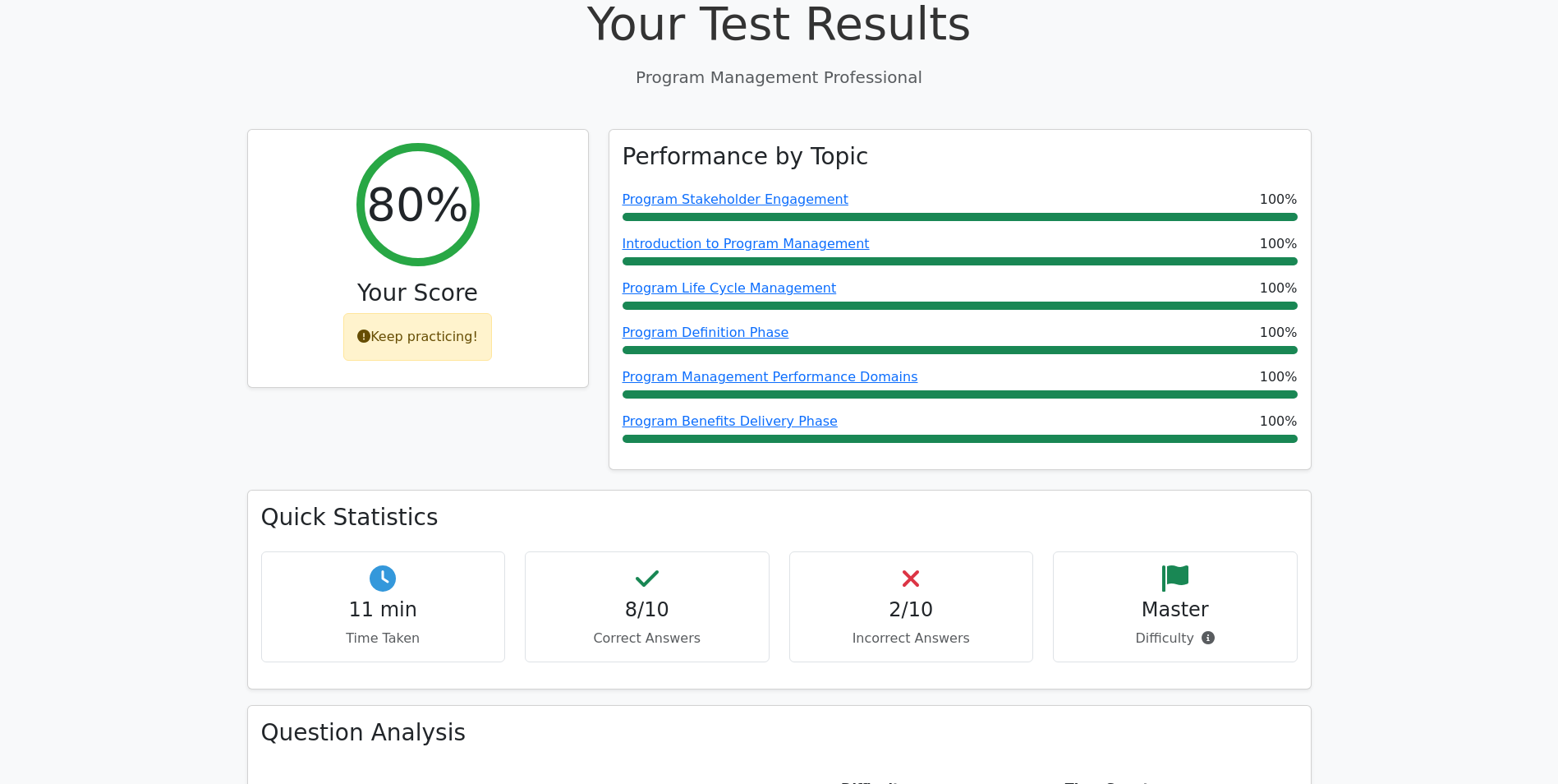
scroll to position [0, 0]
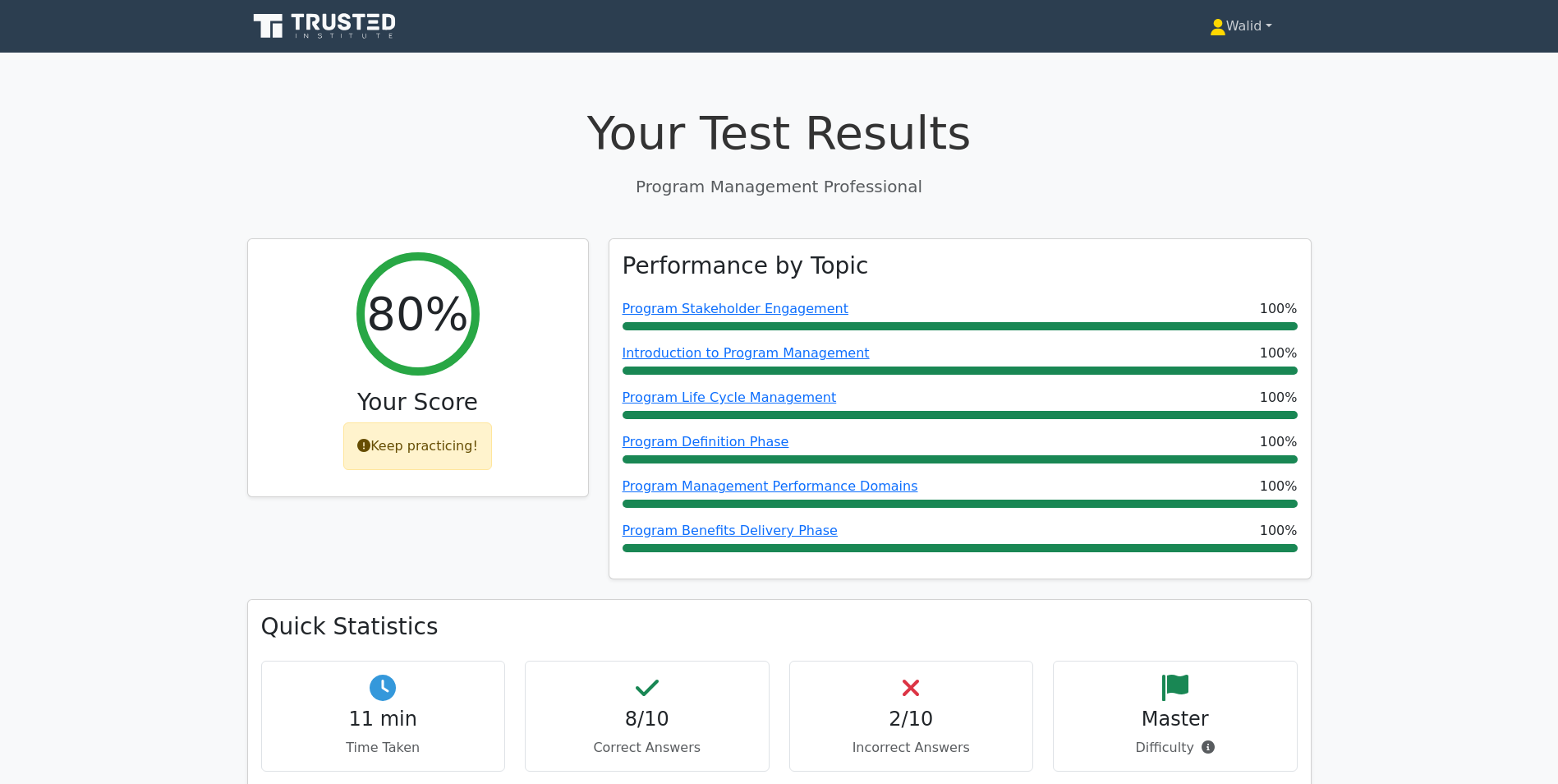
click at [1243, 18] on link "Walid" at bounding box center [1241, 26] width 142 height 33
click at [1226, 60] on link "Profile" at bounding box center [1236, 64] width 130 height 26
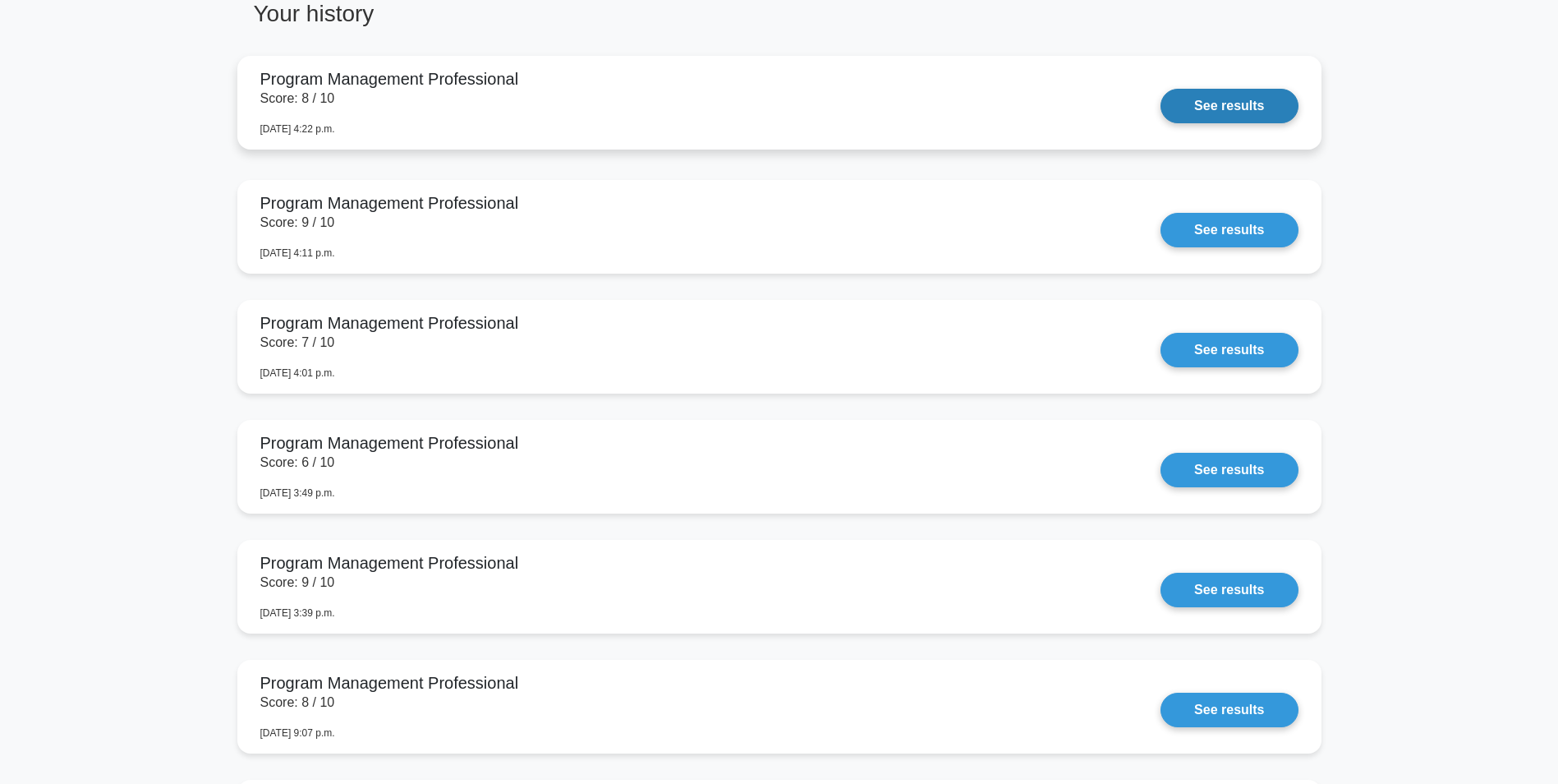
scroll to position [821, 0]
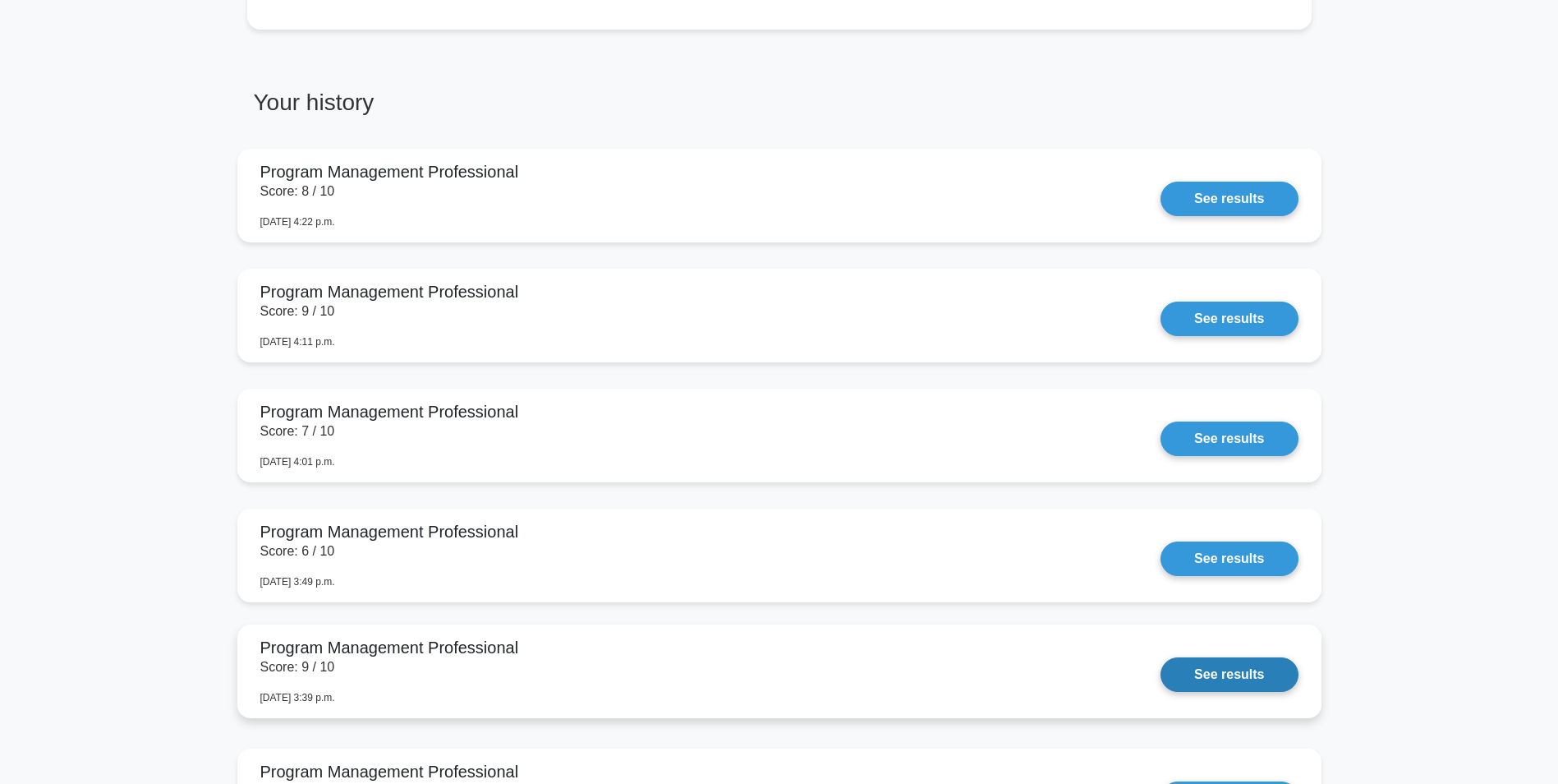
click at [1220, 679] on link "See results" at bounding box center [1229, 674] width 137 height 35
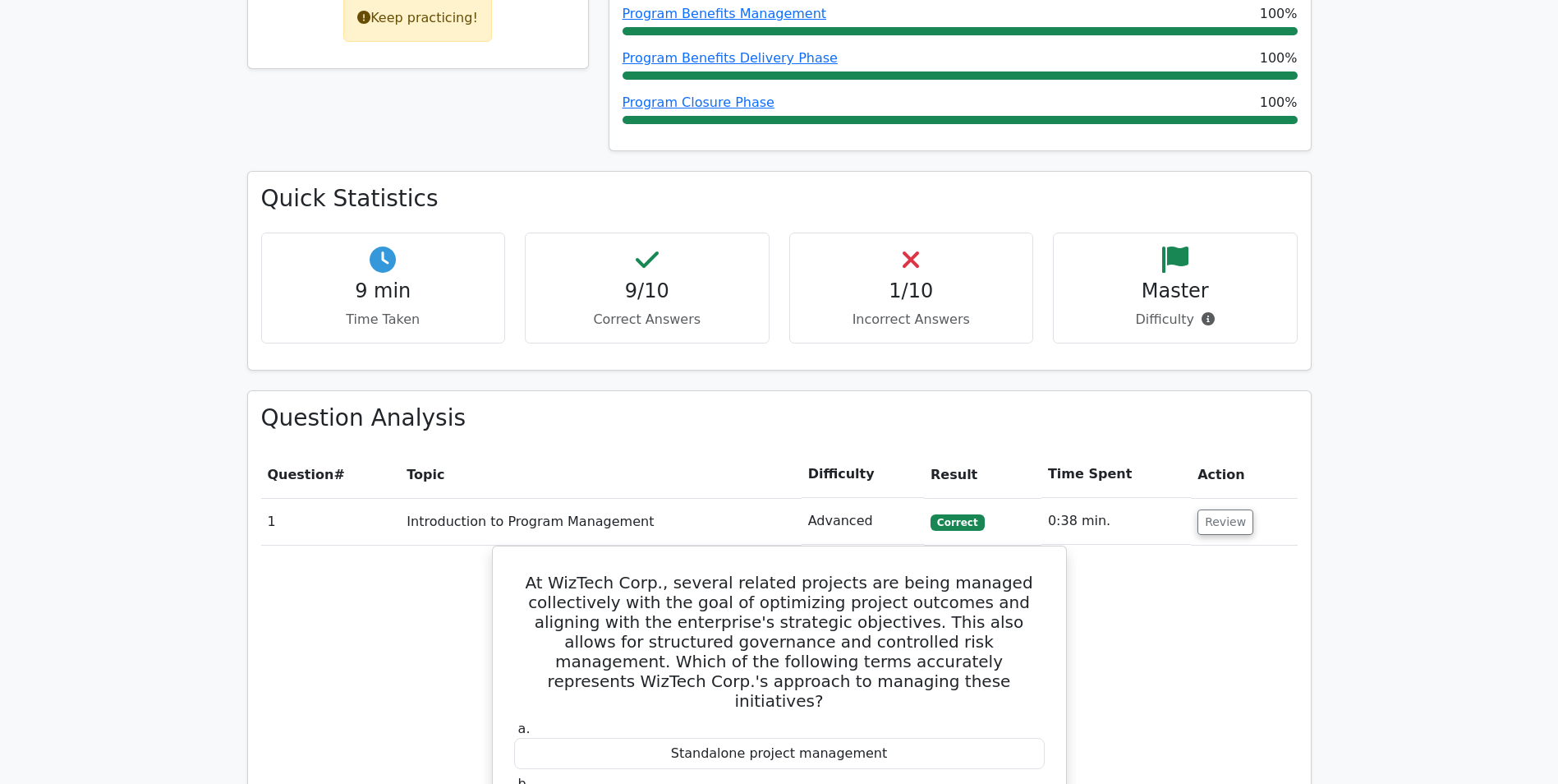
scroll to position [657, 0]
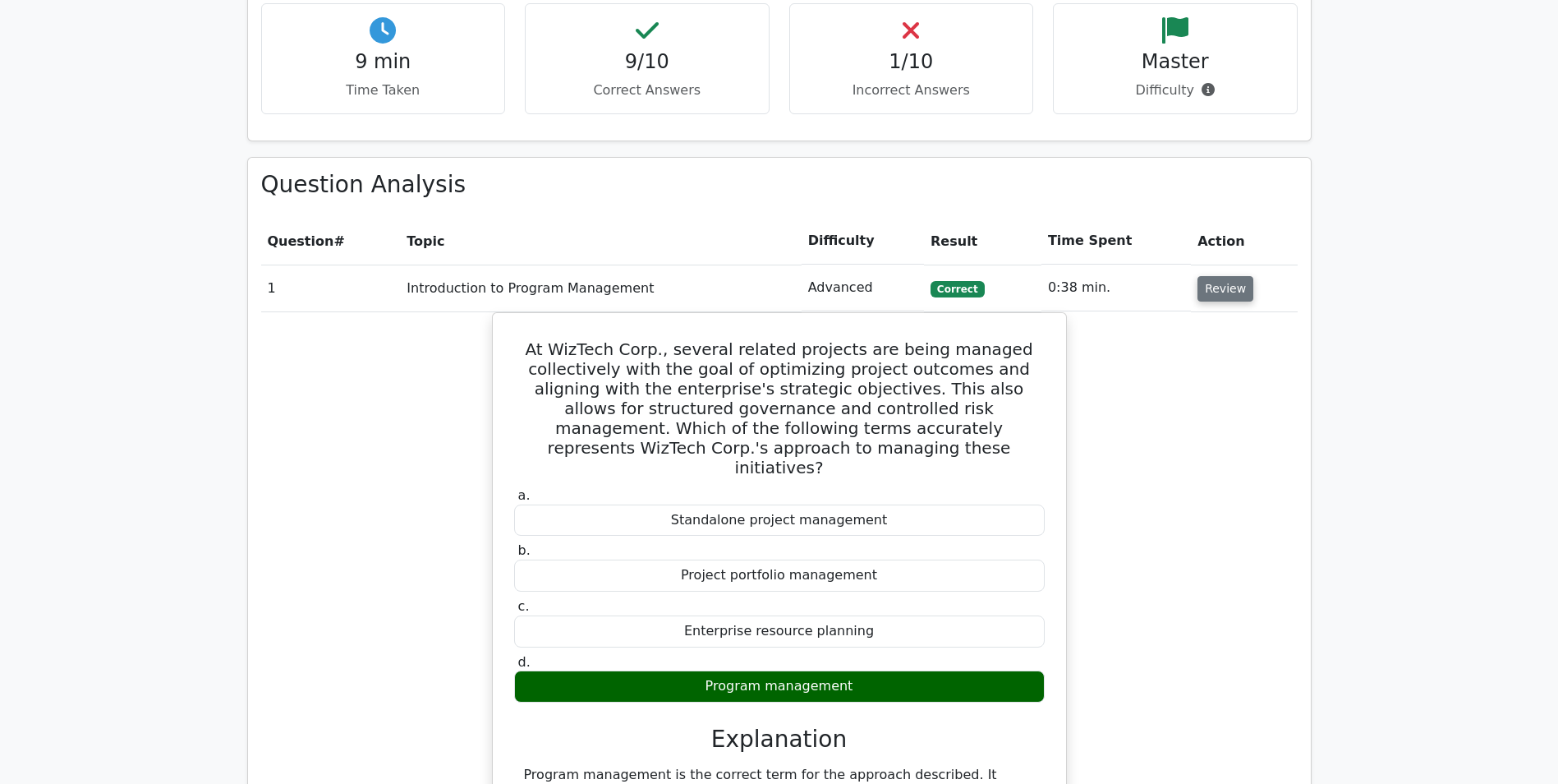
click at [1230, 291] on button "Review" at bounding box center [1226, 288] width 56 height 25
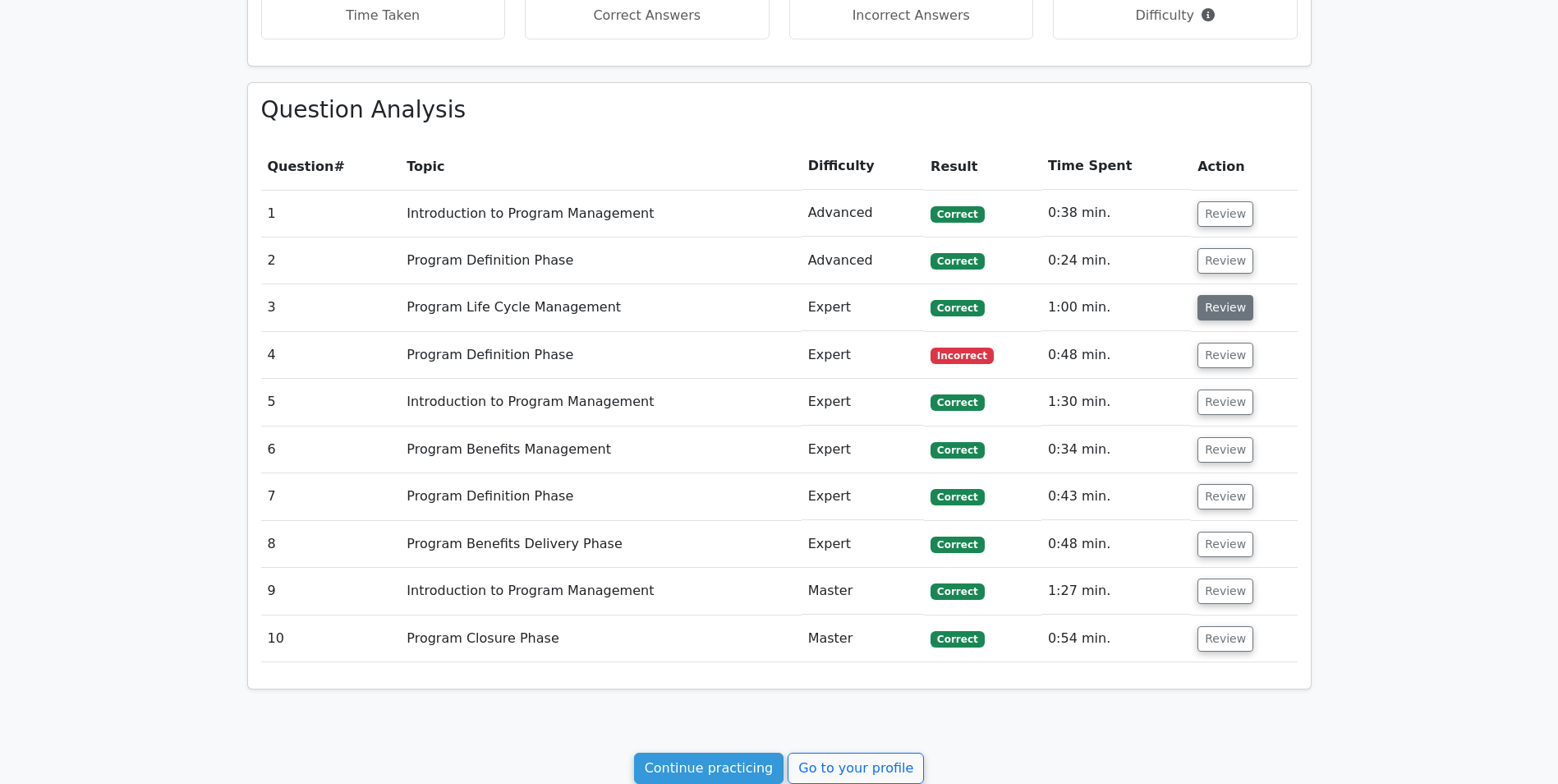
scroll to position [821, 0]
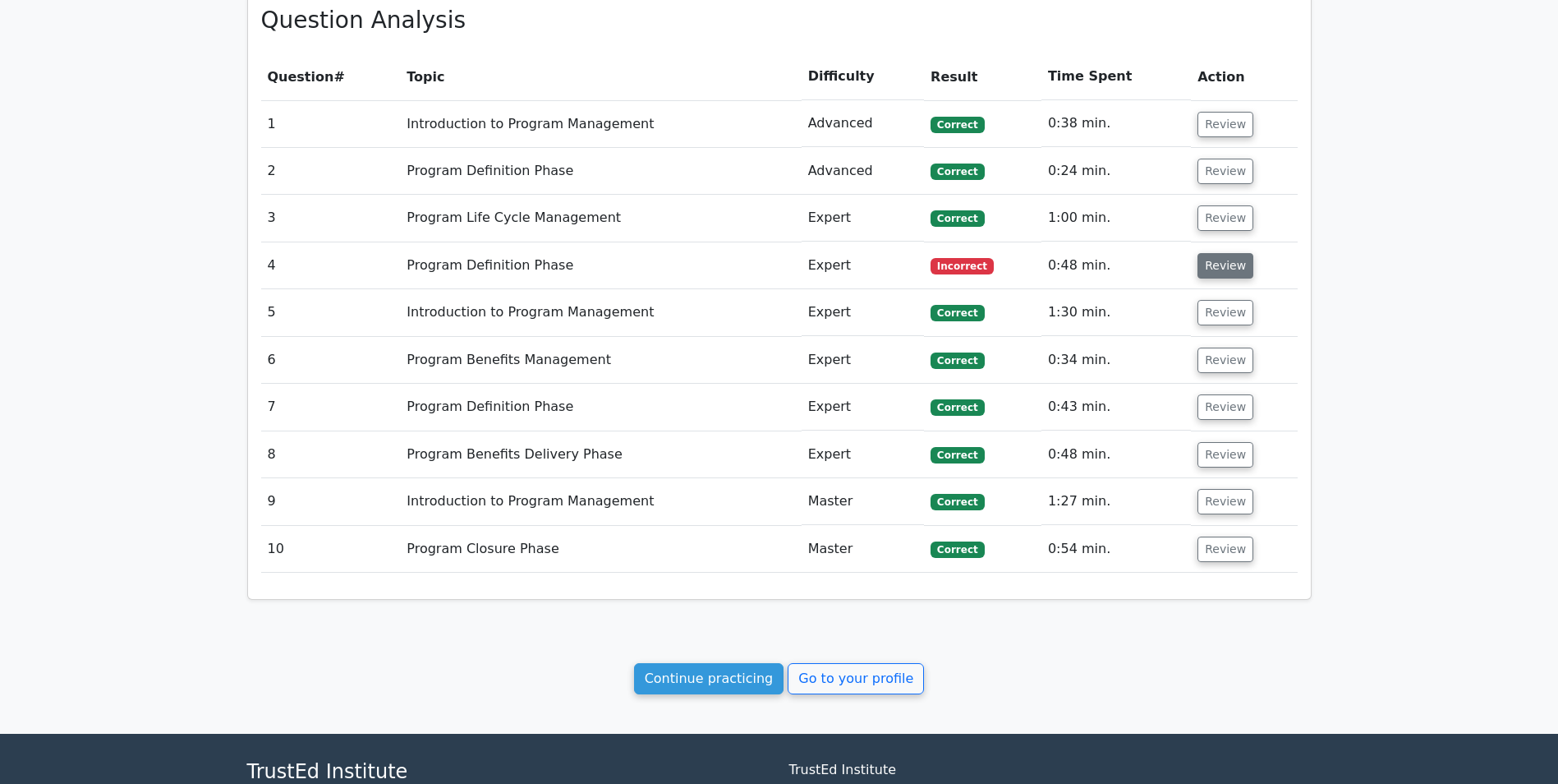
click at [1222, 272] on button "Review" at bounding box center [1226, 266] width 56 height 25
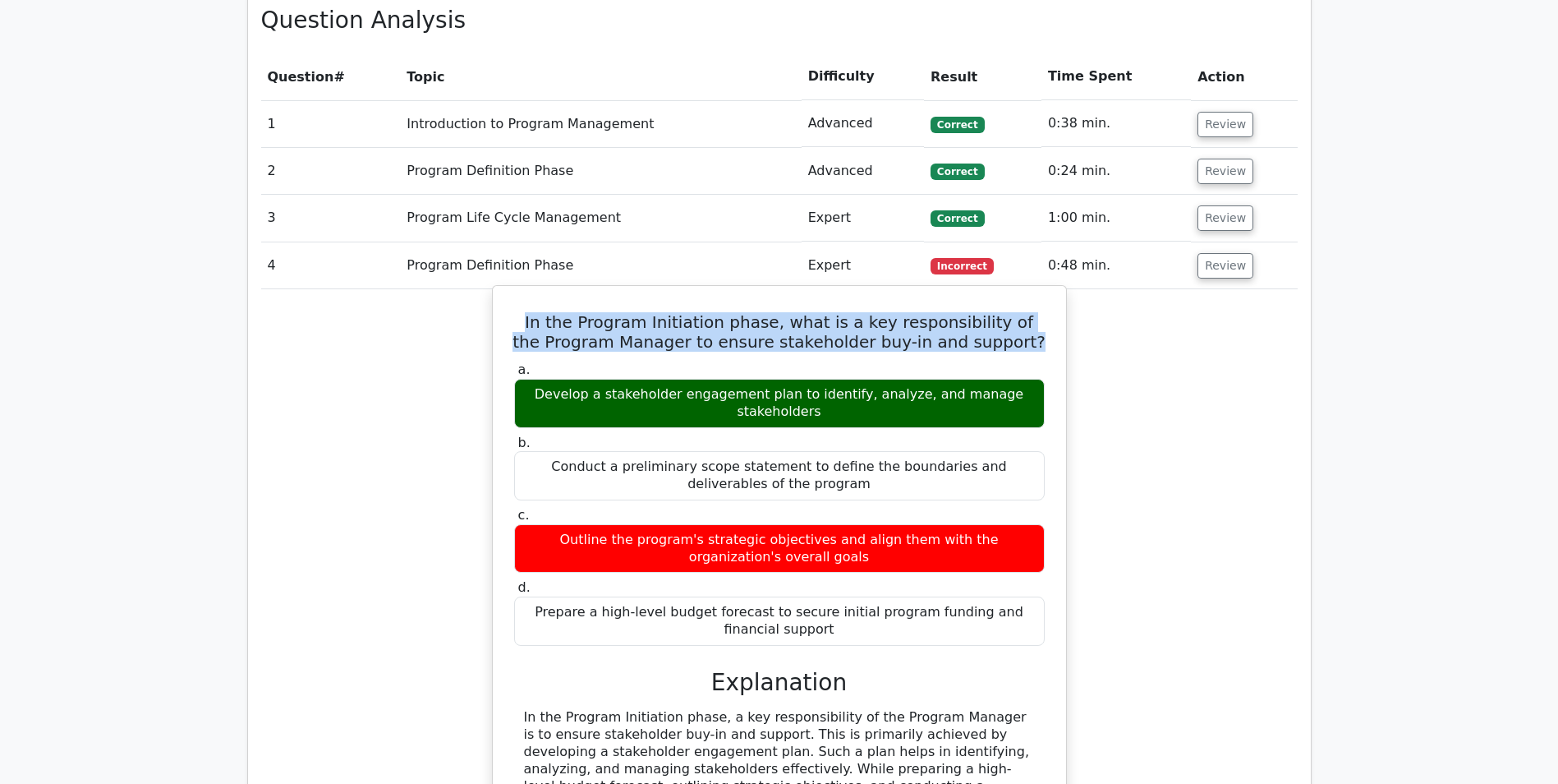
drag, startPoint x: 1009, startPoint y: 347, endPoint x: 535, endPoint y: 328, distance: 474.4
click at [535, 328] on h5 "In the Program Initiation phase, what is a key responsibility of the Program Ma…" at bounding box center [779, 331] width 534 height 40
drag, startPoint x: 535, startPoint y: 328, endPoint x: 580, endPoint y: 332, distance: 45.2
copy h5 "In the Program Initiation phase, what is a key responsibility of the Program Ma…"
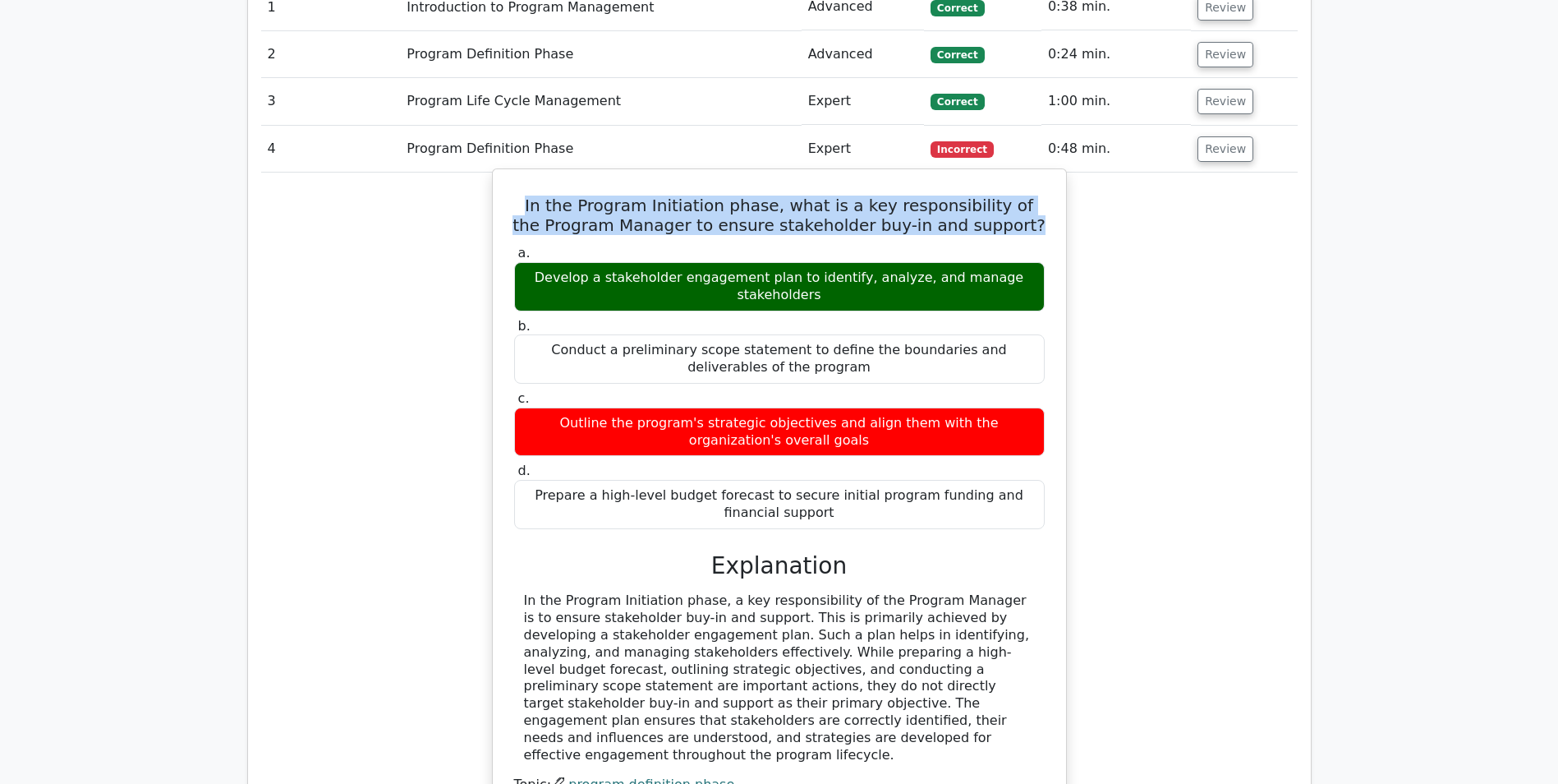
scroll to position [985, 0]
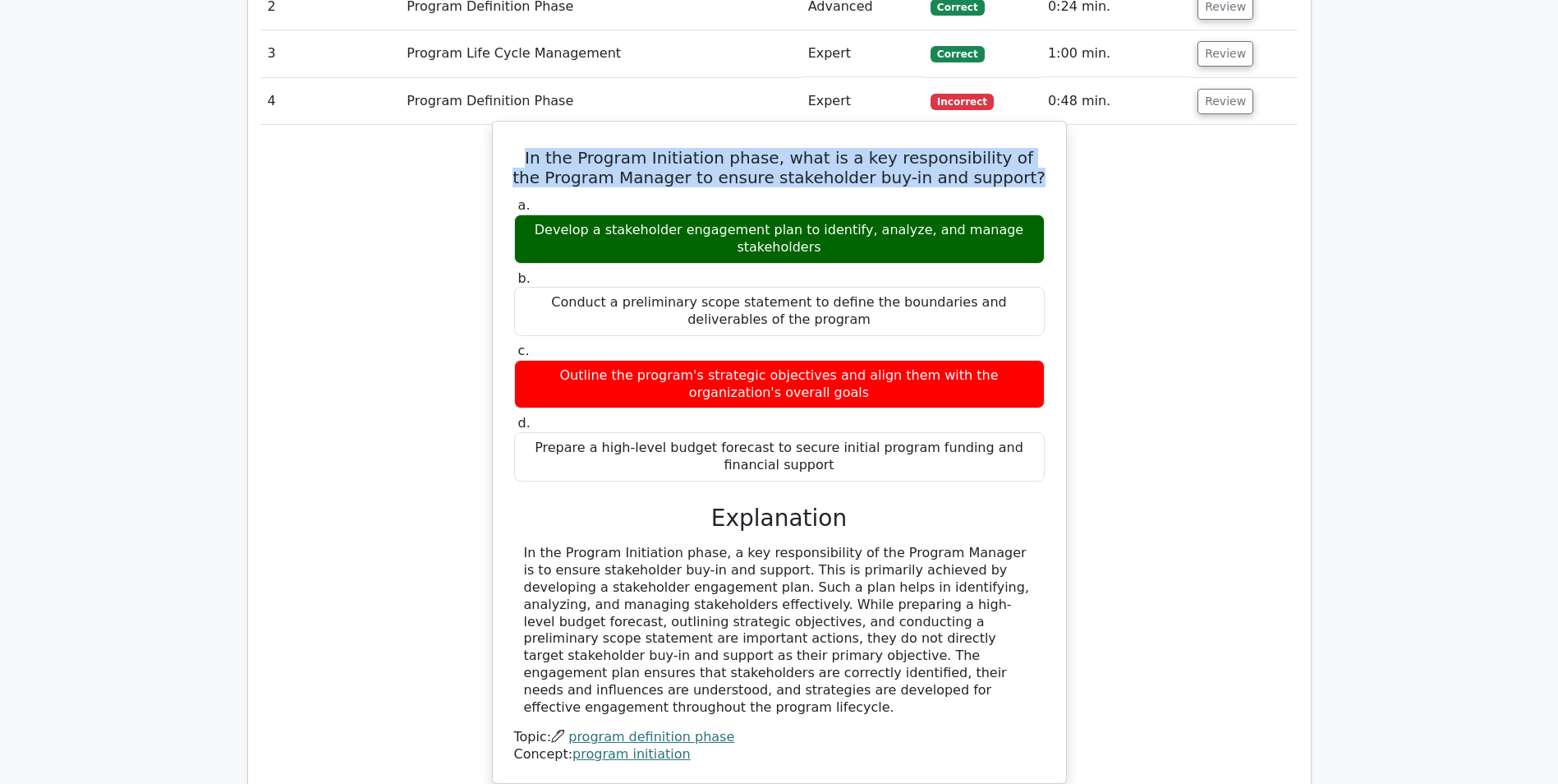
drag, startPoint x: 561, startPoint y: 229, endPoint x: 819, endPoint y: 254, distance: 259.2
click at [819, 254] on div "Develop a stakeholder engagement plan to identify, analyze, and manage stakehol…" at bounding box center [779, 239] width 530 height 49
drag, startPoint x: 819, startPoint y: 254, endPoint x: 792, endPoint y: 255, distance: 27.0
copy div "Develop a stakeholder engagement plan to identify, analyze, and manage stakehol…"
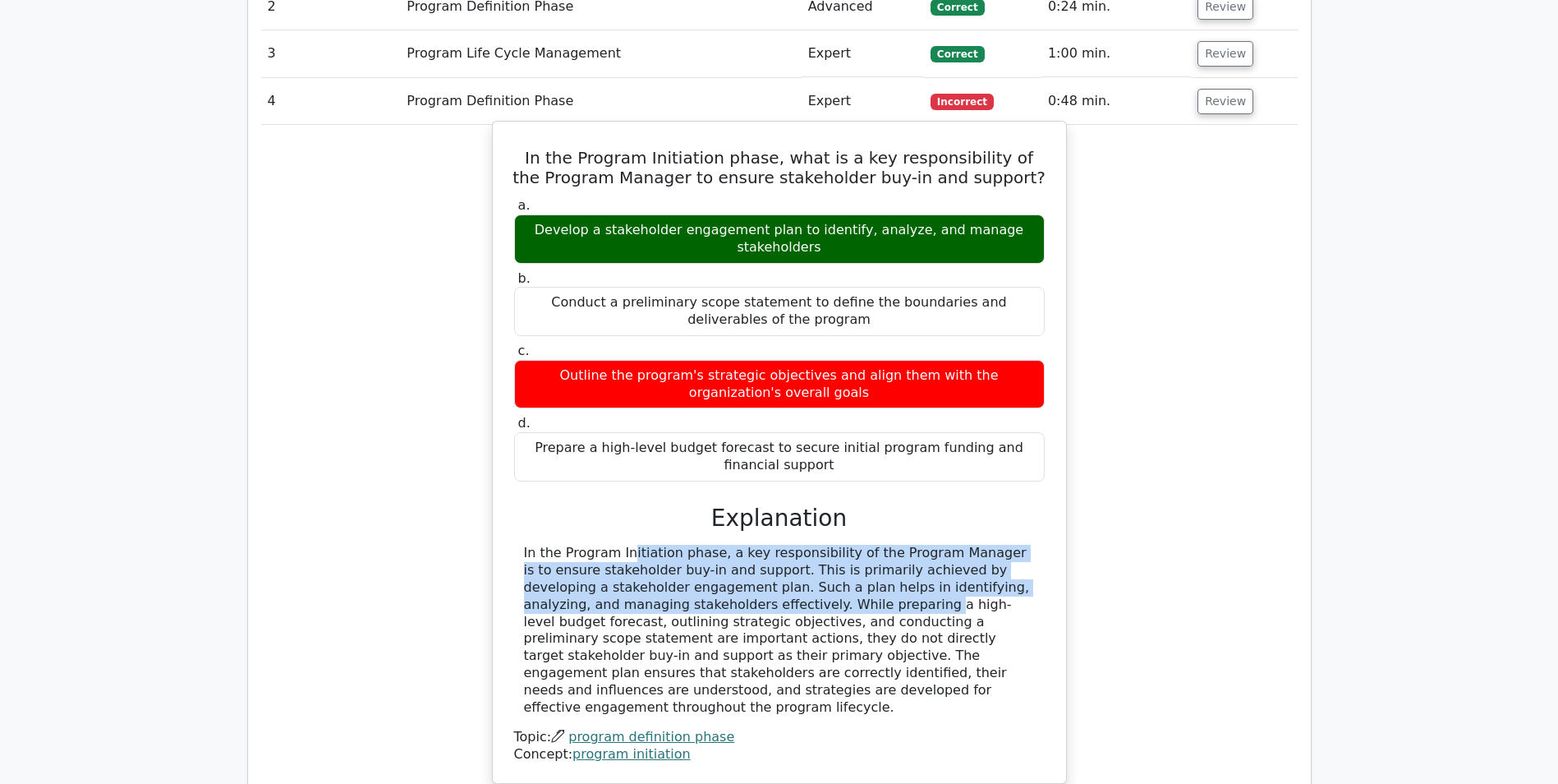
drag, startPoint x: 523, startPoint y: 550, endPoint x: 724, endPoint y: 605, distance: 208.4
click at [724, 605] on div "In the Program Initiation phase, a key responsibility of the Program Manager is…" at bounding box center [779, 630] width 530 height 171
drag, startPoint x: 724, startPoint y: 605, endPoint x: 696, endPoint y: 595, distance: 29.7
copy div "In the Program Initiation phase, a key responsibility of the Program Manager is…"
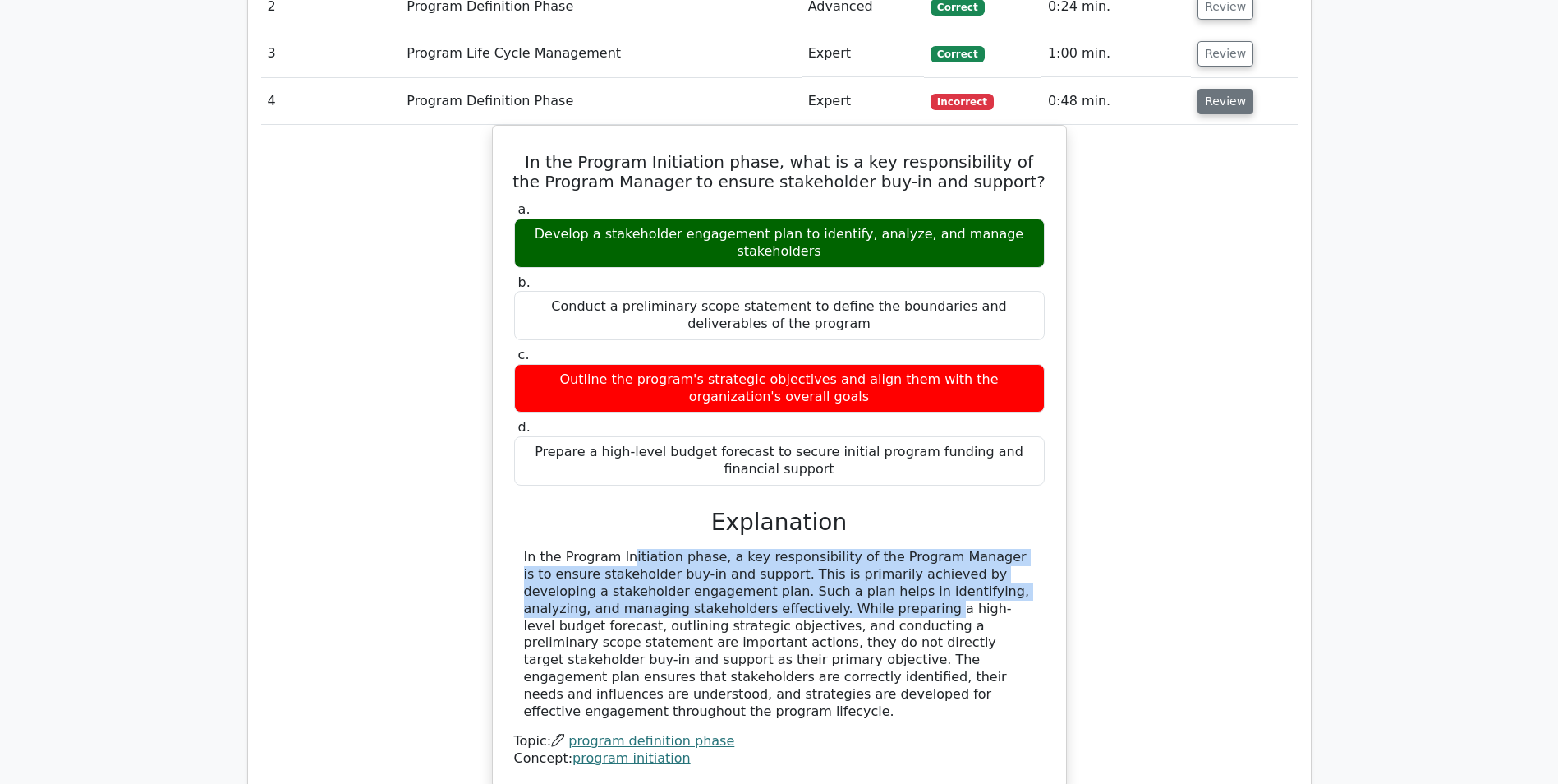
click at [1205, 108] on button "Review" at bounding box center [1226, 101] width 56 height 25
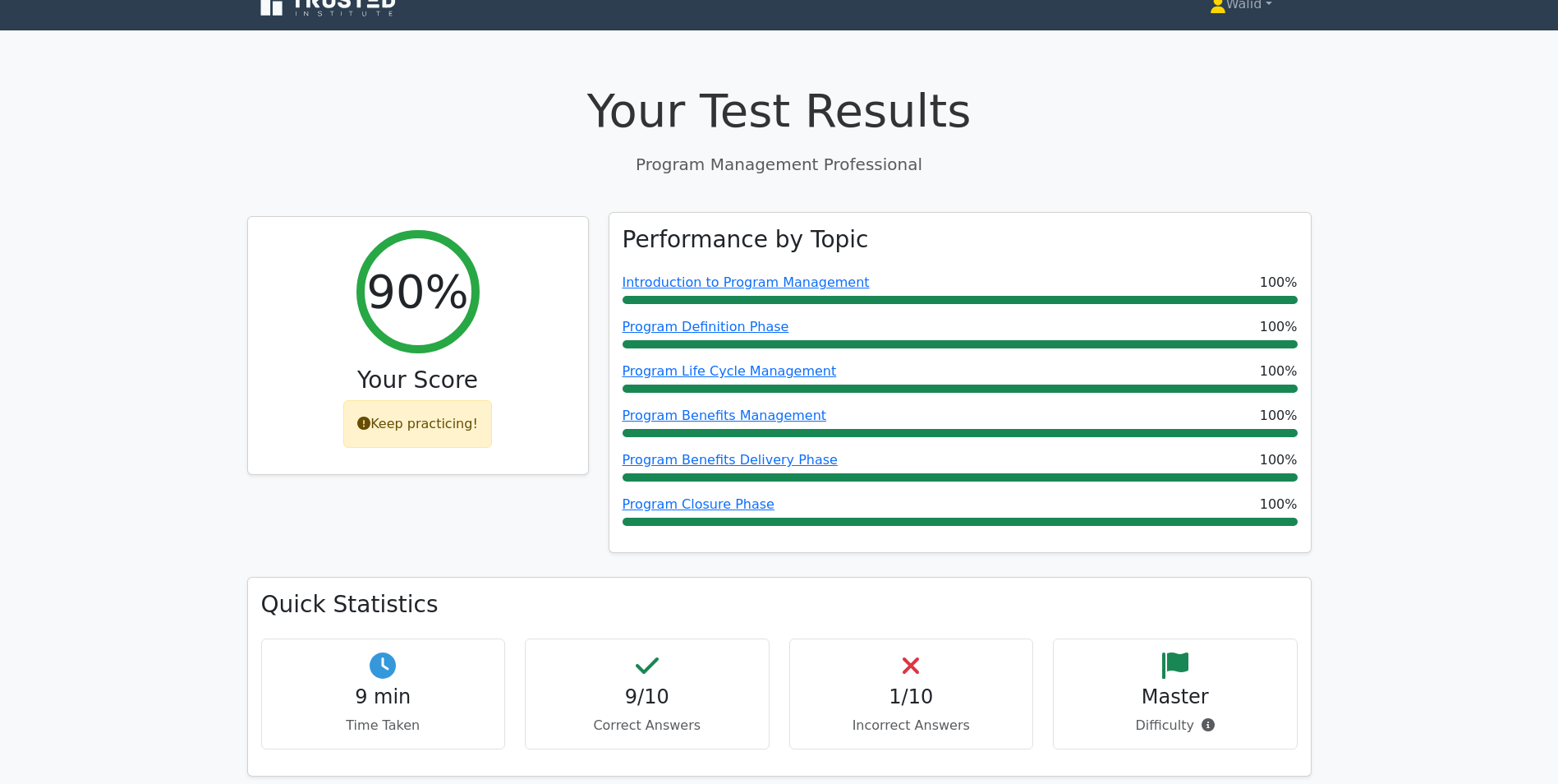
scroll to position [0, 0]
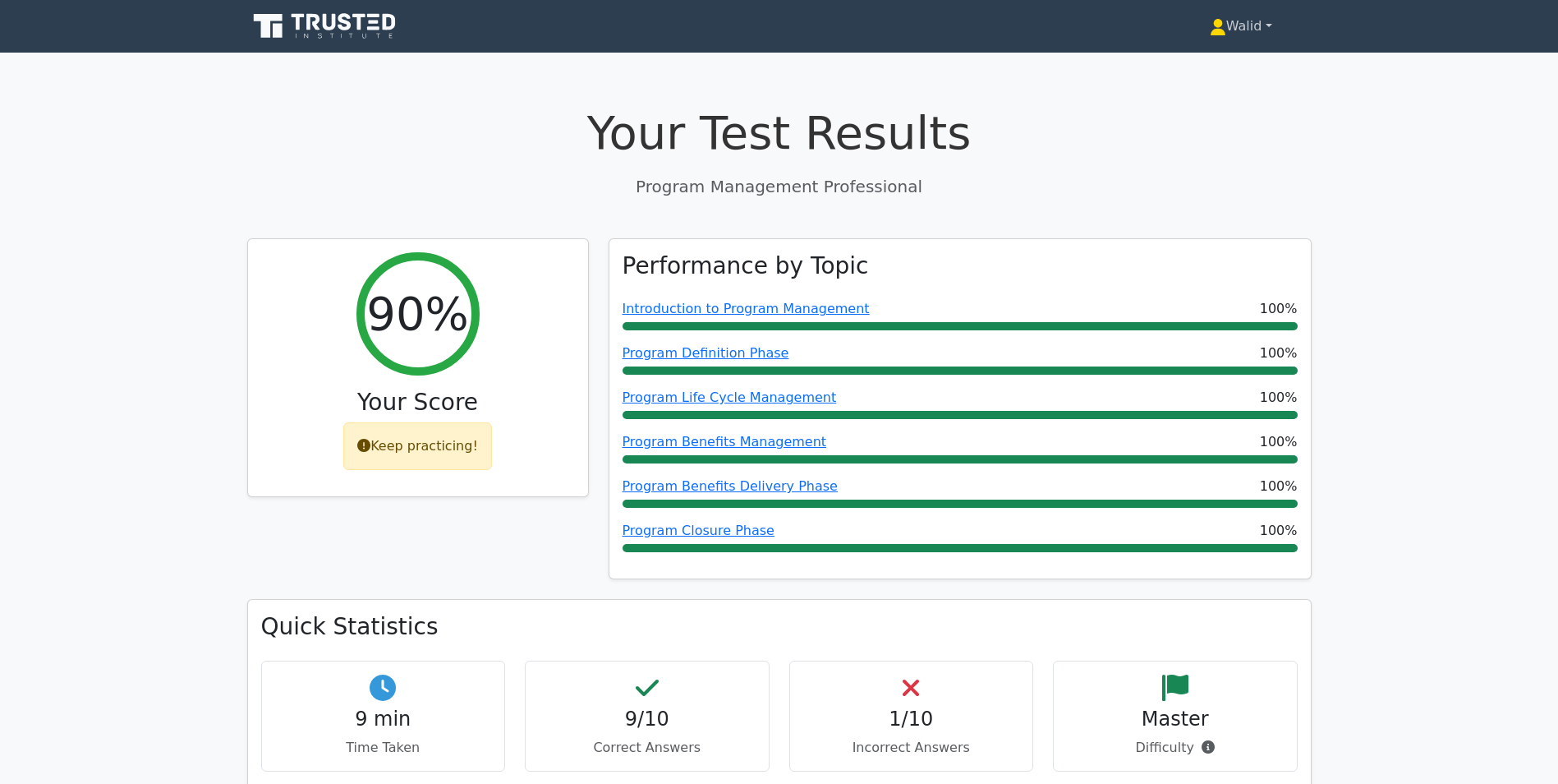
click at [1227, 21] on link "Walid" at bounding box center [1241, 26] width 142 height 33
click at [1236, 66] on link "Profile" at bounding box center [1236, 64] width 130 height 26
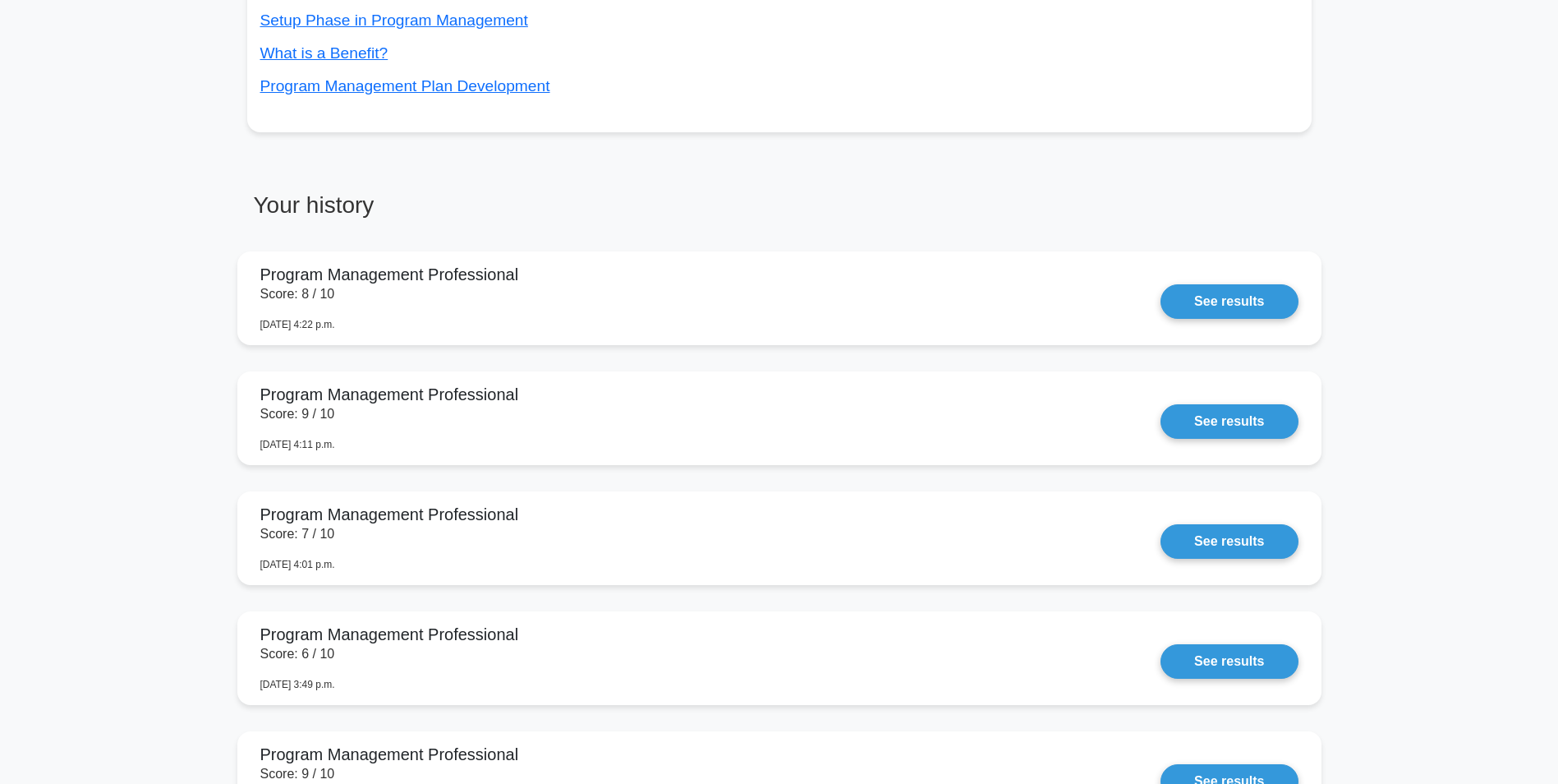
scroll to position [739, 0]
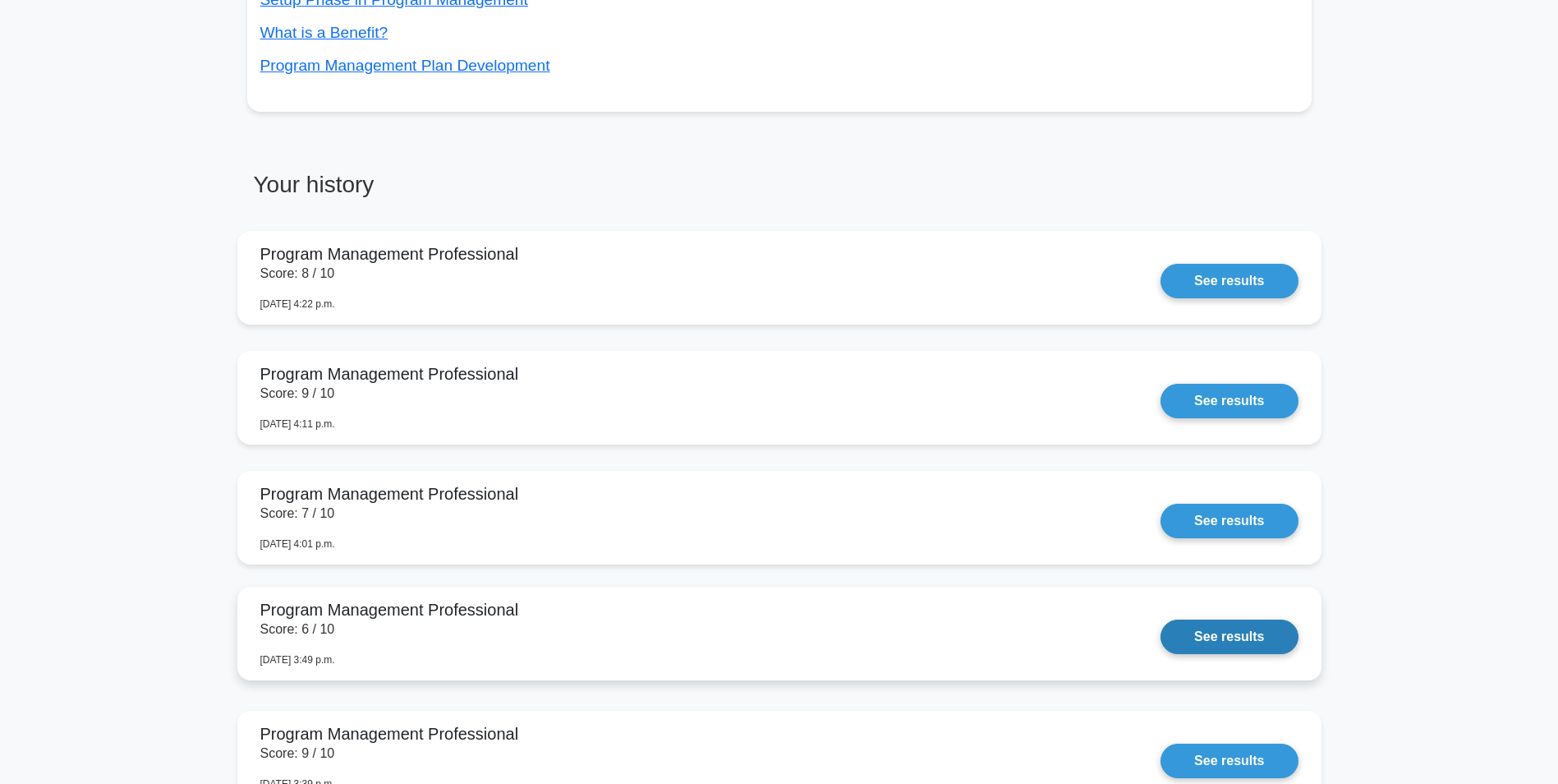
click at [1186, 642] on link "See results" at bounding box center [1229, 636] width 137 height 35
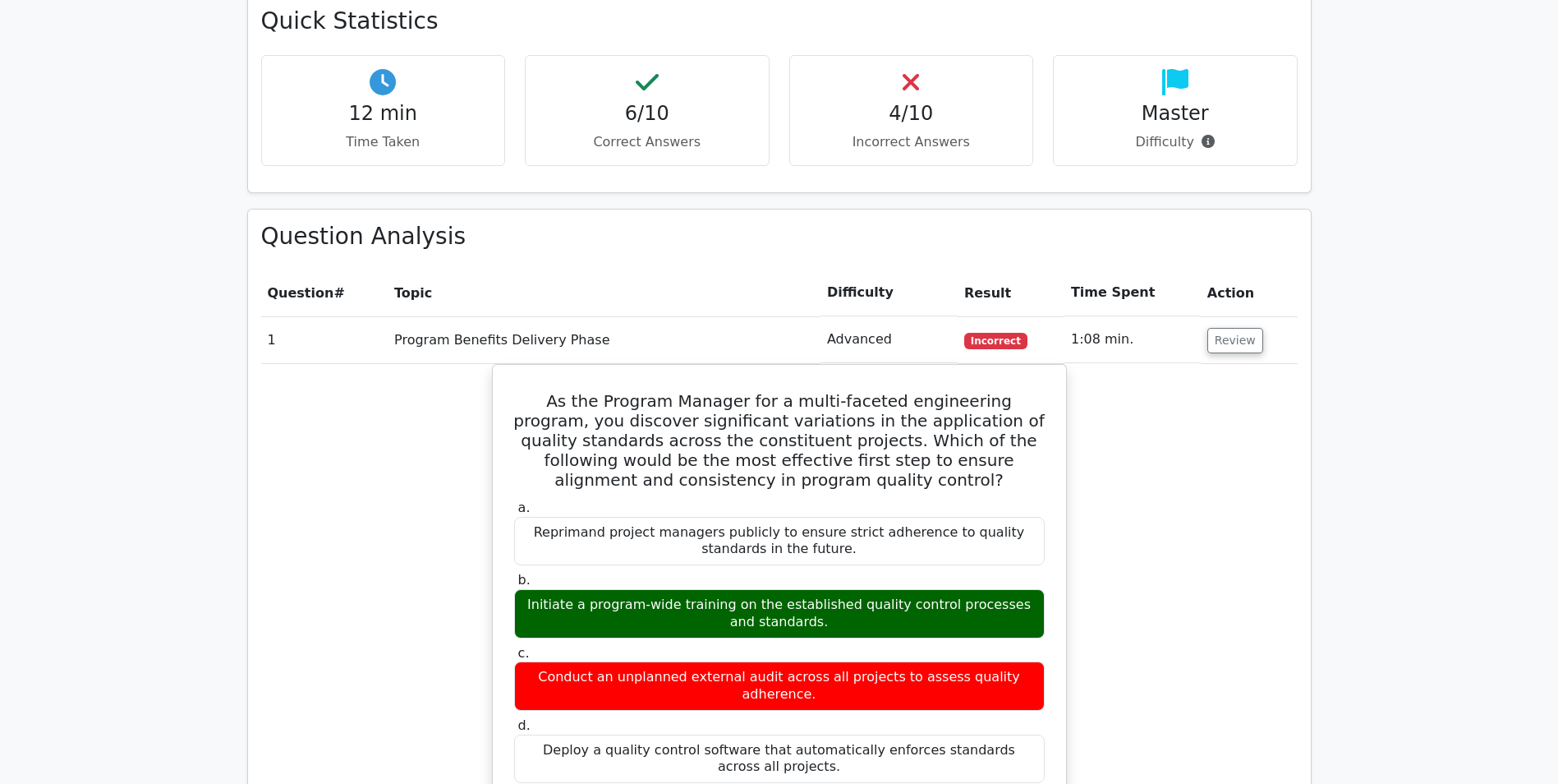
scroll to position [575, 0]
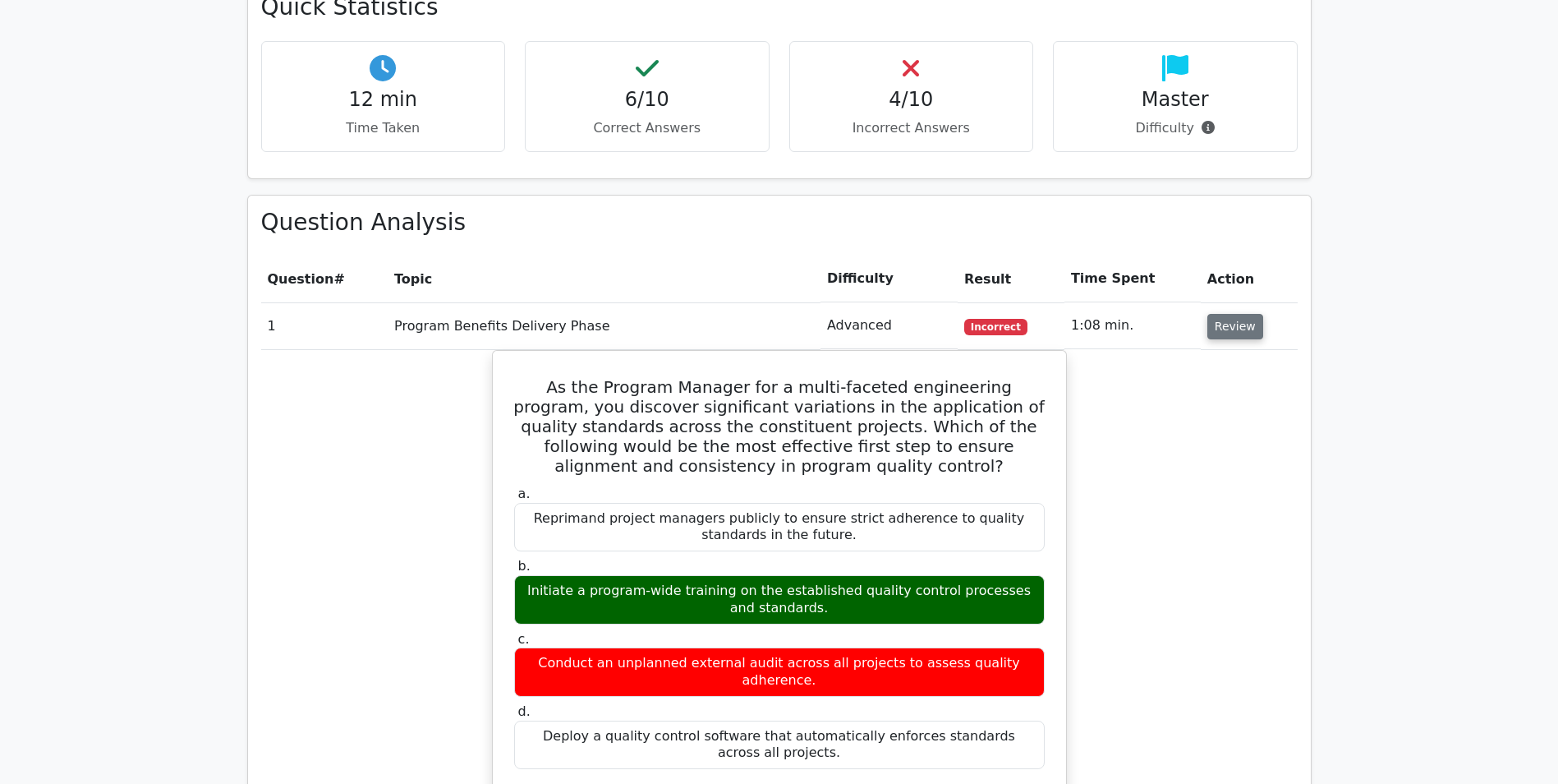
click at [1225, 322] on button "Review" at bounding box center [1235, 326] width 56 height 25
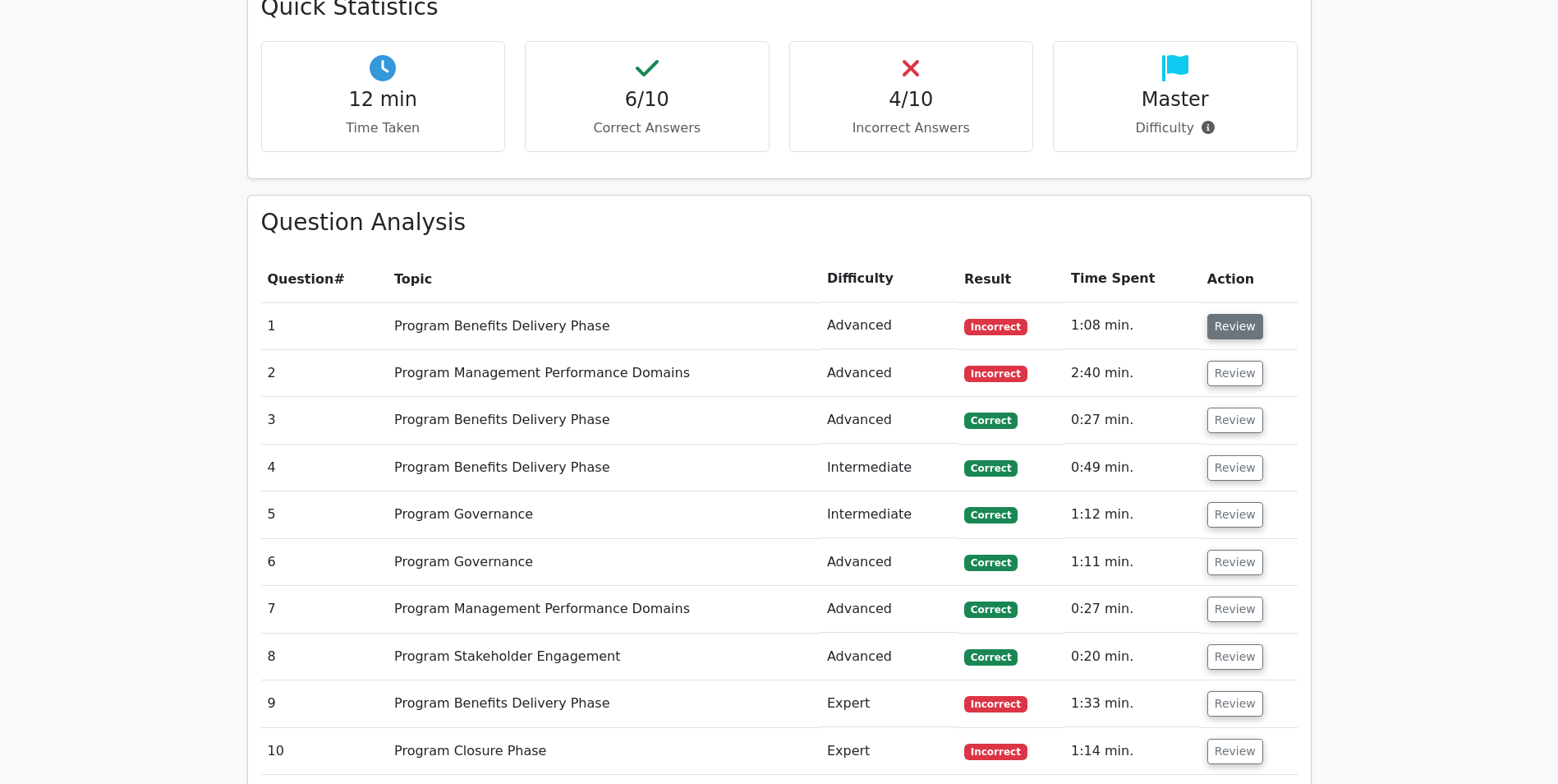
click at [1244, 322] on button "Review" at bounding box center [1235, 326] width 56 height 25
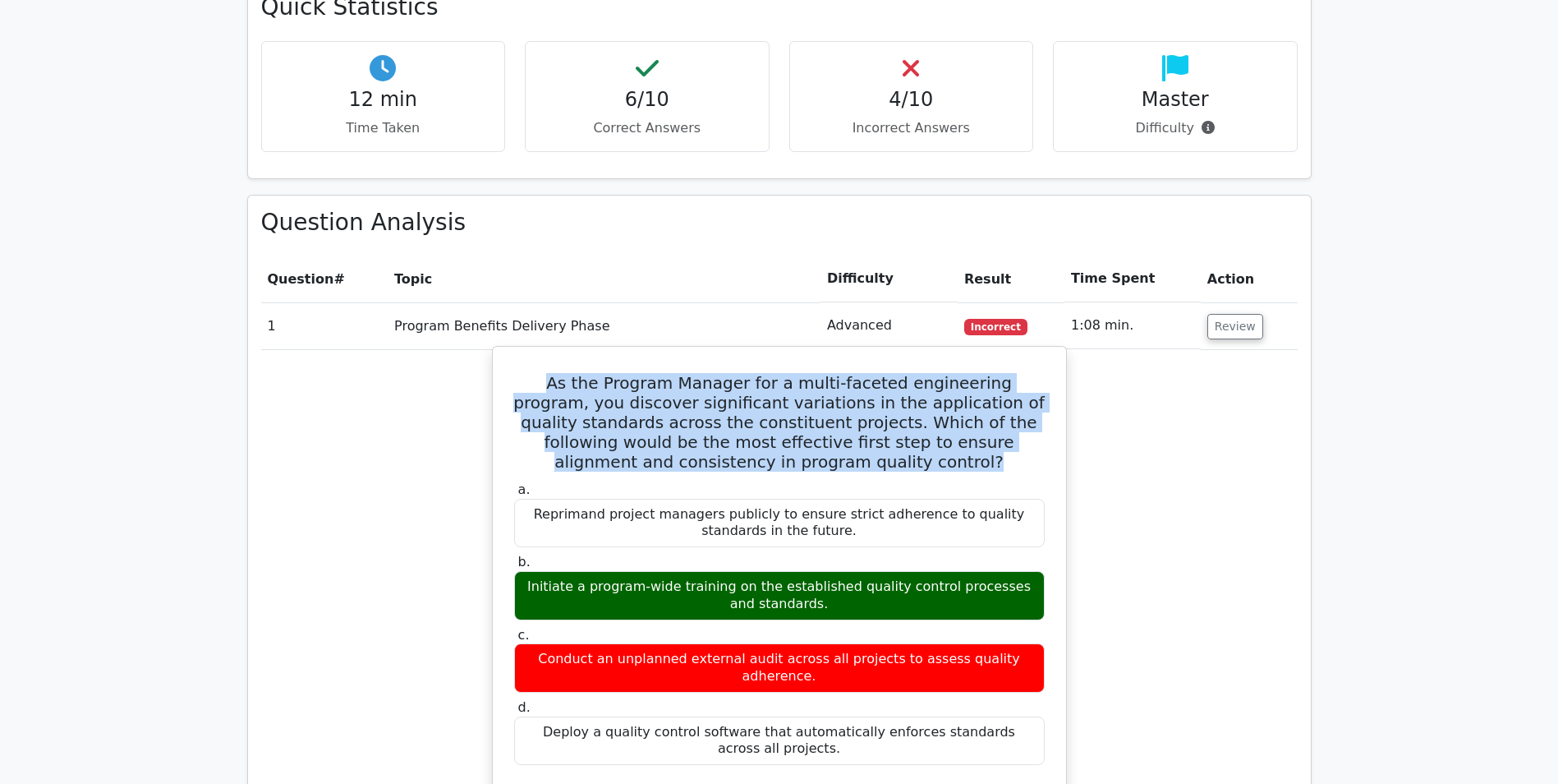
drag, startPoint x: 878, startPoint y: 465, endPoint x: 519, endPoint y: 388, distance: 367.2
click at [519, 388] on h5 "As the Program Manager for a multi-faceted engineering program, you discover si…" at bounding box center [779, 422] width 534 height 99
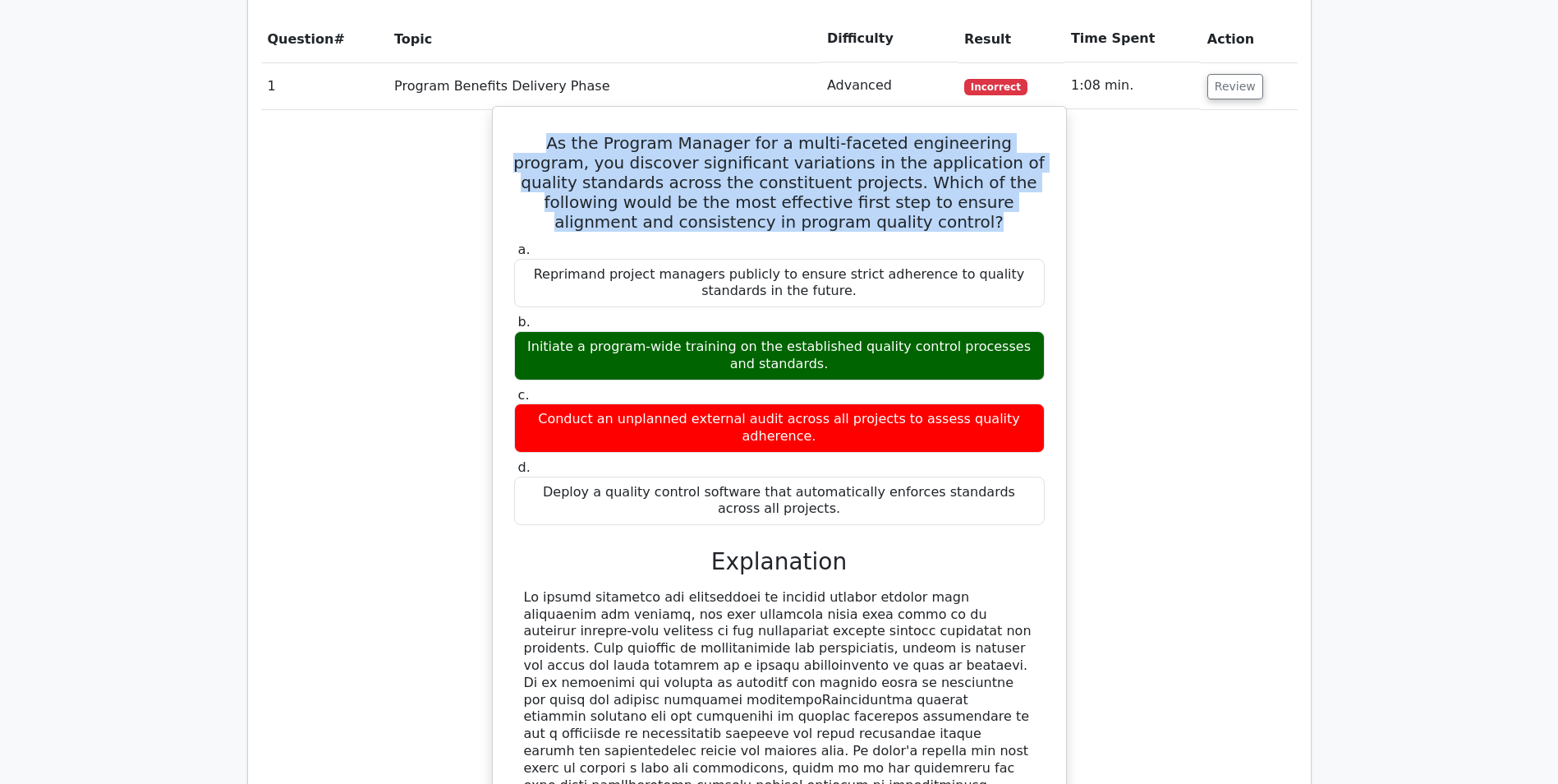
scroll to position [657, 0]
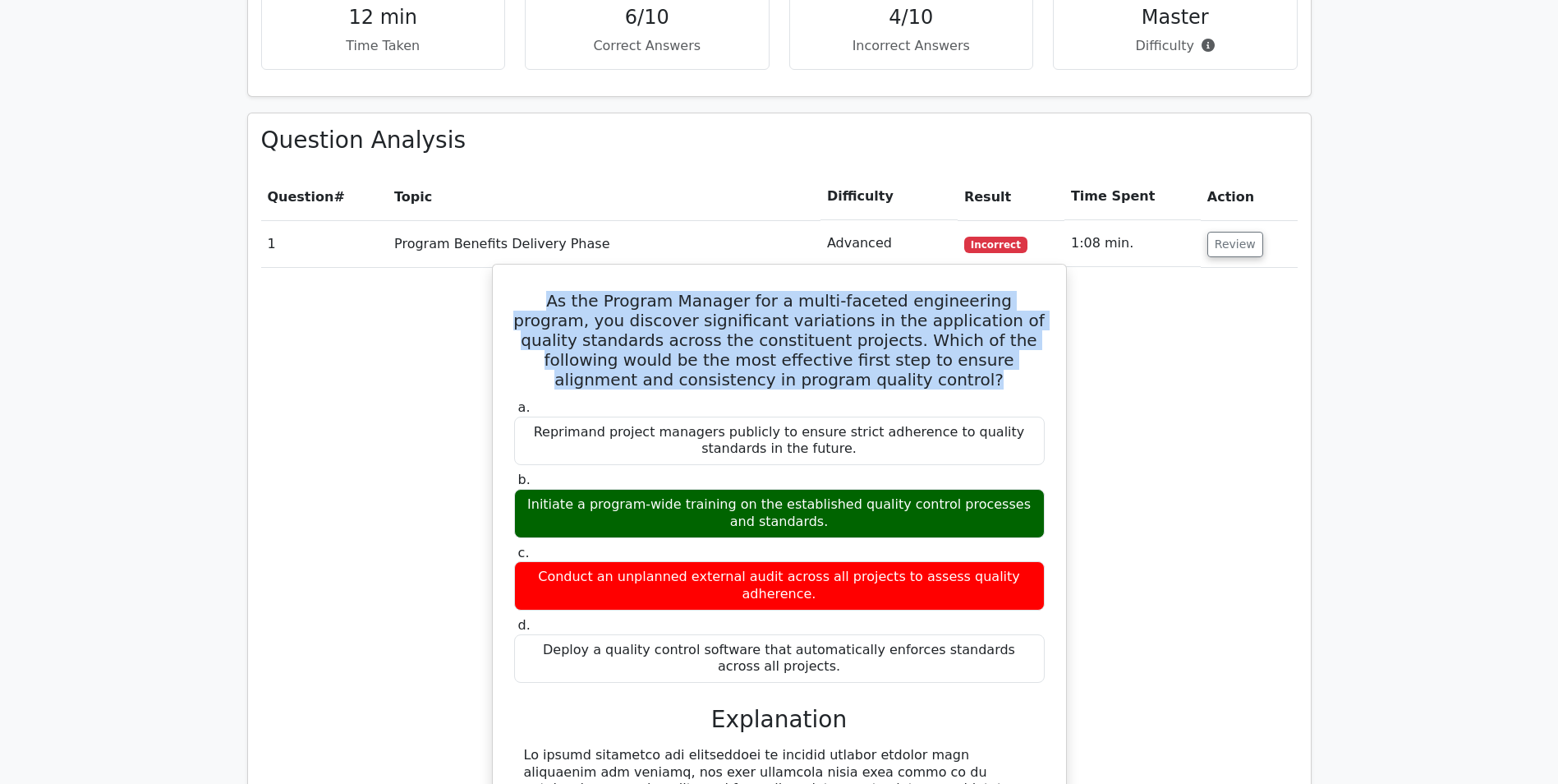
copy h5 "As the Program Manager for a multi-faceted engineering program, you discover si…"
drag, startPoint x: 533, startPoint y: 503, endPoint x: 811, endPoint y: 522, distance: 278.6
click at [811, 522] on div "Initiate a program-wide training on the established quality control processes a…" at bounding box center [779, 513] width 530 height 49
drag, startPoint x: 811, startPoint y: 522, endPoint x: 787, endPoint y: 510, distance: 26.8
copy div "Initiate a program-wide training on the established quality control processes a…"
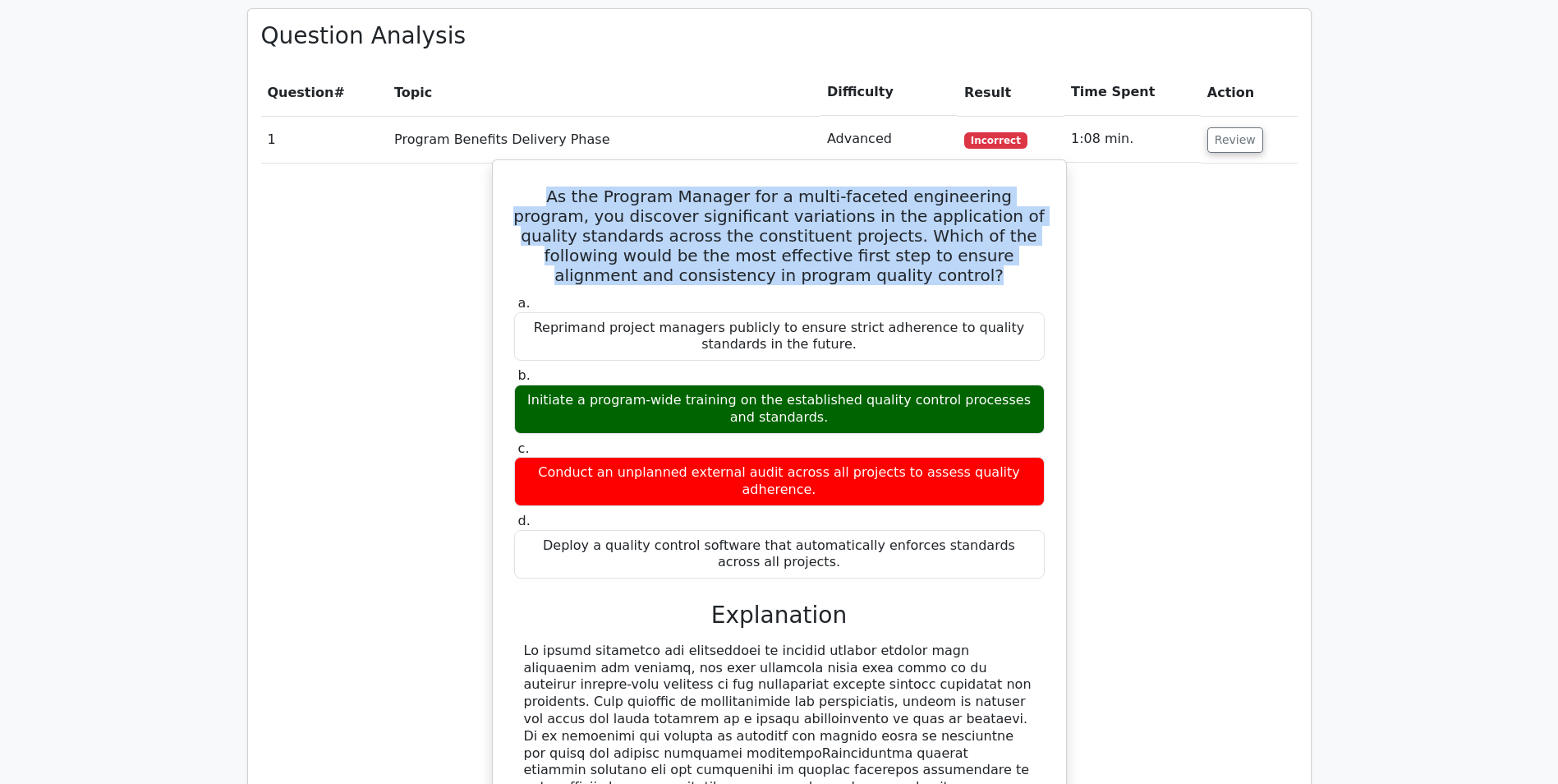
scroll to position [985, 0]
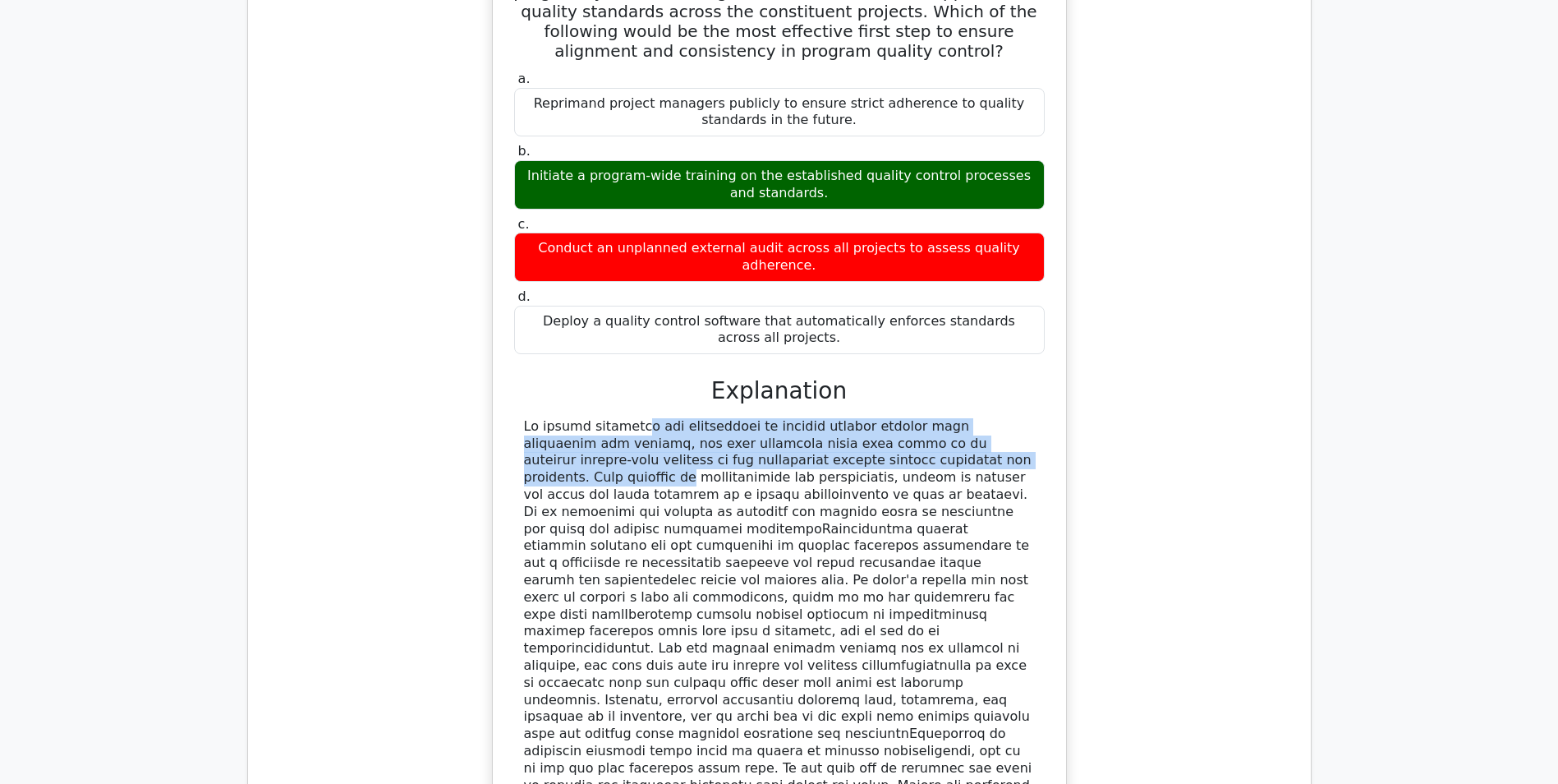
drag, startPoint x: 527, startPoint y: 413, endPoint x: 826, endPoint y: 444, distance: 300.6
click at [826, 444] on div at bounding box center [780, 623] width 511 height 410
drag, startPoint x: 826, startPoint y: 444, endPoint x: 782, endPoint y: 443, distance: 44.0
copy div "o ensure alignment and consistency in program quality control when variations a…"
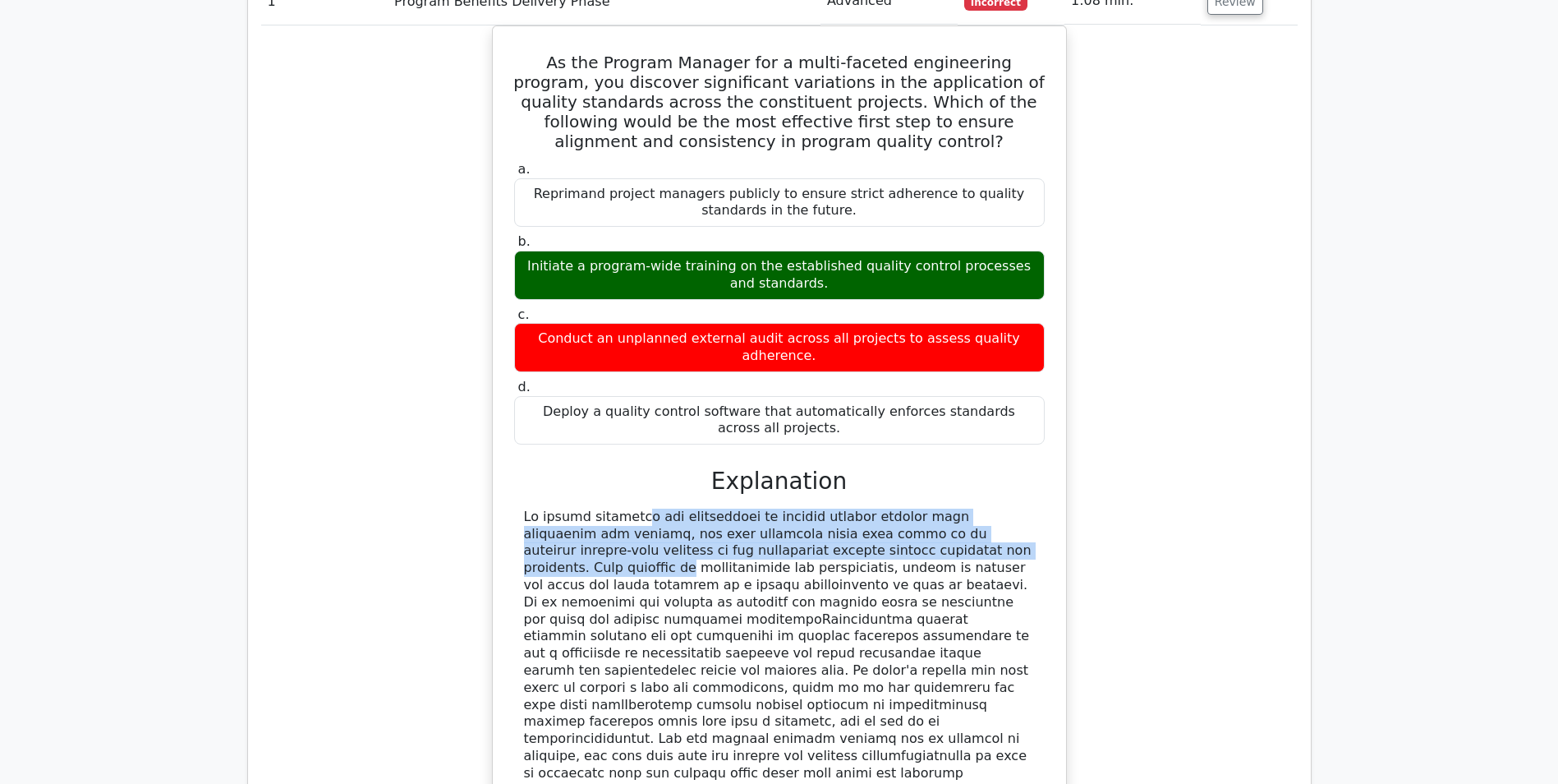
scroll to position [739, 0]
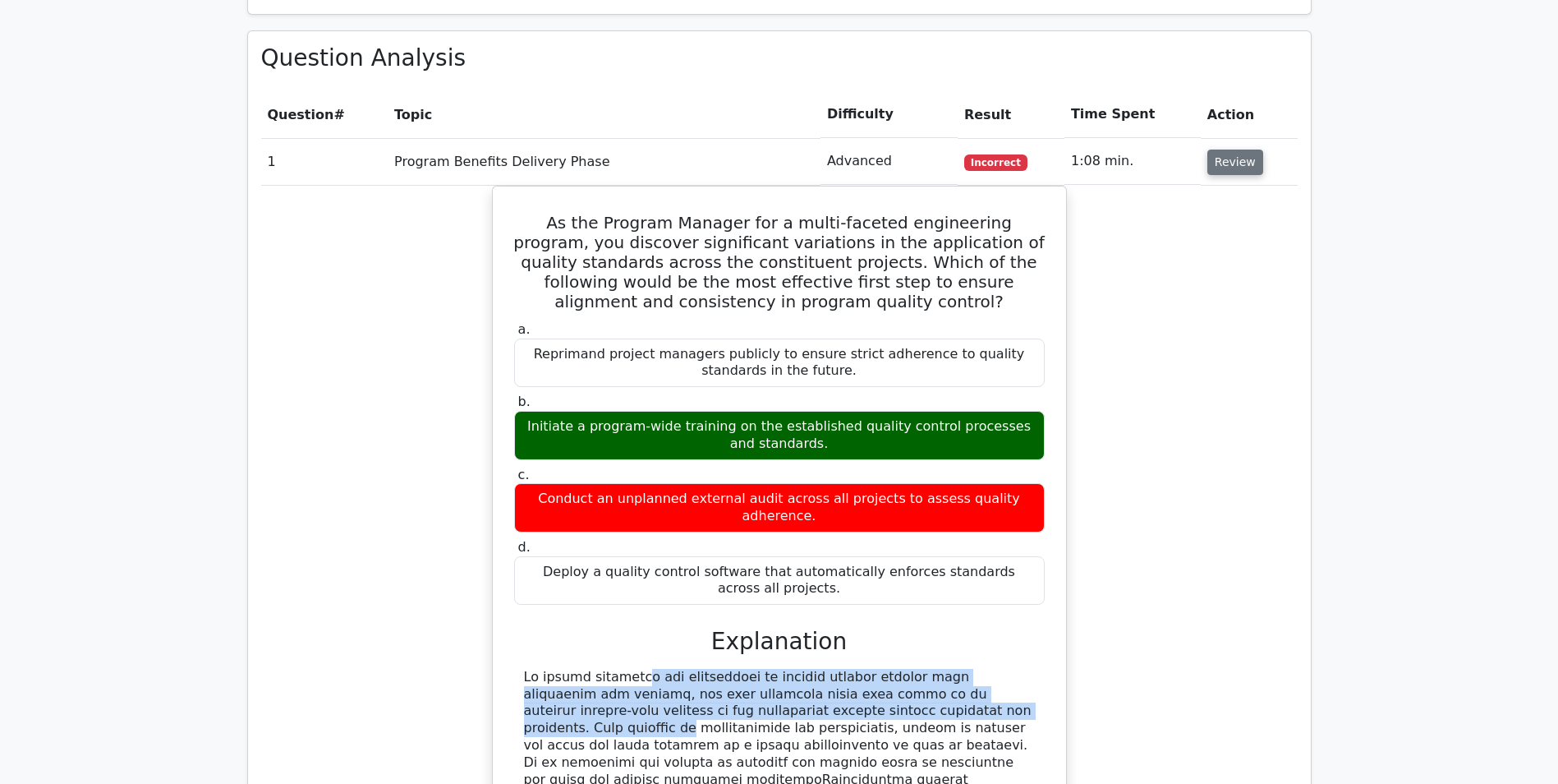
click at [1221, 161] on button "Review" at bounding box center [1235, 162] width 56 height 25
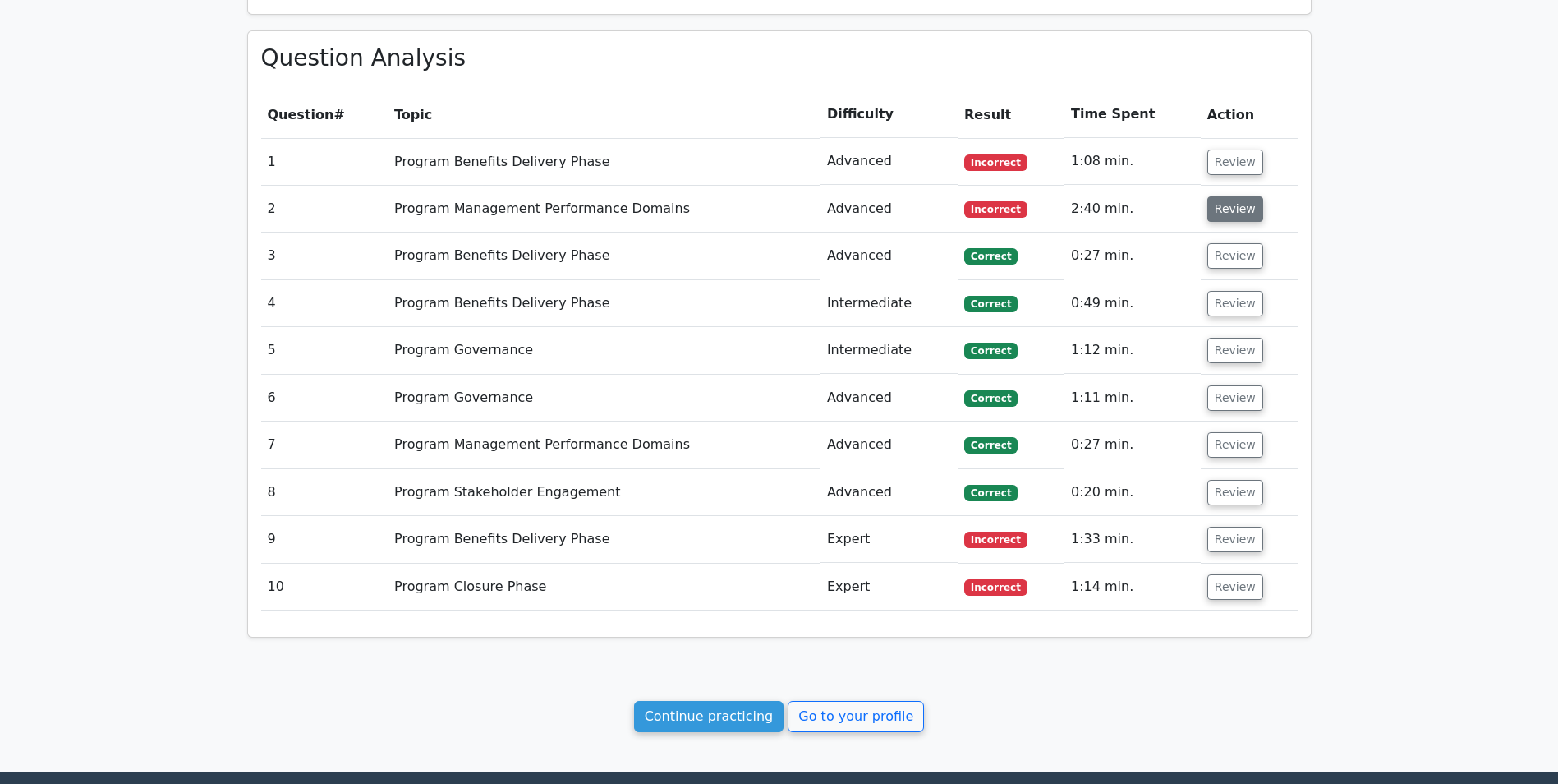
click at [1224, 207] on button "Review" at bounding box center [1235, 209] width 56 height 25
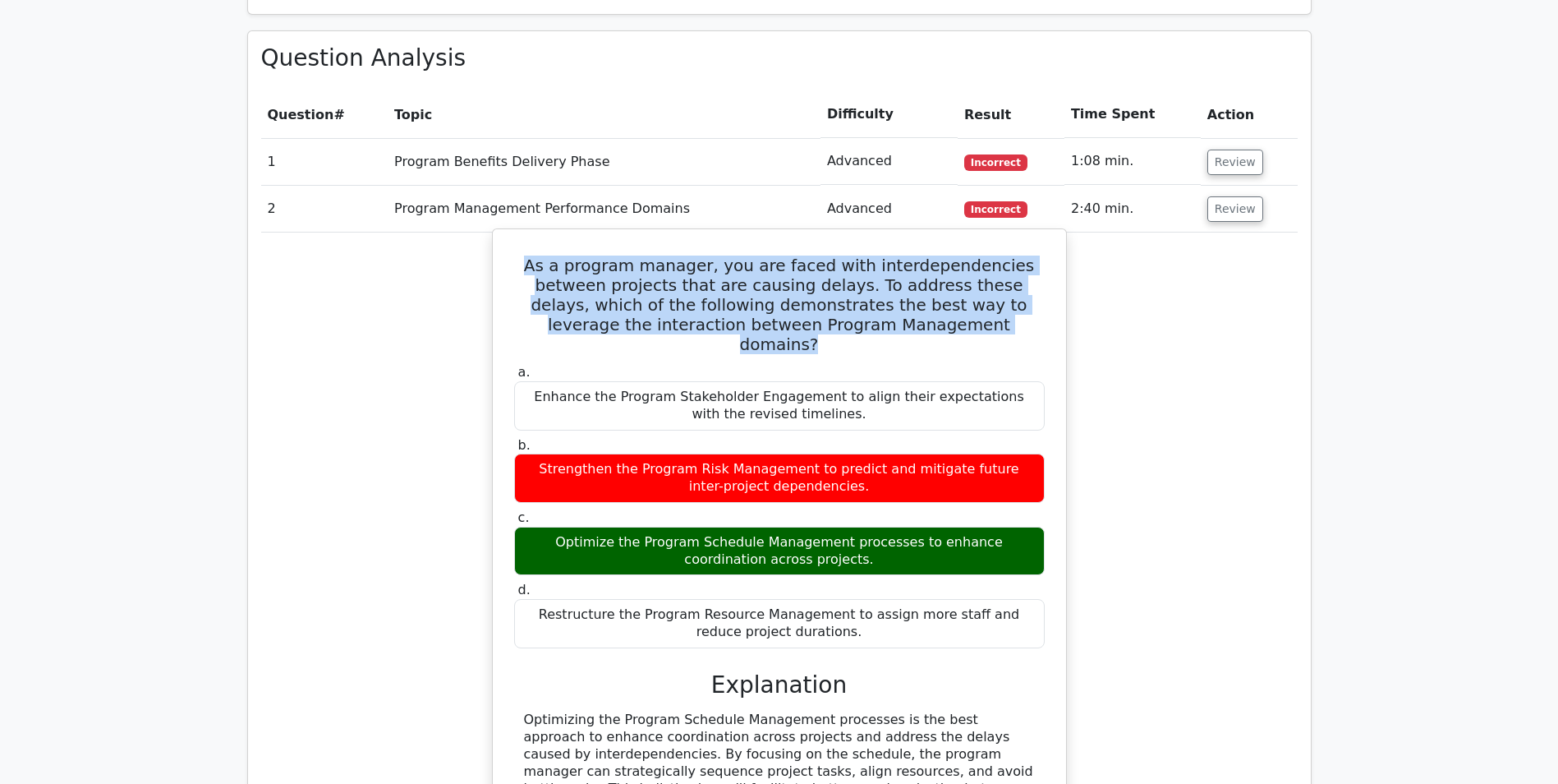
drag, startPoint x: 941, startPoint y: 325, endPoint x: 504, endPoint y: 269, distance: 440.6
click at [504, 269] on div "As a program manager, you are faced with interdependencies between projects tha…" at bounding box center [779, 675] width 561 height 878
drag, startPoint x: 504, startPoint y: 269, endPoint x: 675, endPoint y: 306, distance: 175.0
copy h5 "As a program manager, you are faced with interdependencies between projects tha…"
drag, startPoint x: 539, startPoint y: 377, endPoint x: 631, endPoint y: 377, distance: 92.0
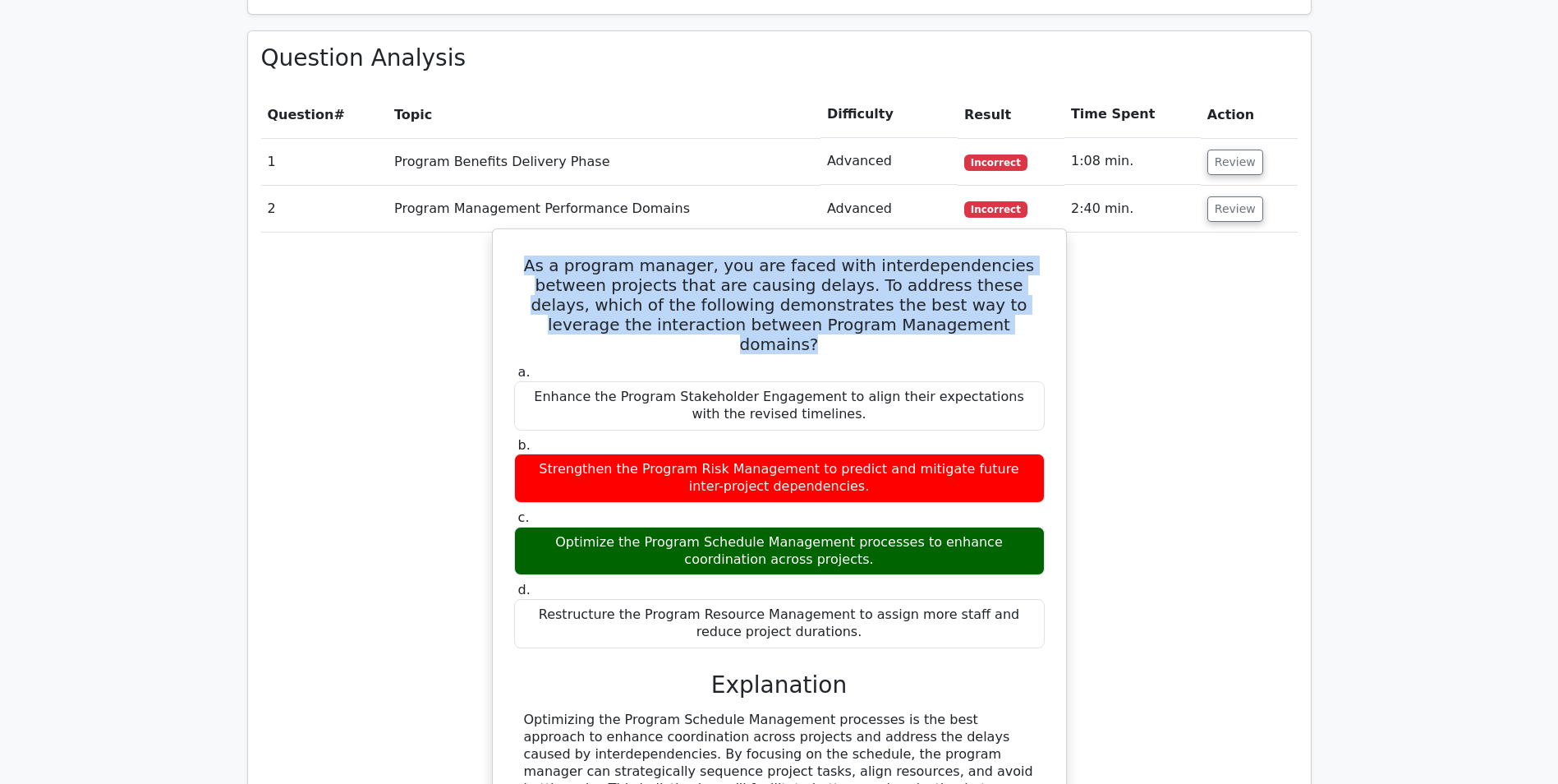
click at [631, 381] on div "Enhance the Program Stakeholder Engagement to align their expectations with the…" at bounding box center [779, 405] width 530 height 49
drag, startPoint x: 536, startPoint y: 522, endPoint x: 823, endPoint y: 542, distance: 287.7
click at [823, 542] on div "Optimize the Program Schedule Management processes to enhance coordination acro…" at bounding box center [779, 551] width 530 height 49
drag, startPoint x: 823, startPoint y: 542, endPoint x: 778, endPoint y: 524, distance: 48.5
copy div "Optimize the Program Schedule Management processes to enhance coordination acro…"
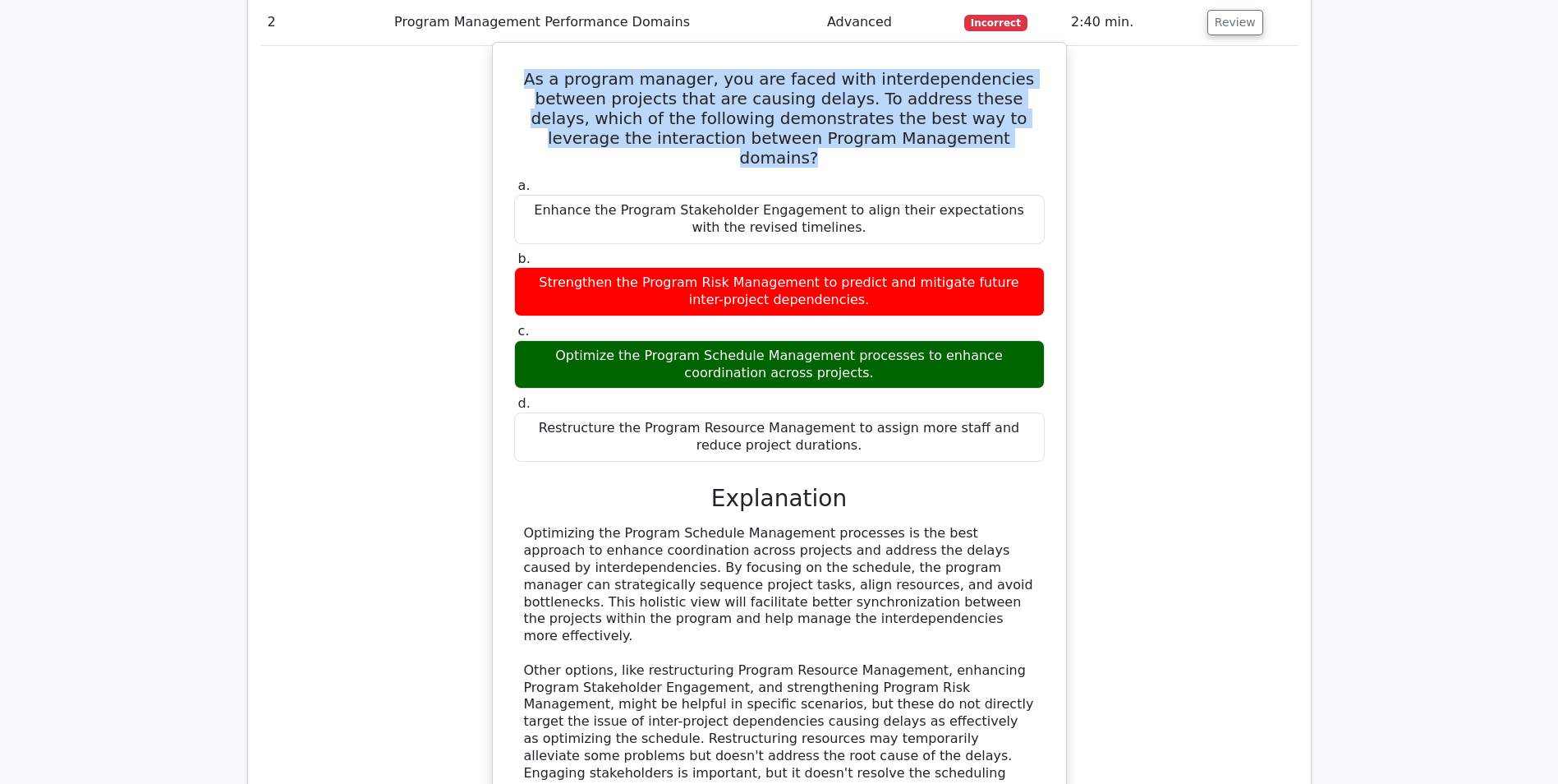
scroll to position [985, 0]
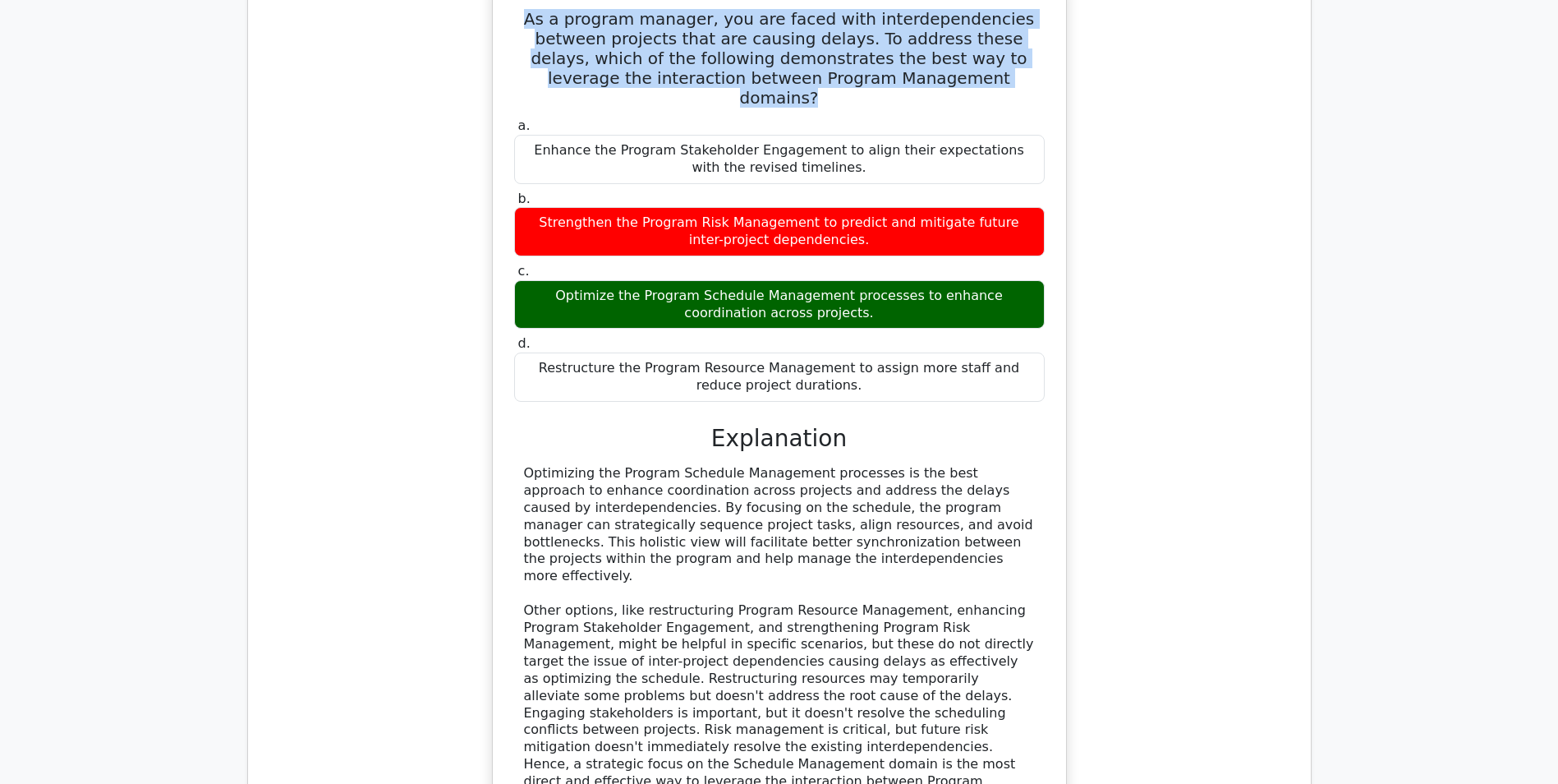
drag, startPoint x: 801, startPoint y: 539, endPoint x: 527, endPoint y: 458, distance: 285.7
click at [527, 464] on div "Optimizing the Program Schedule Management processes is the best approach to en…" at bounding box center [780, 635] width 511 height 341
copy div "Optimizing the Program Schedule Management processes is the best approach to en…"
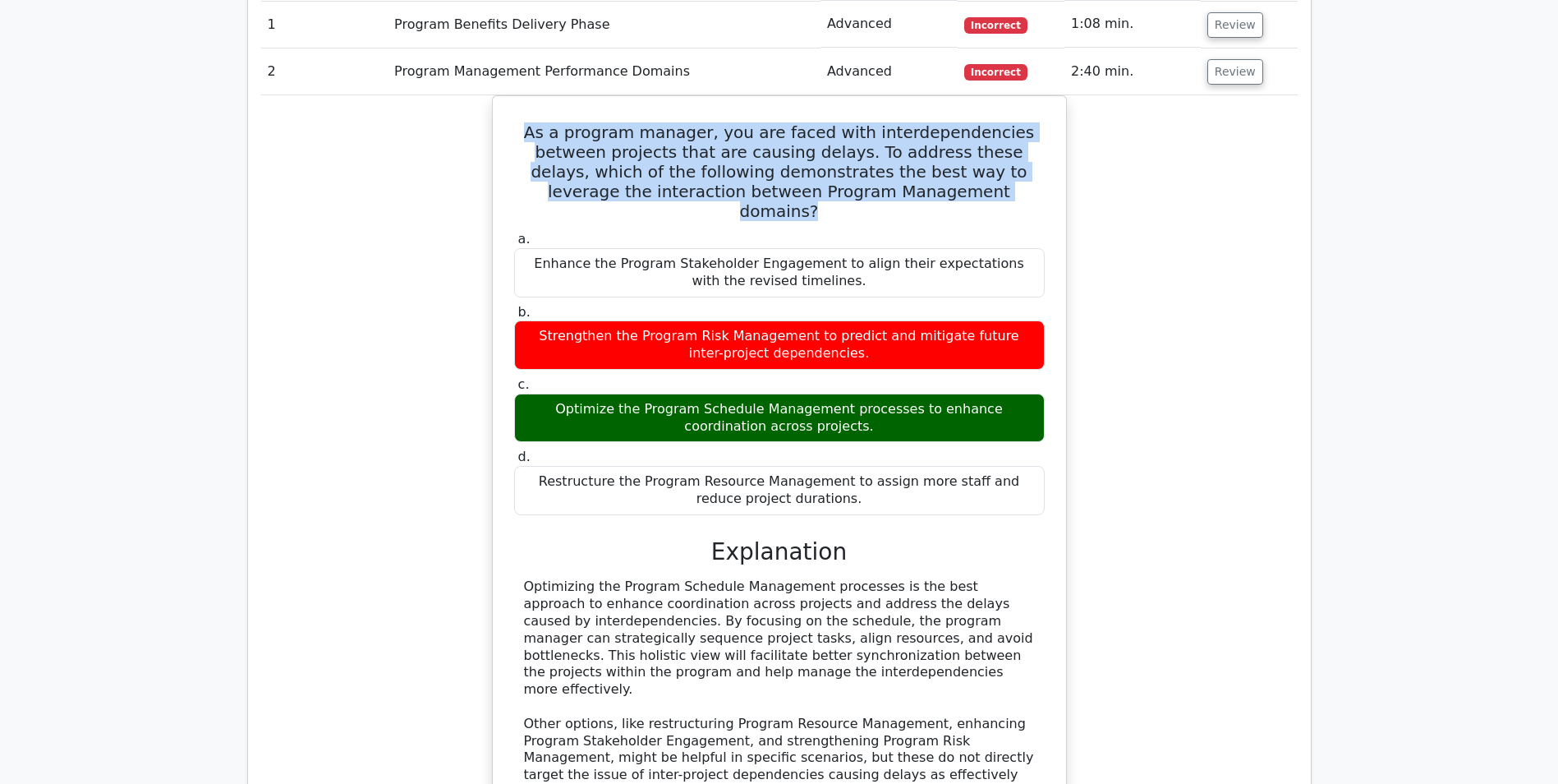
scroll to position [739, 0]
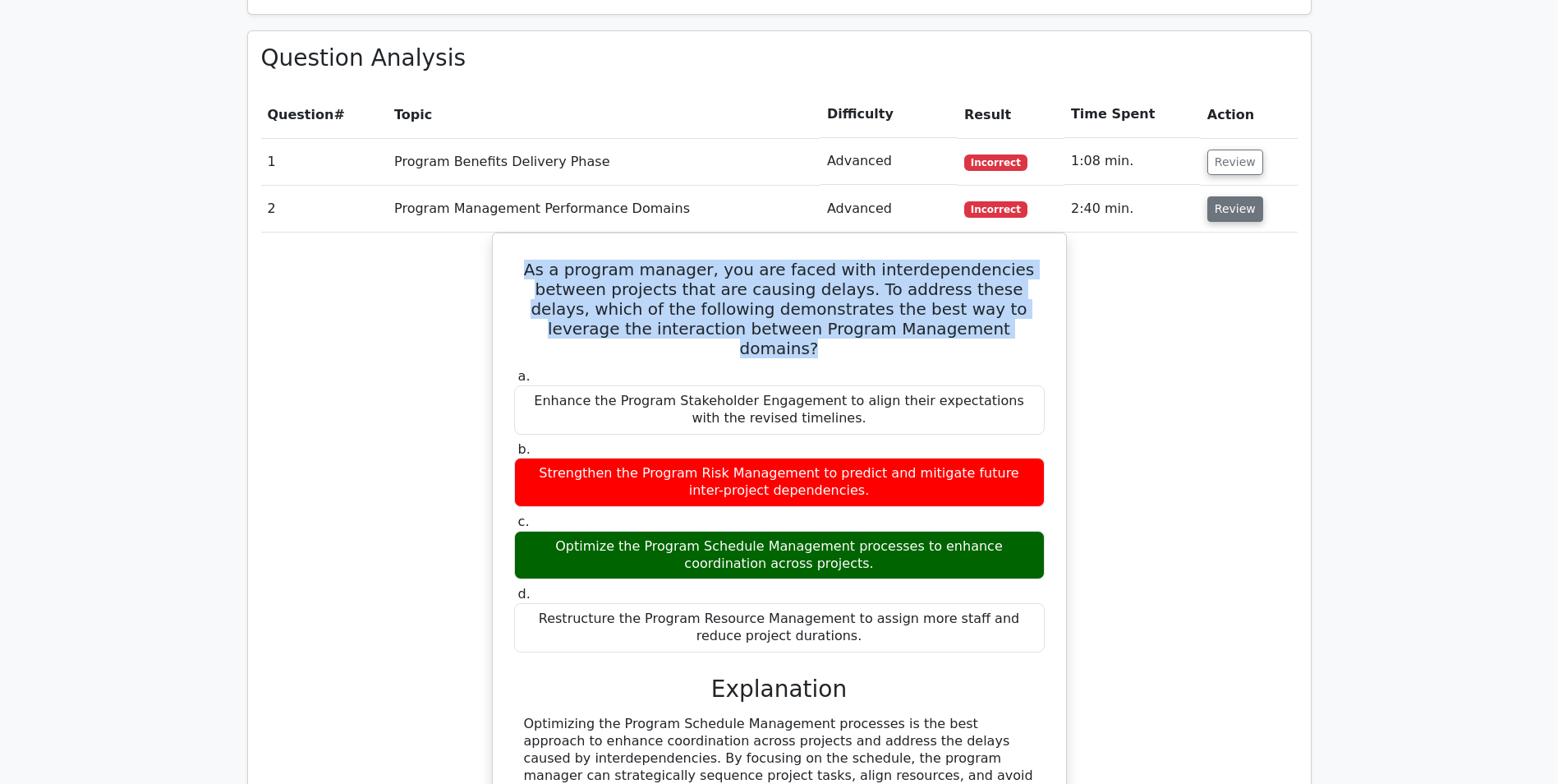
click at [1225, 212] on button "Review" at bounding box center [1235, 209] width 56 height 25
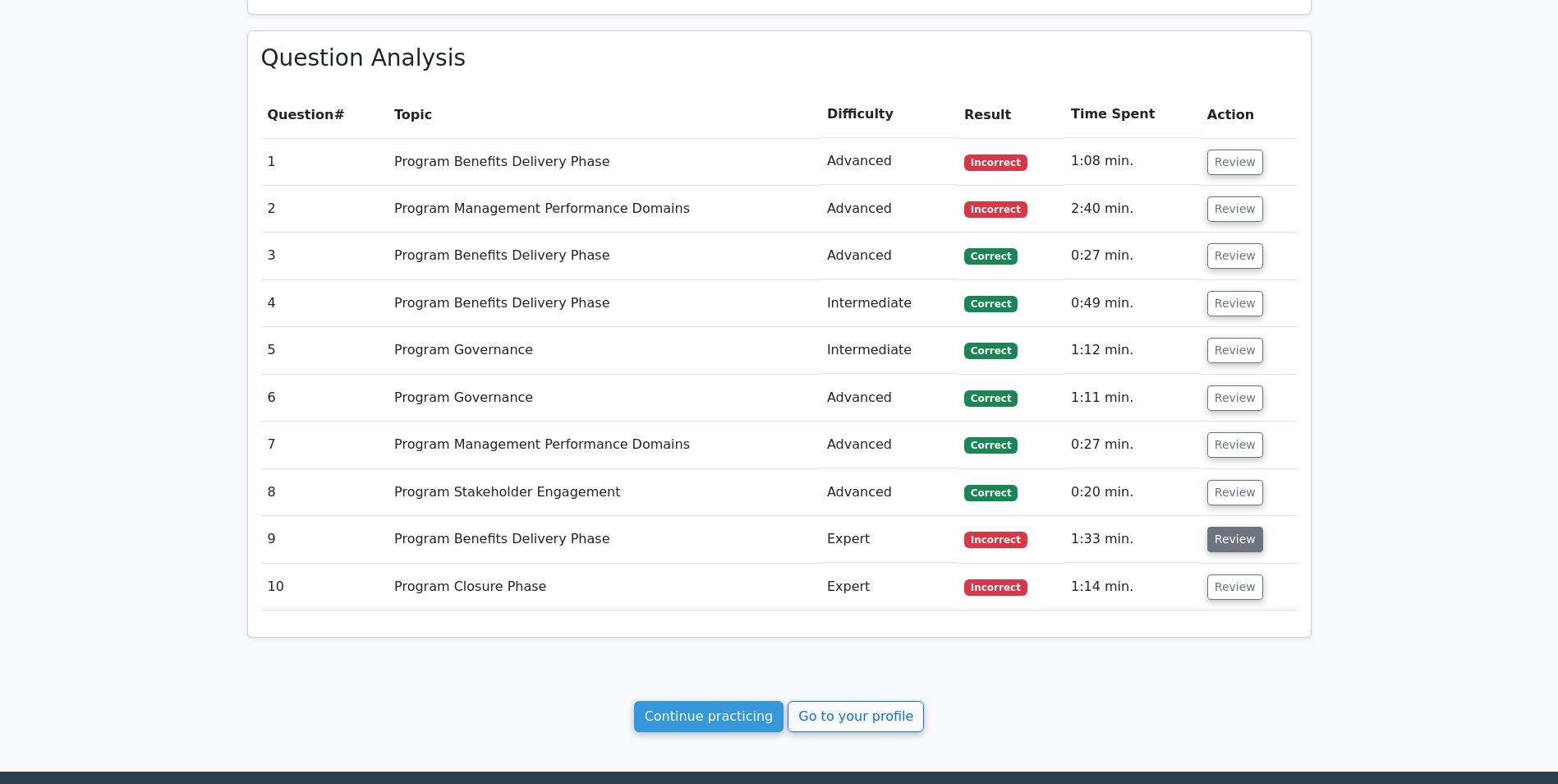
click at [1236, 534] on button "Review" at bounding box center [1235, 540] width 56 height 25
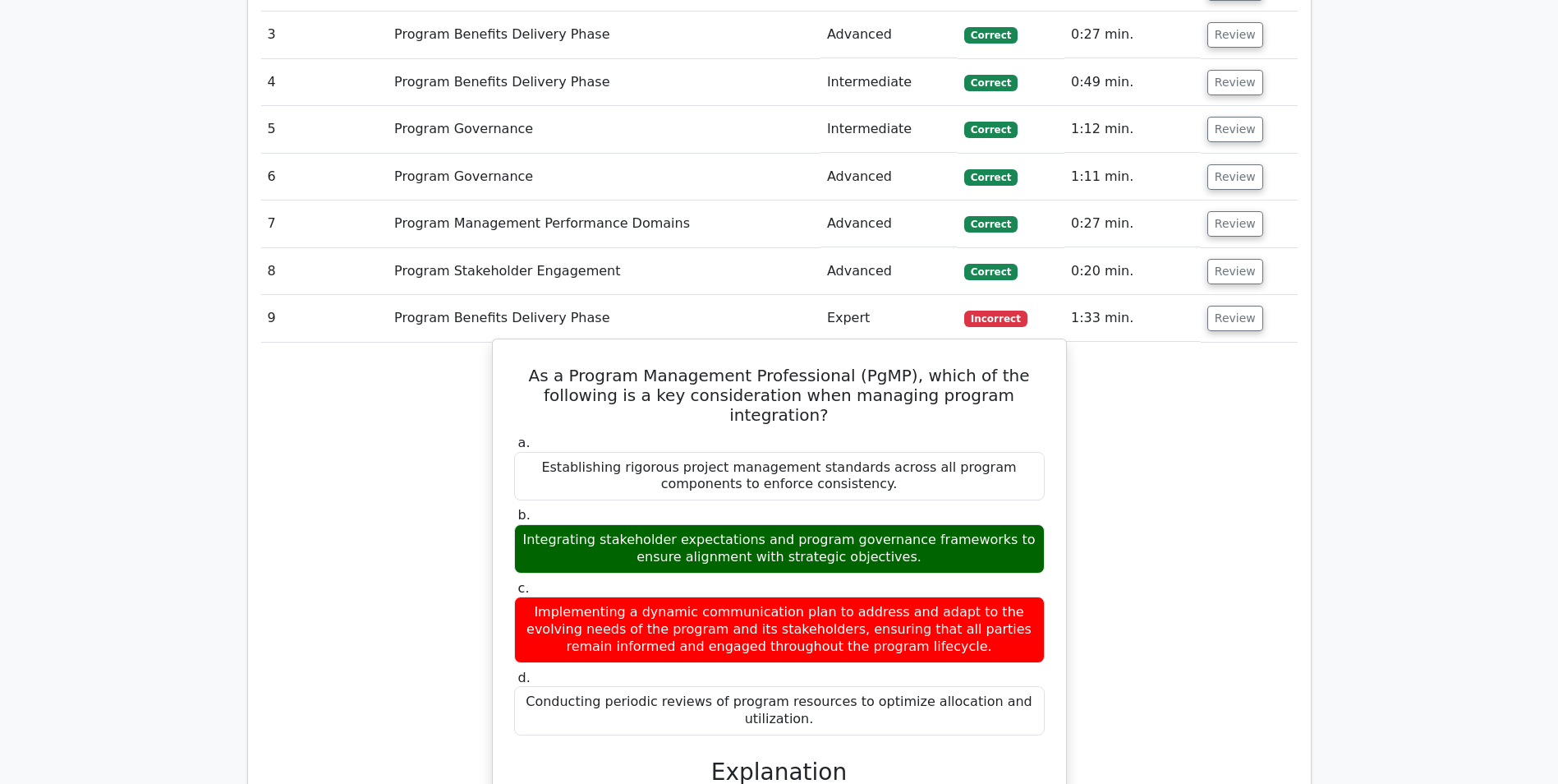
scroll to position [985, 0]
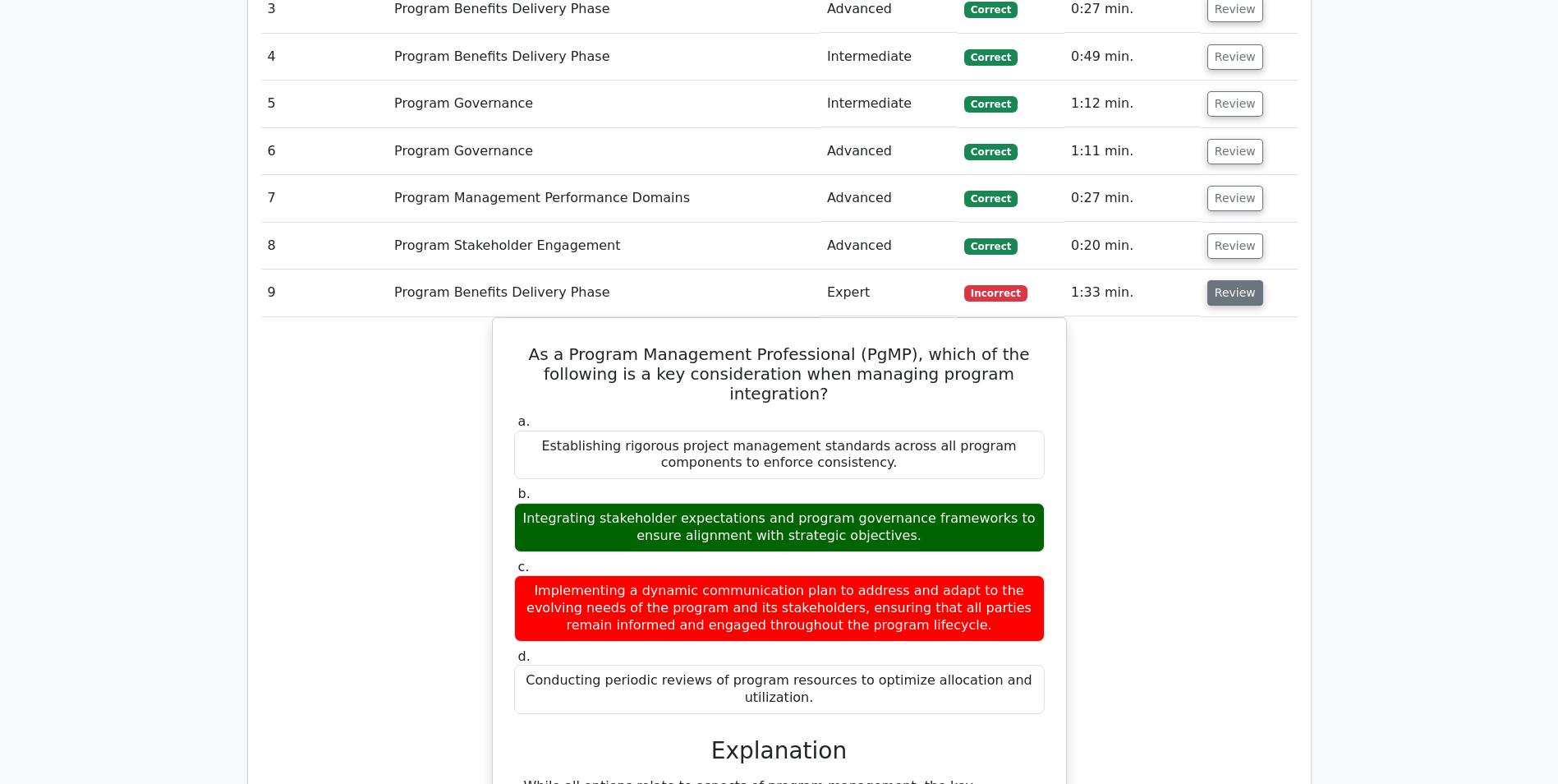
click at [1218, 287] on button "Review" at bounding box center [1235, 293] width 56 height 25
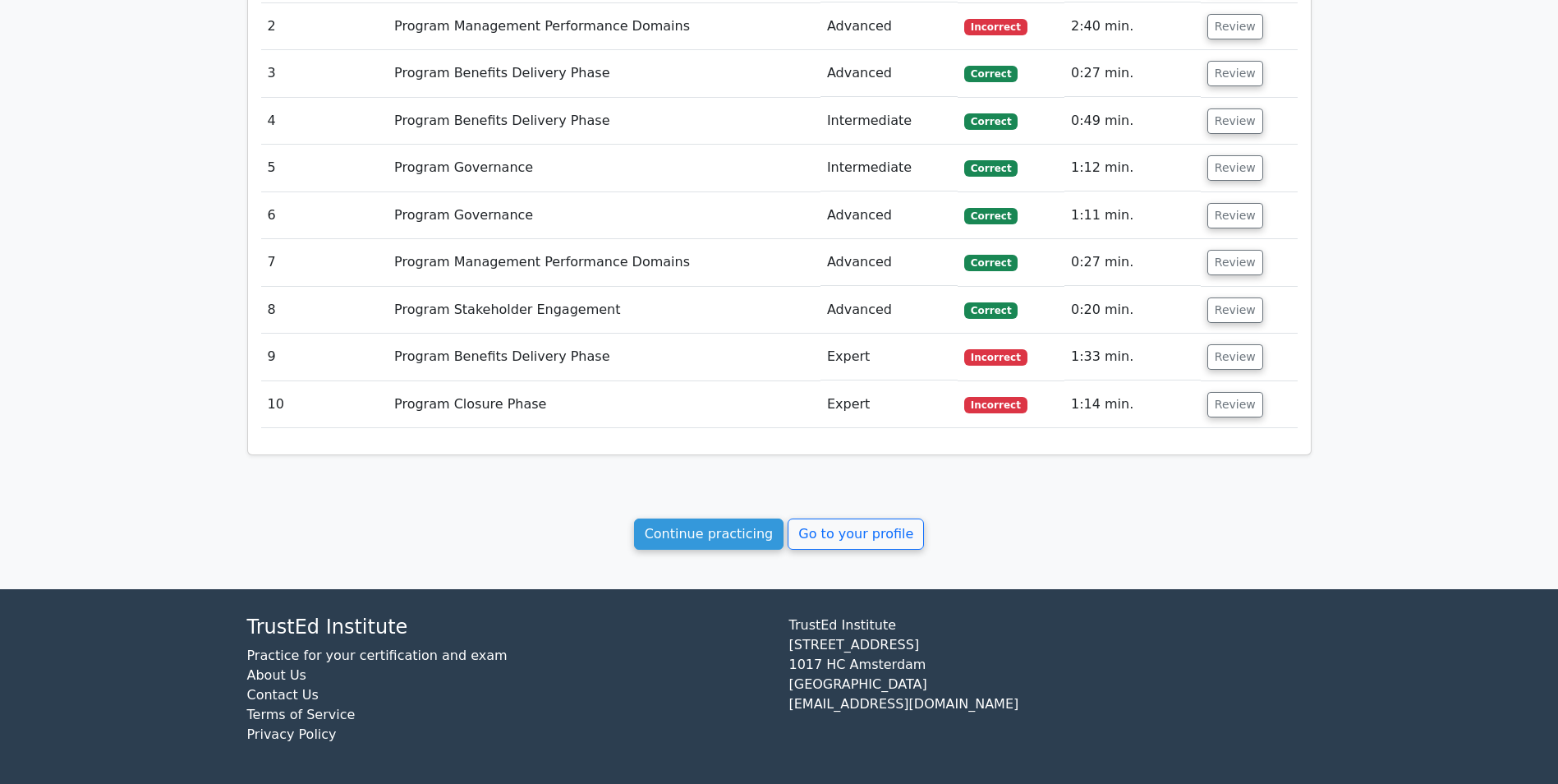
scroll to position [921, 0]
click at [1224, 427] on td "Review" at bounding box center [1249, 405] width 97 height 47
click at [1226, 416] on button "Review" at bounding box center [1235, 405] width 56 height 25
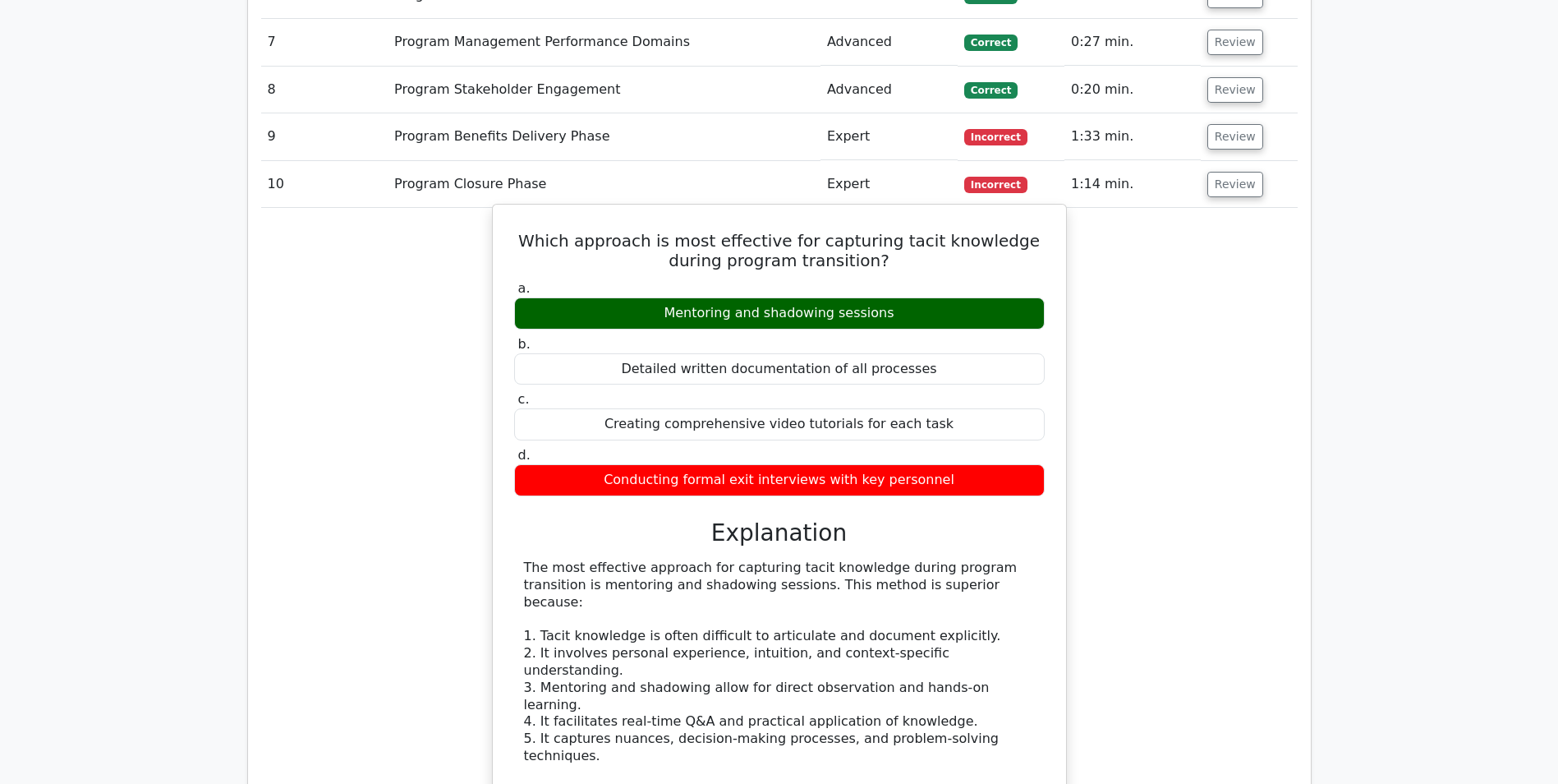
scroll to position [1168, 0]
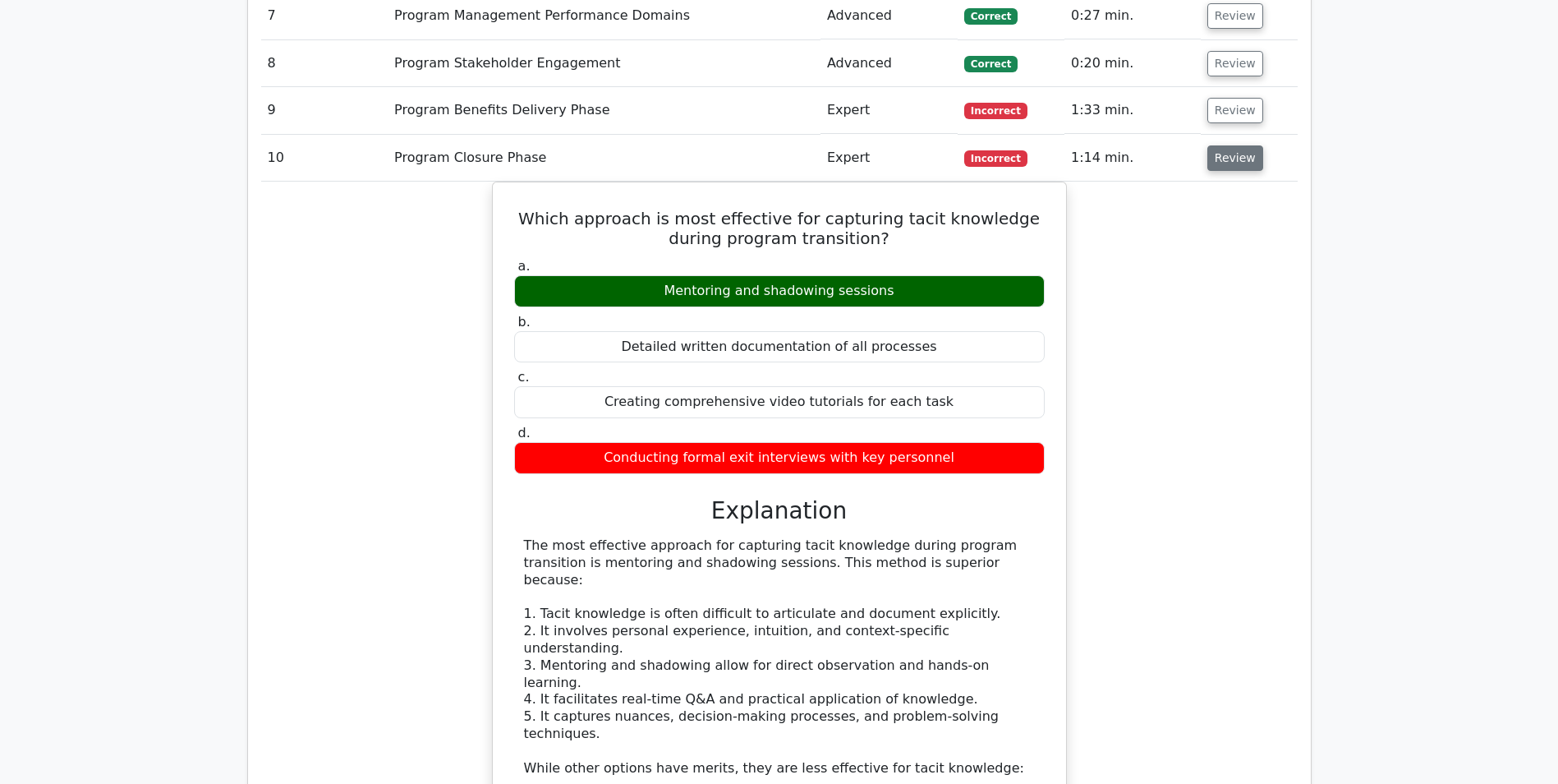
click at [1232, 162] on button "Review" at bounding box center [1235, 158] width 56 height 25
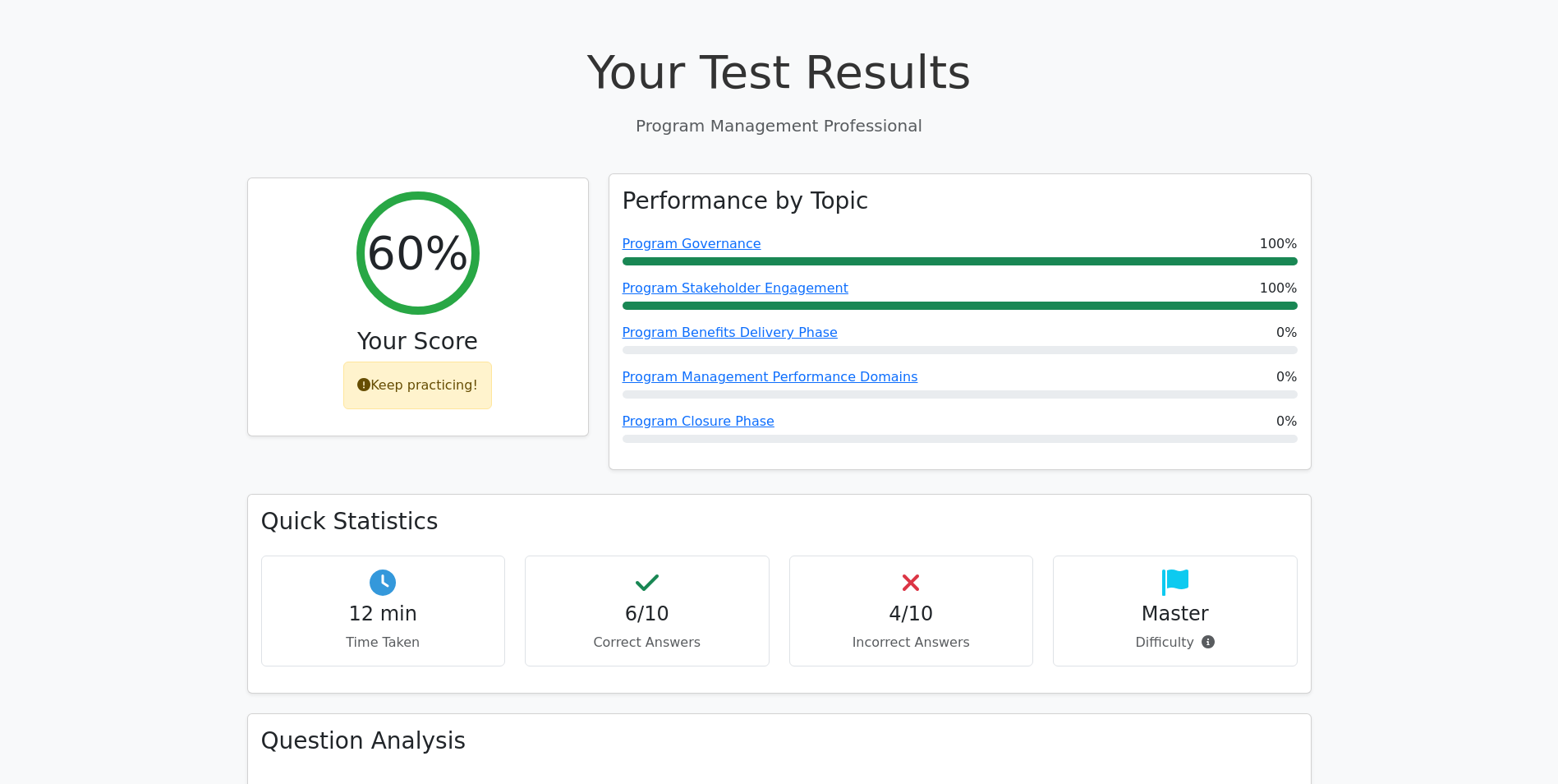
scroll to position [0, 0]
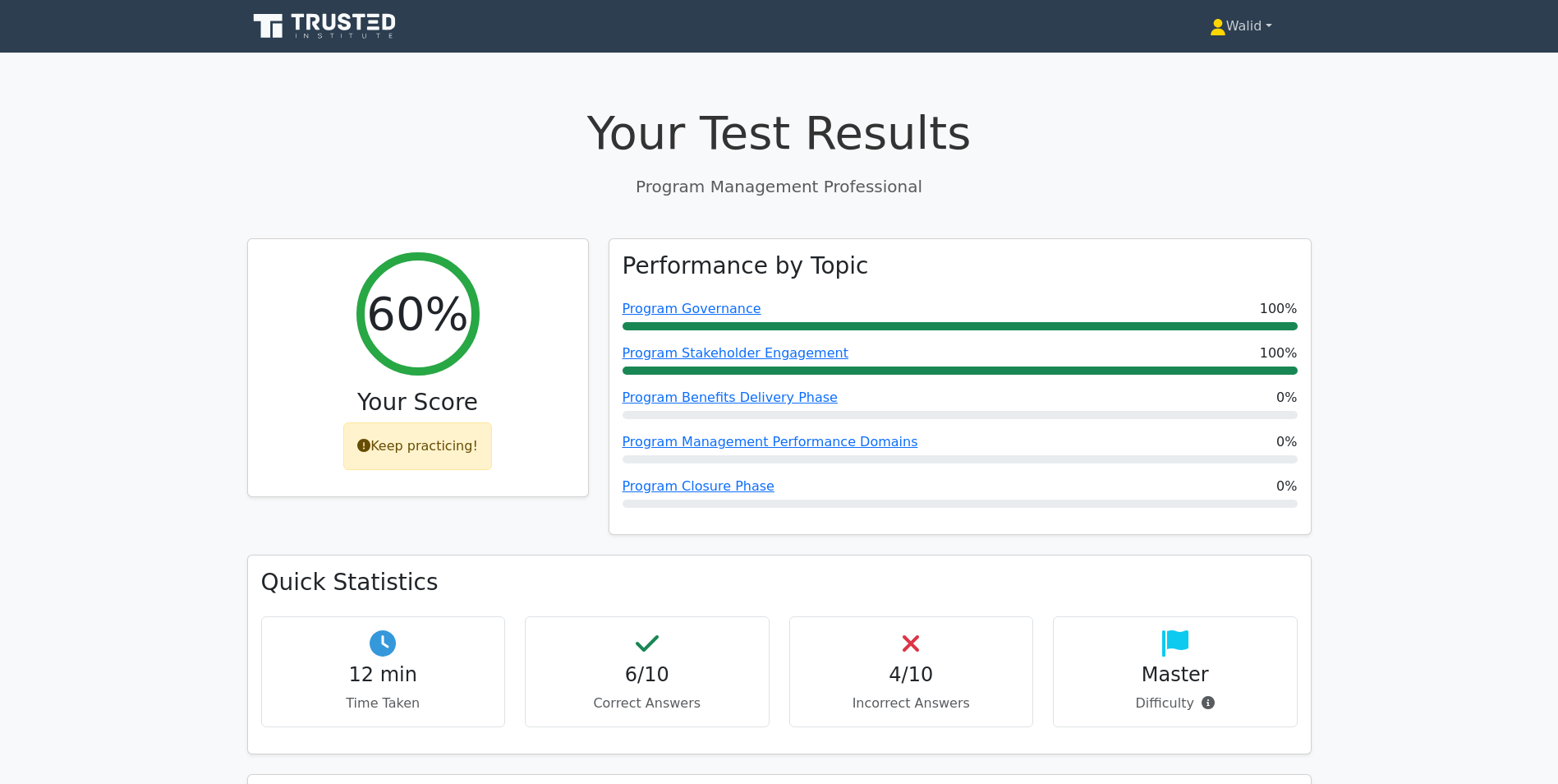
click at [1233, 19] on link "Walid" at bounding box center [1241, 26] width 142 height 33
click at [1208, 58] on link "Profile" at bounding box center [1236, 64] width 130 height 26
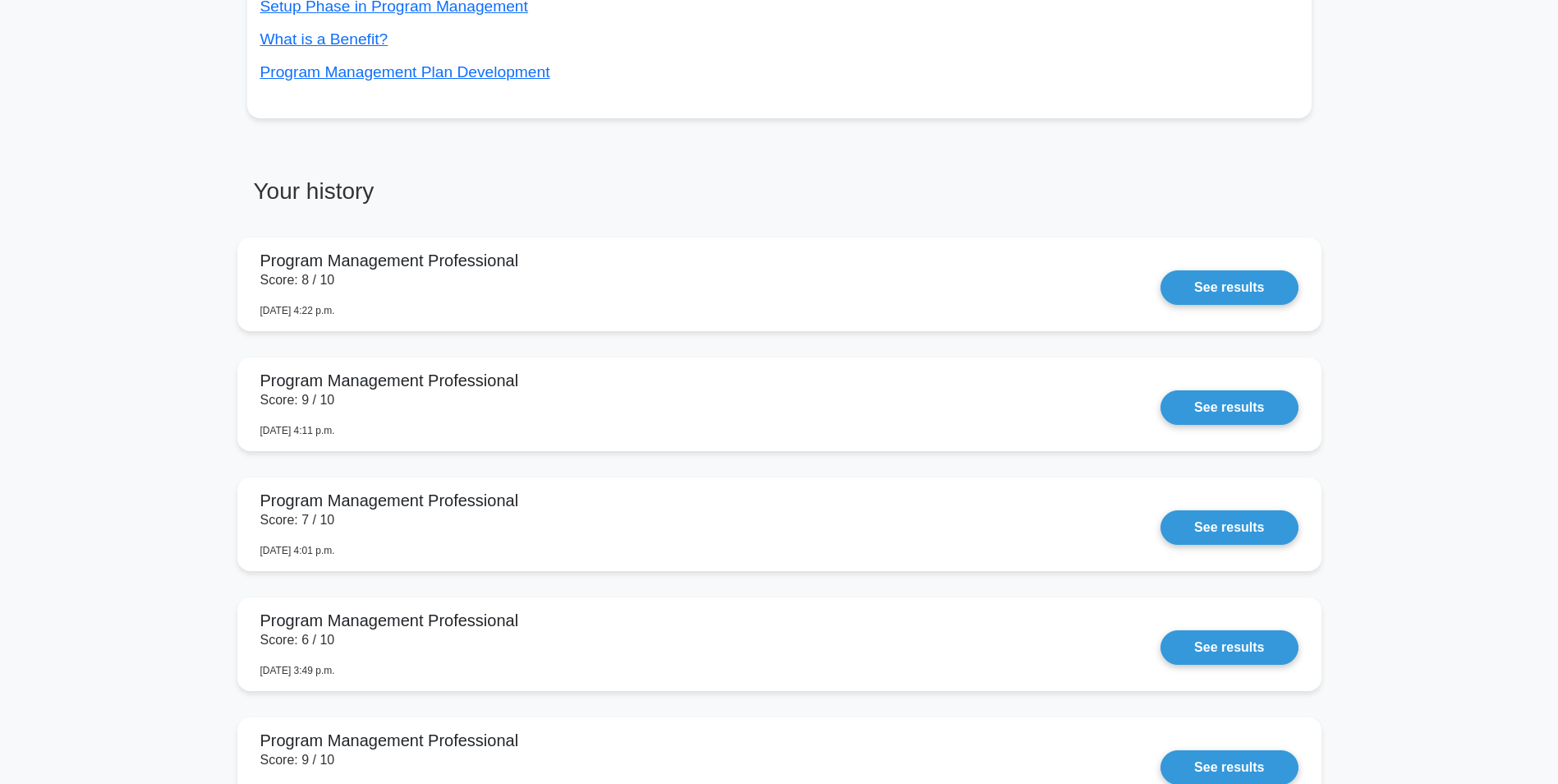
scroll to position [739, 0]
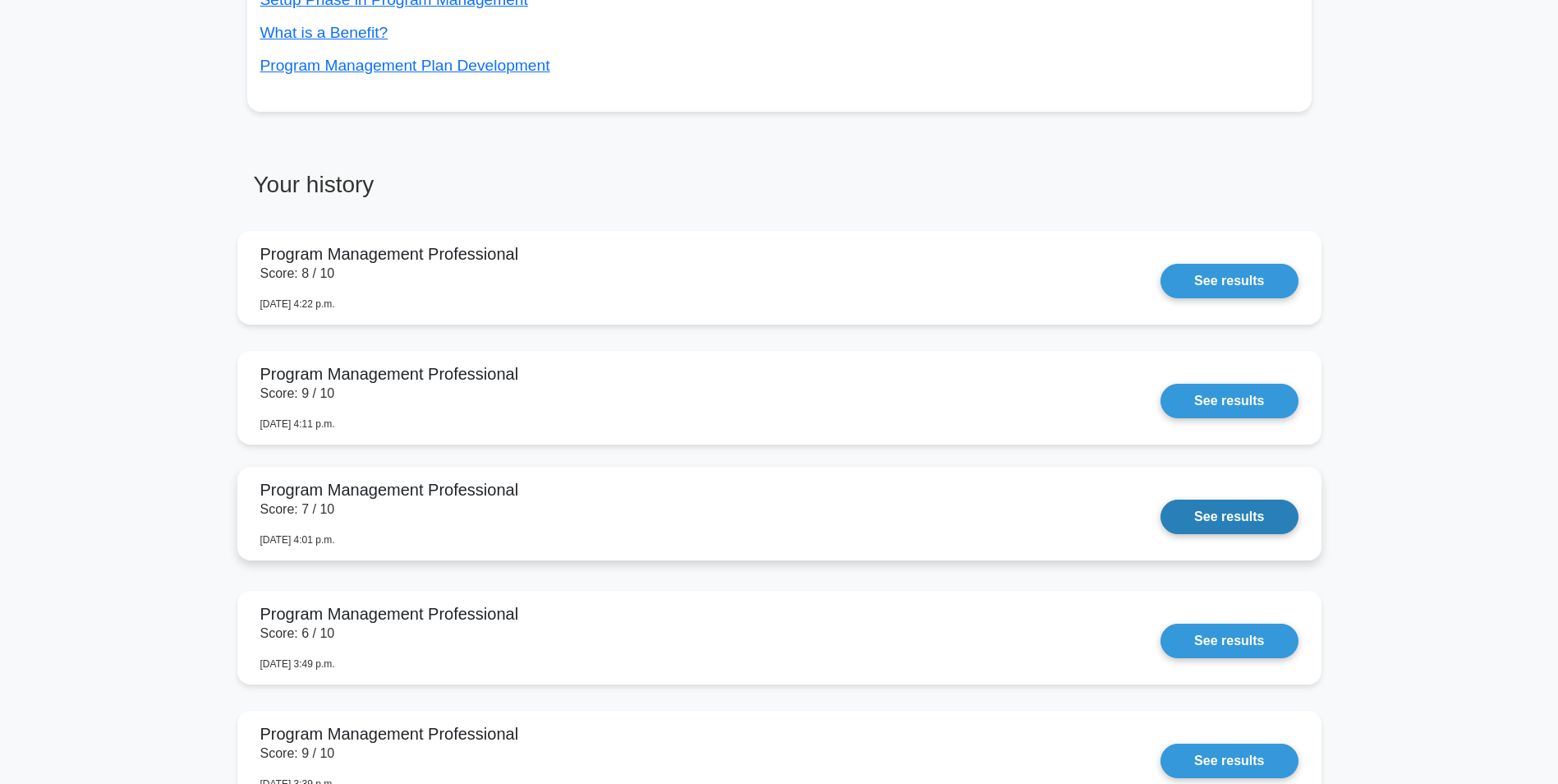
click at [1201, 510] on link "See results" at bounding box center [1229, 516] width 137 height 35
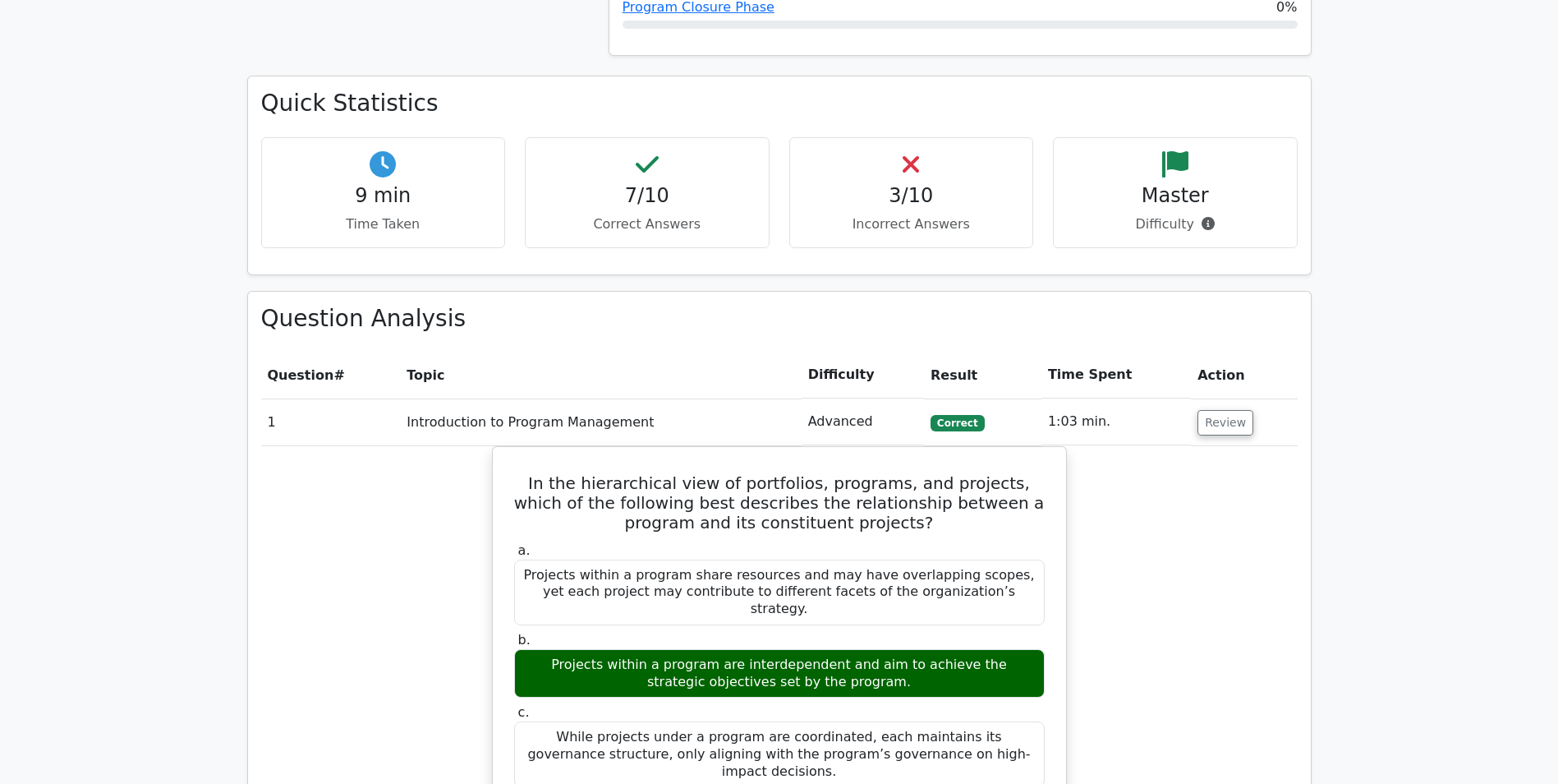
scroll to position [575, 0]
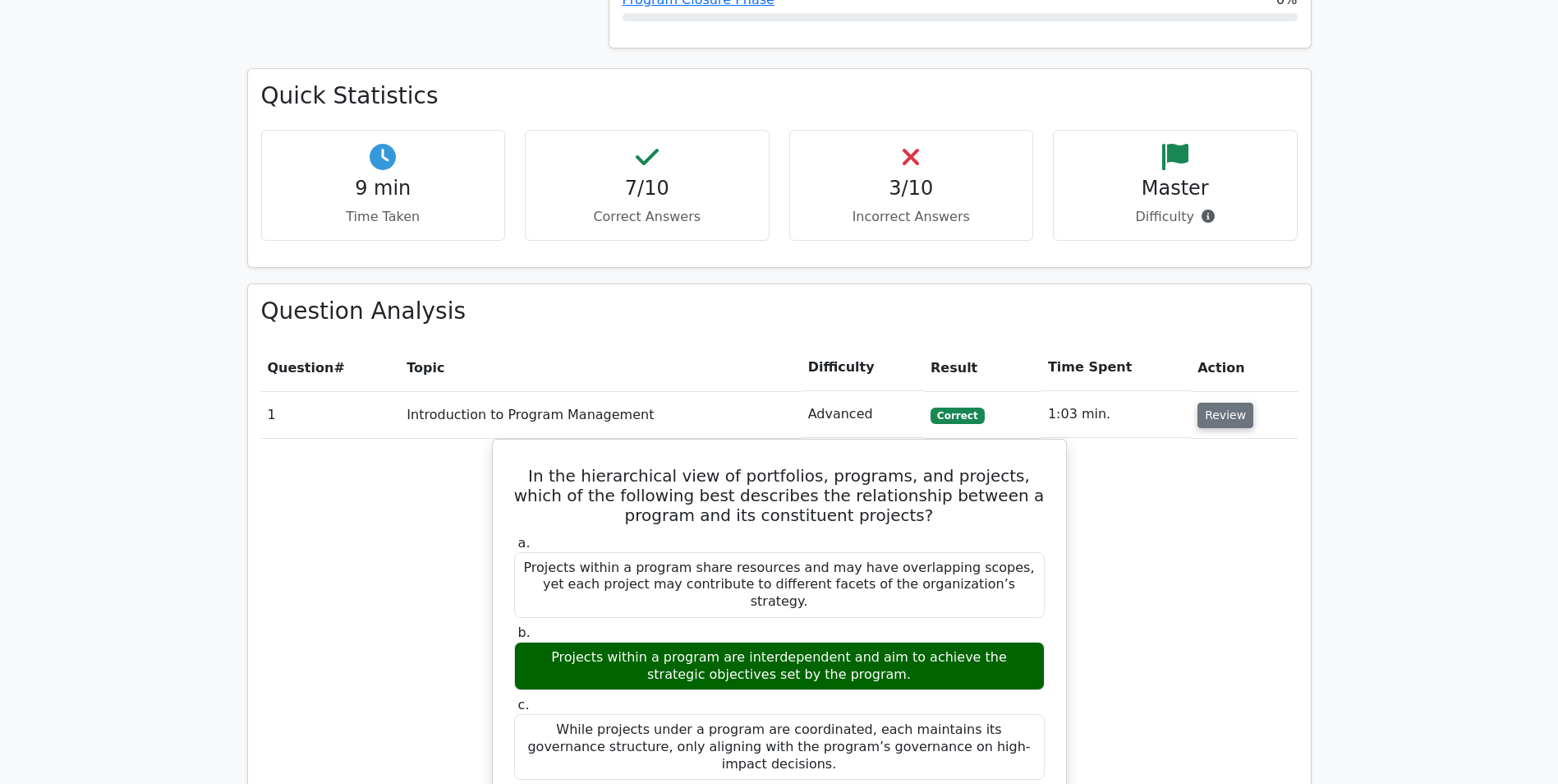
click at [1210, 409] on button "Review" at bounding box center [1226, 415] width 56 height 25
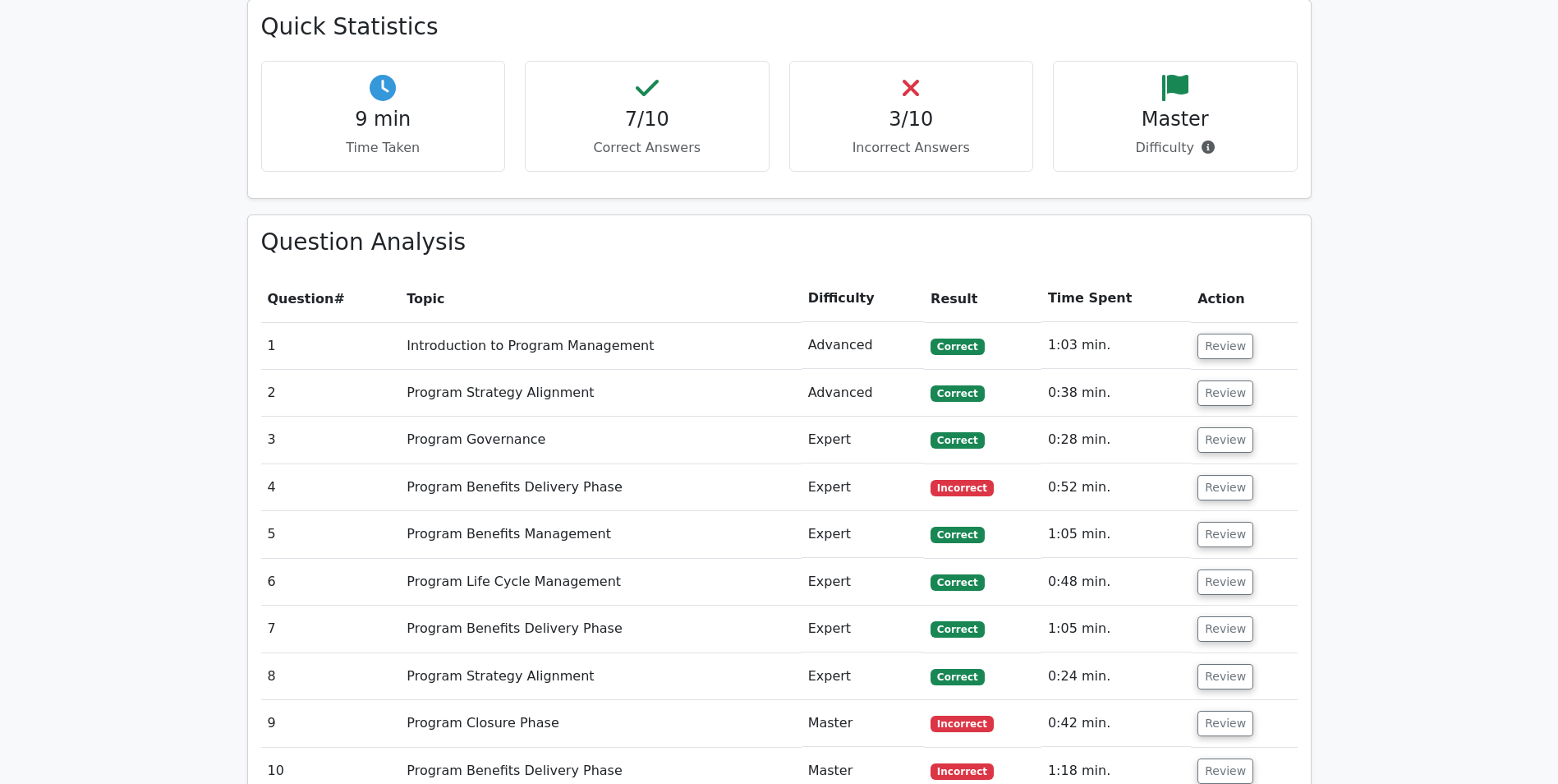
scroll to position [739, 0]
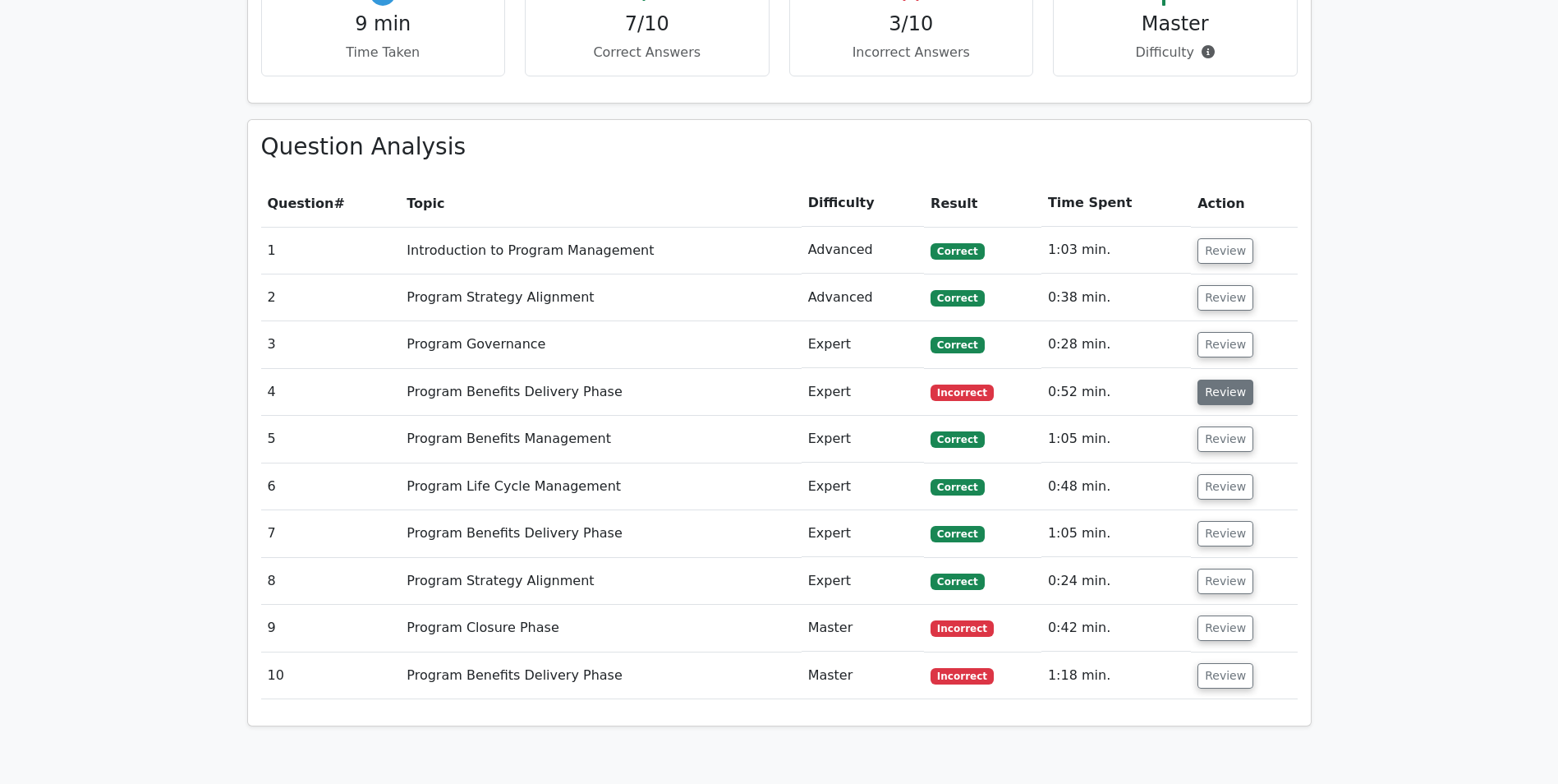
click at [1213, 390] on button "Review" at bounding box center [1226, 392] width 56 height 25
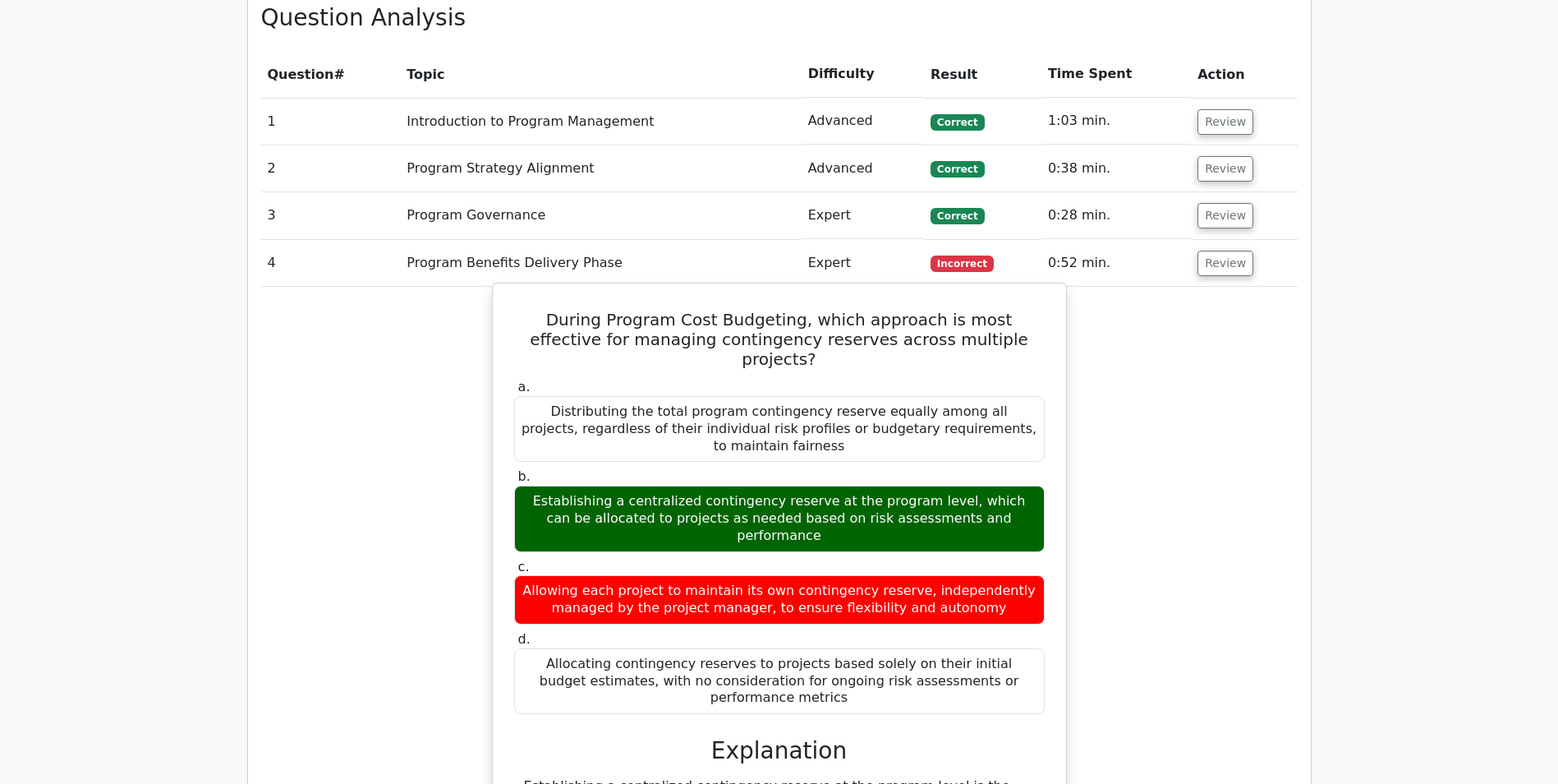
scroll to position [904, 0]
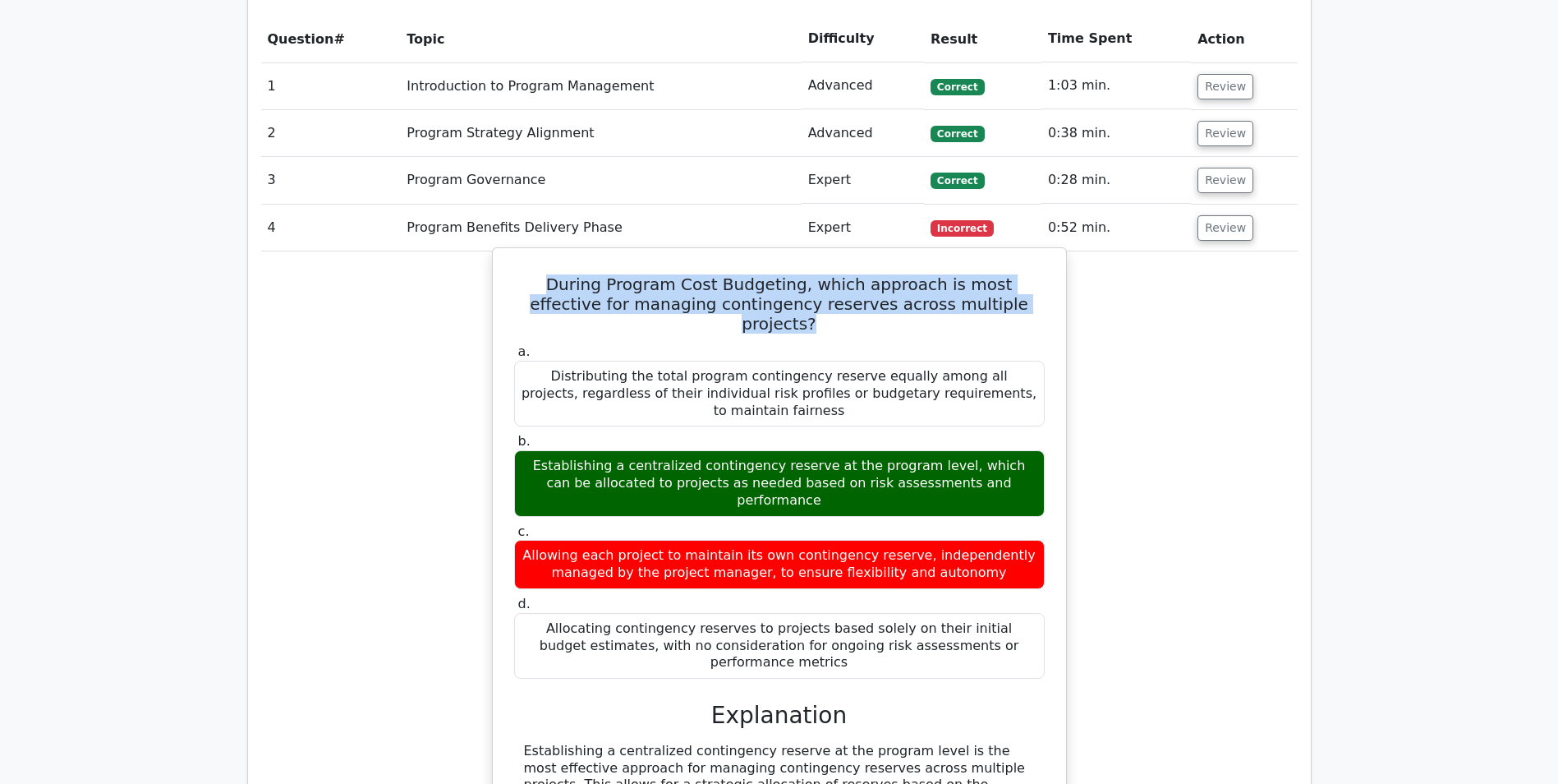
drag, startPoint x: 520, startPoint y: 289, endPoint x: 995, endPoint y: 307, distance: 475.3
click at [995, 307] on h5 "During Program Cost Budgeting, which approach is most effective for managing co…" at bounding box center [779, 303] width 534 height 59
drag, startPoint x: 995, startPoint y: 307, endPoint x: 967, endPoint y: 303, distance: 28.3
copy h5 "During Program Cost Budgeting, which approach is most effective for managing co…"
drag, startPoint x: 537, startPoint y: 429, endPoint x: 1002, endPoint y: 449, distance: 465.4
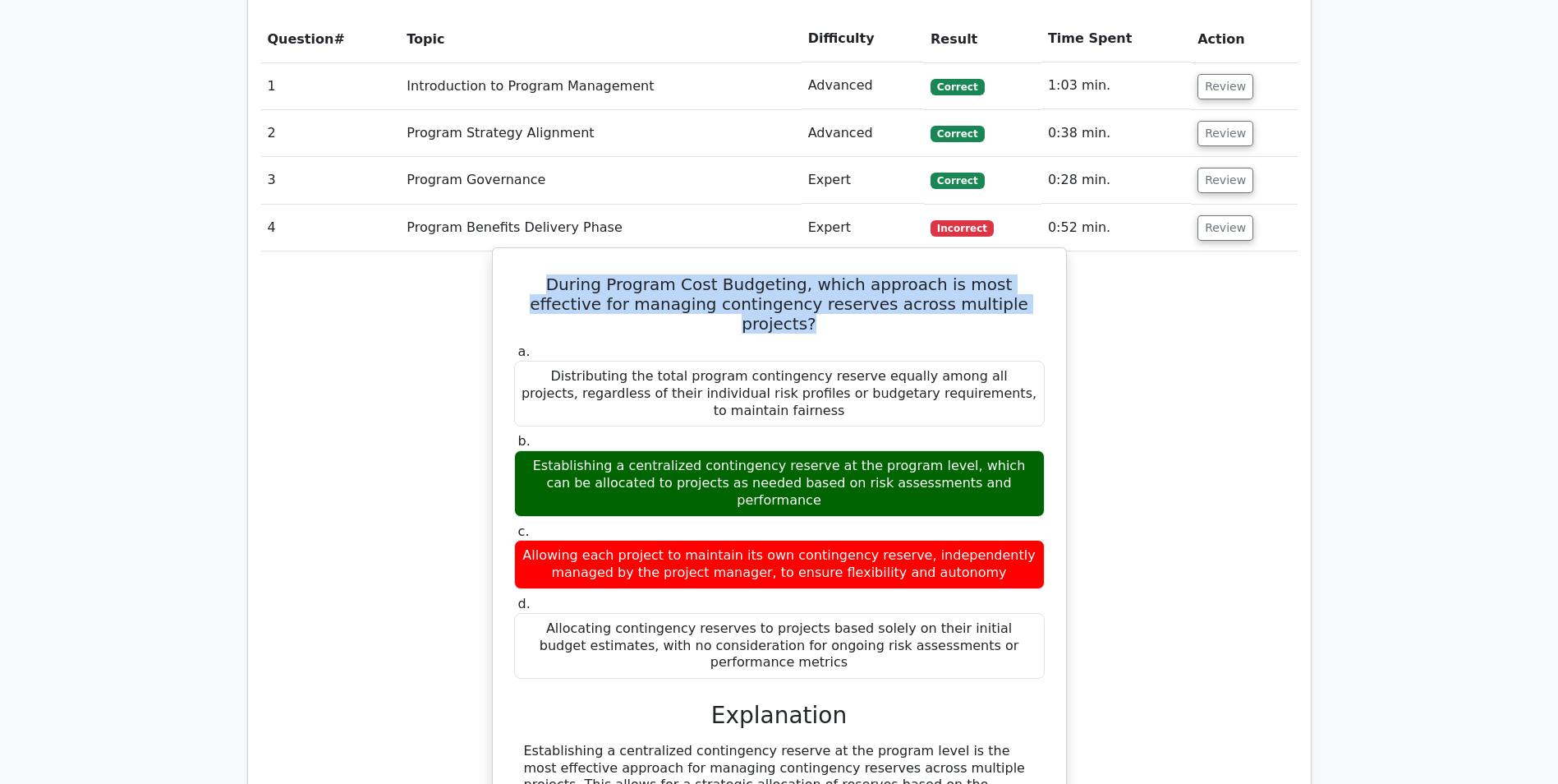
click at [1002, 450] on div "Establishing a centralized contingency reserve at the program level, which can …" at bounding box center [779, 483] width 530 height 66
drag, startPoint x: 1002, startPoint y: 449, endPoint x: 889, endPoint y: 440, distance: 113.4
copy div "Establishing a centralized contingency reserve at the program level, which can …"
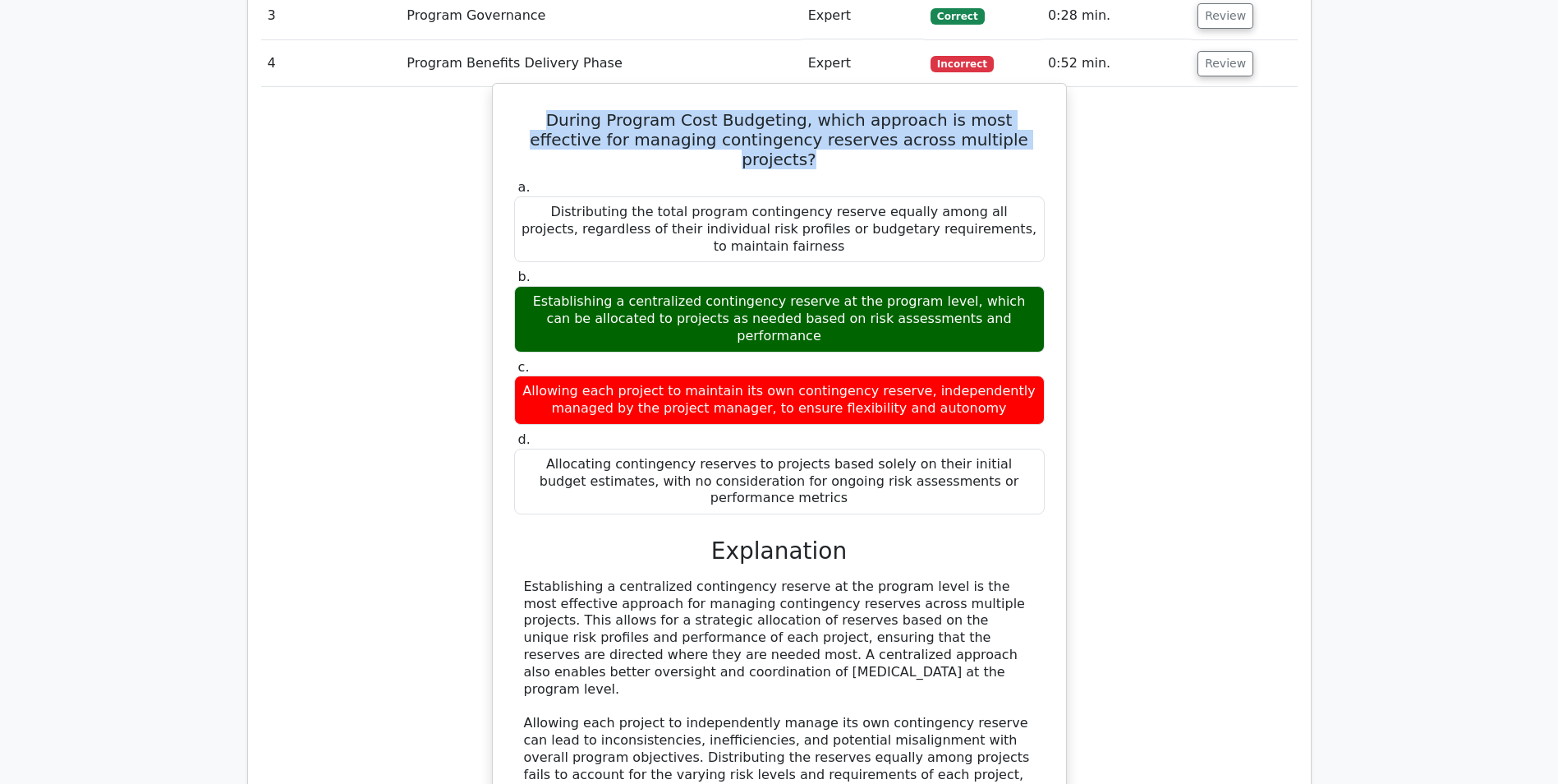
drag, startPoint x: 731, startPoint y: 604, endPoint x: 526, endPoint y: 521, distance: 221.2
click at [526, 578] on div "Establishing a centralized contingency reserve at the program level is the most…" at bounding box center [780, 706] width 511 height 256
drag, startPoint x: 526, startPoint y: 521, endPoint x: 534, endPoint y: 520, distance: 8.1
copy div "Establishing a centralized contingency reserve at the program level is the most…"
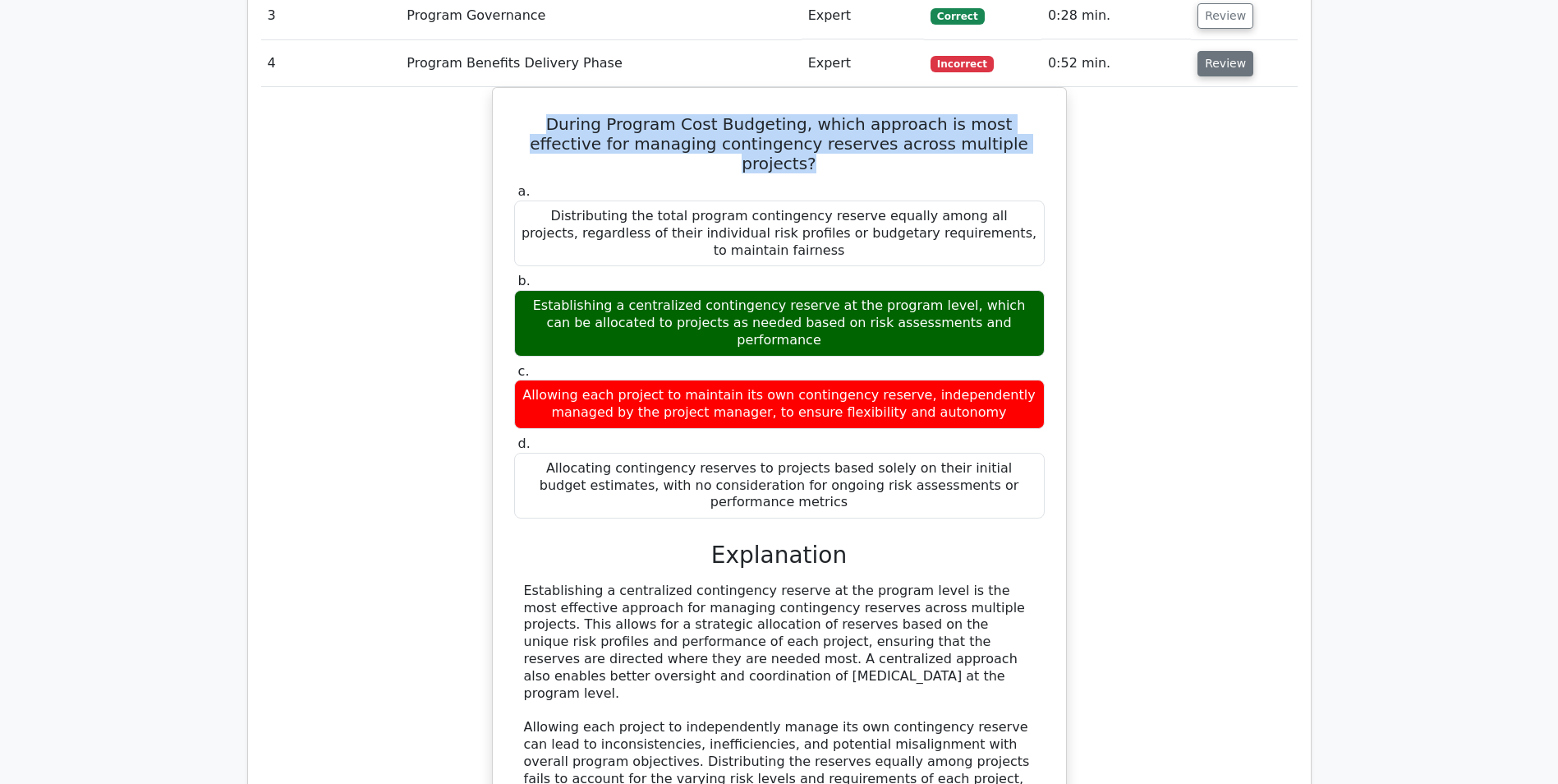
click at [1211, 69] on button "Review" at bounding box center [1226, 63] width 56 height 25
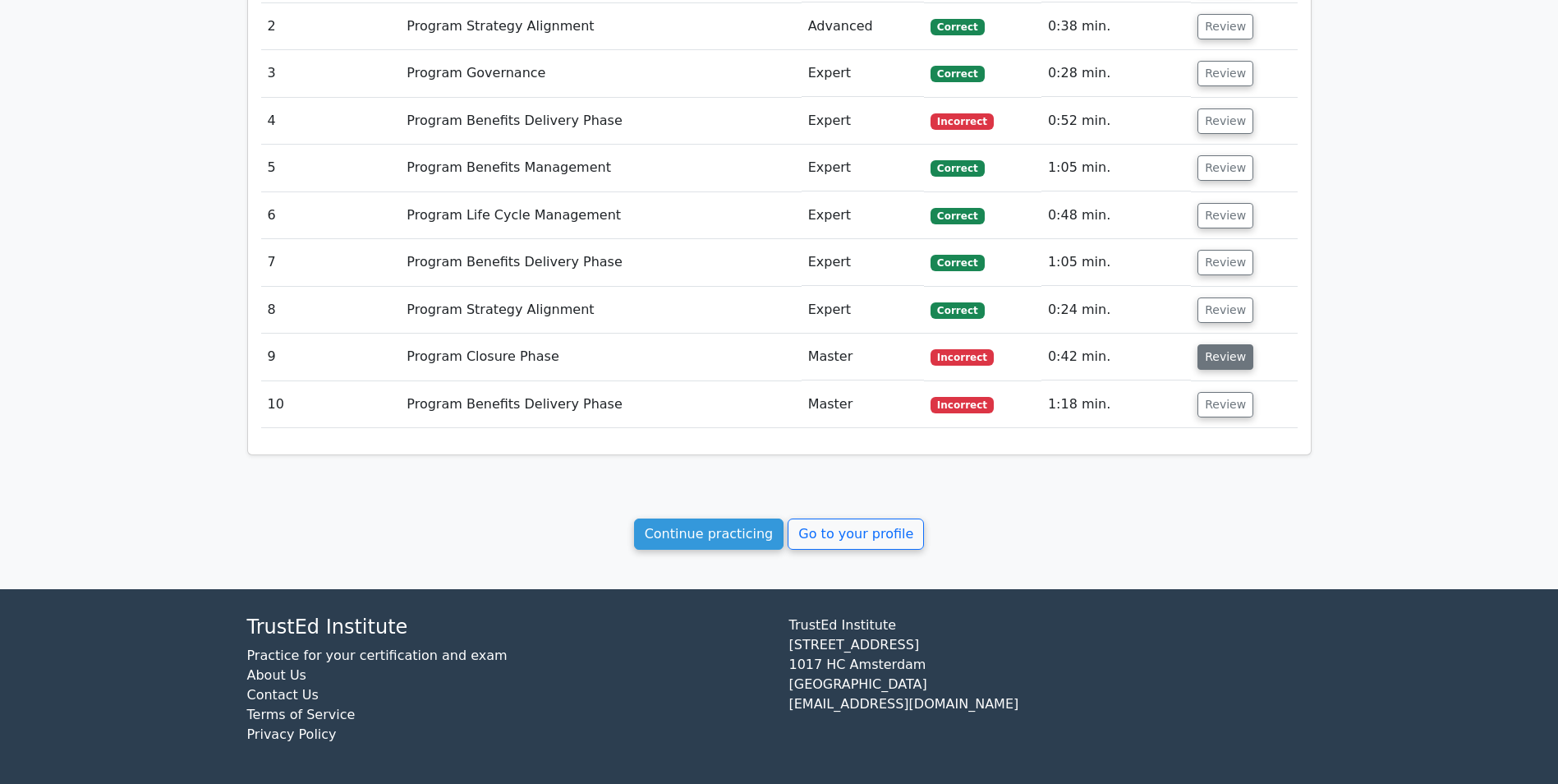
click at [1209, 360] on button "Review" at bounding box center [1226, 357] width 56 height 25
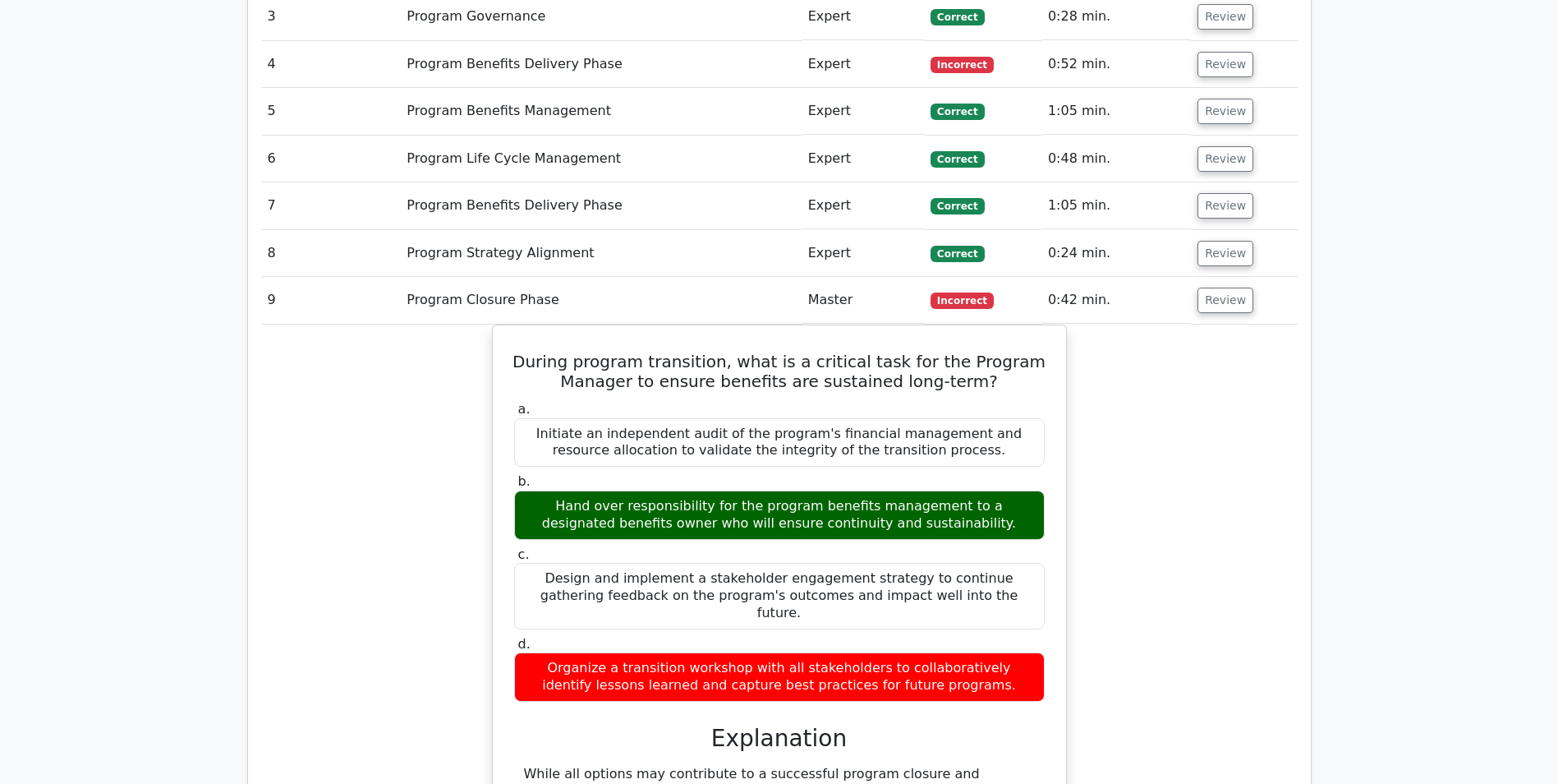
scroll to position [1093, 0]
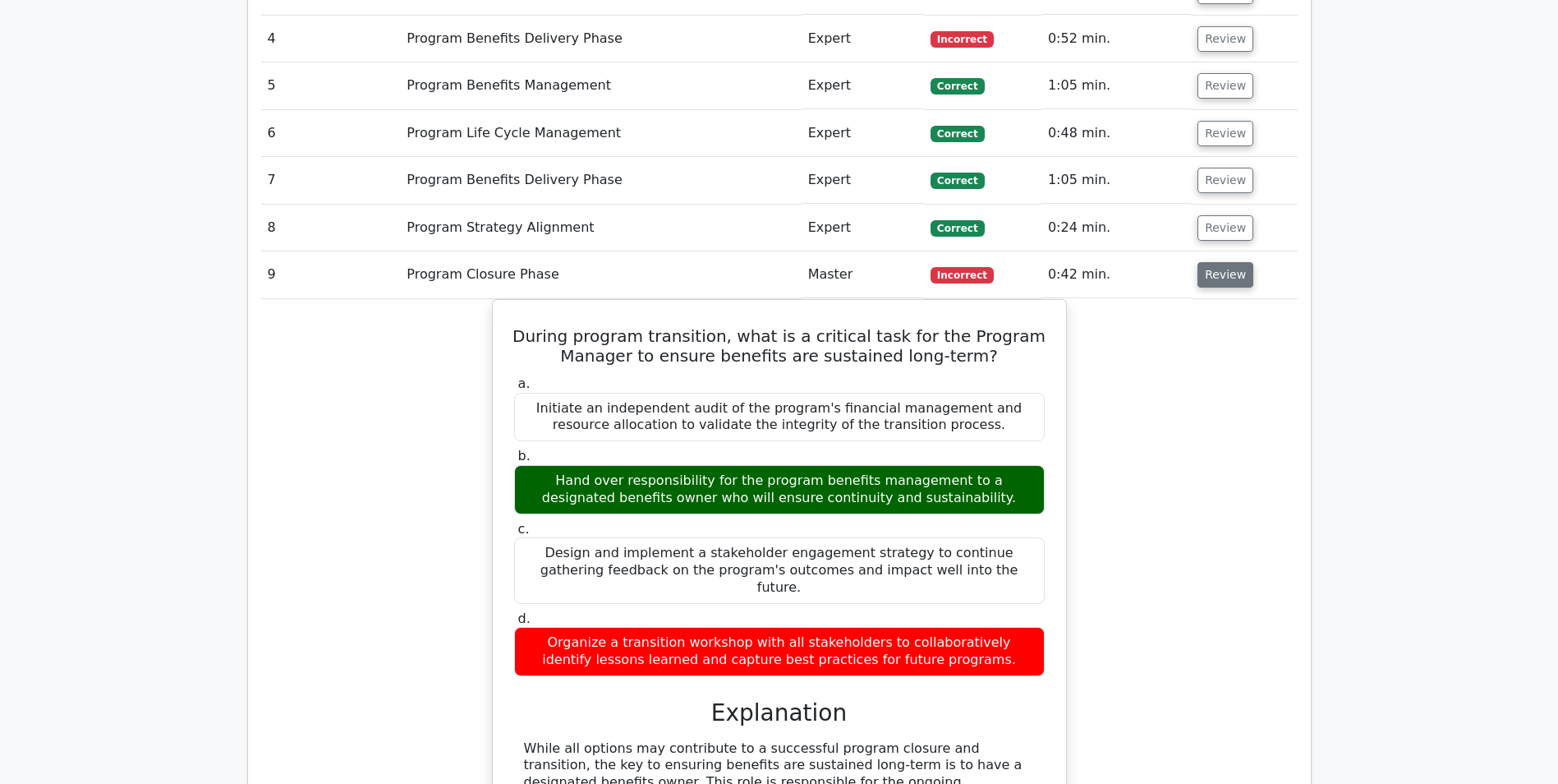
click at [1205, 283] on button "Review" at bounding box center [1226, 275] width 56 height 25
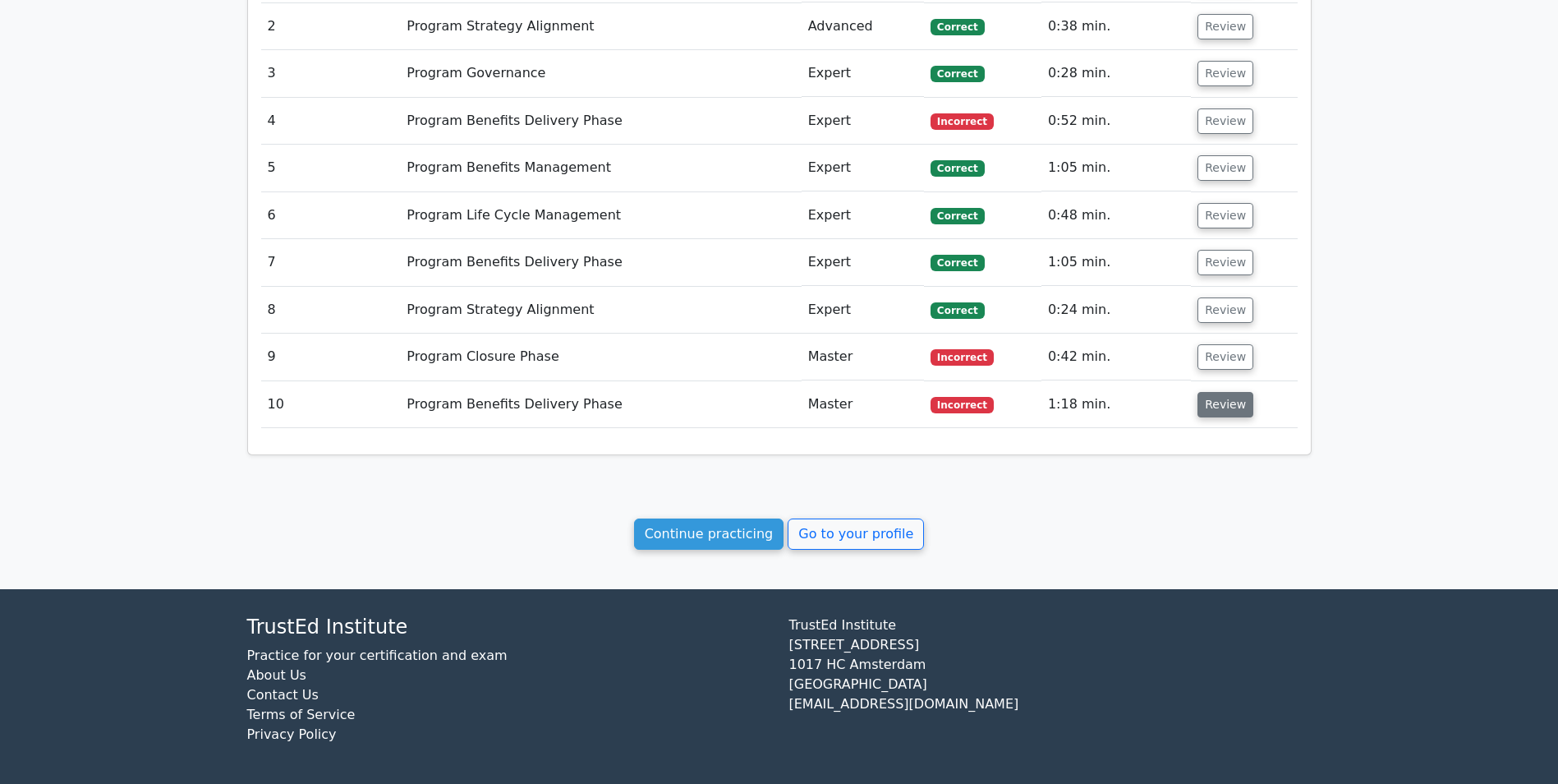
click at [1217, 406] on button "Review" at bounding box center [1226, 405] width 56 height 25
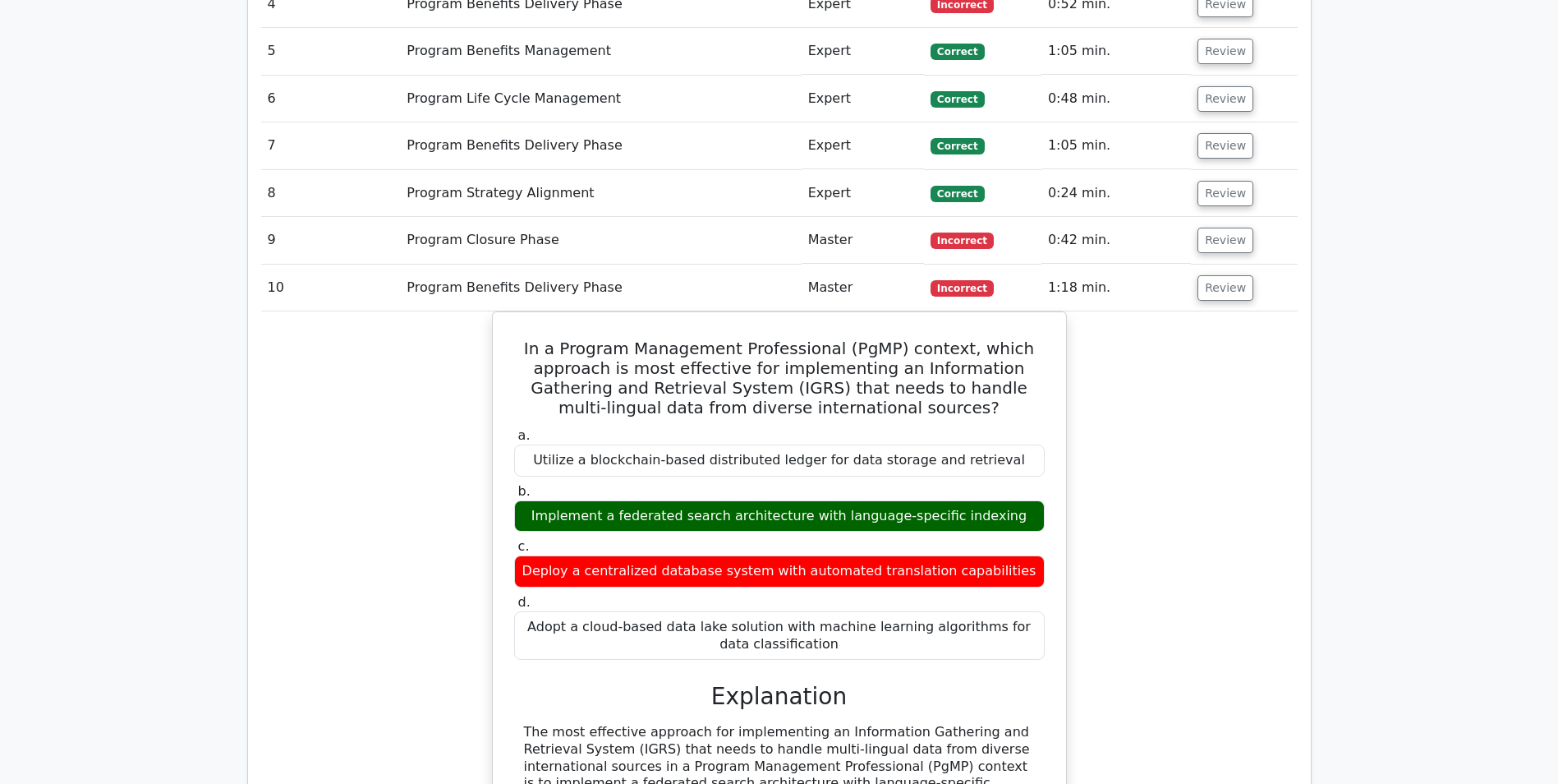
scroll to position [1339, 0]
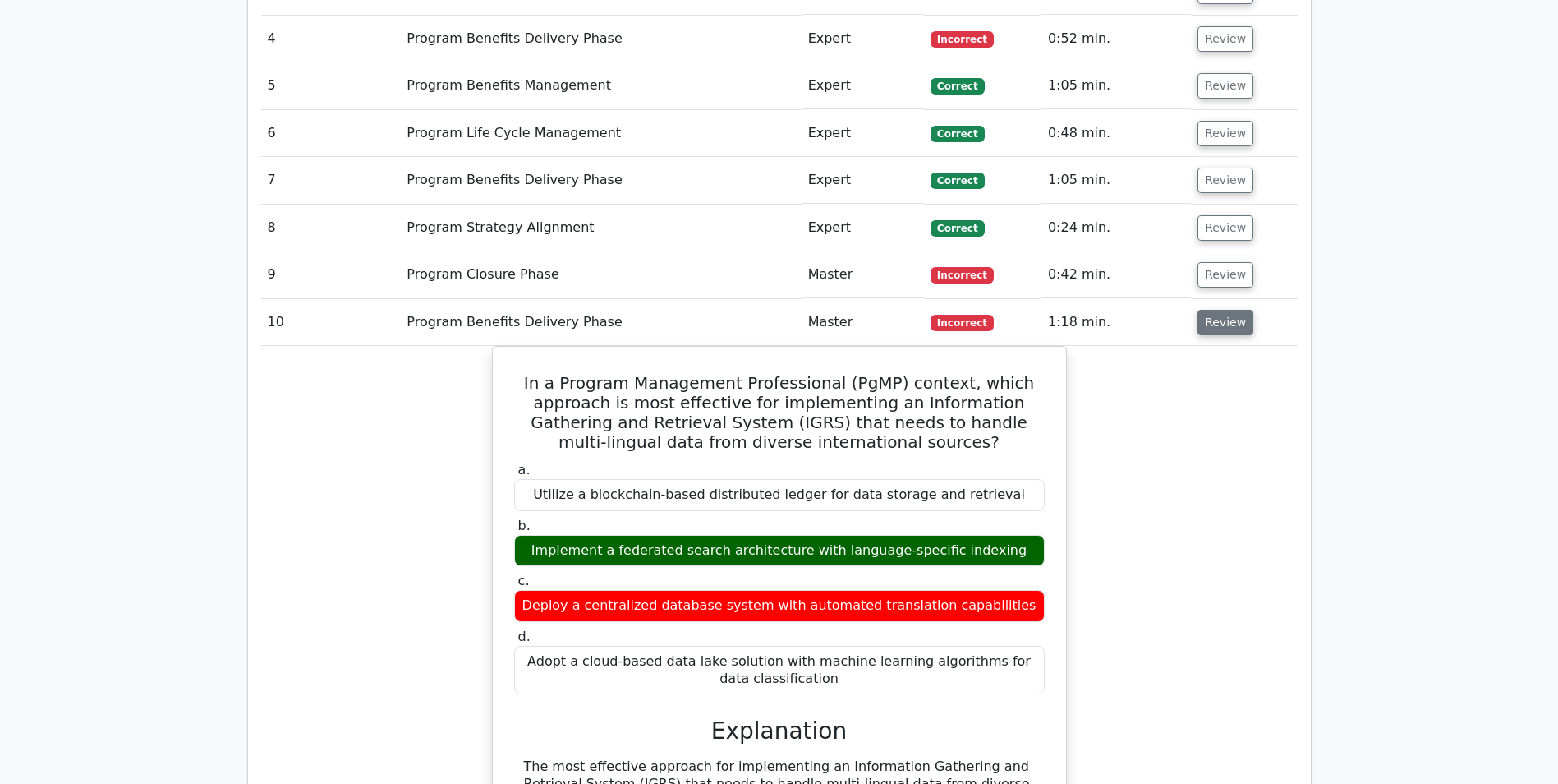
click at [1201, 332] on button "Review" at bounding box center [1226, 322] width 56 height 25
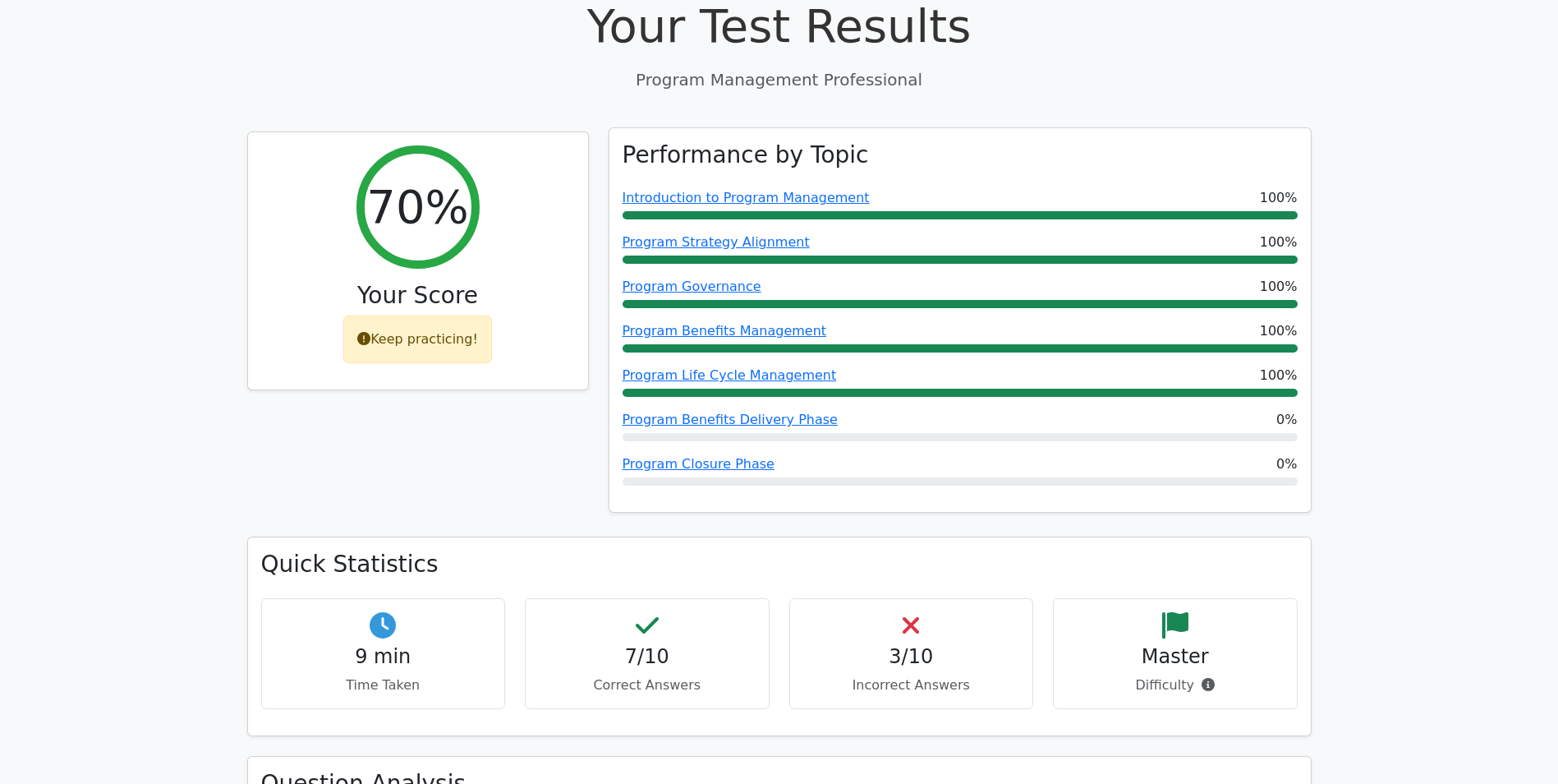
scroll to position [0, 0]
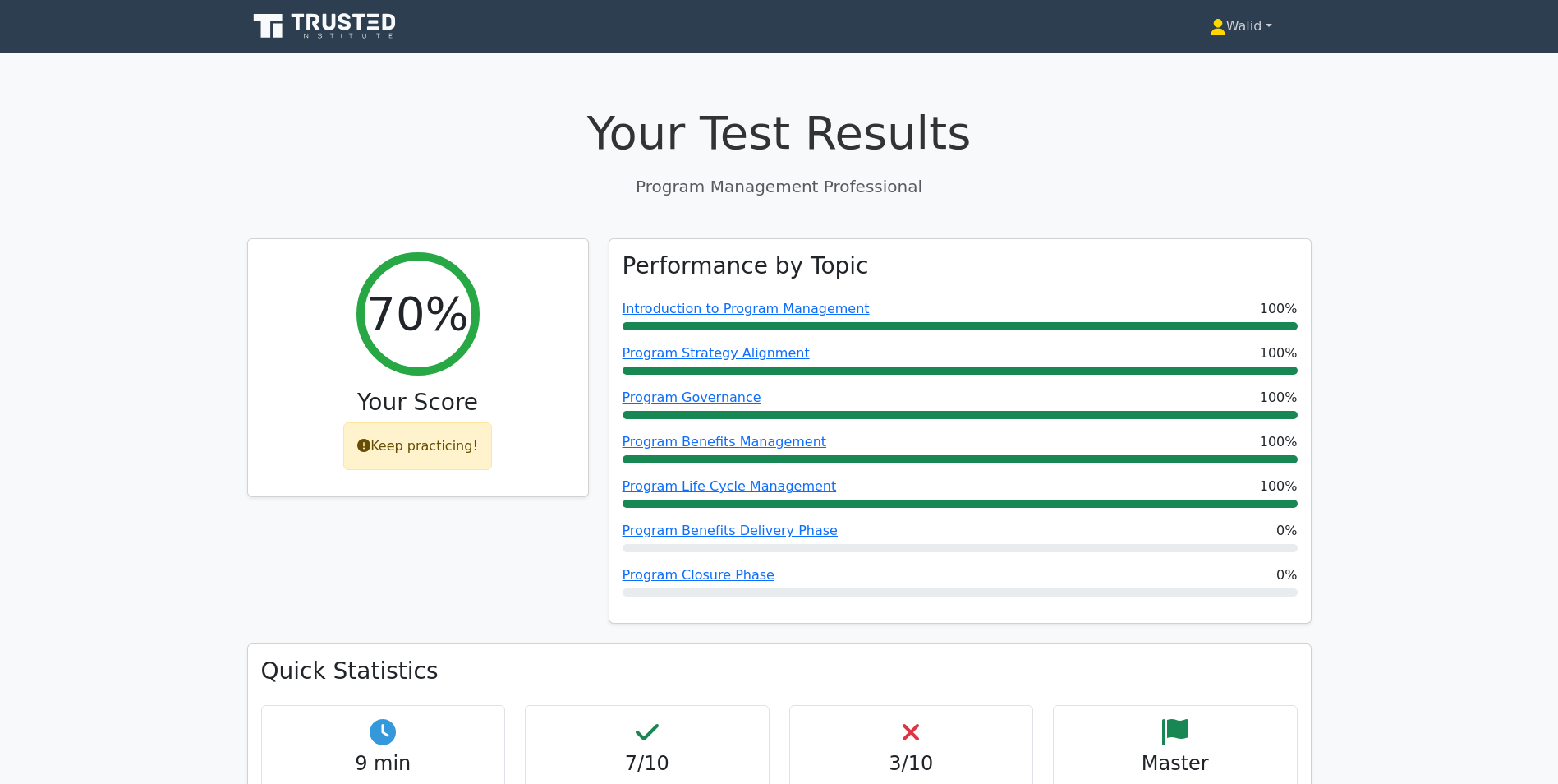
click at [1231, 18] on link "Walid" at bounding box center [1241, 26] width 142 height 33
click at [1233, 68] on link "Profile" at bounding box center [1236, 64] width 130 height 26
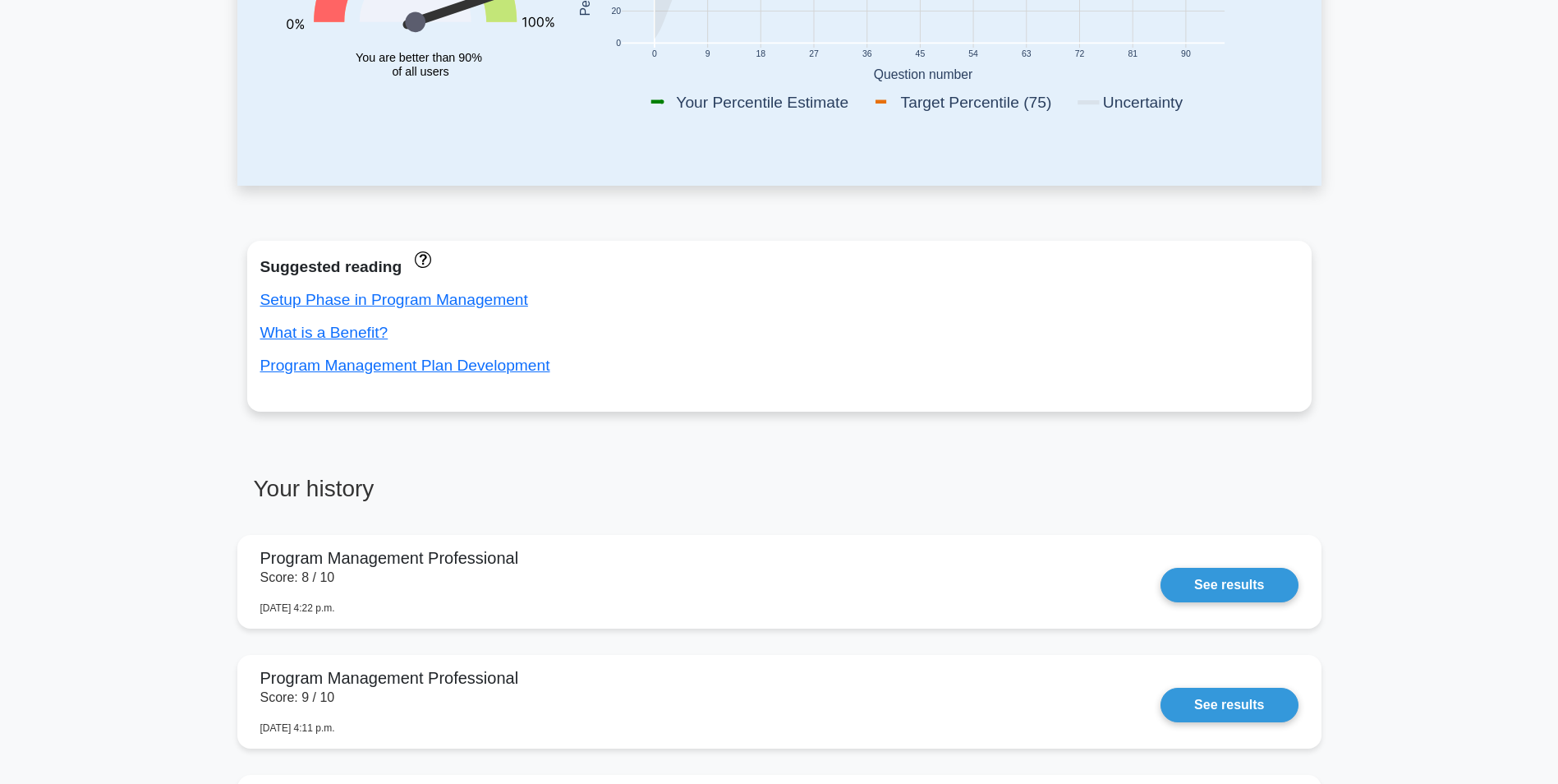
scroll to position [575, 0]
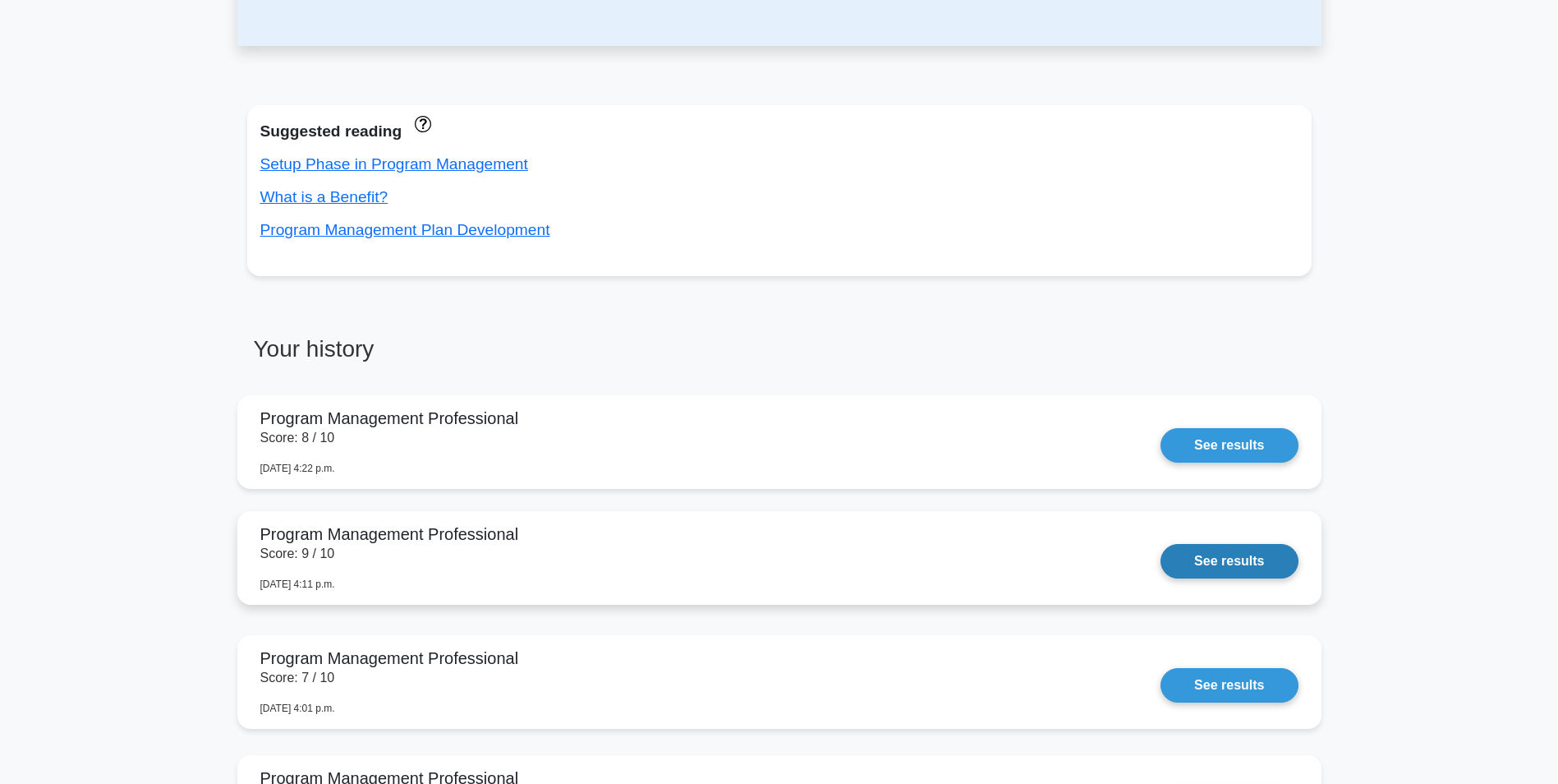
click at [1187, 563] on link "See results" at bounding box center [1229, 561] width 137 height 35
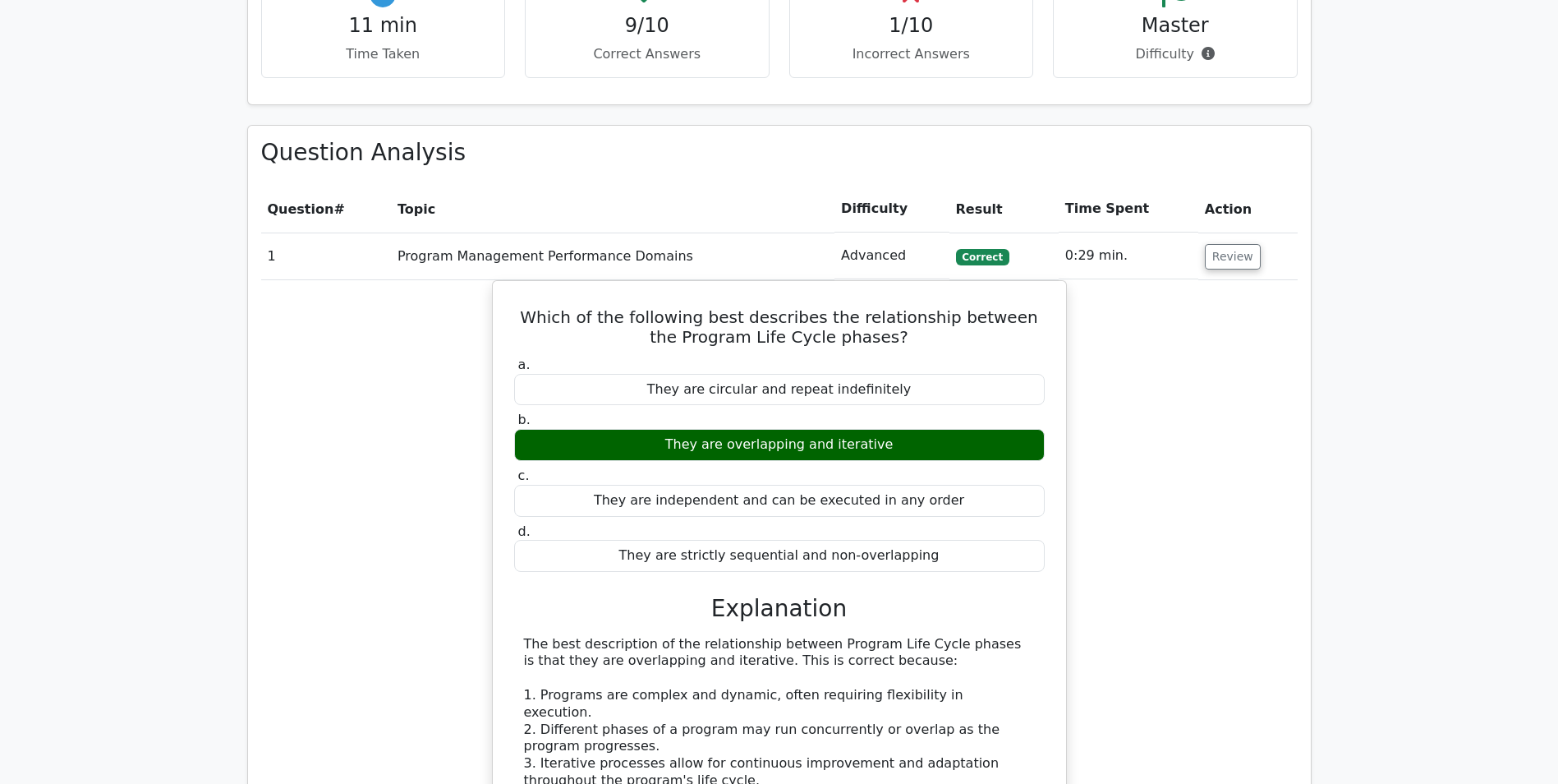
scroll to position [739, 0]
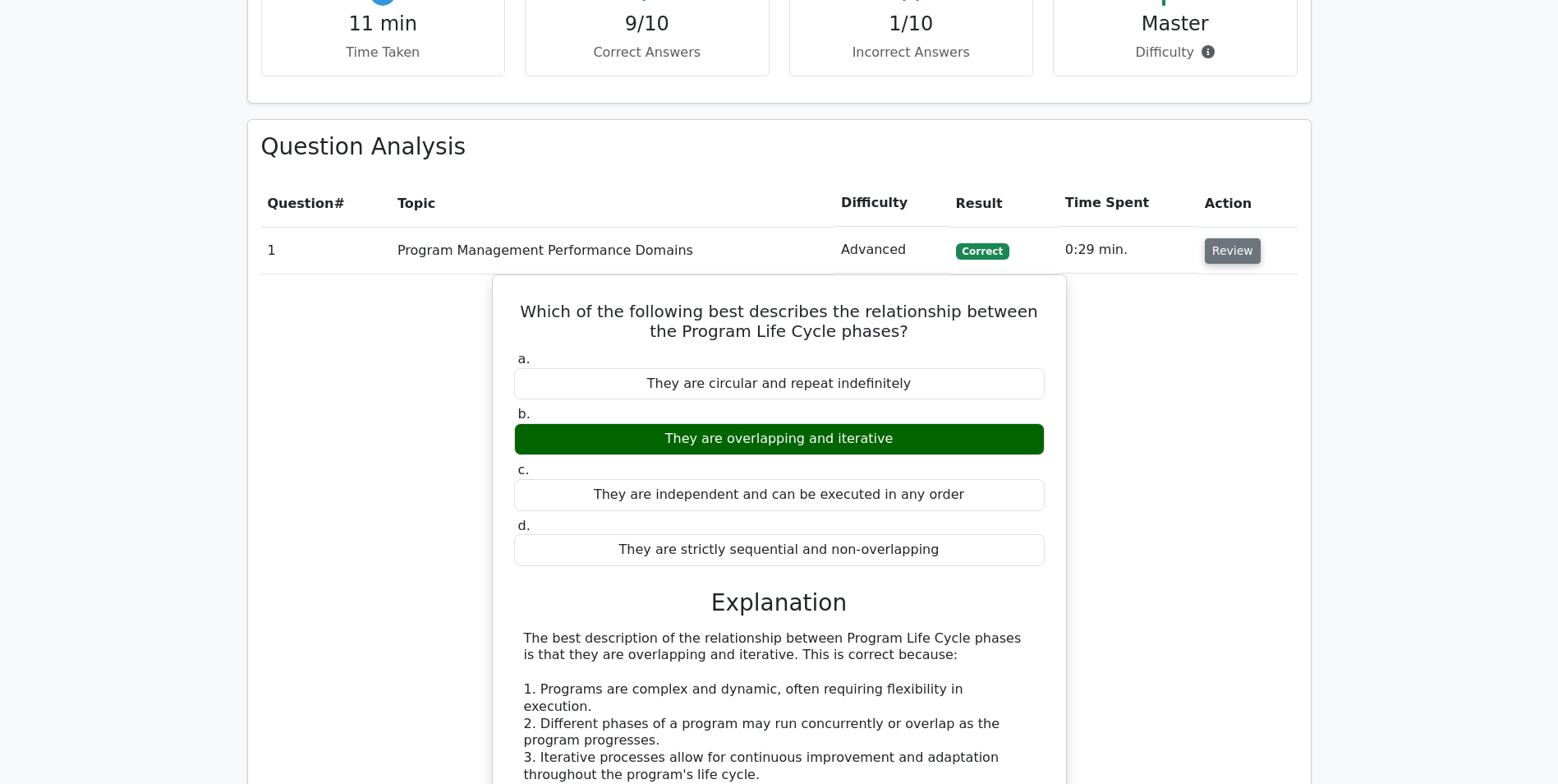
click at [1228, 253] on button "Review" at bounding box center [1233, 251] width 56 height 25
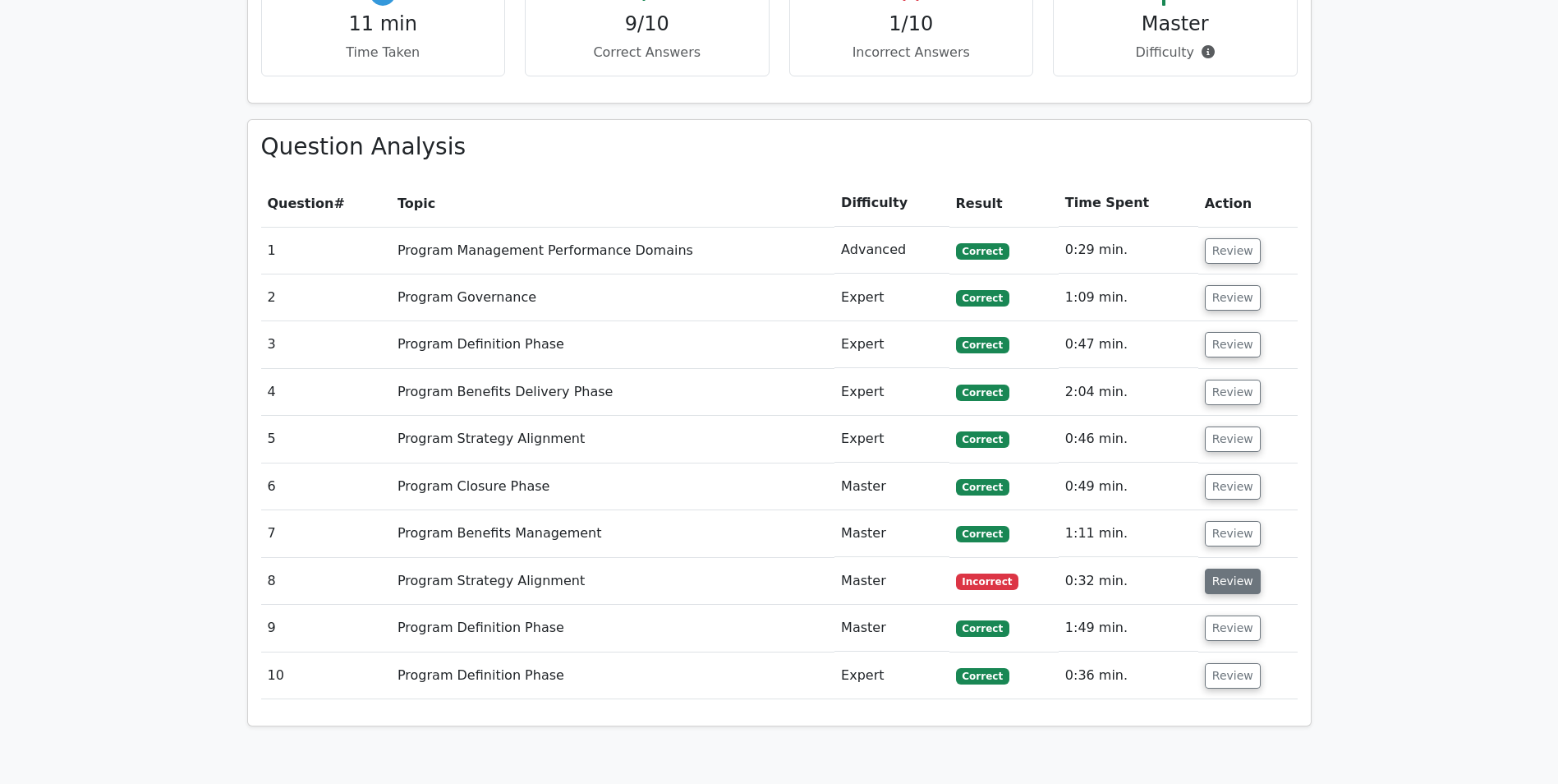
click at [1214, 580] on button "Review" at bounding box center [1233, 581] width 56 height 25
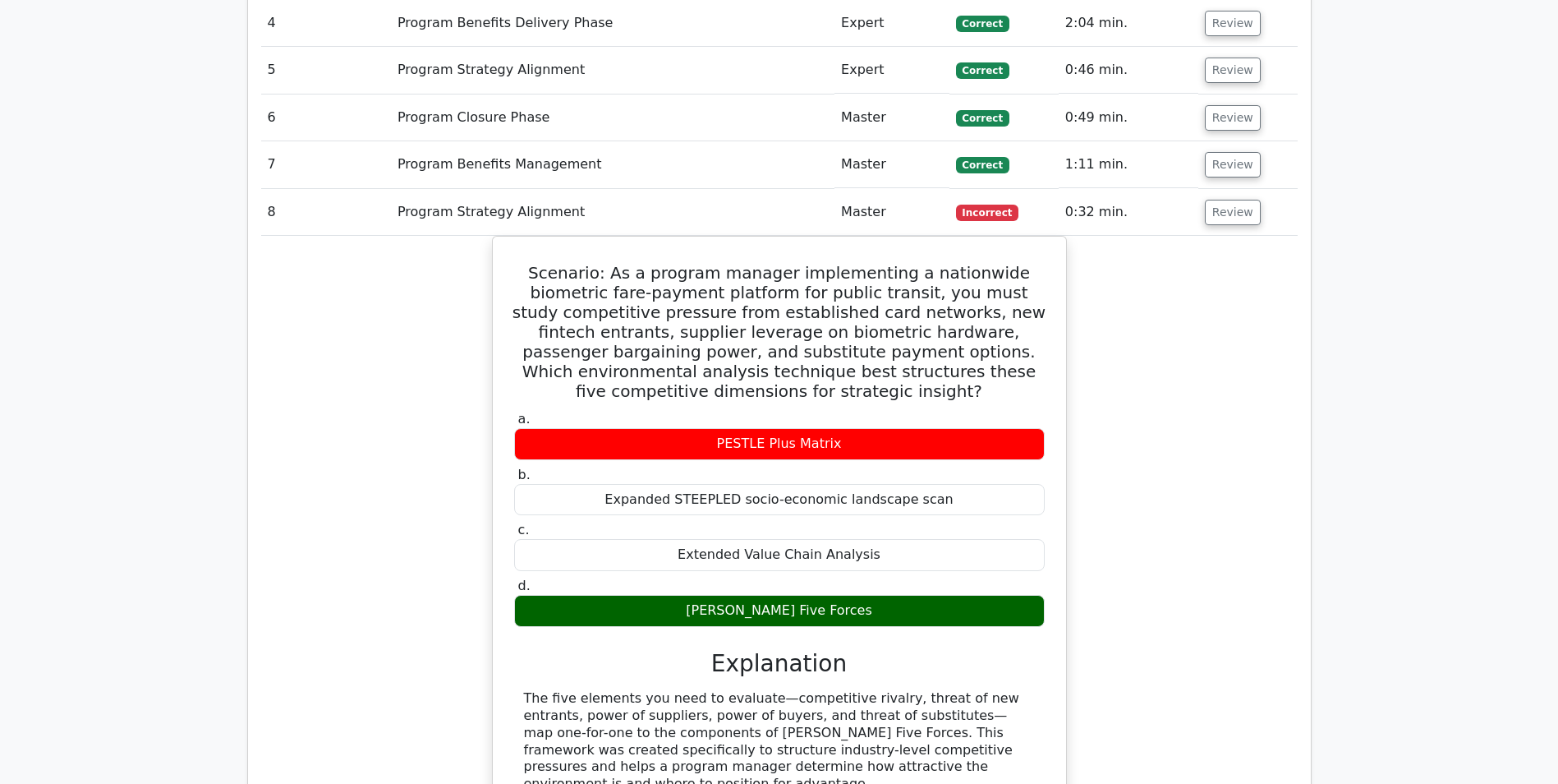
scroll to position [1150, 0]
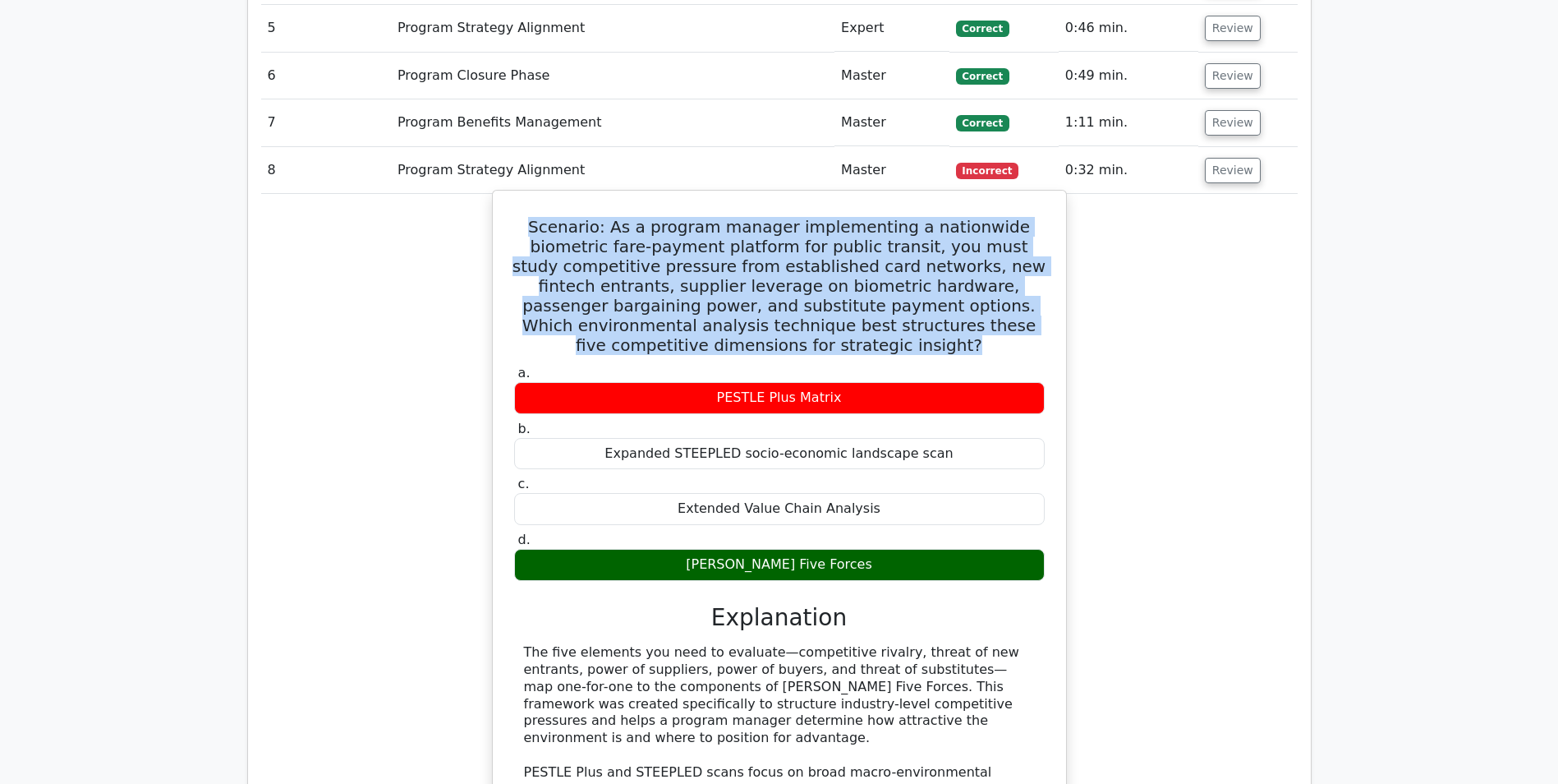
drag, startPoint x: 1040, startPoint y: 325, endPoint x: 513, endPoint y: 235, distance: 534.6
click at [513, 235] on h5 "Scenario: As a program manager implementing a nationwide biometric fare-payment…" at bounding box center [779, 286] width 534 height 138
drag, startPoint x: 513, startPoint y: 235, endPoint x: 523, endPoint y: 234, distance: 10.0
drag, startPoint x: 523, startPoint y: 234, endPoint x: 585, endPoint y: 221, distance: 63.3
click at [584, 222] on h5 "Scenario: As a program manager implementing a nationwide biometric fare-payment…" at bounding box center [779, 286] width 534 height 138
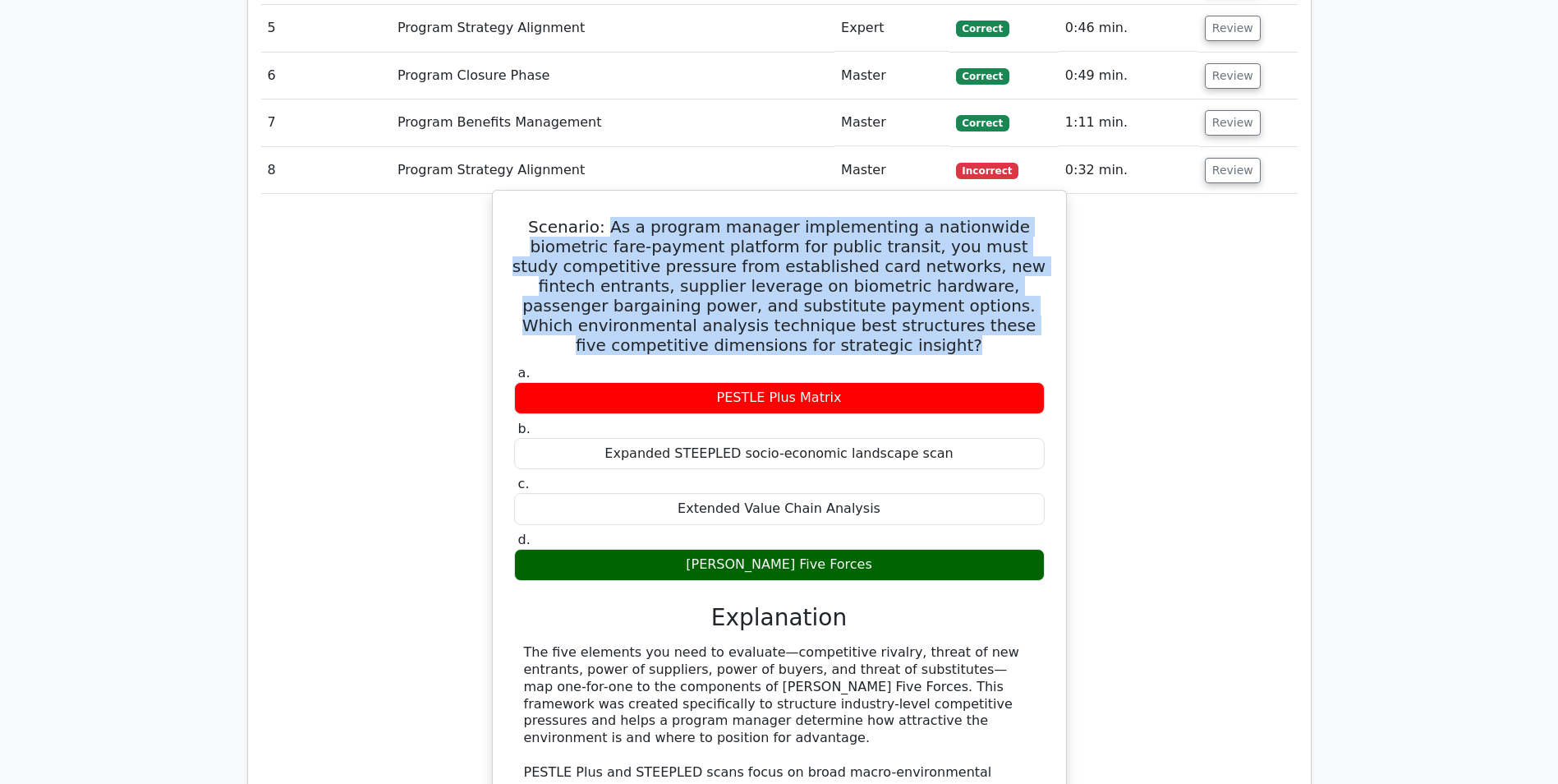
drag, startPoint x: 588, startPoint y: 225, endPoint x: 1047, endPoint y: 336, distance: 472.2
click at [1047, 336] on div "Scenario: As a program manager implementing a nationwide biometric fare-payment…" at bounding box center [779, 571] width 561 height 747
copy h5 "As a program manager implementing a nationwide biometric fare-payment platform …"
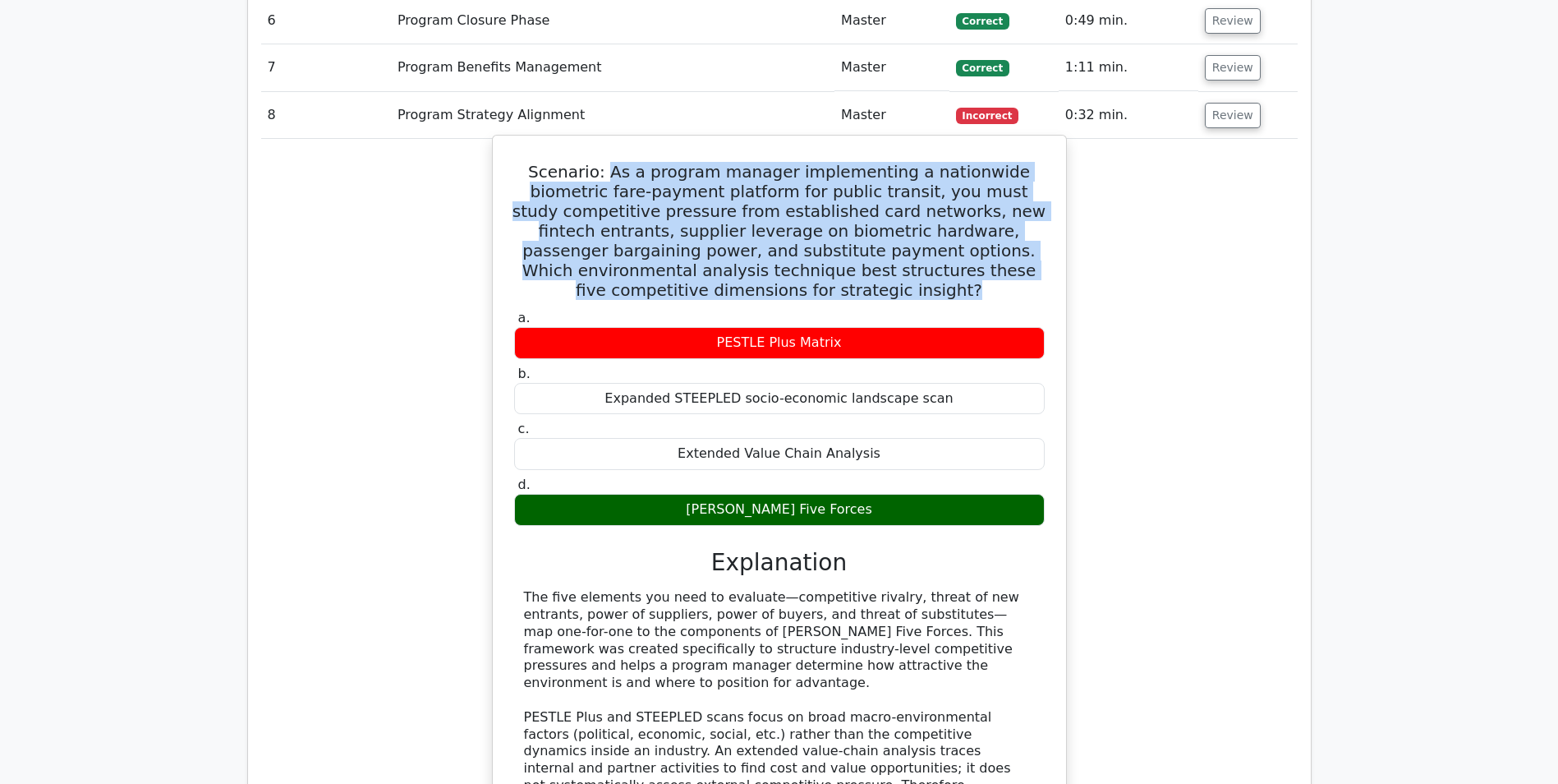
scroll to position [1232, 0]
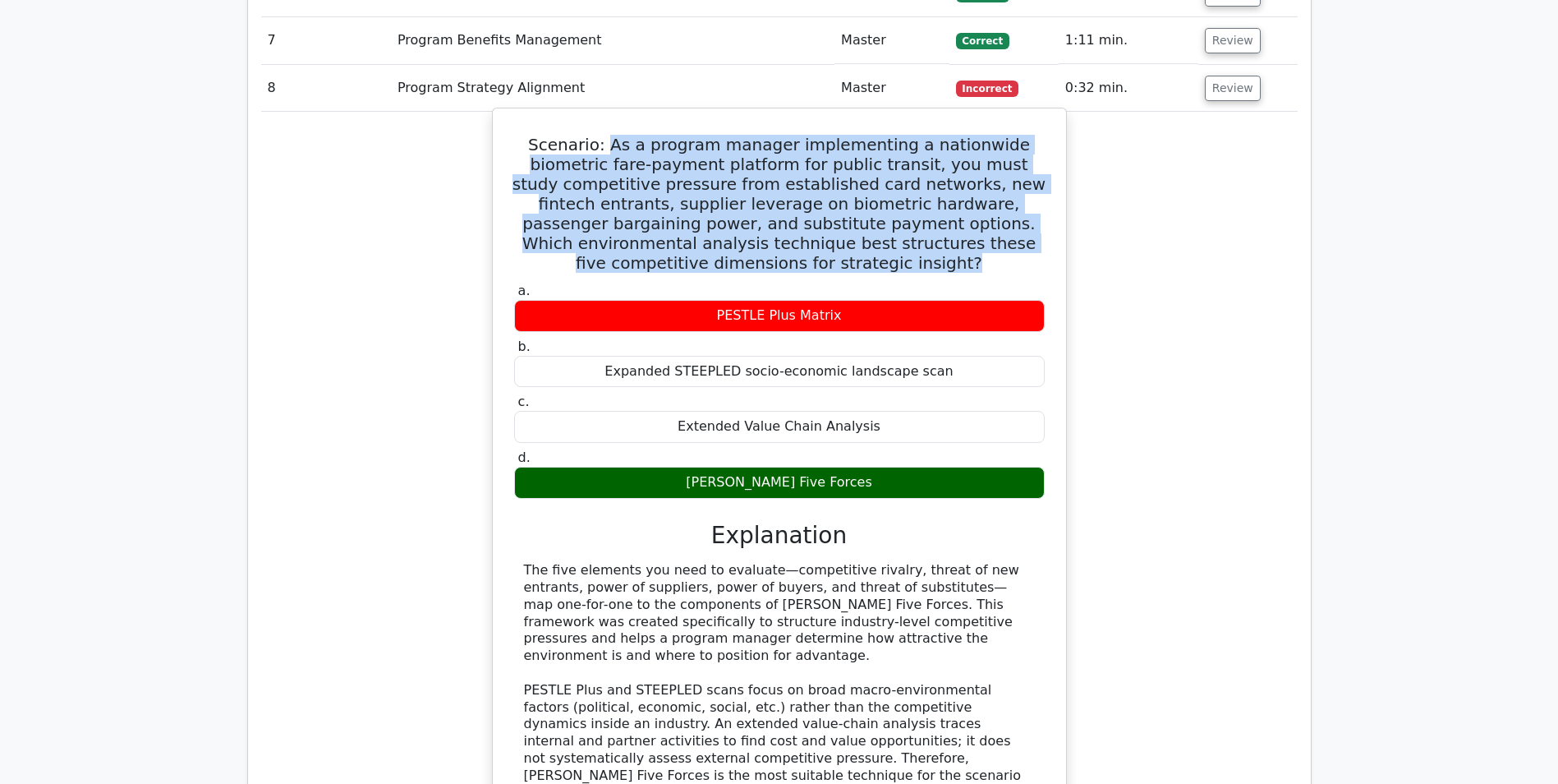
drag, startPoint x: 841, startPoint y: 464, endPoint x: 719, endPoint y: 459, distance: 122.1
click at [719, 466] on div "Porter’s Five Forces" at bounding box center [779, 482] width 530 height 32
drag, startPoint x: 719, startPoint y: 459, endPoint x: 742, endPoint y: 471, distance: 25.9
copy div "Porter’s Five Forces"
drag, startPoint x: 529, startPoint y: 553, endPoint x: 936, endPoint y: 621, distance: 412.6
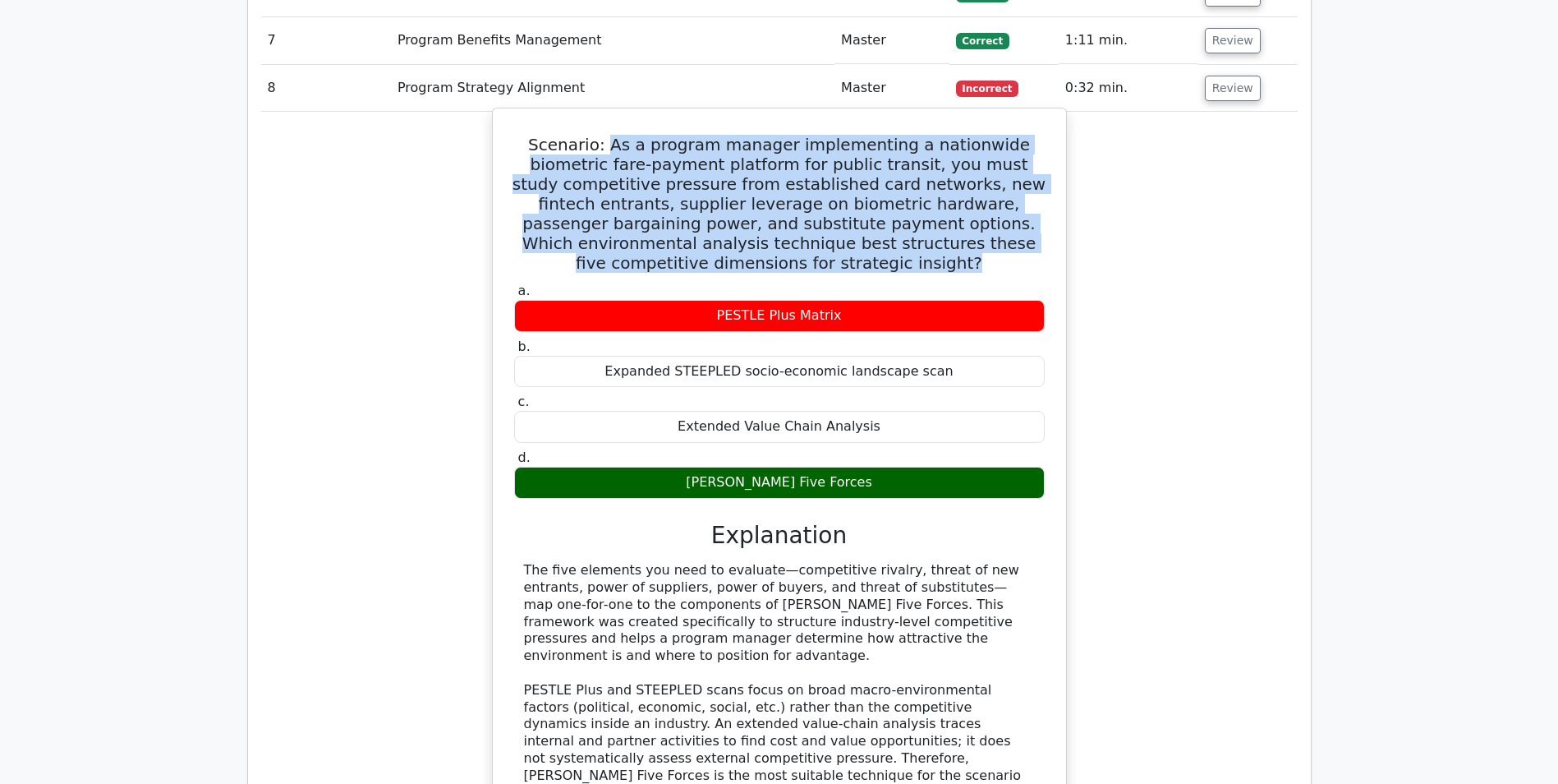
click at [936, 621] on div "The five elements you need to evaluate—competitive rivalry, threat of new entra…" at bounding box center [780, 681] width 511 height 239
copy div "he five elements you need to evaluate—competitive rivalry, threat of new entran…"
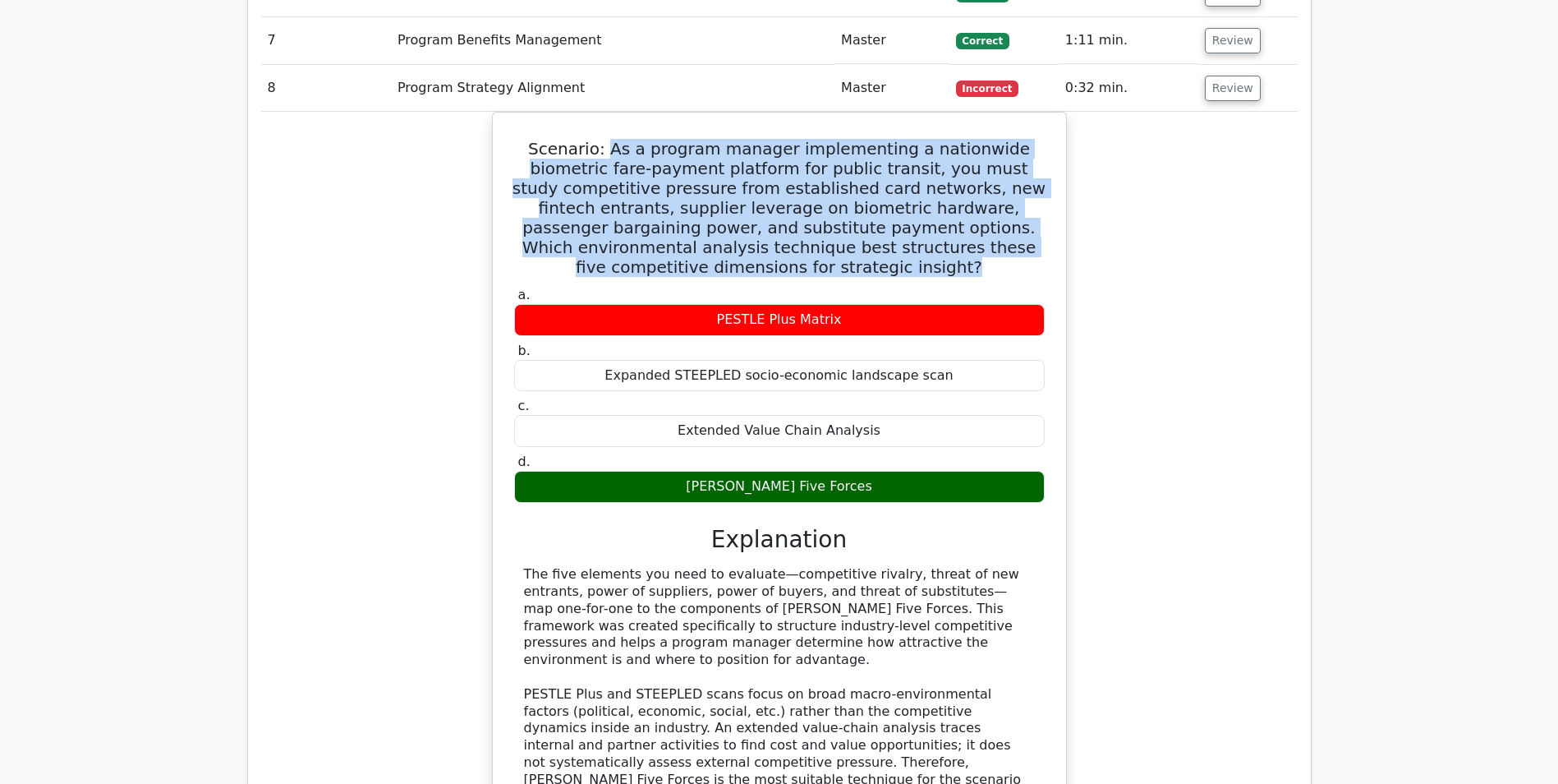
click at [1209, 93] on button "Review" at bounding box center [1233, 89] width 56 height 25
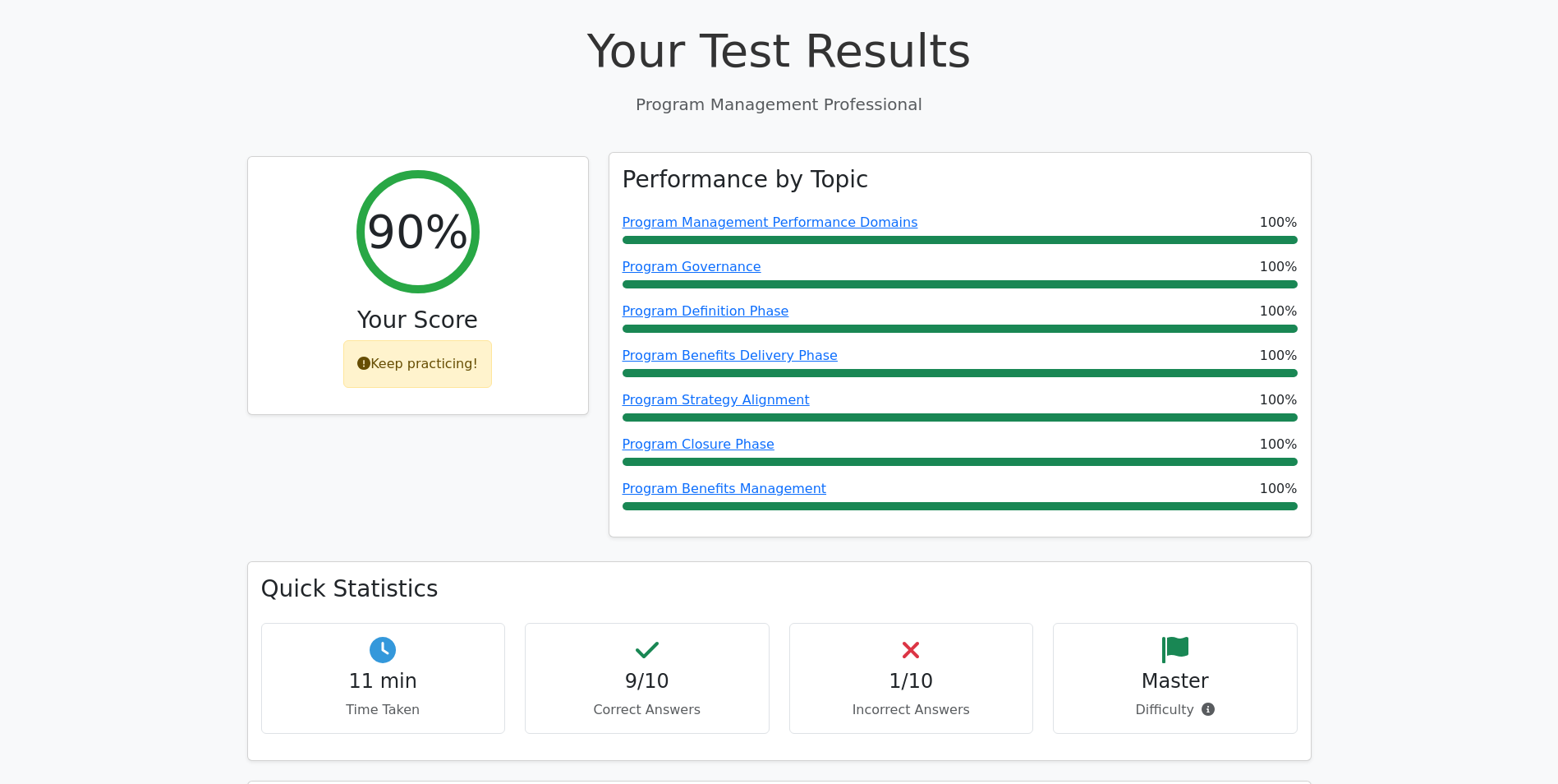
scroll to position [0, 0]
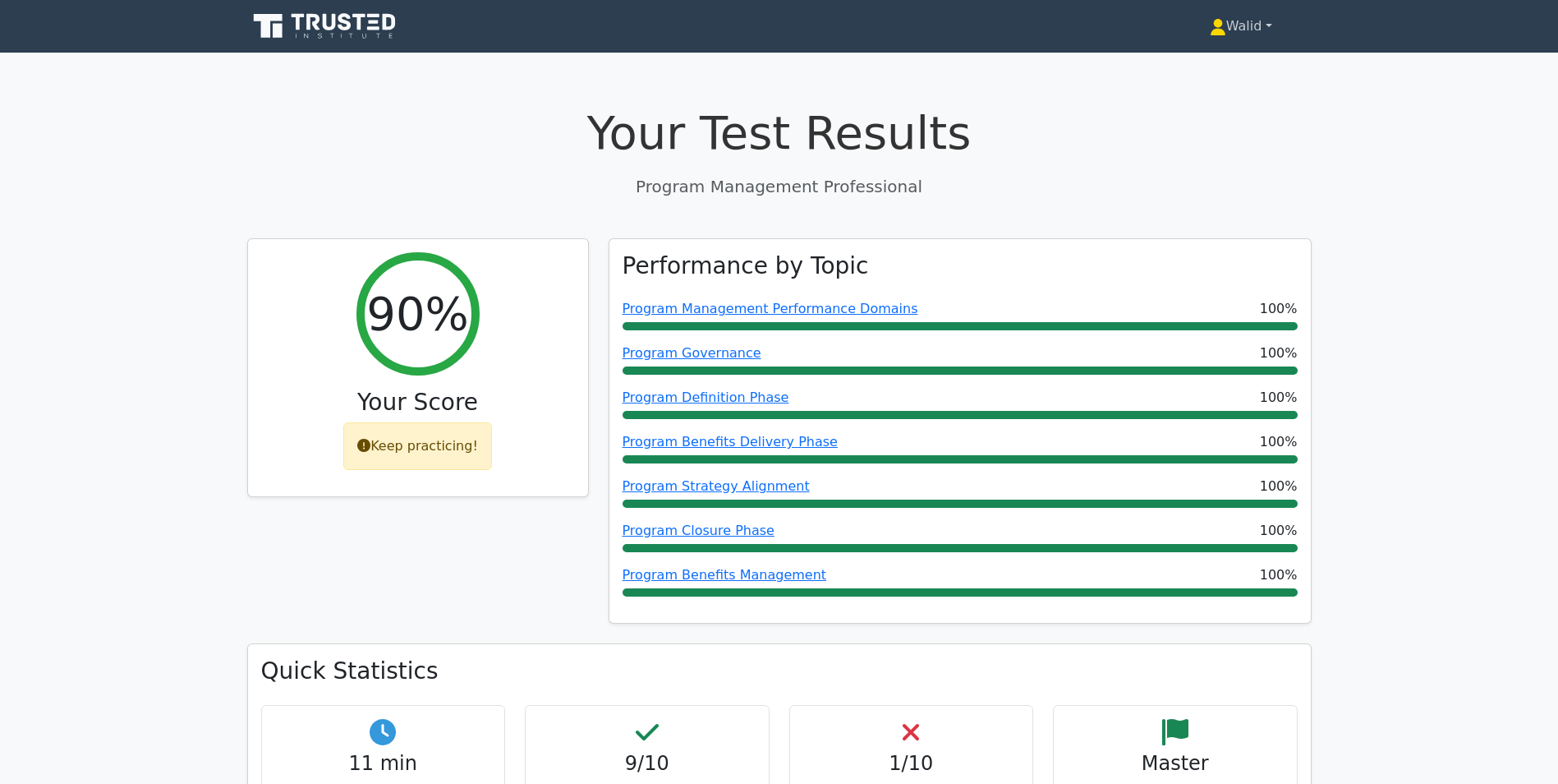
click at [1249, 26] on link "Walid" at bounding box center [1241, 26] width 142 height 33
click at [1233, 63] on link "Profile" at bounding box center [1236, 64] width 130 height 26
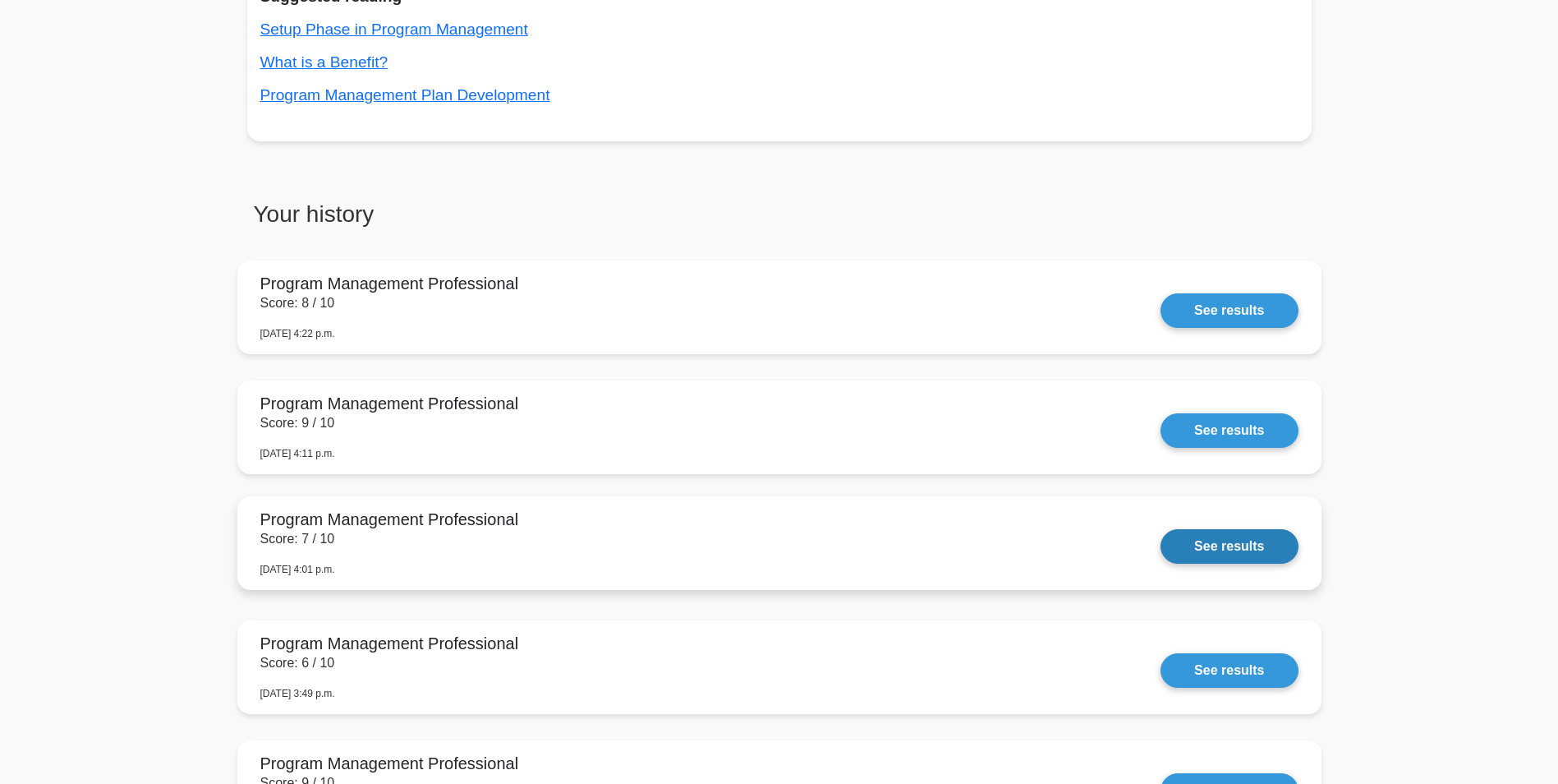
scroll to position [739, 0]
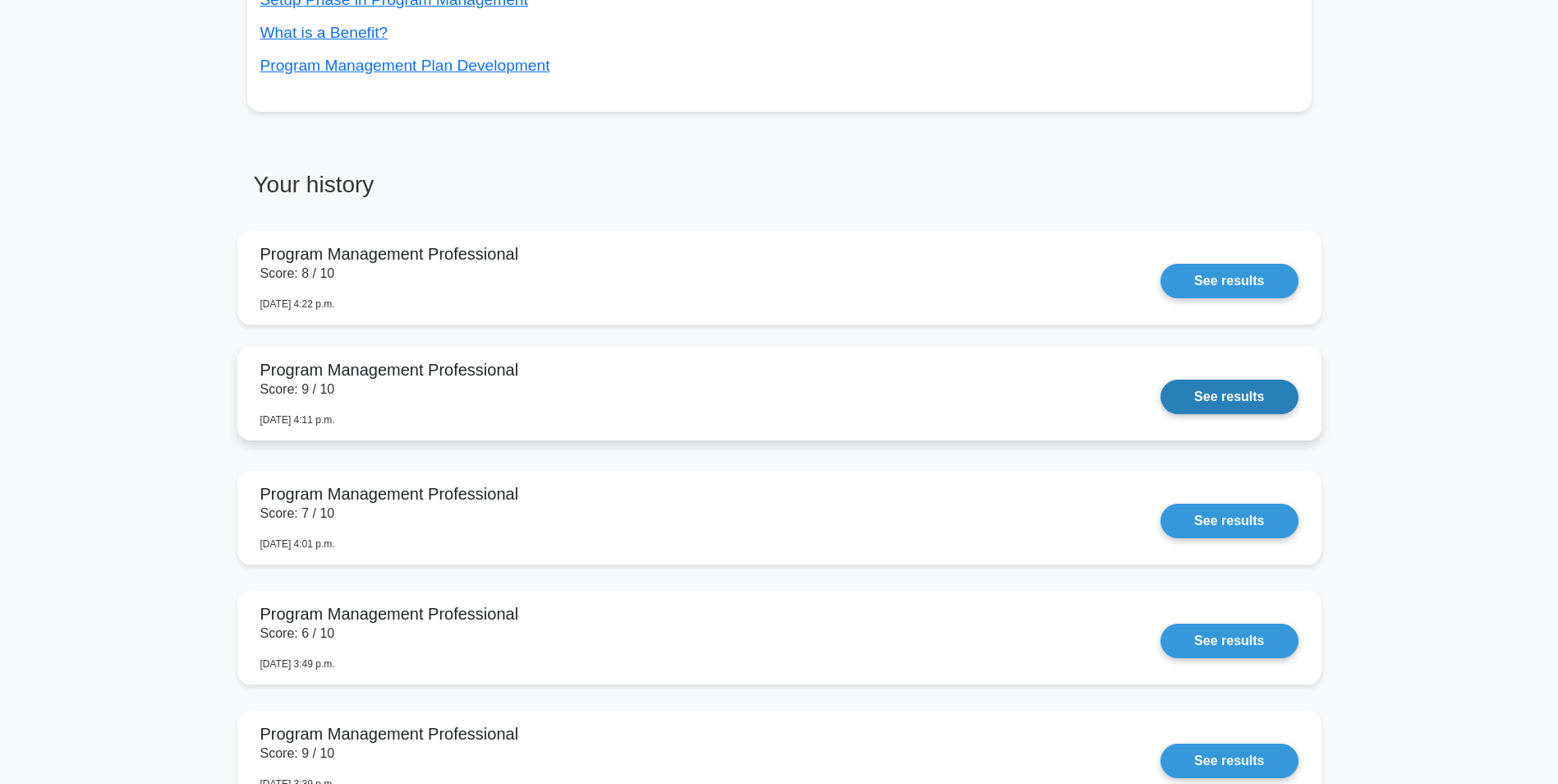
click at [1247, 406] on link "See results" at bounding box center [1229, 396] width 137 height 35
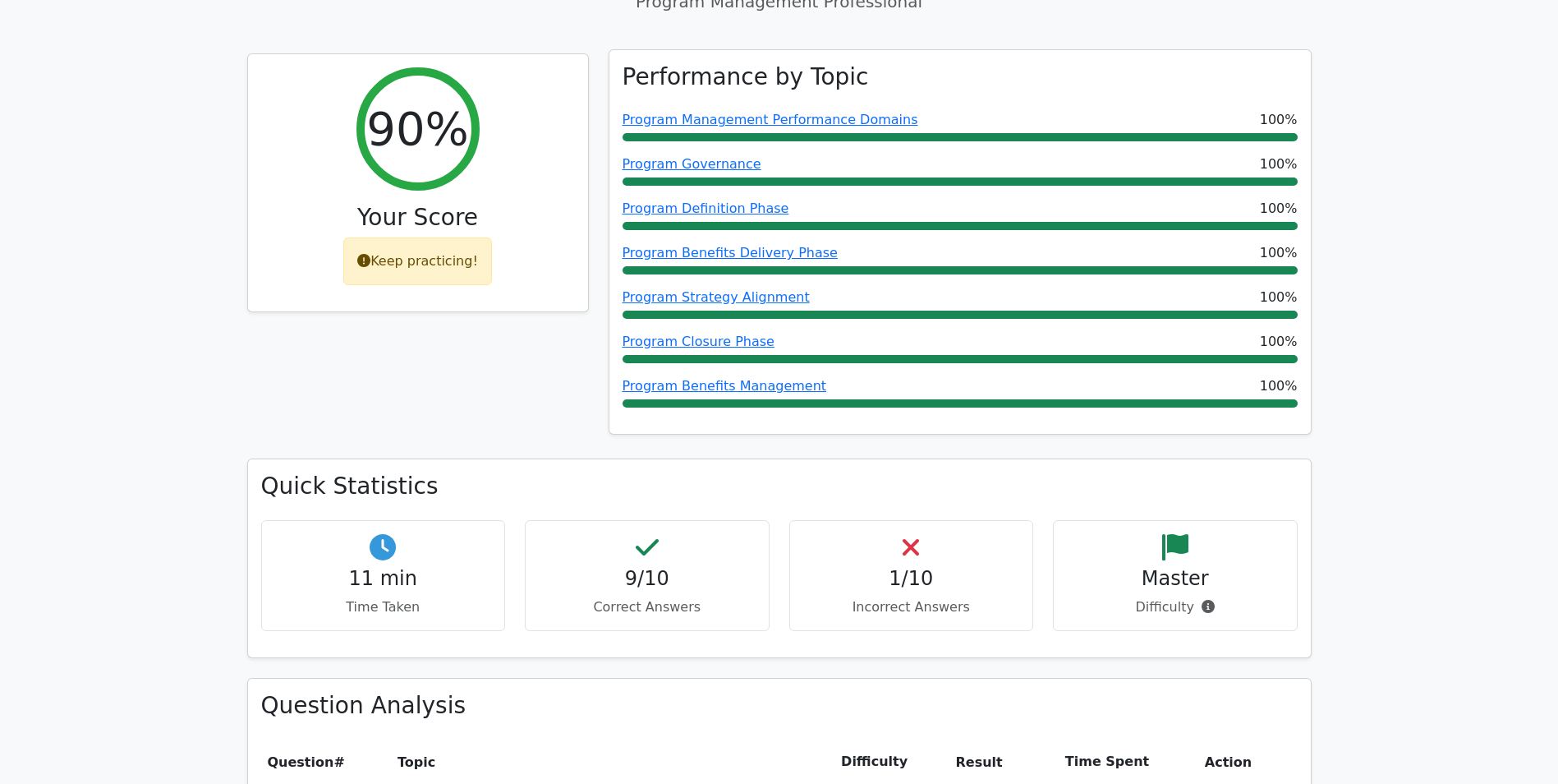
scroll to position [411, 0]
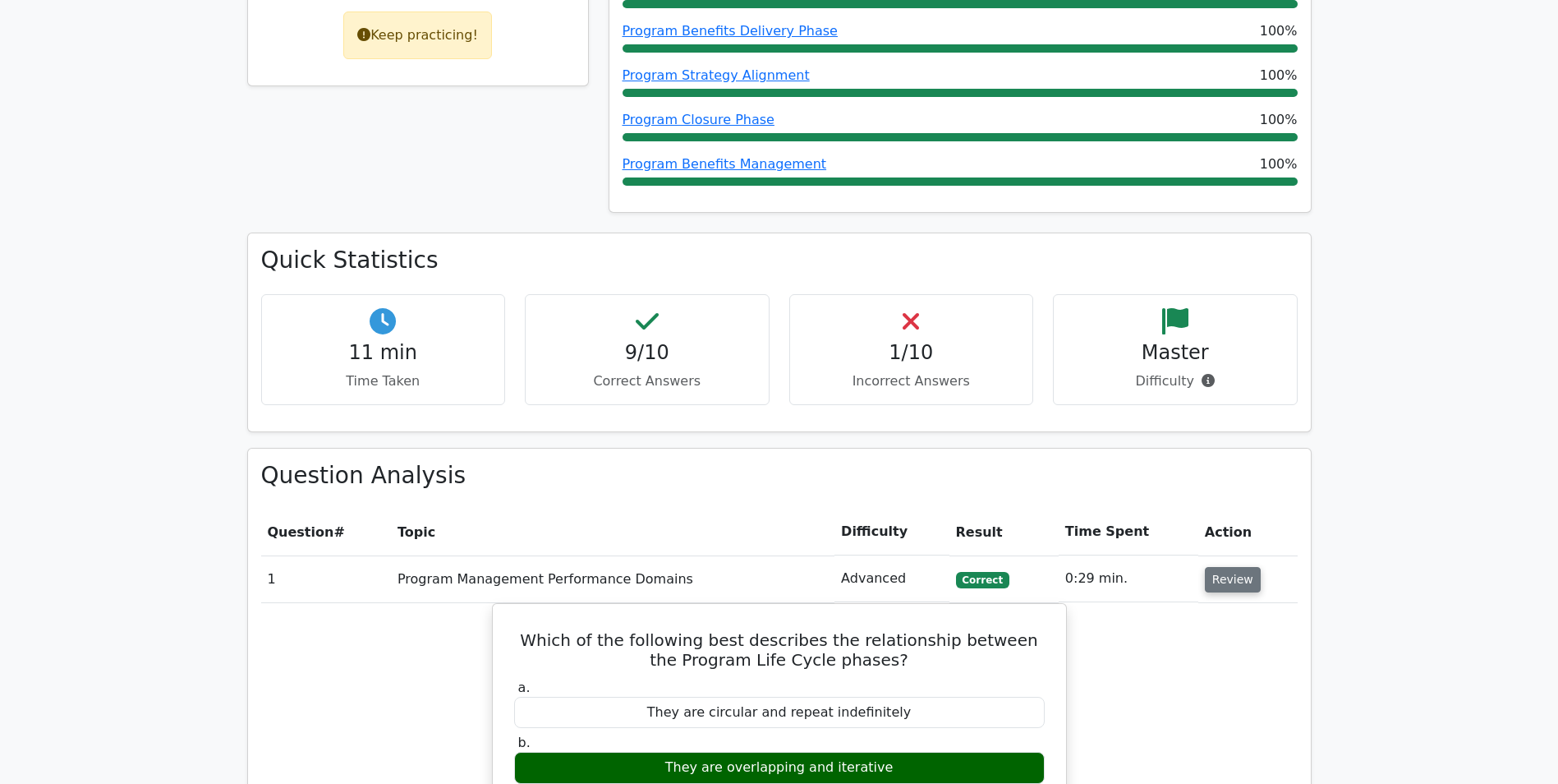
click at [1222, 583] on button "Review" at bounding box center [1233, 579] width 56 height 25
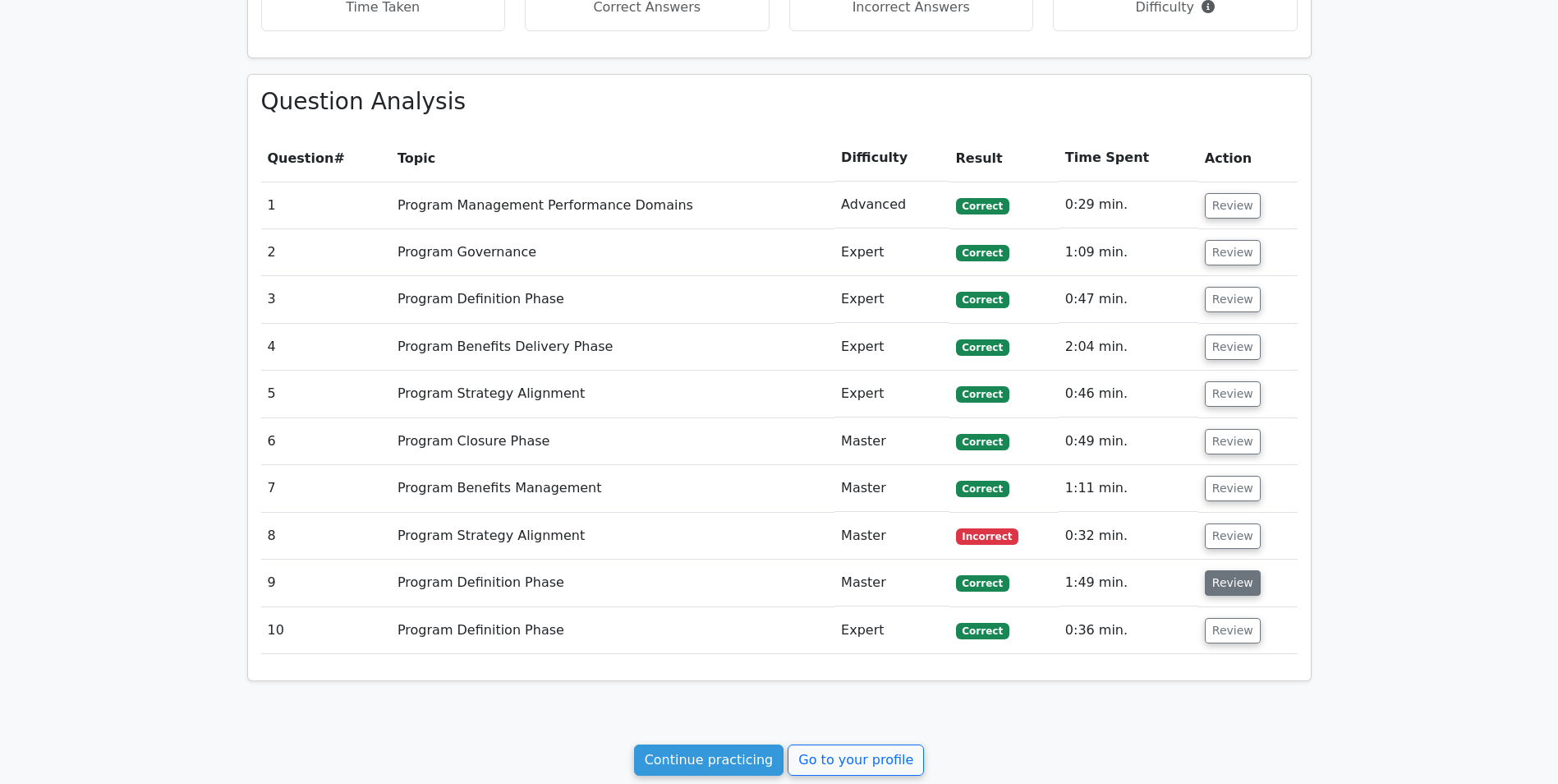
scroll to position [821, 0]
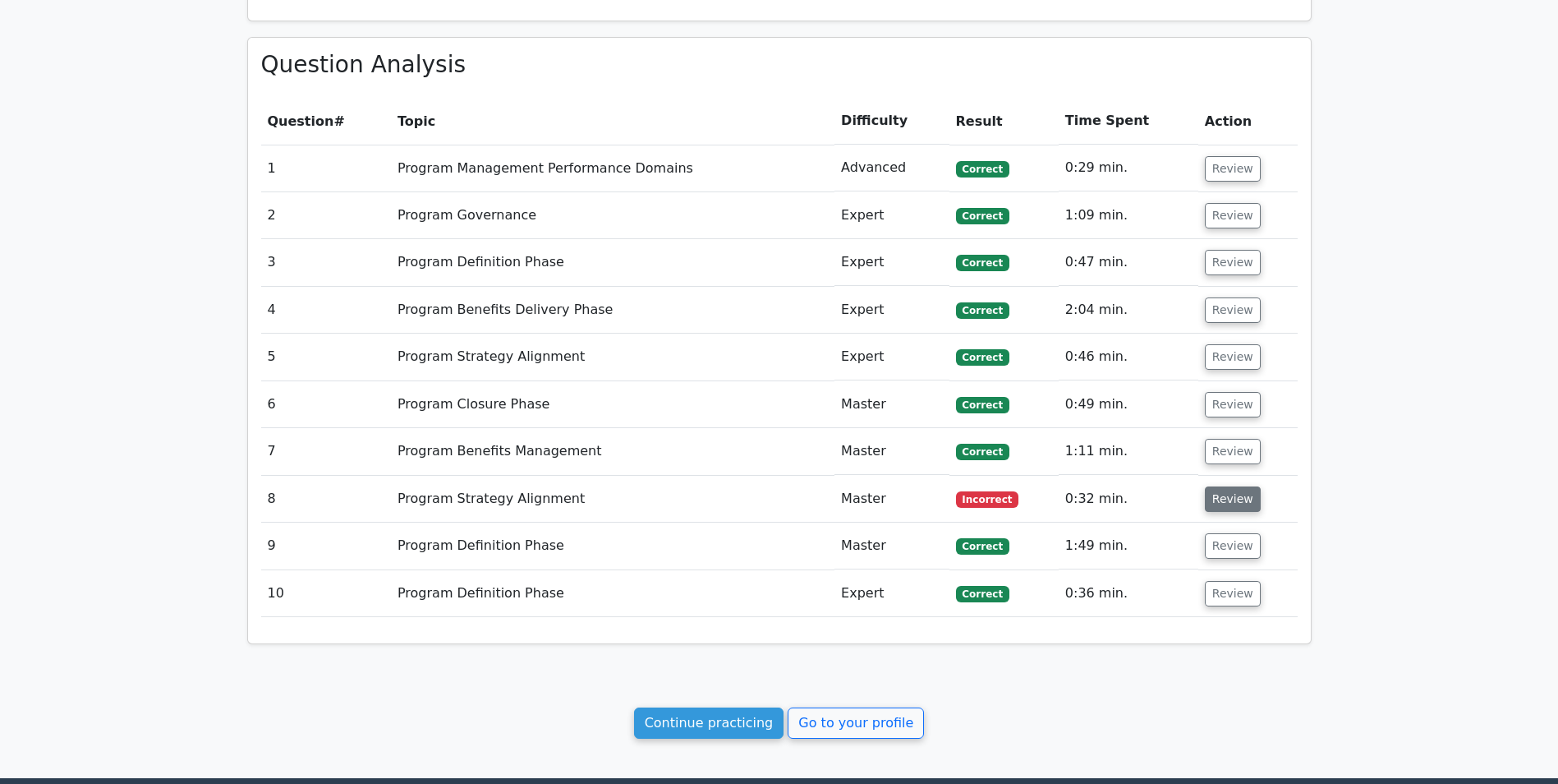
click at [1235, 503] on button "Review" at bounding box center [1233, 499] width 56 height 25
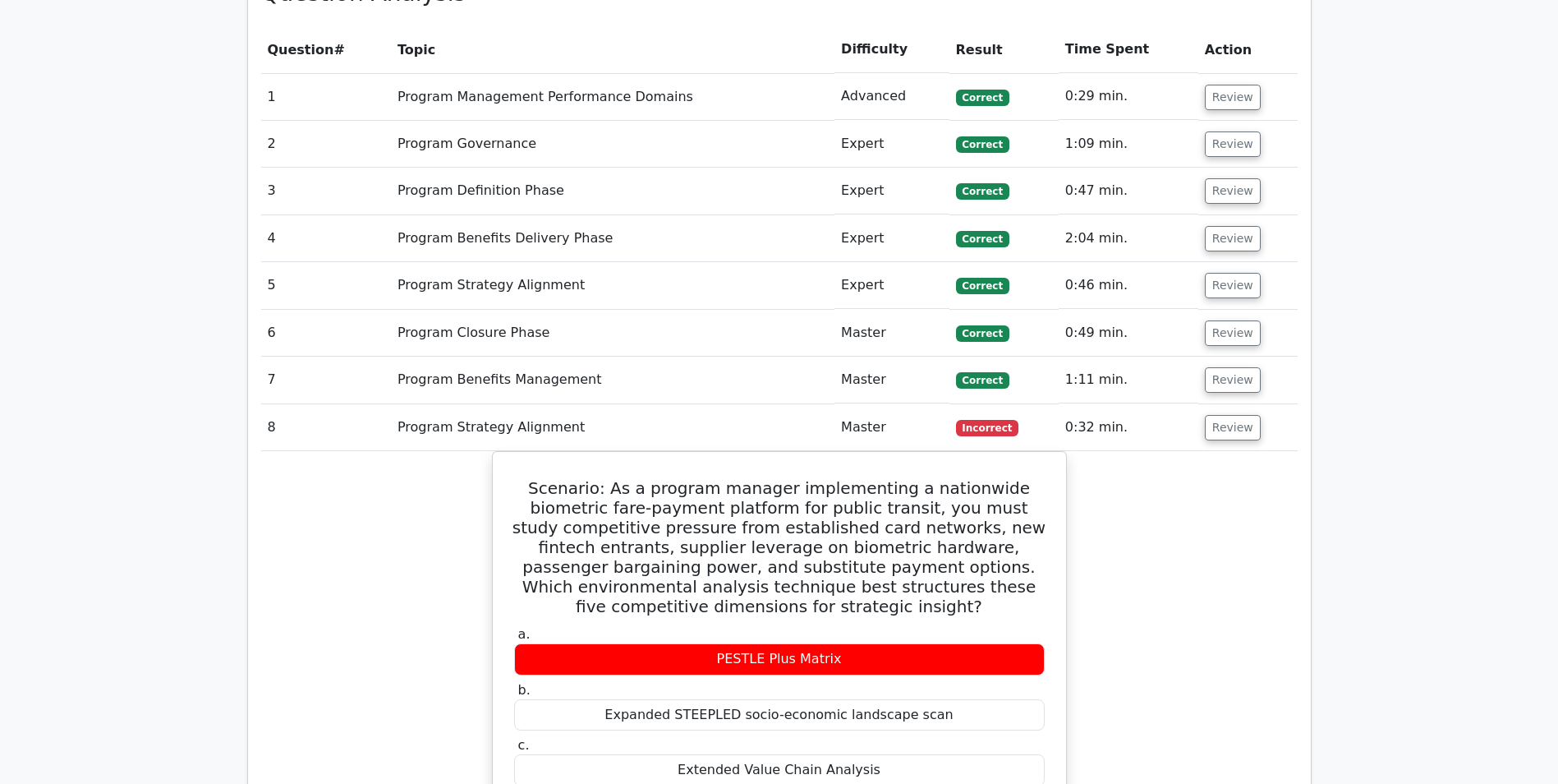
scroll to position [985, 0]
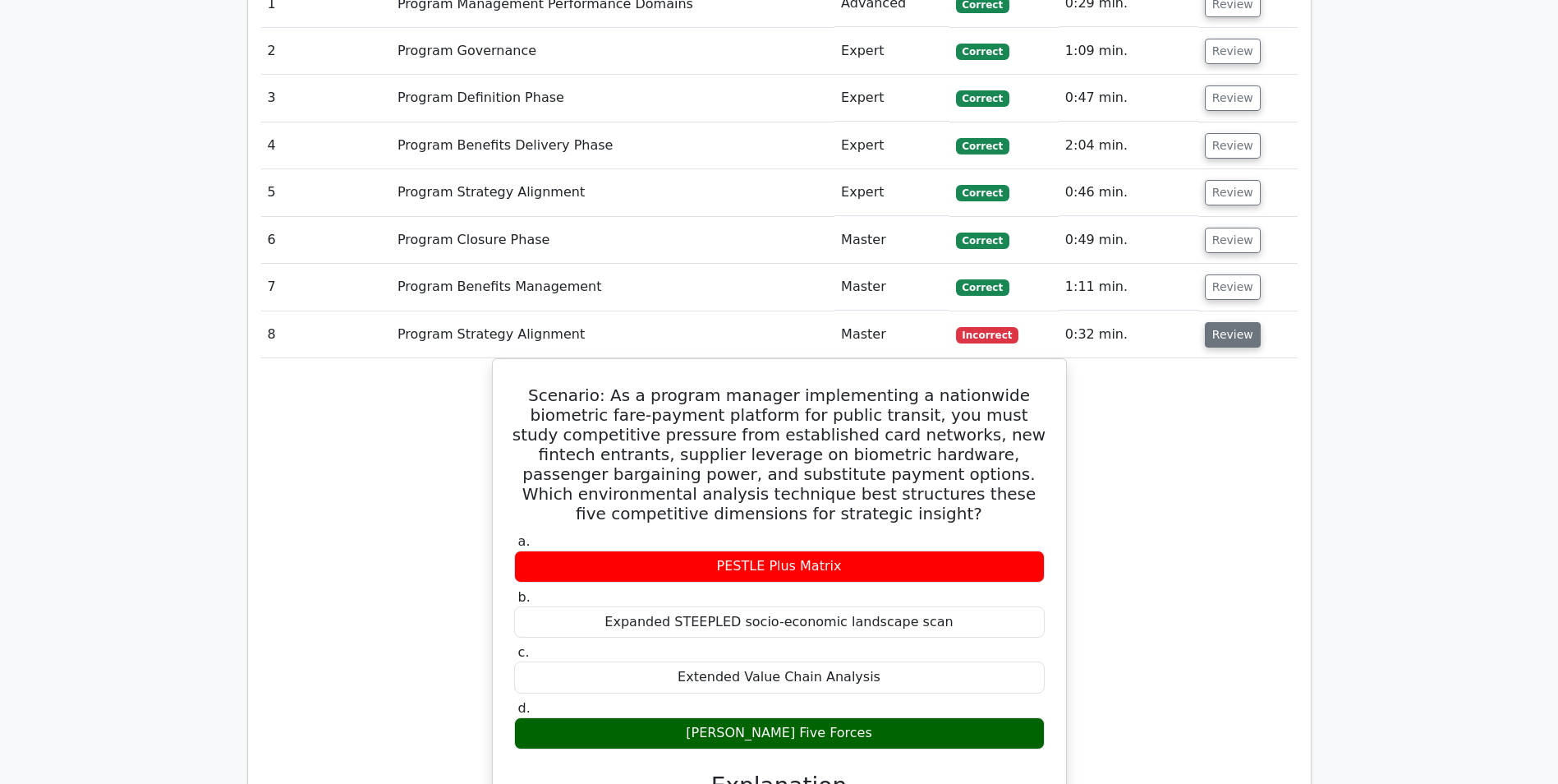
click at [1222, 336] on button "Review" at bounding box center [1233, 335] width 56 height 25
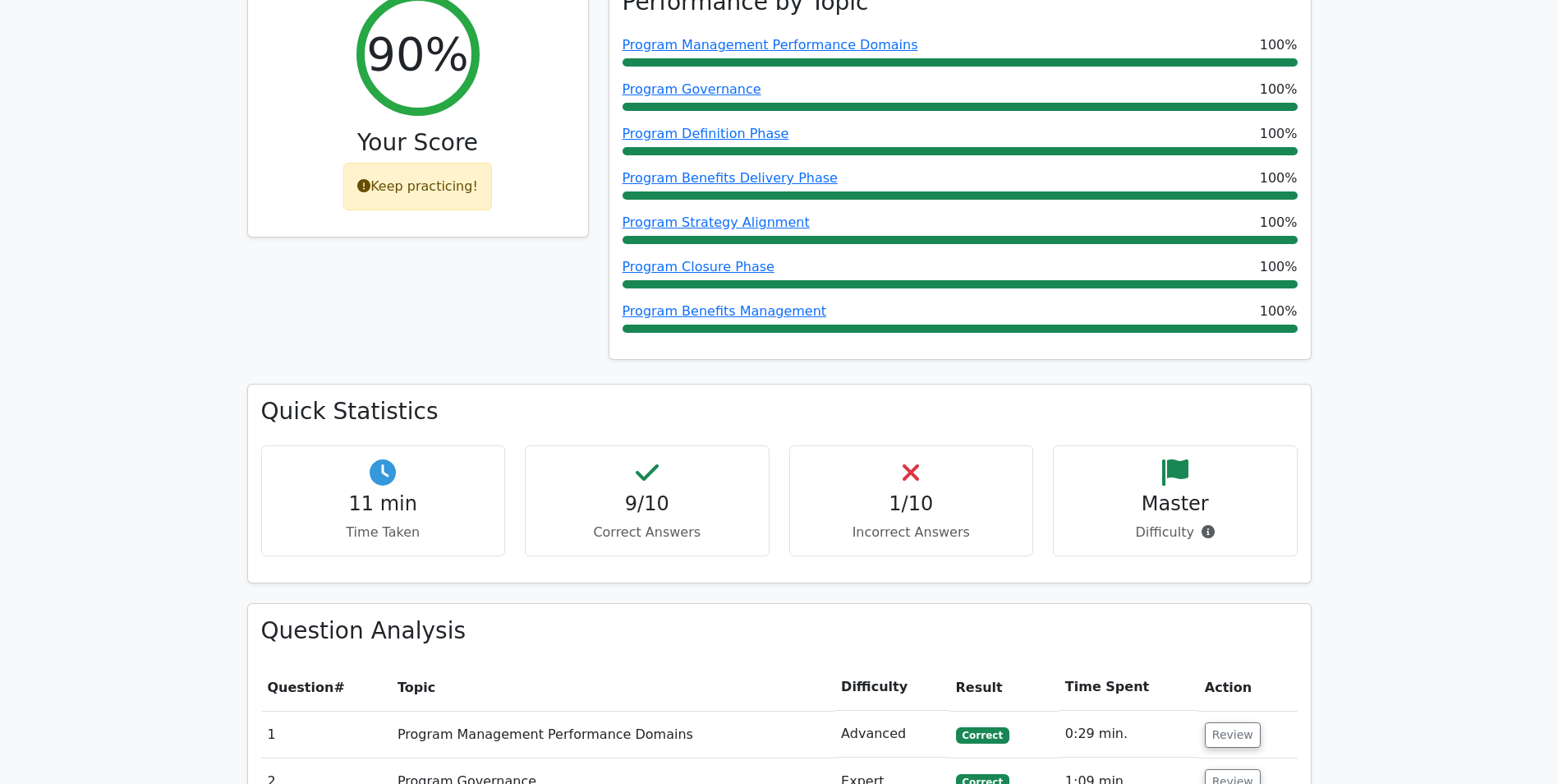
scroll to position [0, 0]
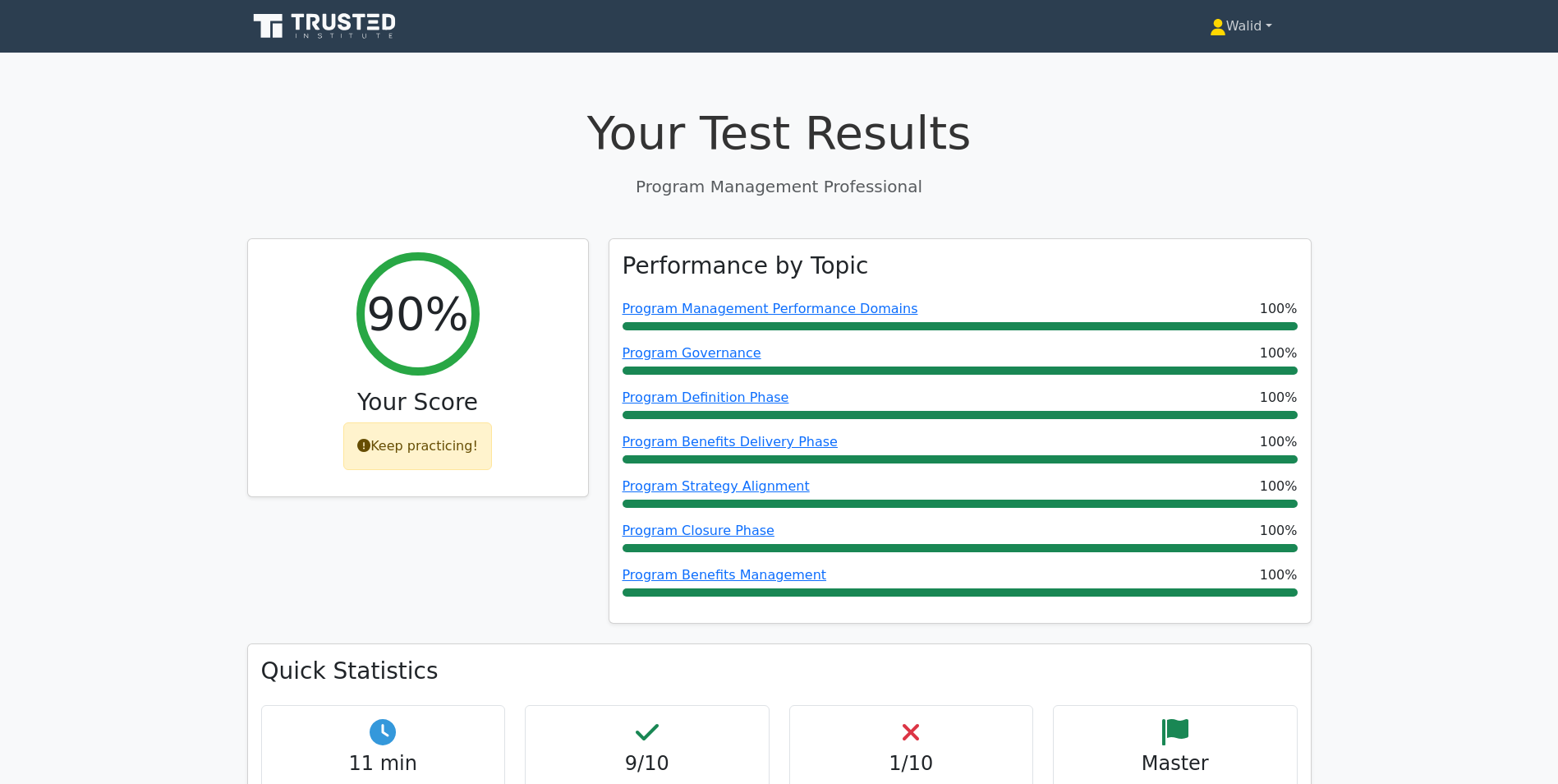
click at [1222, 24] on link "Walid" at bounding box center [1241, 26] width 142 height 33
click at [1227, 66] on link "Profile" at bounding box center [1236, 64] width 130 height 26
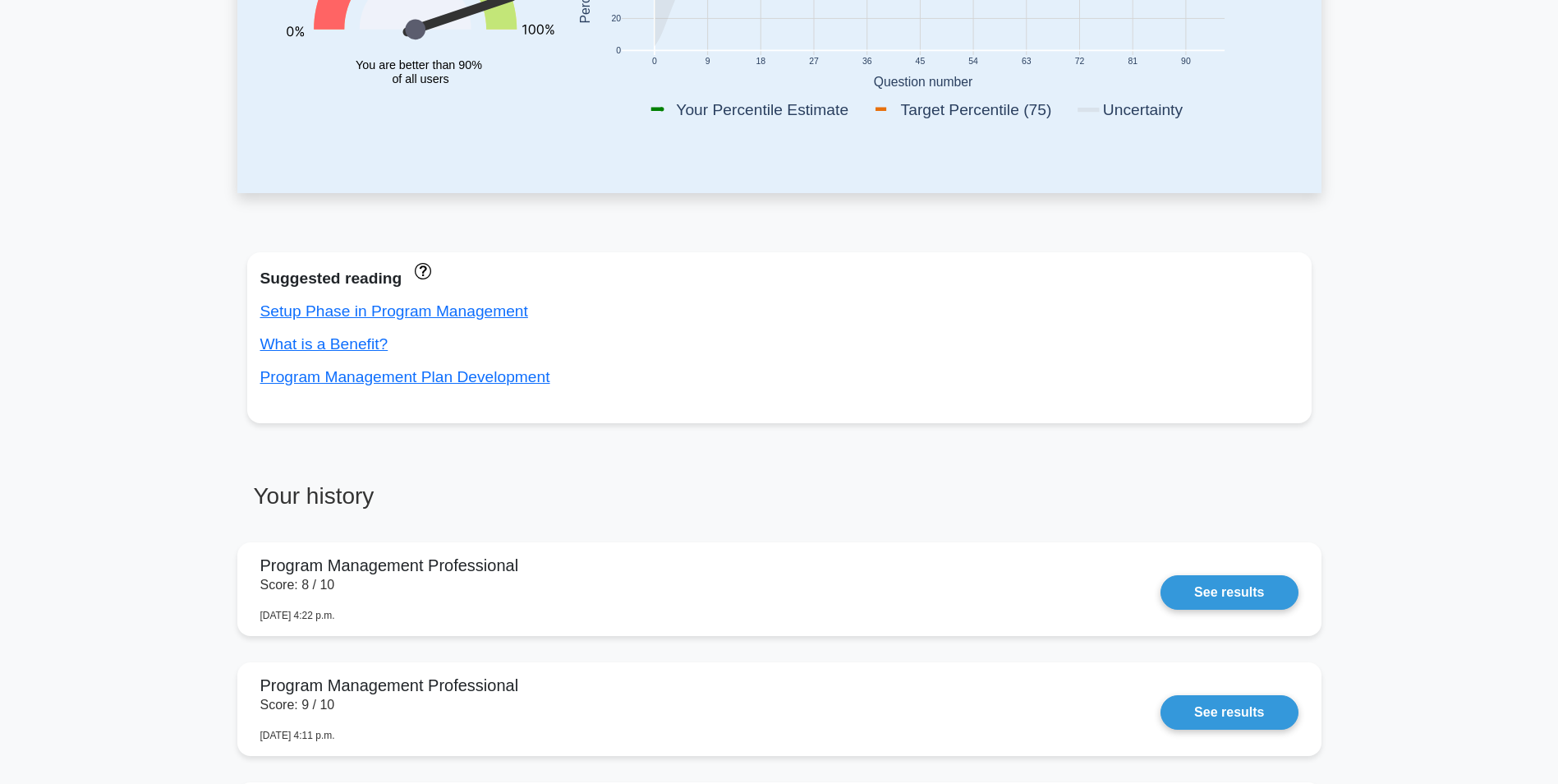
scroll to position [575, 0]
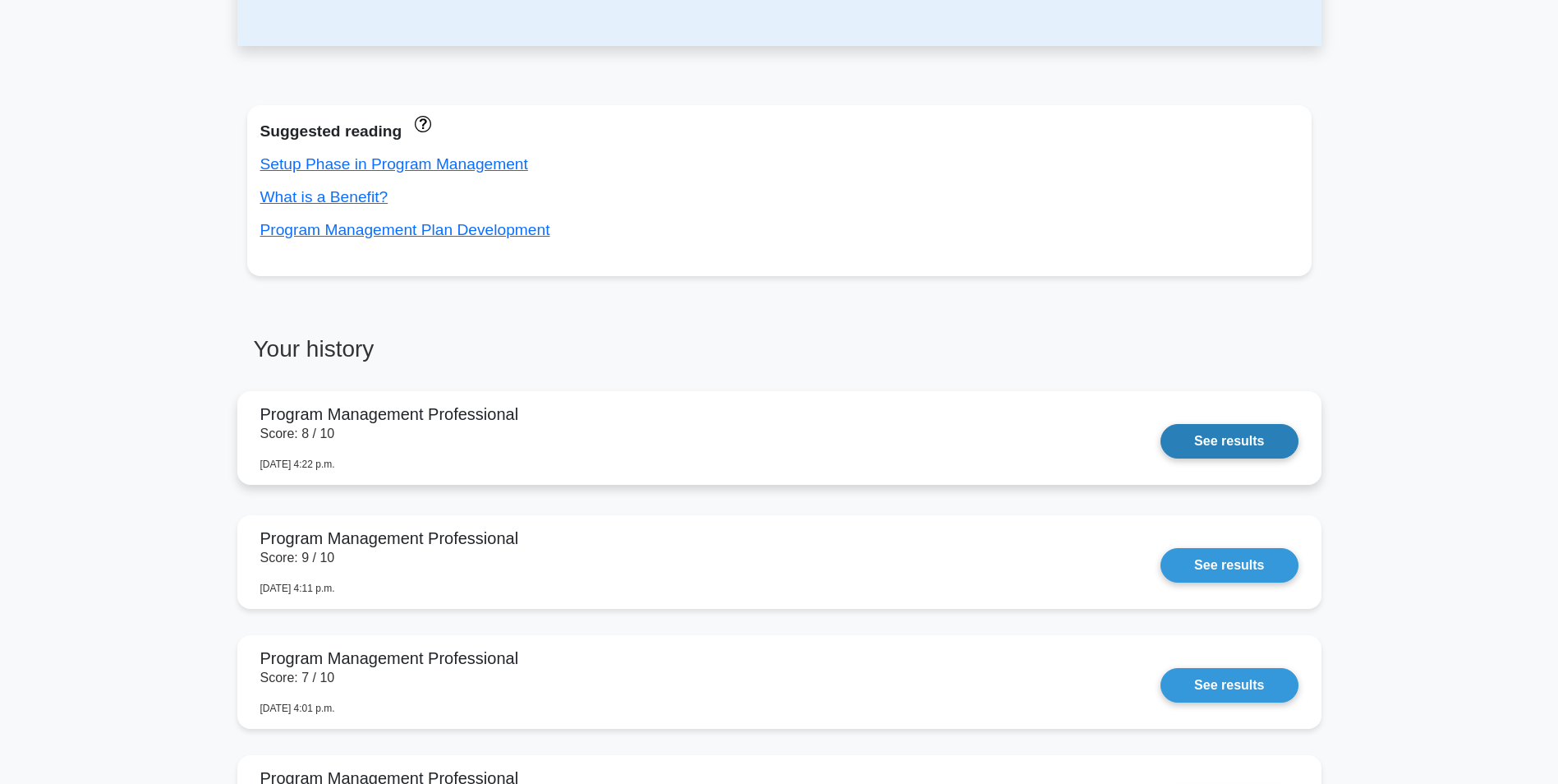
click at [1233, 432] on link "See results" at bounding box center [1229, 441] width 137 height 35
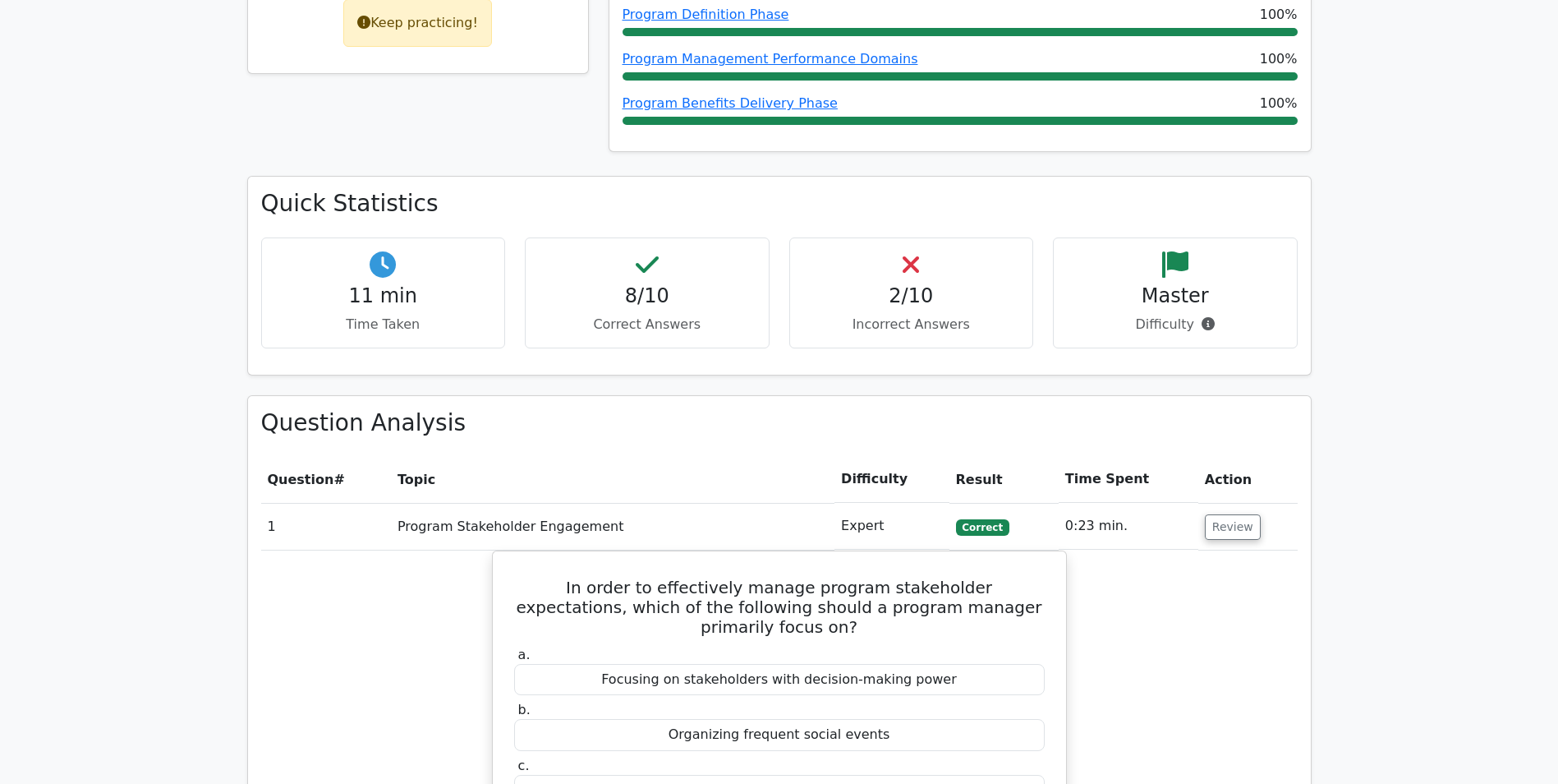
scroll to position [575, 0]
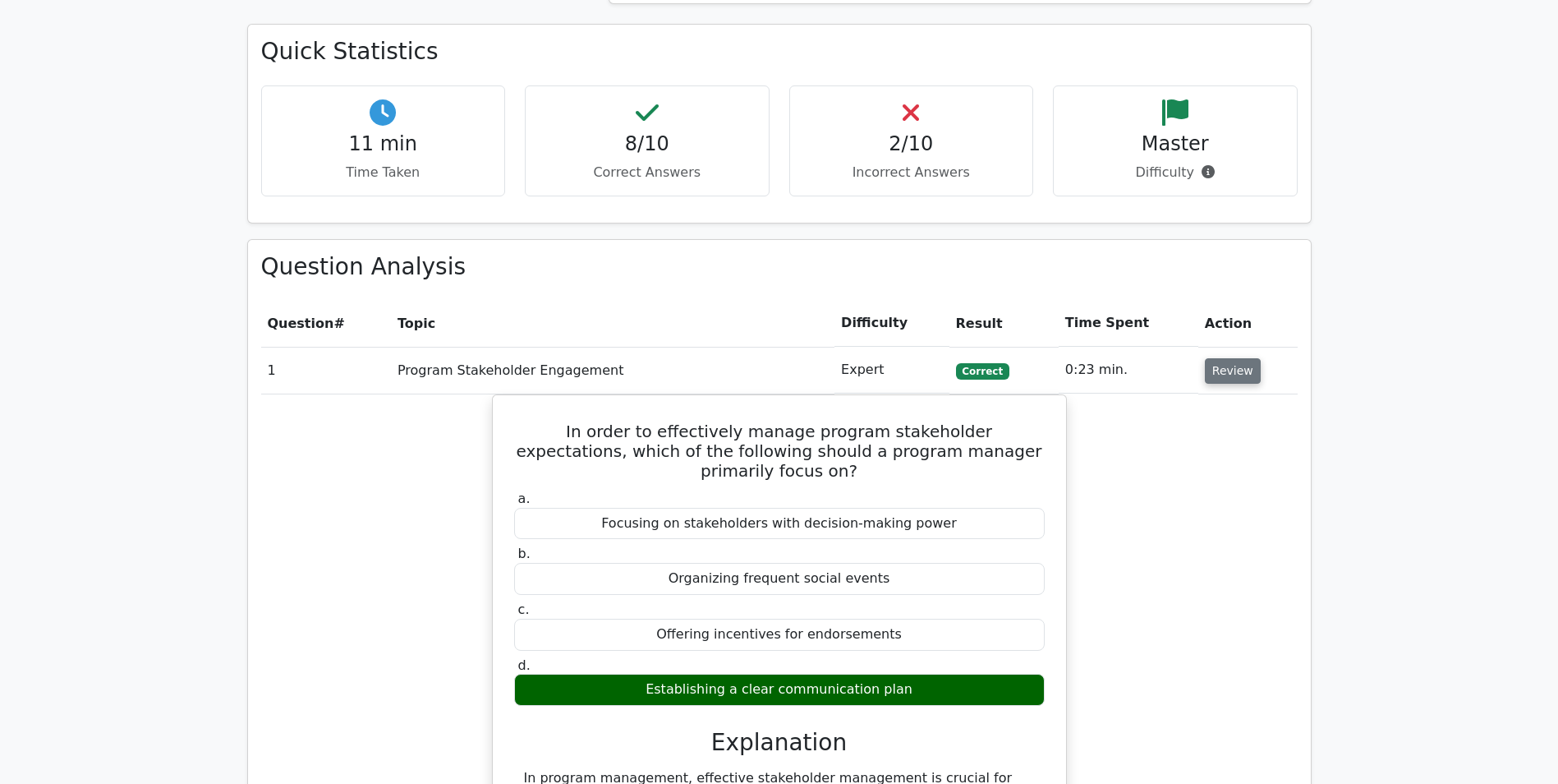
click at [1222, 370] on button "Review" at bounding box center [1233, 371] width 56 height 25
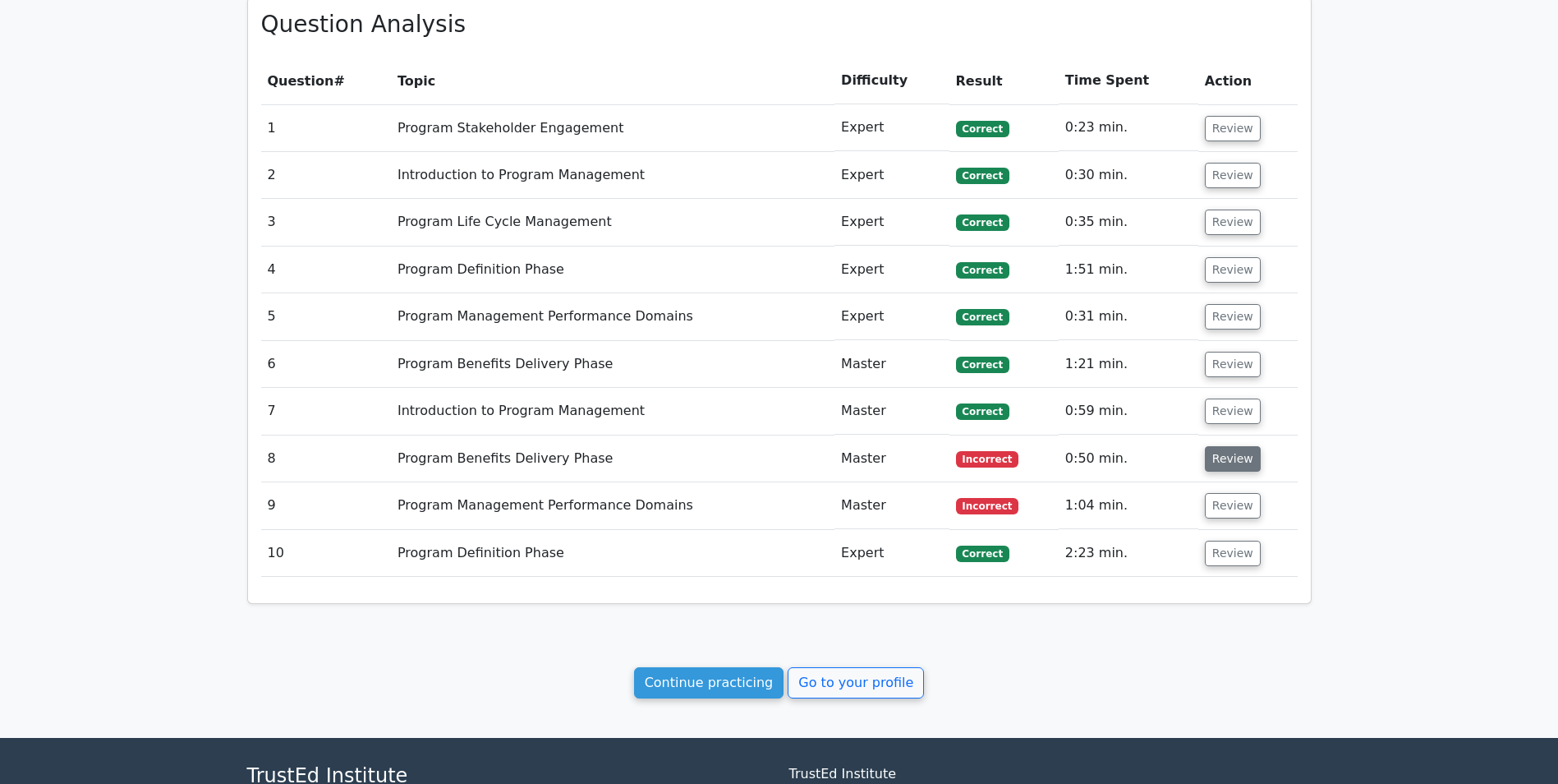
scroll to position [821, 0]
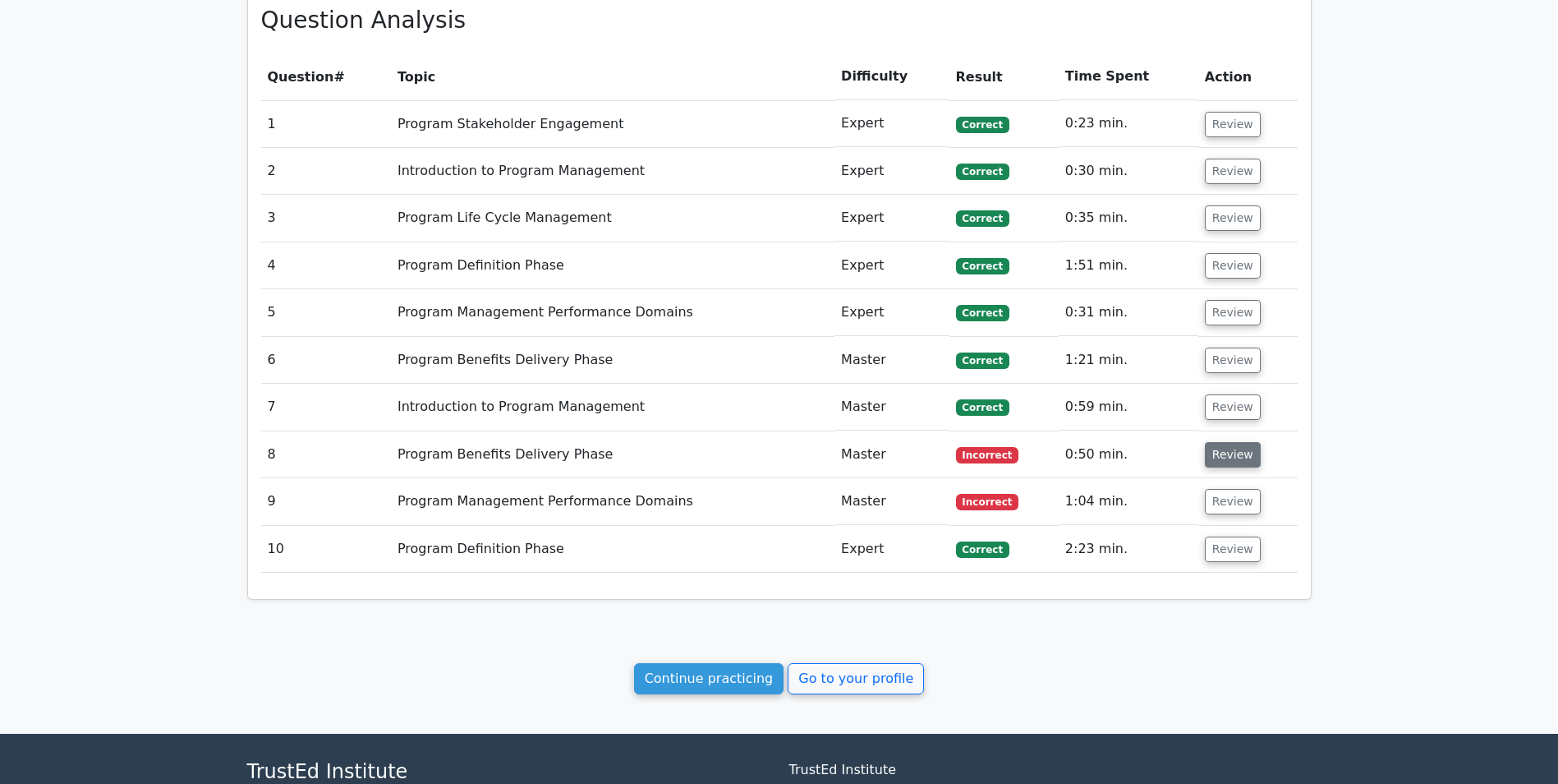
click at [1214, 464] on button "Review" at bounding box center [1233, 454] width 56 height 25
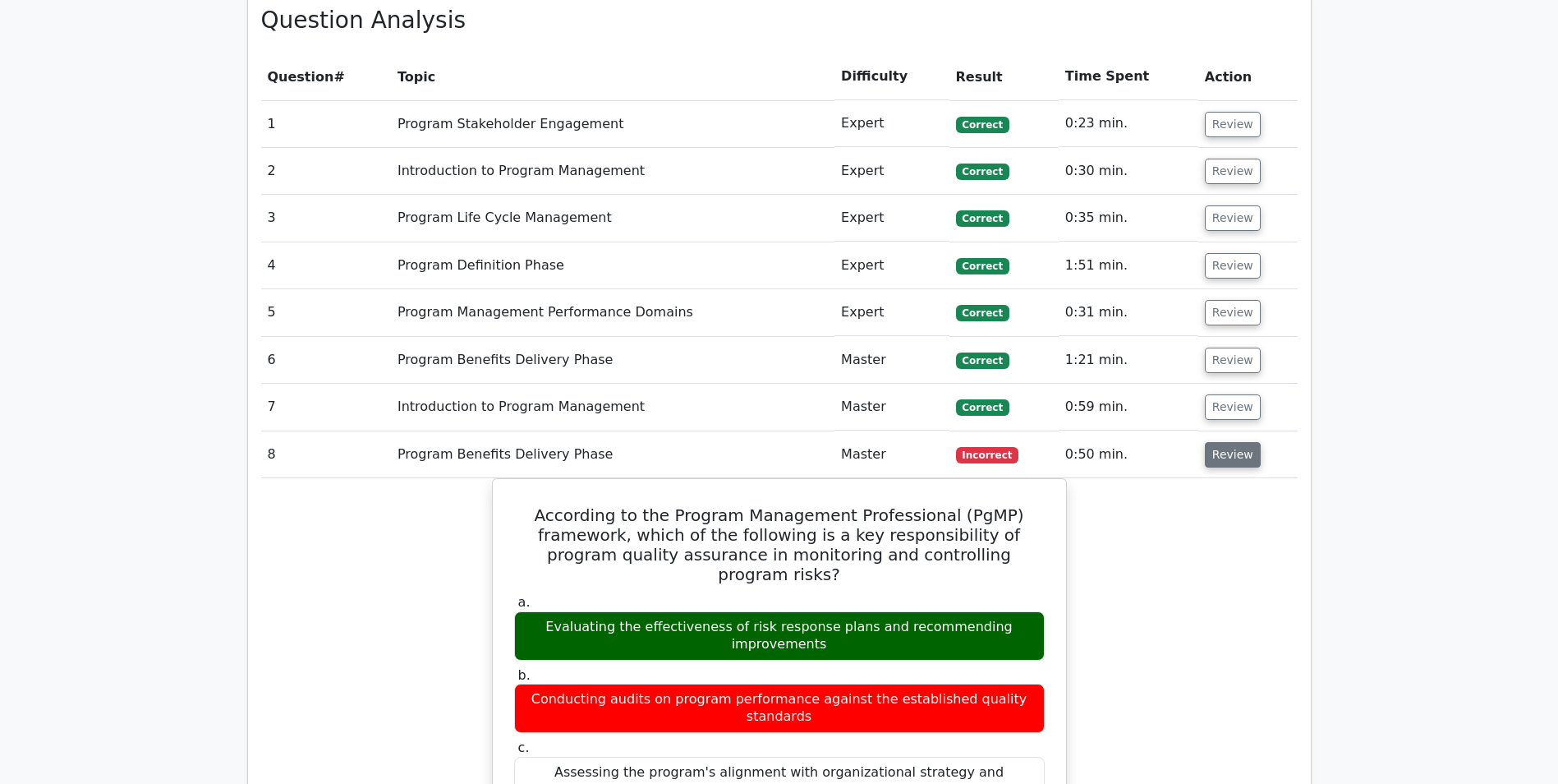
click at [1228, 457] on button "Review" at bounding box center [1233, 454] width 56 height 25
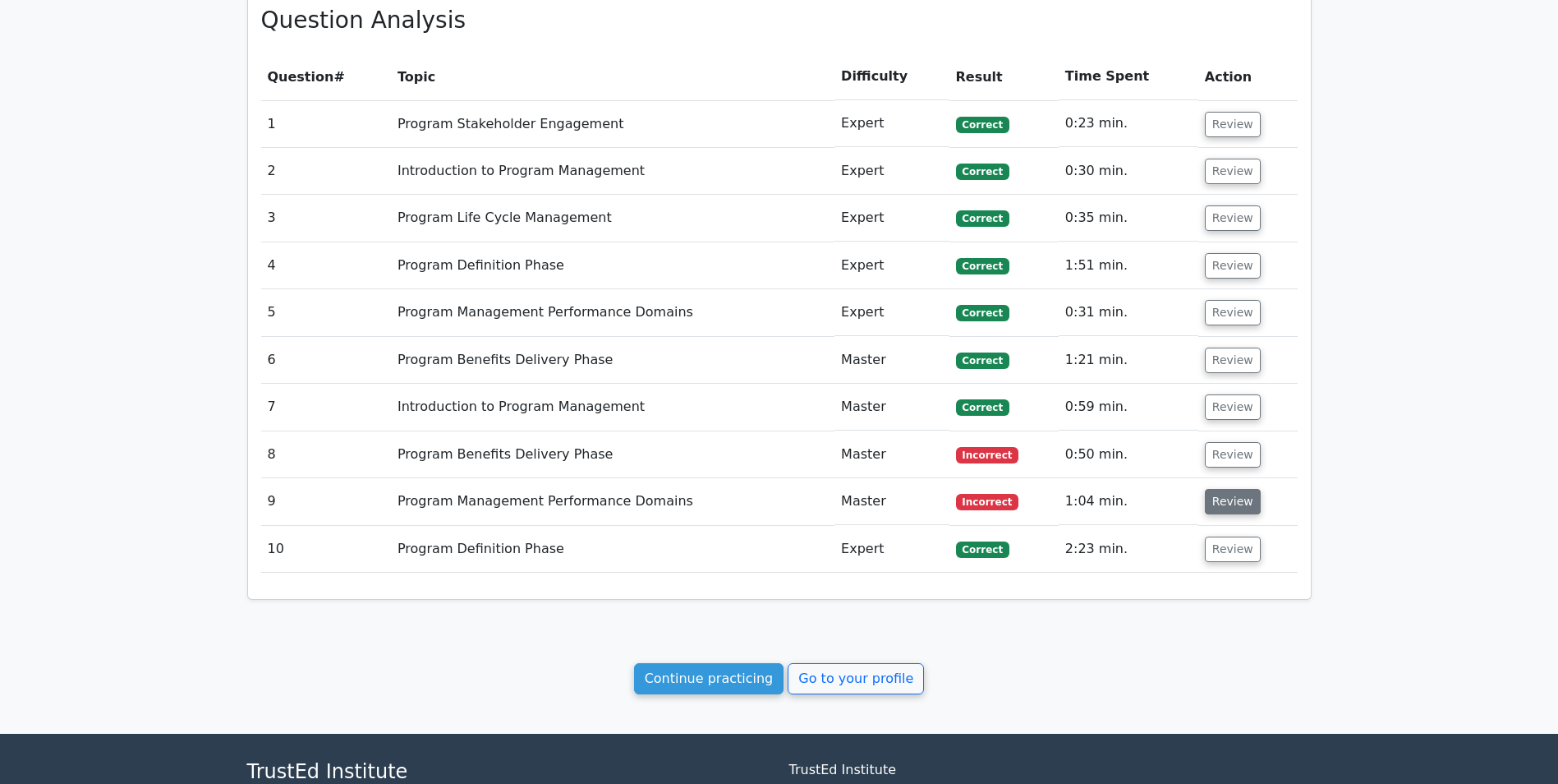
click at [1226, 495] on button "Review" at bounding box center [1233, 502] width 56 height 25
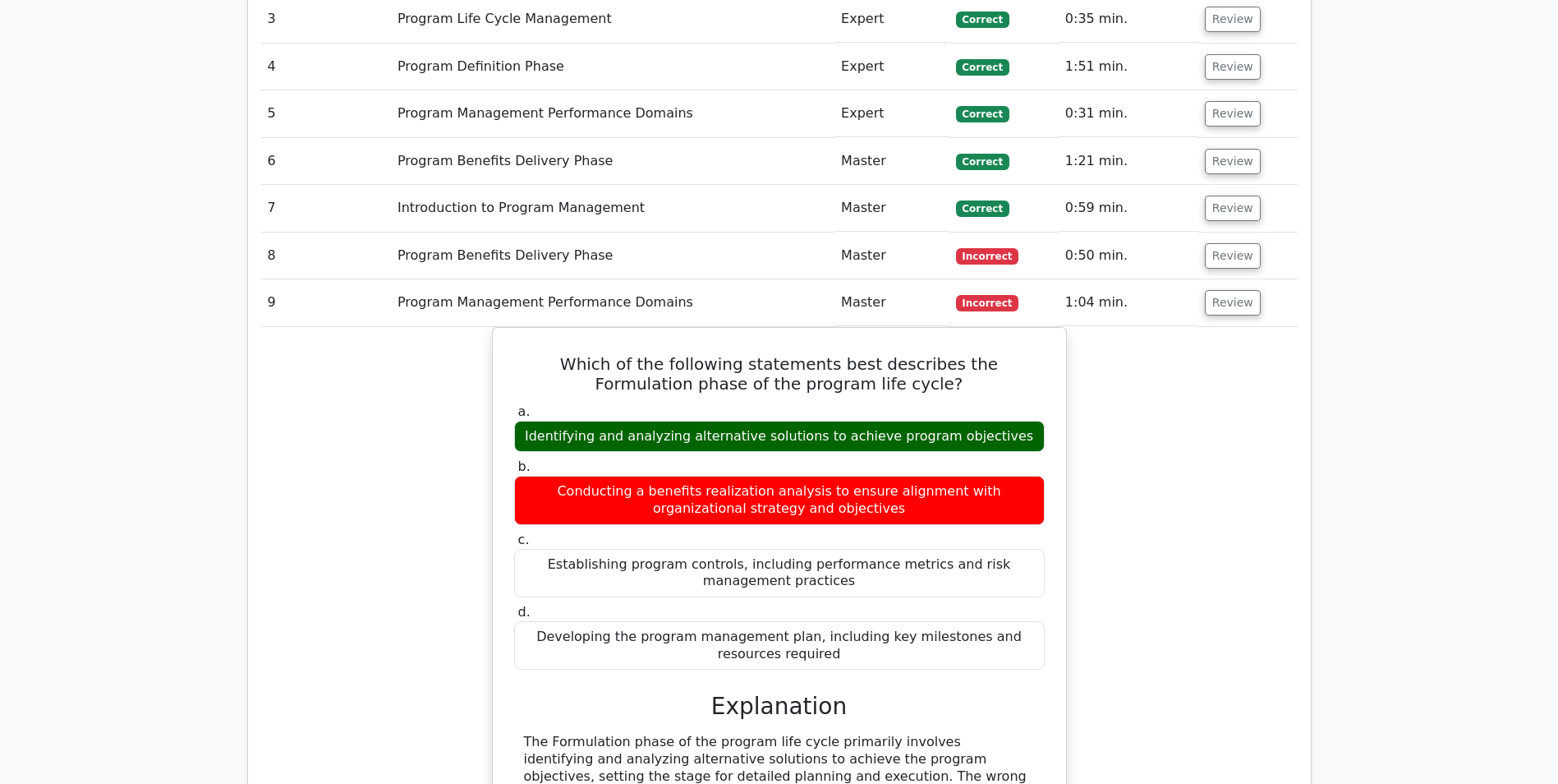
scroll to position [904, 0]
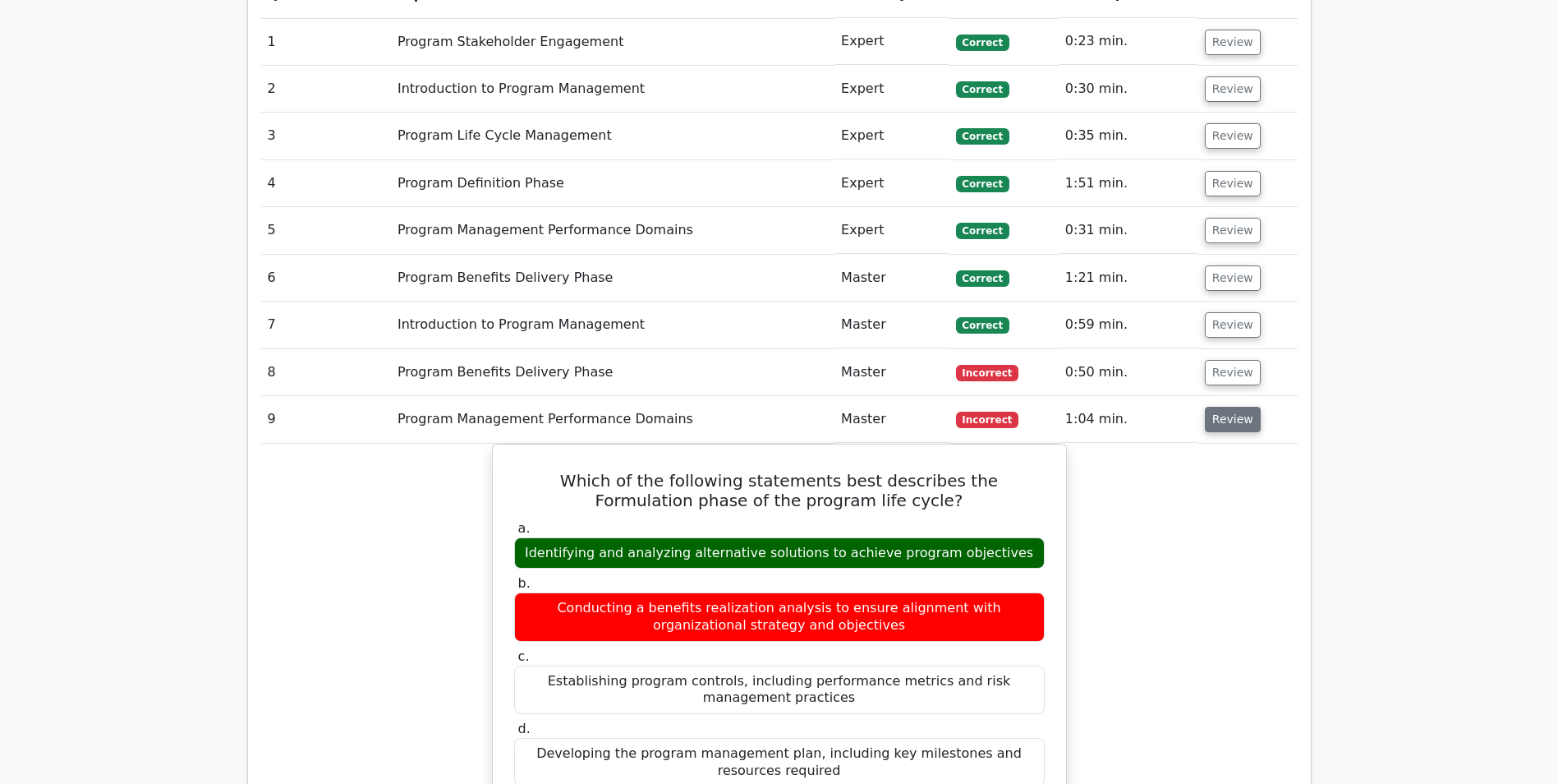
click at [1211, 422] on button "Review" at bounding box center [1233, 419] width 56 height 25
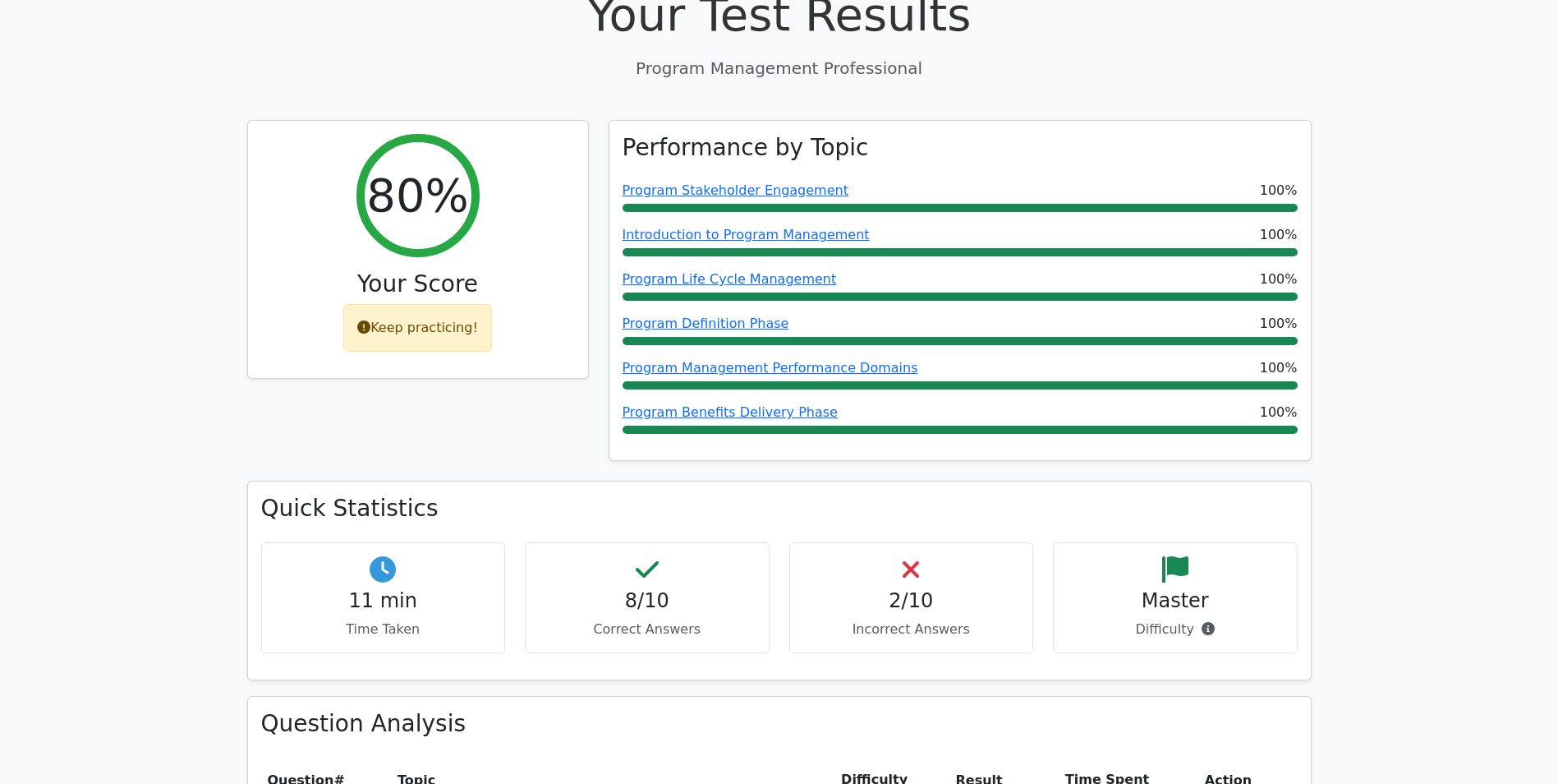
scroll to position [0, 0]
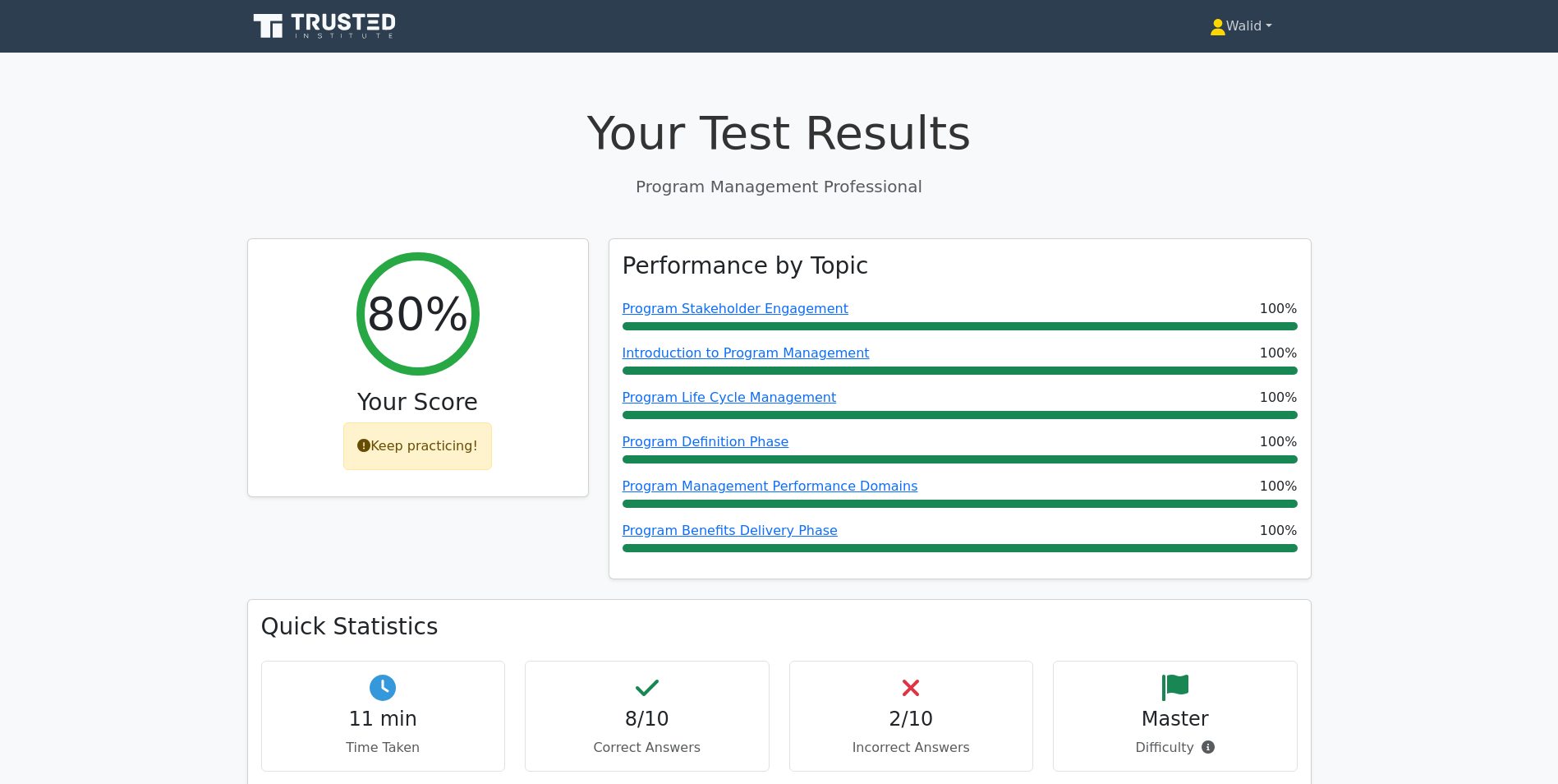
click at [1241, 28] on link "Walid" at bounding box center [1241, 26] width 142 height 33
click at [1235, 58] on link "Profile" at bounding box center [1236, 64] width 130 height 26
